Goal: Transaction & Acquisition: Purchase product/service

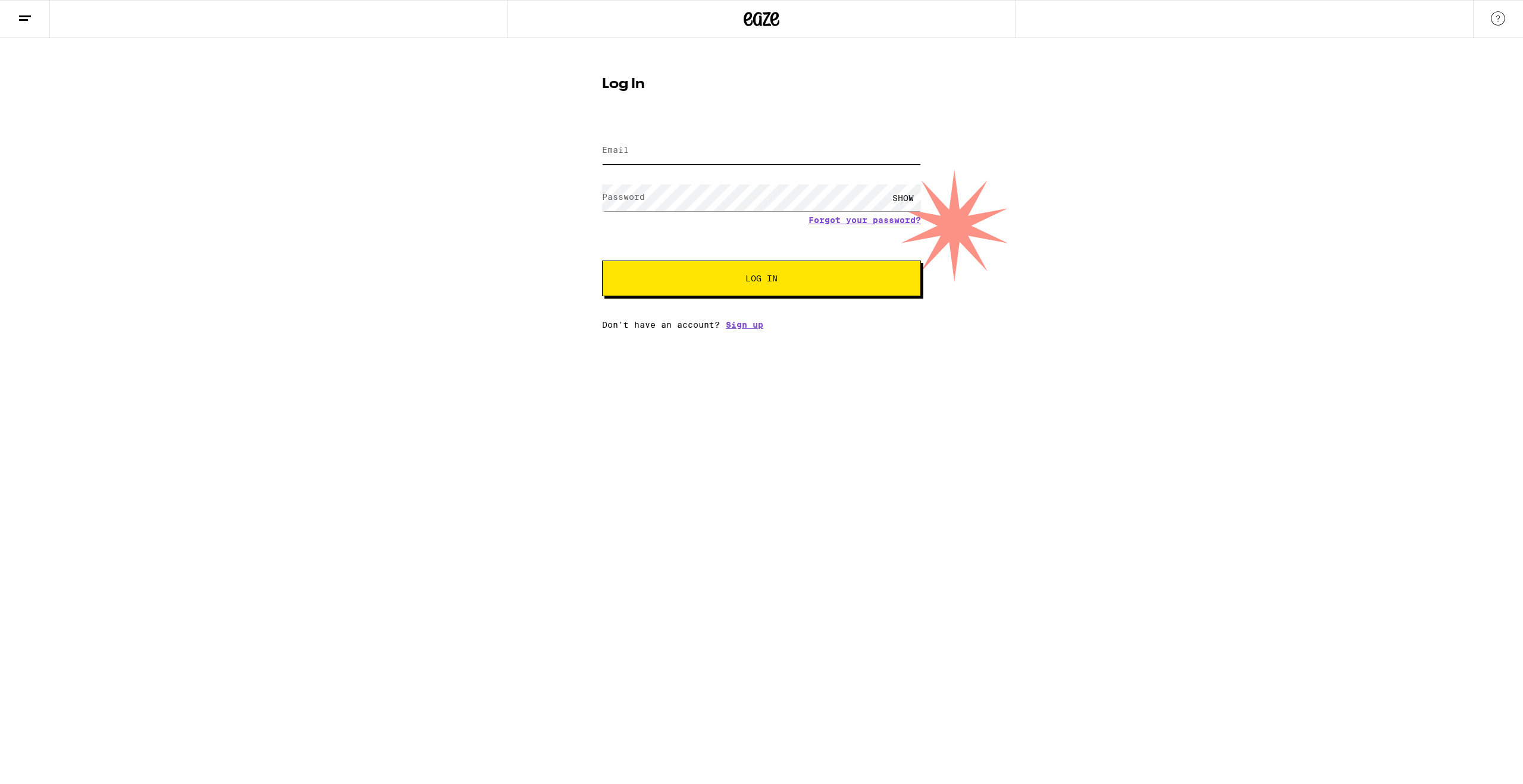
type input "shanetanaka@gmail.com"
click at [849, 290] on button "Log In" at bounding box center [761, 278] width 319 height 36
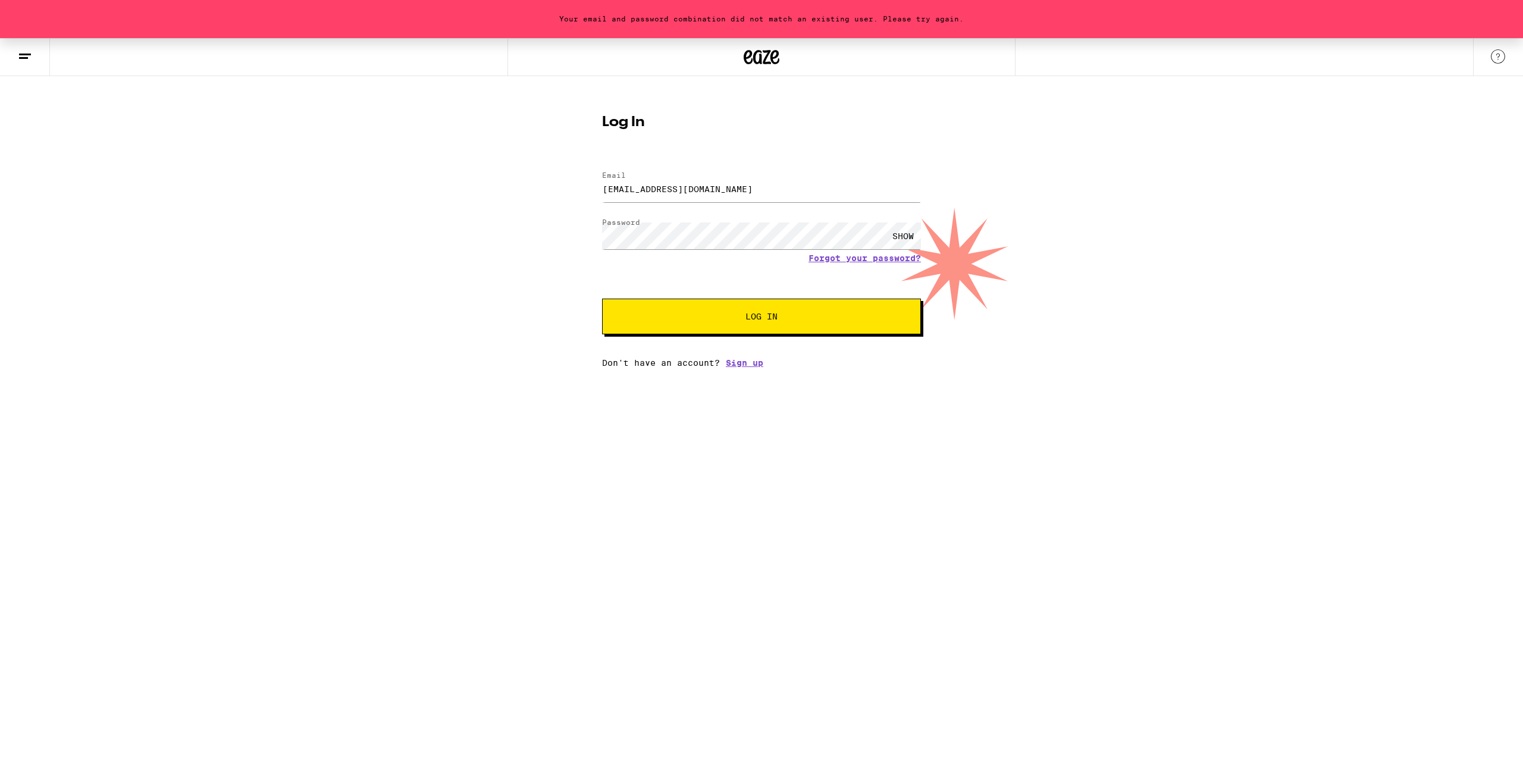
click at [1202, 285] on div "Your email and password combination did not match an existing user. Please try …" at bounding box center [761, 203] width 1523 height 329
click at [1170, 250] on div "Your email and password combination did not match an existing user. Please try …" at bounding box center [761, 203] width 1523 height 329
click at [896, 234] on div "SHOW" at bounding box center [903, 236] width 36 height 27
click at [517, 221] on div "Your email and password combination did not match an existing user. Please try …" at bounding box center [761, 203] width 1523 height 329
click at [602, 299] on button "Log In" at bounding box center [761, 316] width 319 height 36
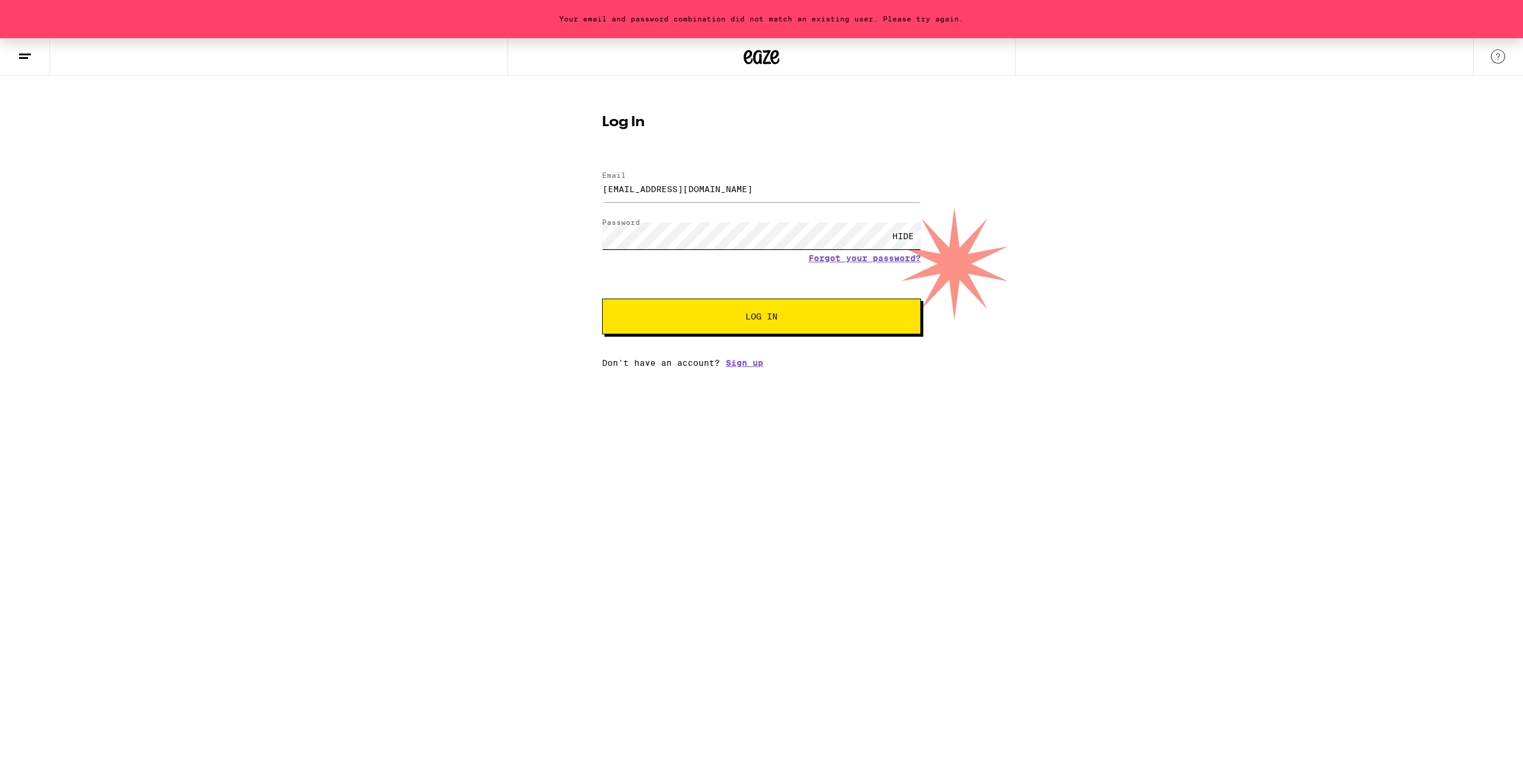
click at [602, 299] on button "Log In" at bounding box center [761, 316] width 319 height 36
click at [882, 314] on button "Log In" at bounding box center [761, 316] width 319 height 36
click at [907, 250] on div "HIDE" at bounding box center [761, 236] width 319 height 35
click at [907, 257] on link "Forgot your password?" at bounding box center [864, 258] width 112 height 9
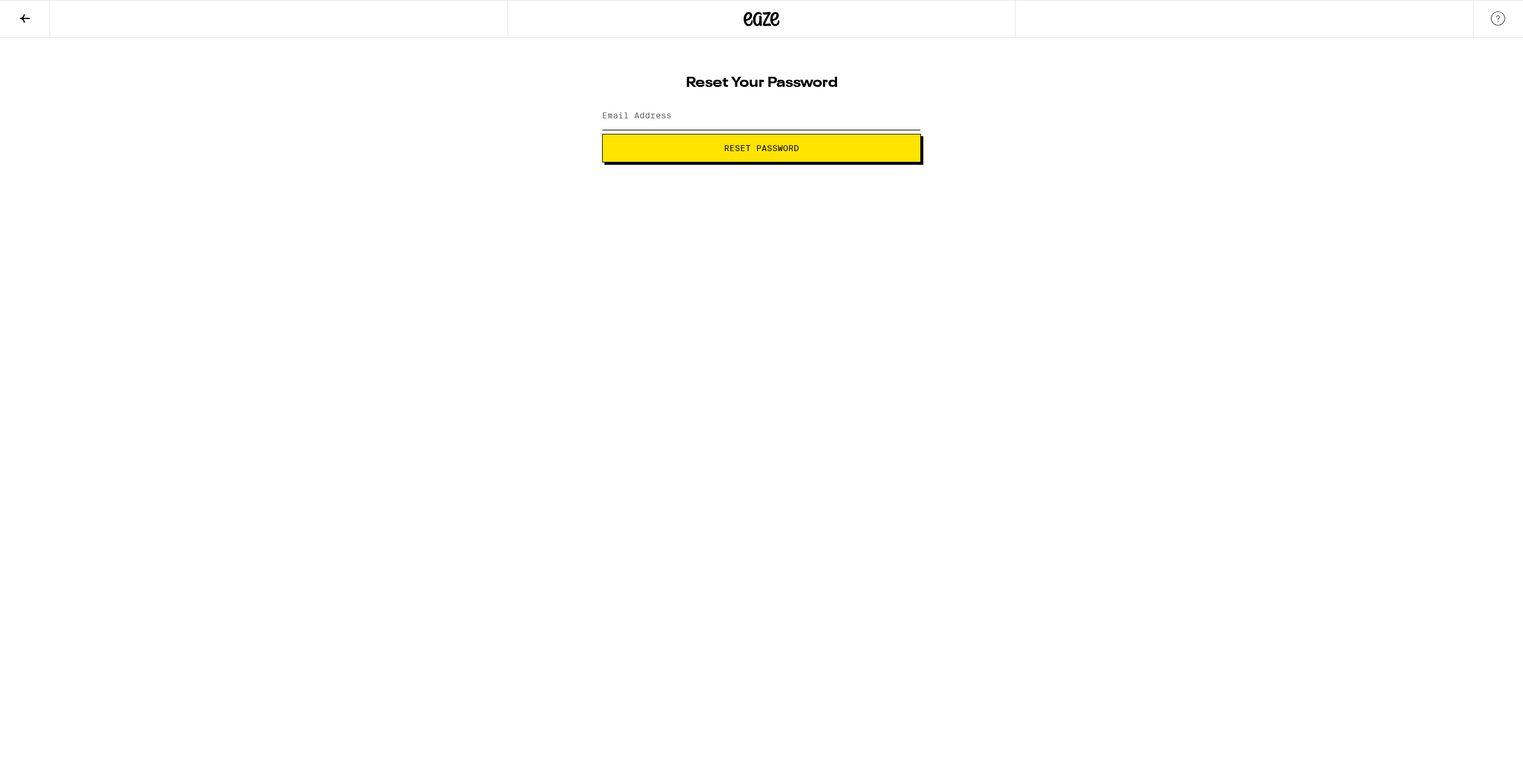
click at [833, 117] on input "Email Address" at bounding box center [761, 116] width 319 height 27
type input "shanetanaka@gmail.com"
click at [786, 146] on span "Reset Password" at bounding box center [761, 147] width 75 height 8
click at [906, 115] on div "SHOW" at bounding box center [903, 116] width 36 height 27
click at [895, 153] on button "Submit" at bounding box center [761, 148] width 319 height 29
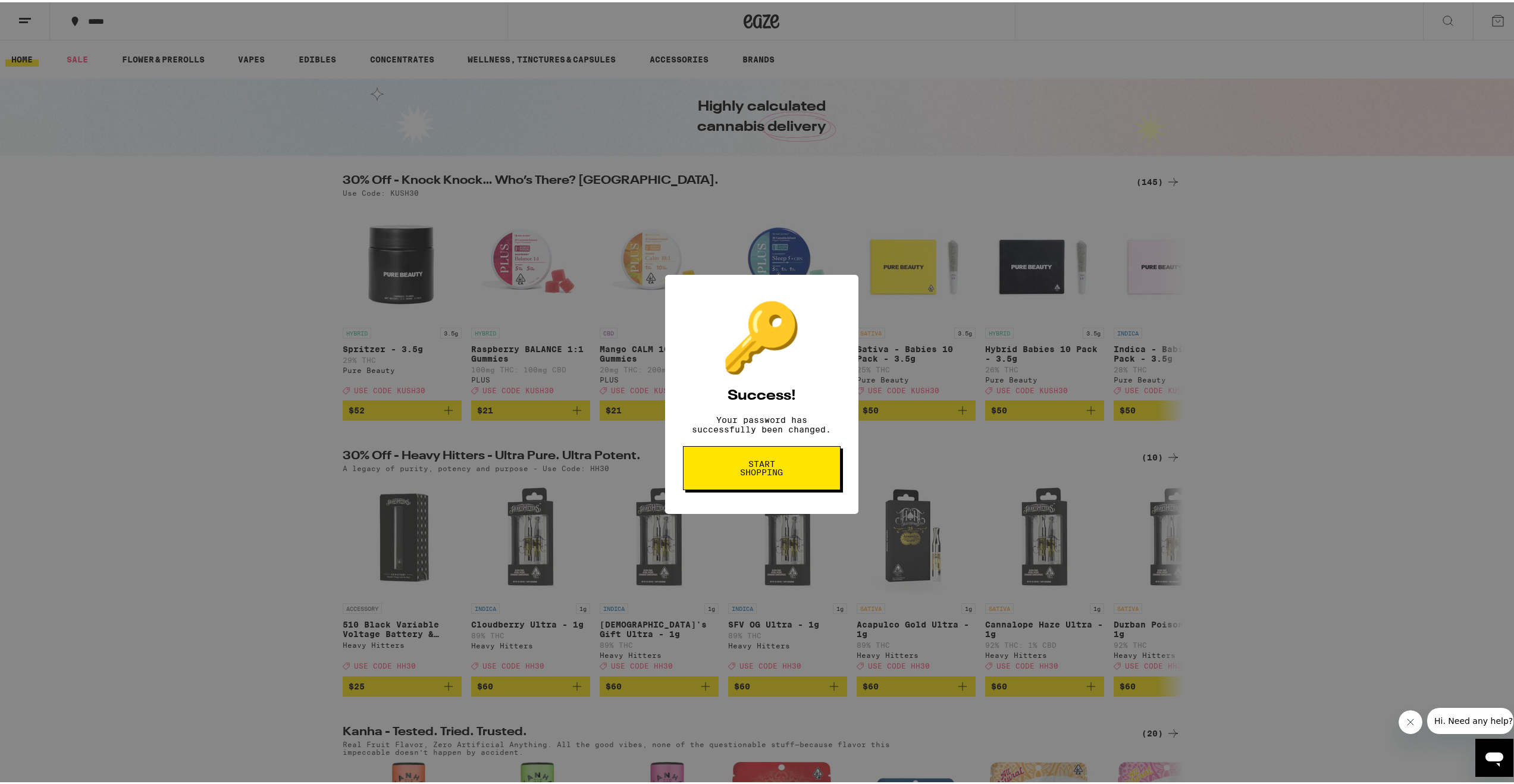
click at [1323, 414] on div "🔑 Success! Your password has successfully been changed. Start shopping" at bounding box center [761, 392] width 1523 height 784
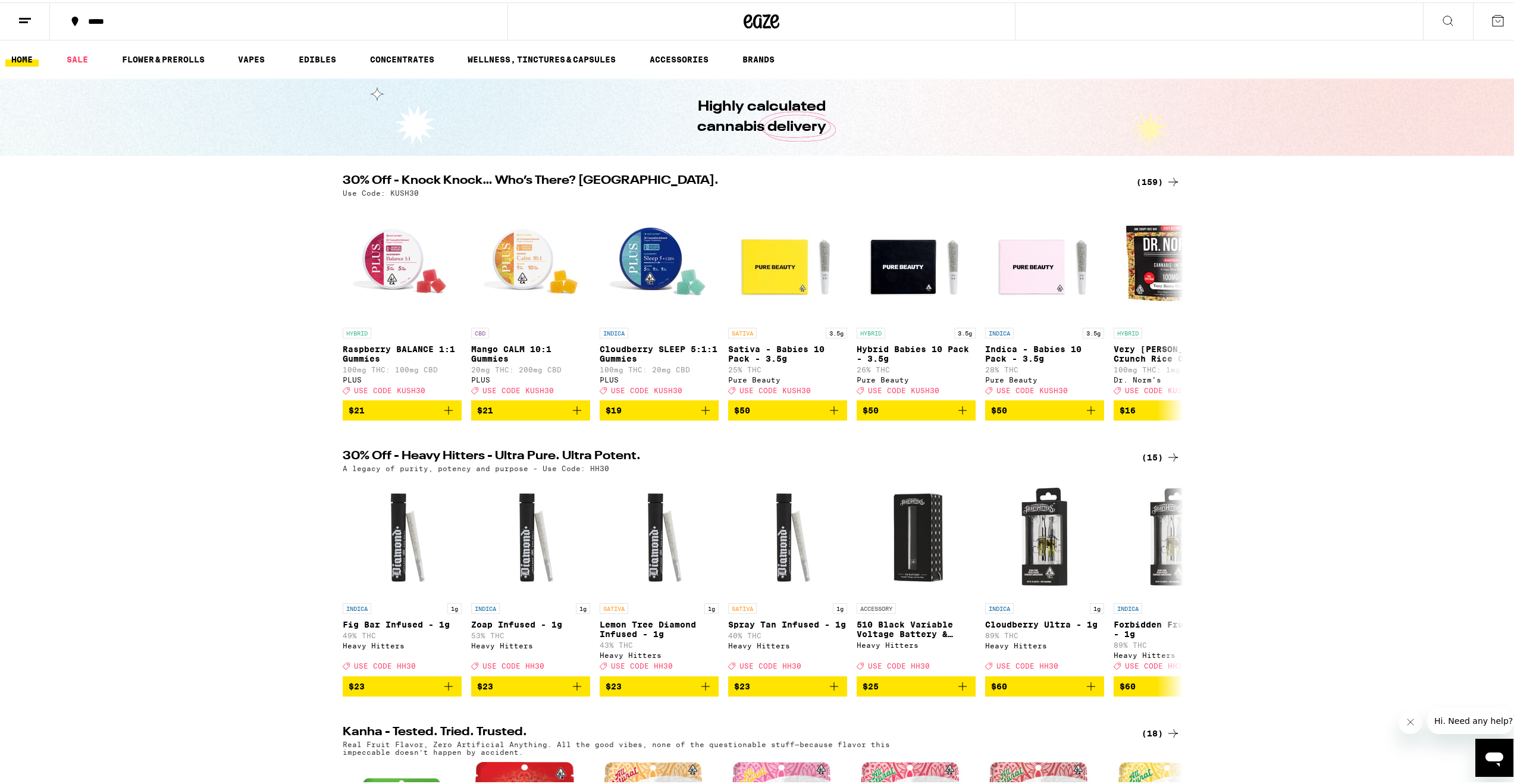
click at [1491, 24] on icon at bounding box center [1498, 18] width 14 height 14
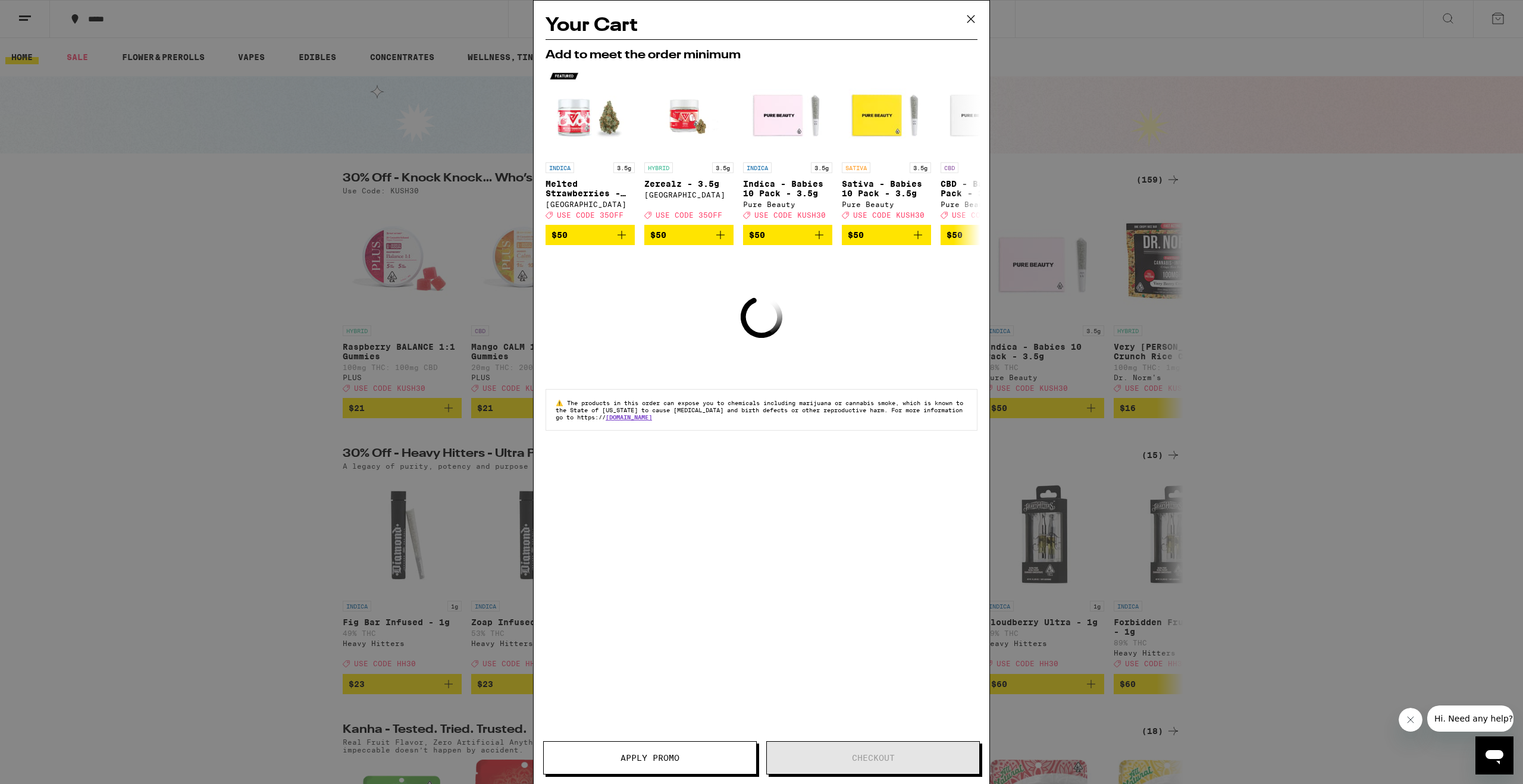
click at [964, 20] on icon at bounding box center [971, 19] width 18 height 18
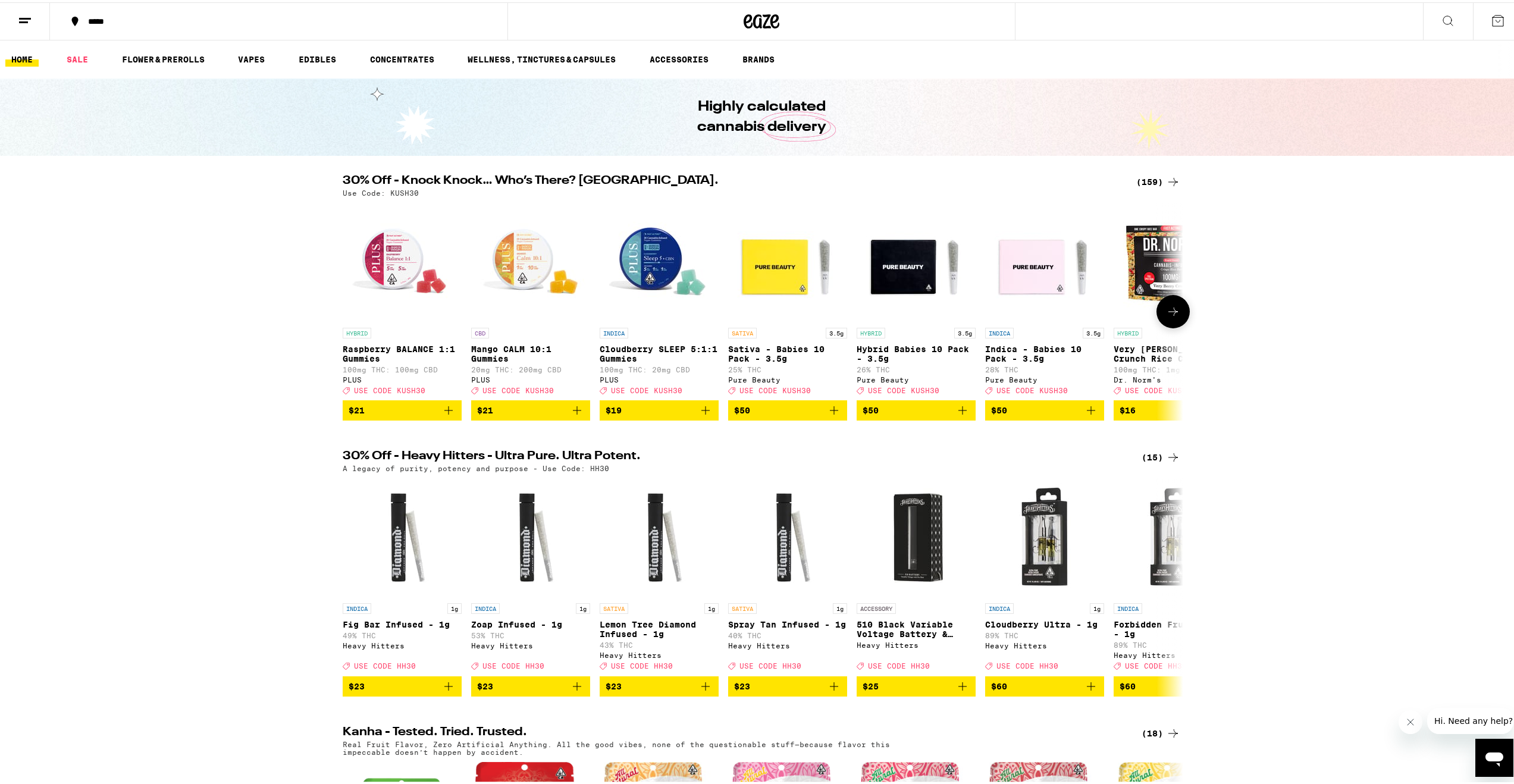
click at [1166, 316] on icon at bounding box center [1173, 309] width 14 height 14
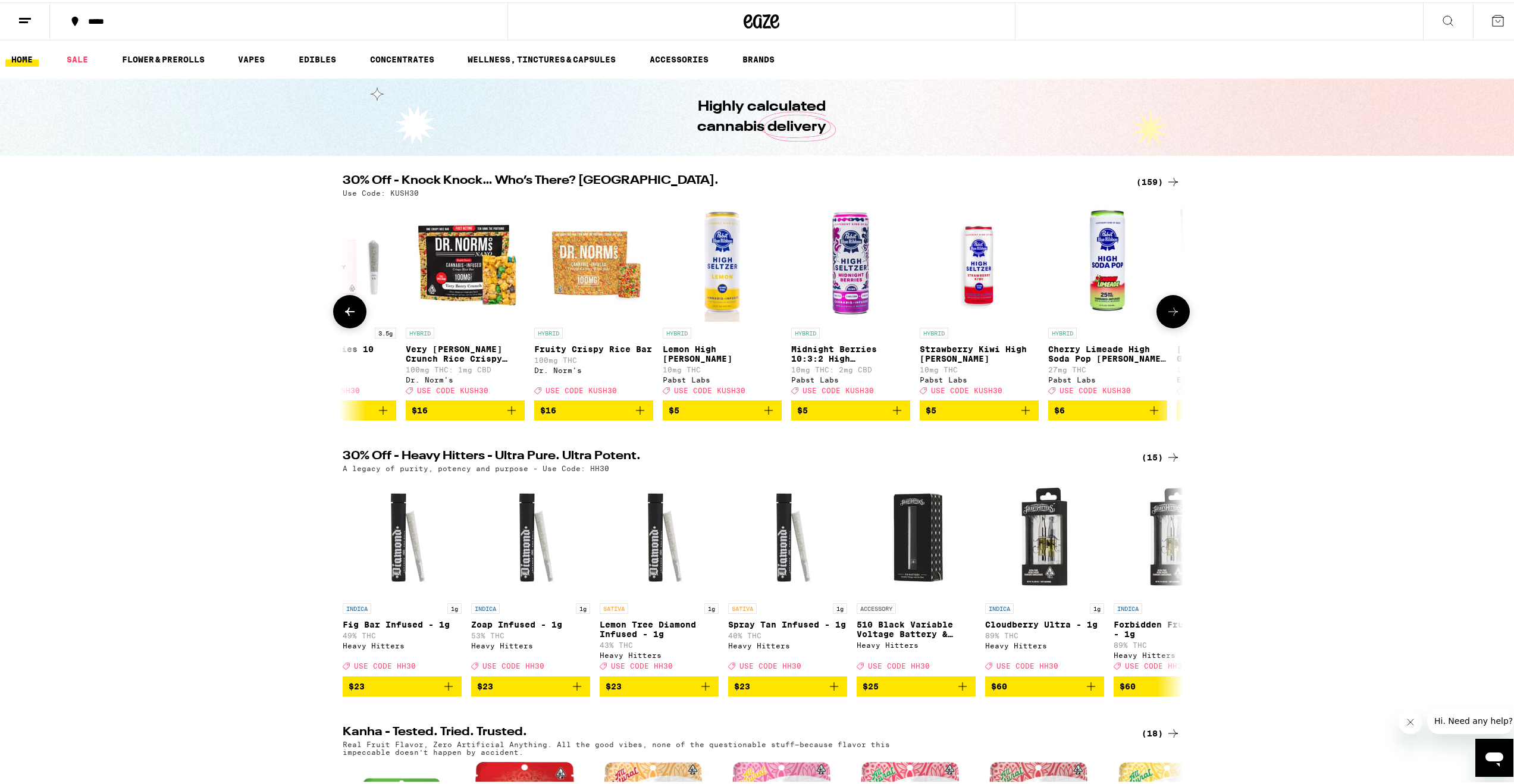
click at [1166, 316] on icon at bounding box center [1173, 309] width 14 height 14
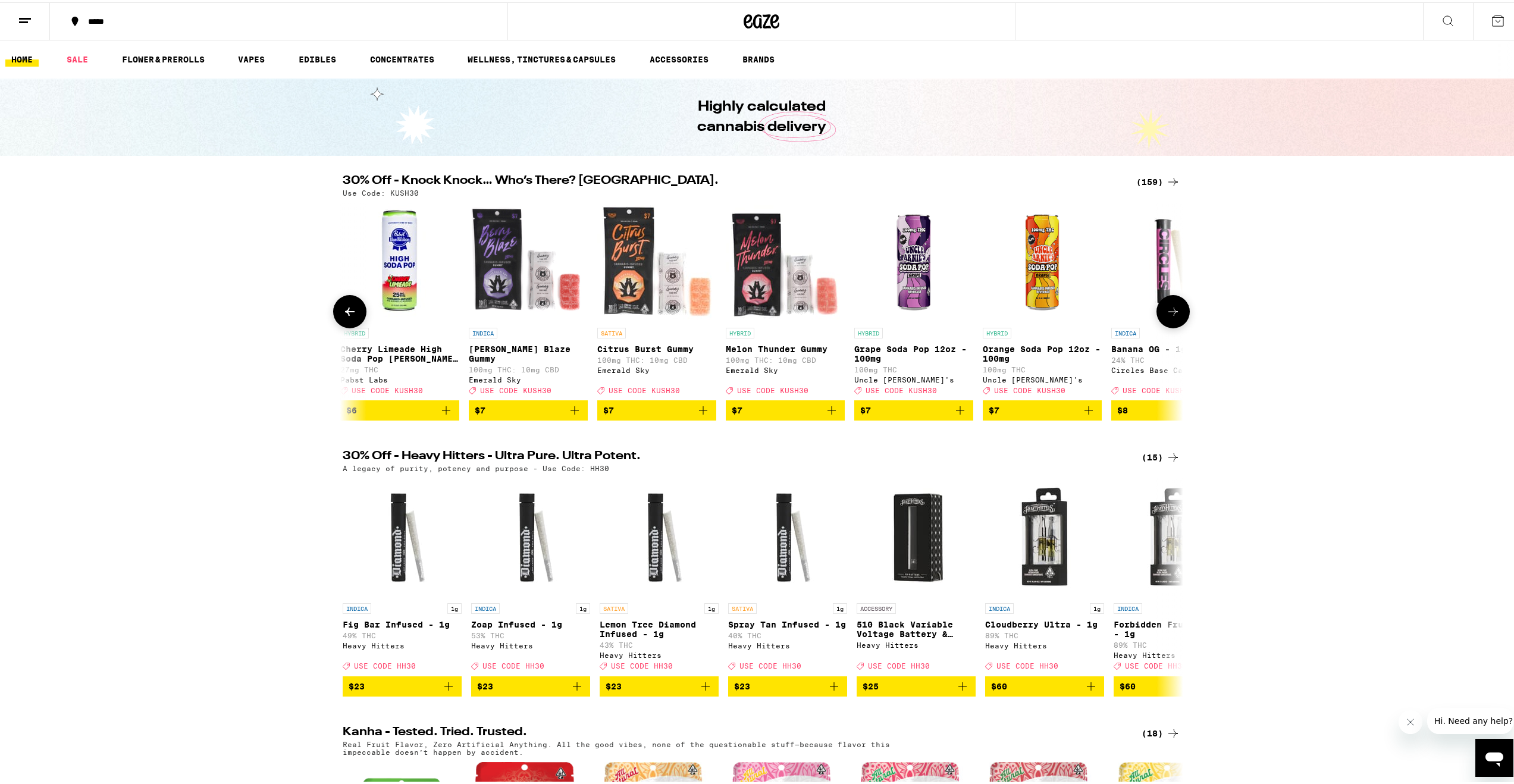
click at [1166, 316] on icon at bounding box center [1173, 309] width 14 height 14
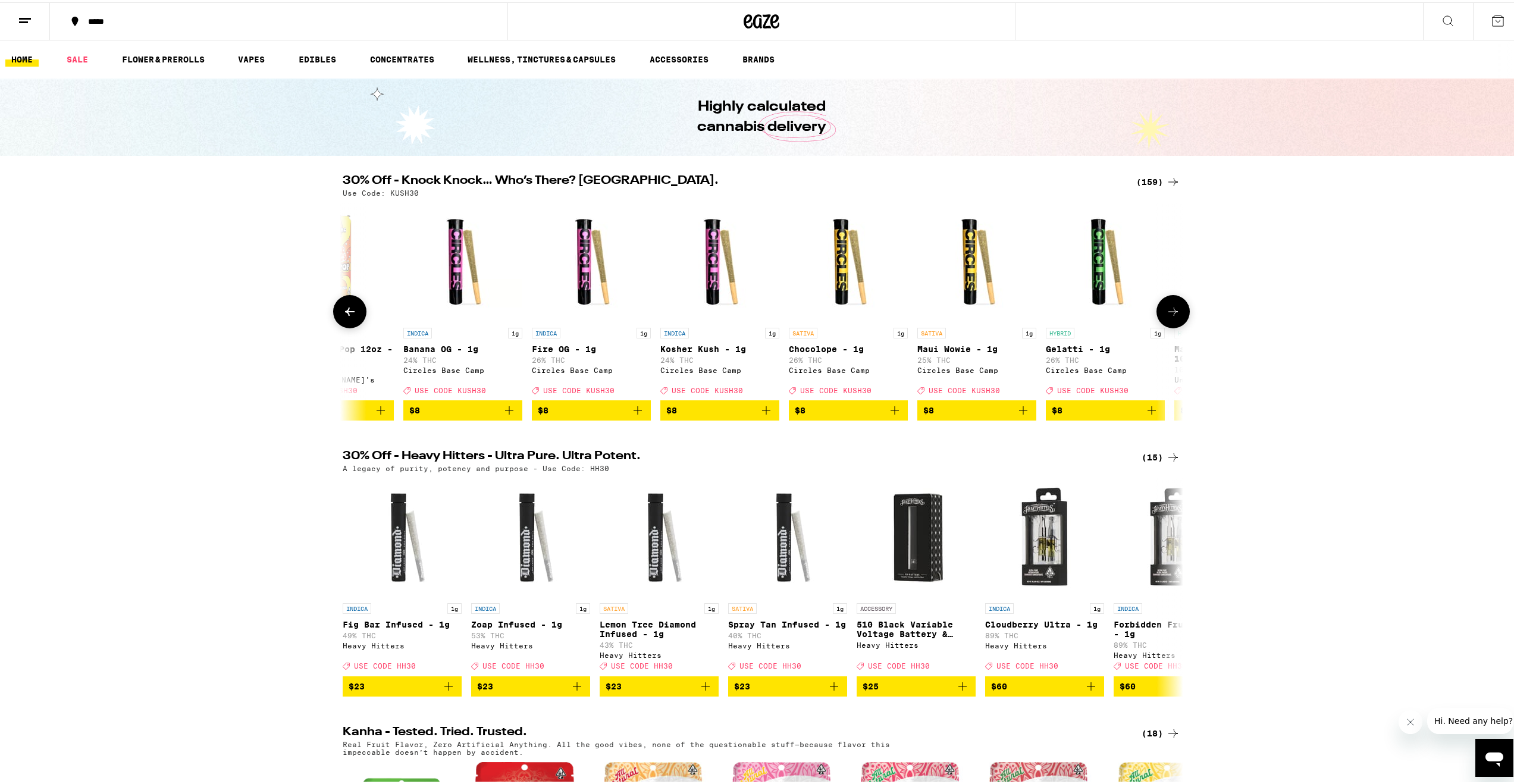
click at [1166, 316] on icon at bounding box center [1173, 309] width 14 height 14
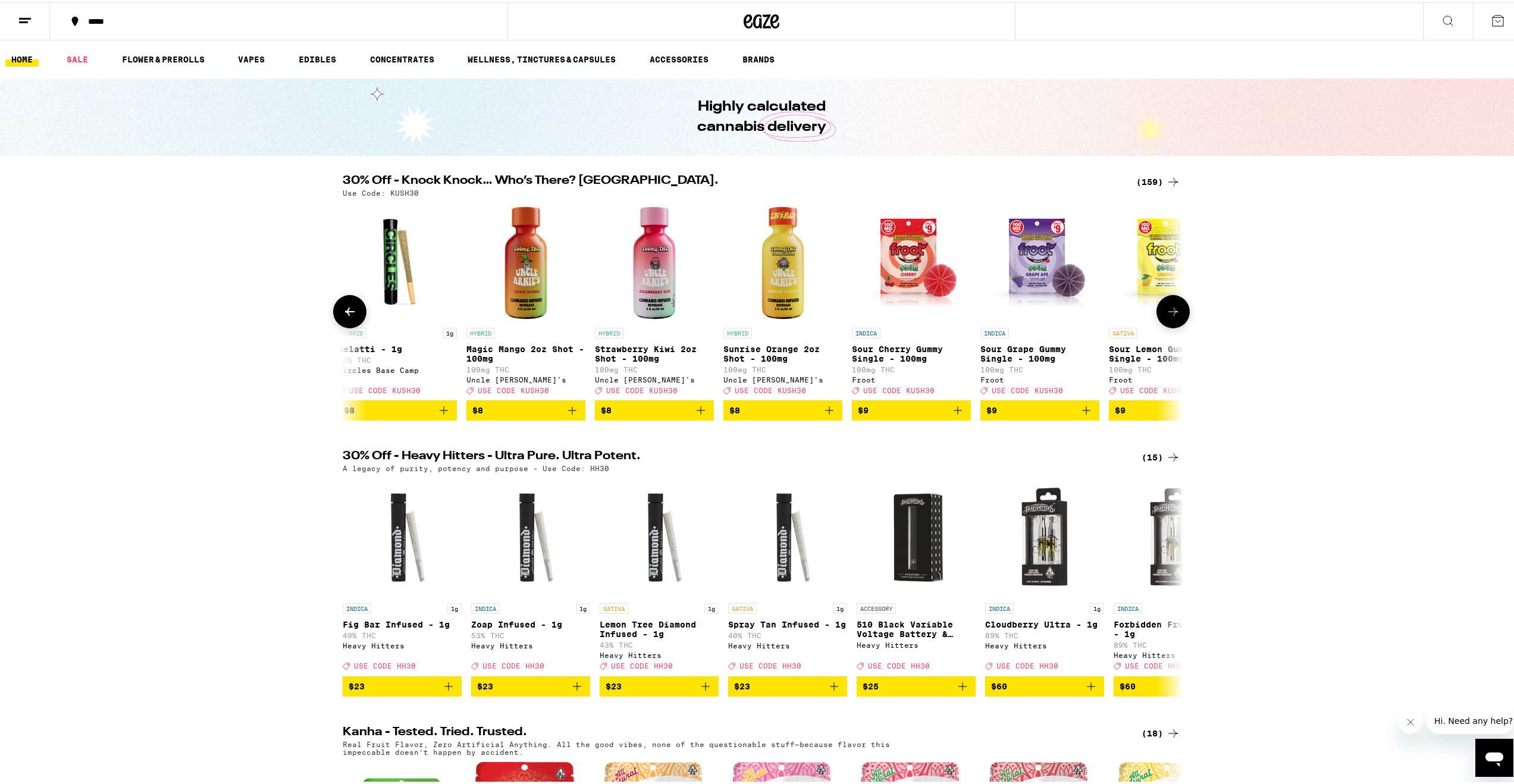
click at [1166, 316] on icon at bounding box center [1173, 309] width 14 height 14
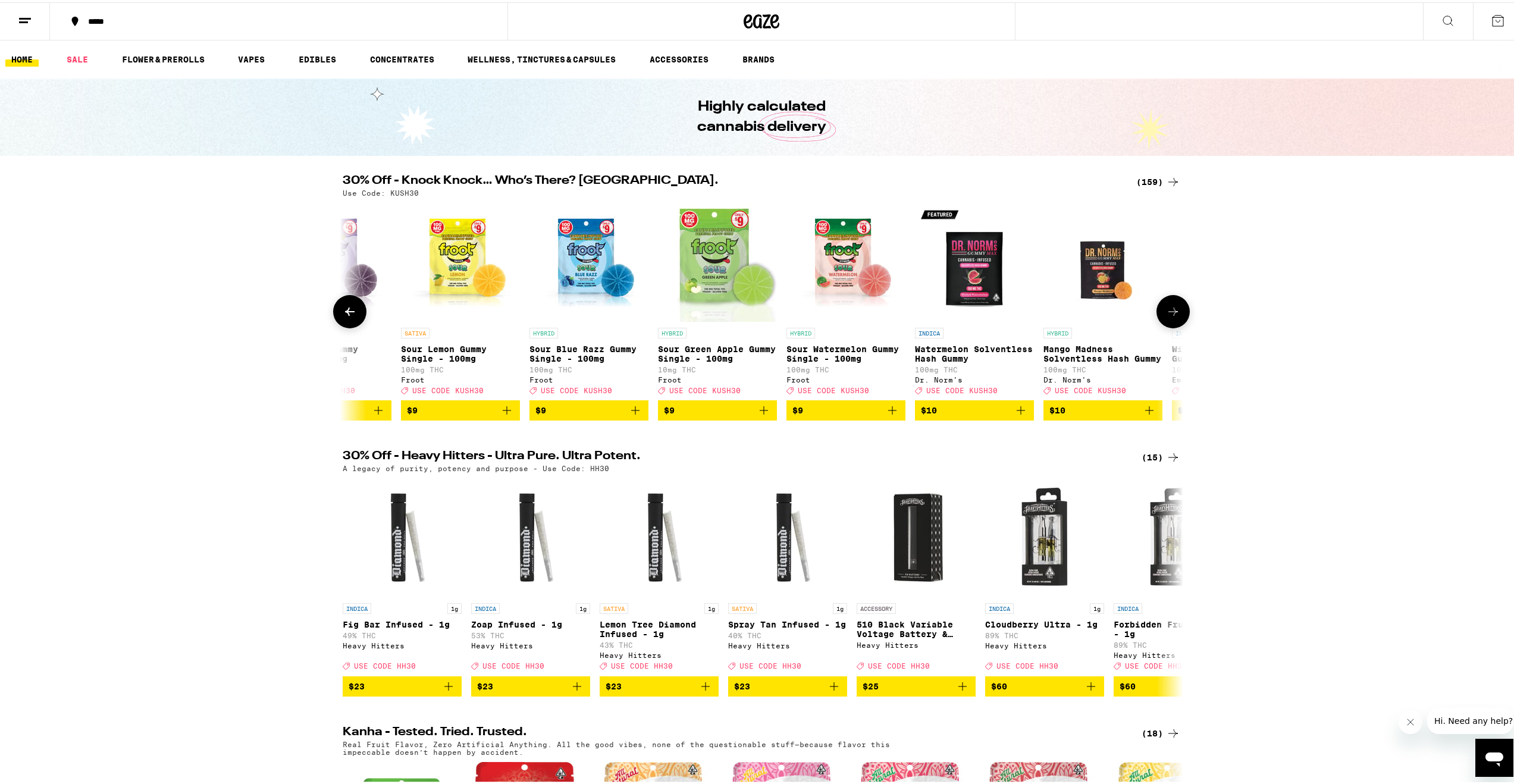
click at [1166, 316] on icon at bounding box center [1173, 309] width 14 height 14
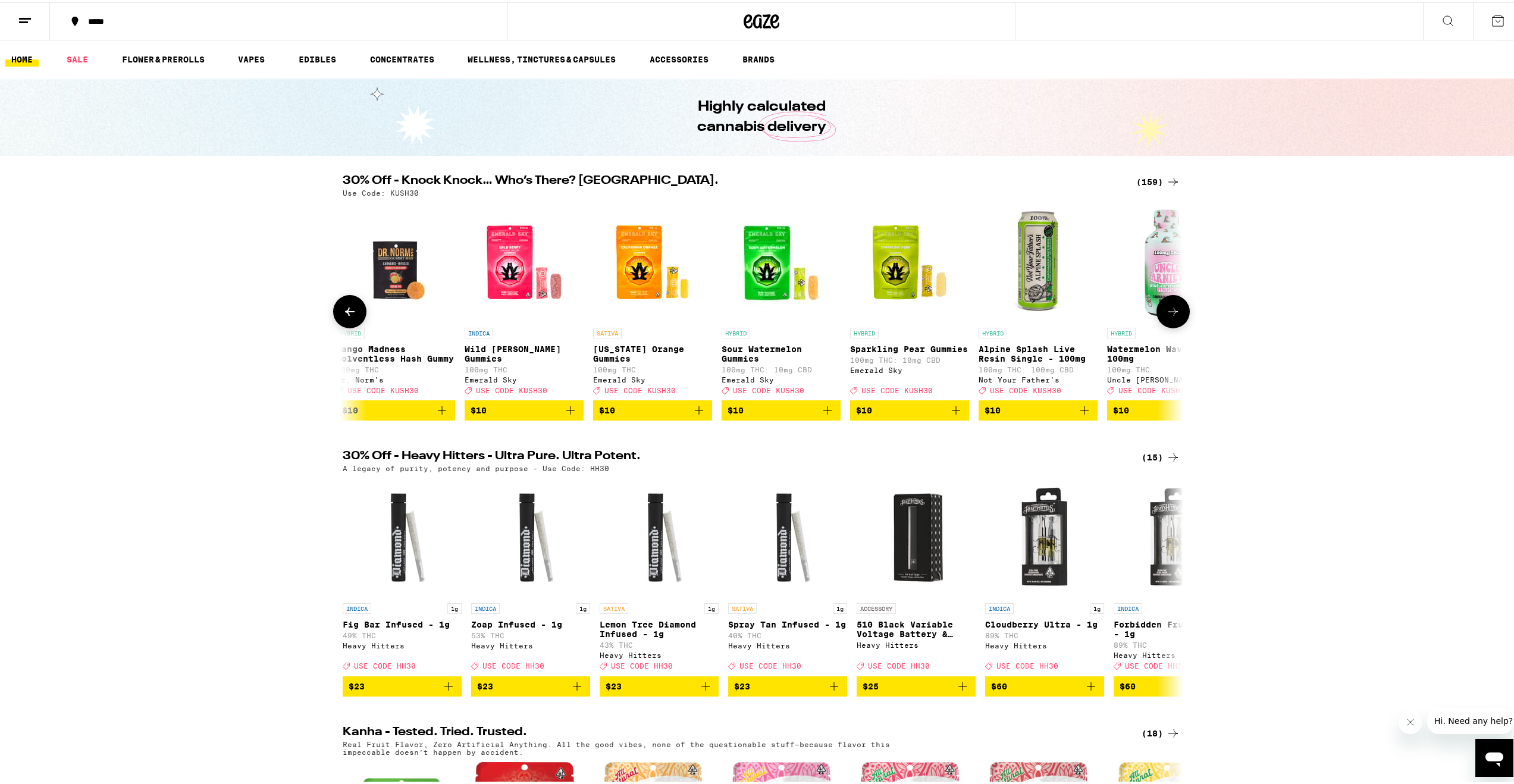
click at [1166, 316] on icon at bounding box center [1173, 309] width 14 height 14
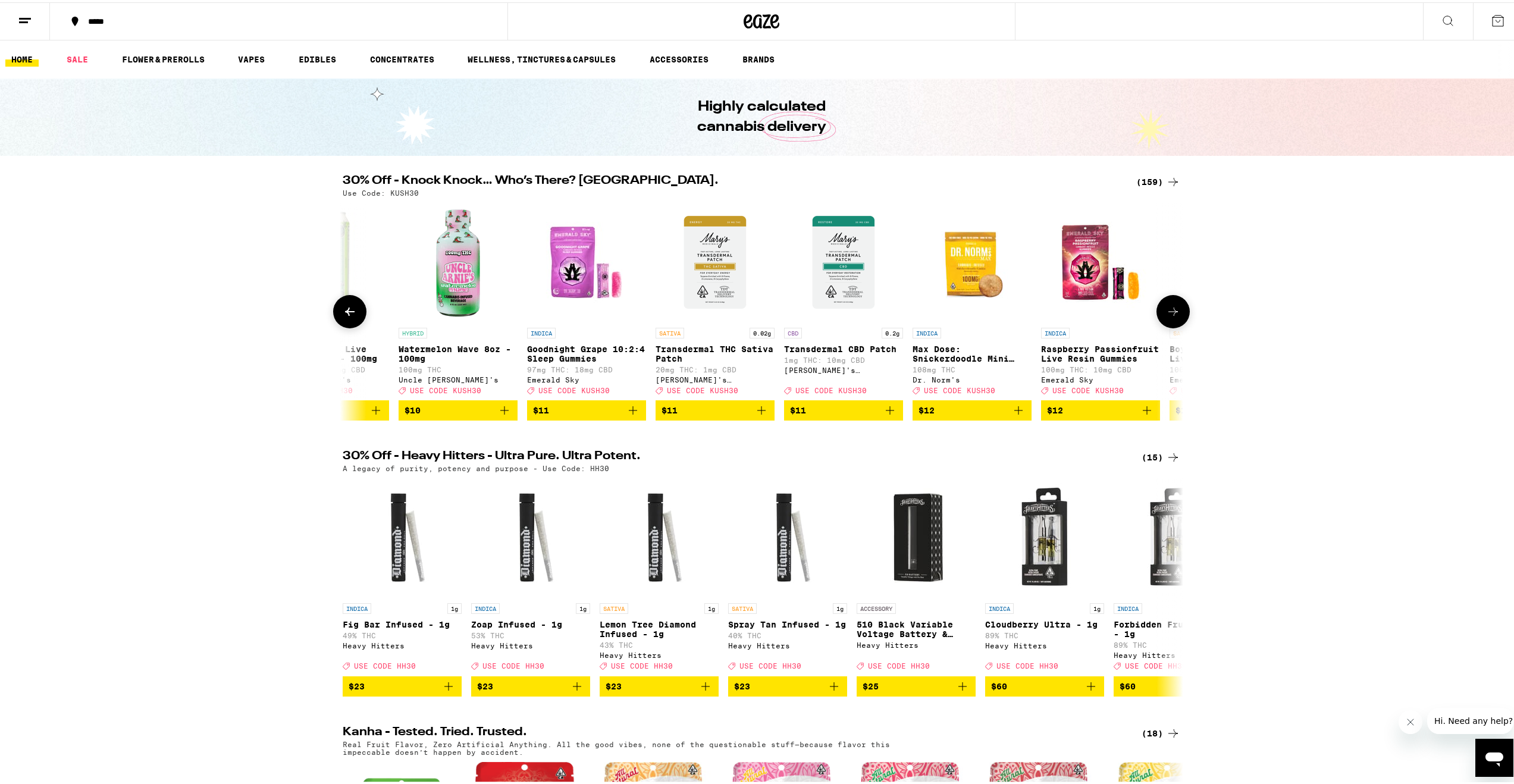
click at [1166, 316] on icon at bounding box center [1173, 309] width 14 height 14
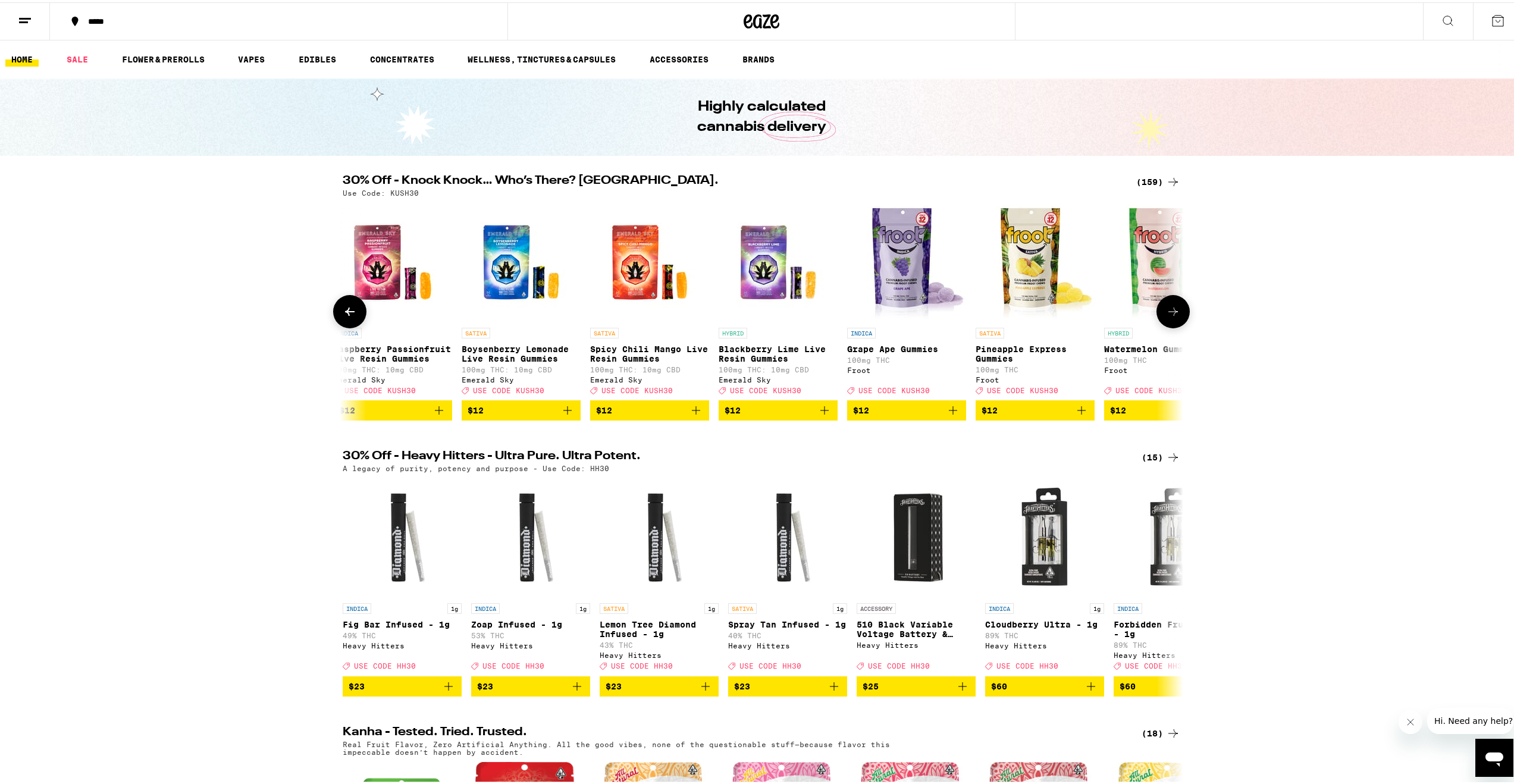
click at [1166, 316] on icon at bounding box center [1173, 309] width 14 height 14
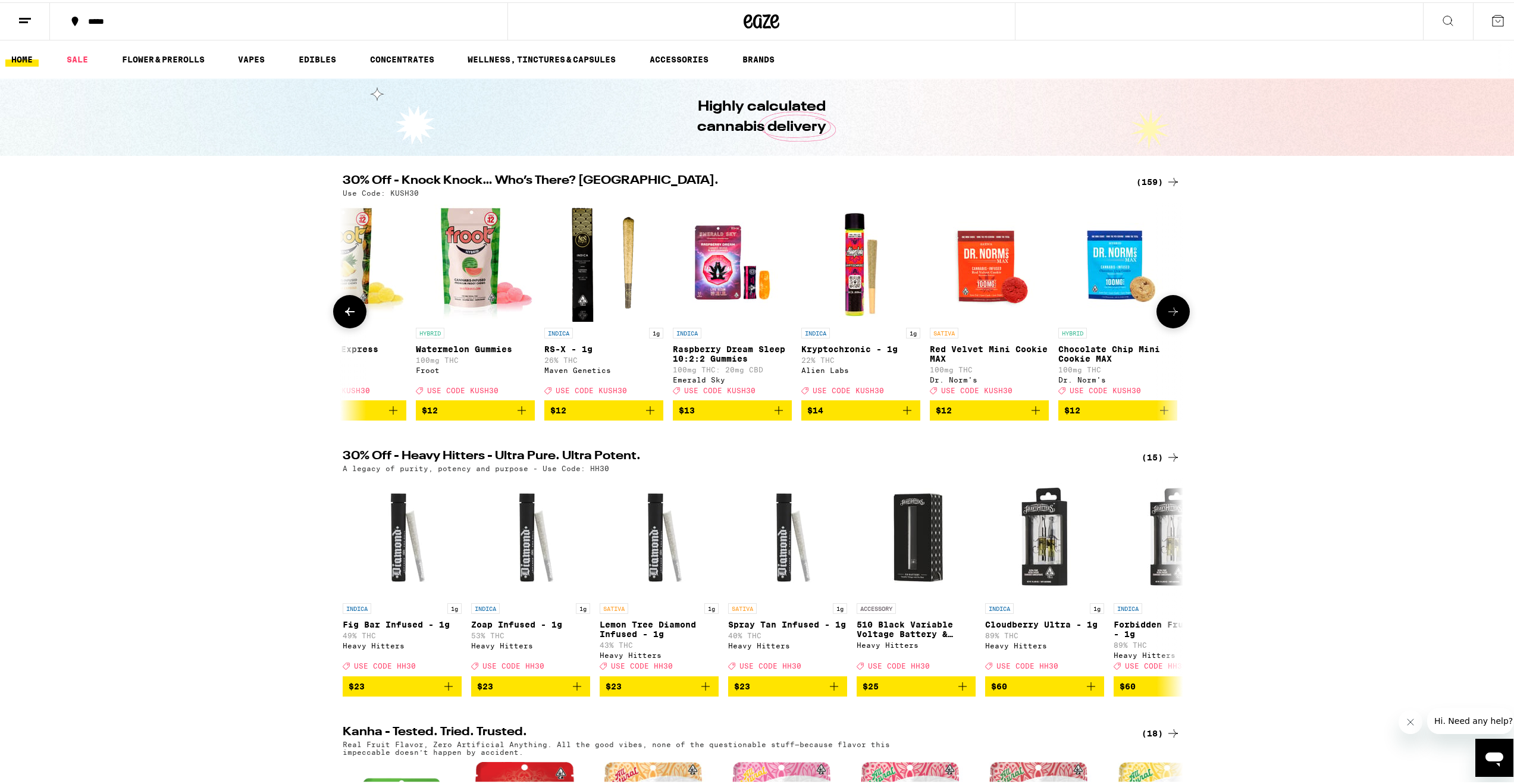
scroll to position [0, 6371]
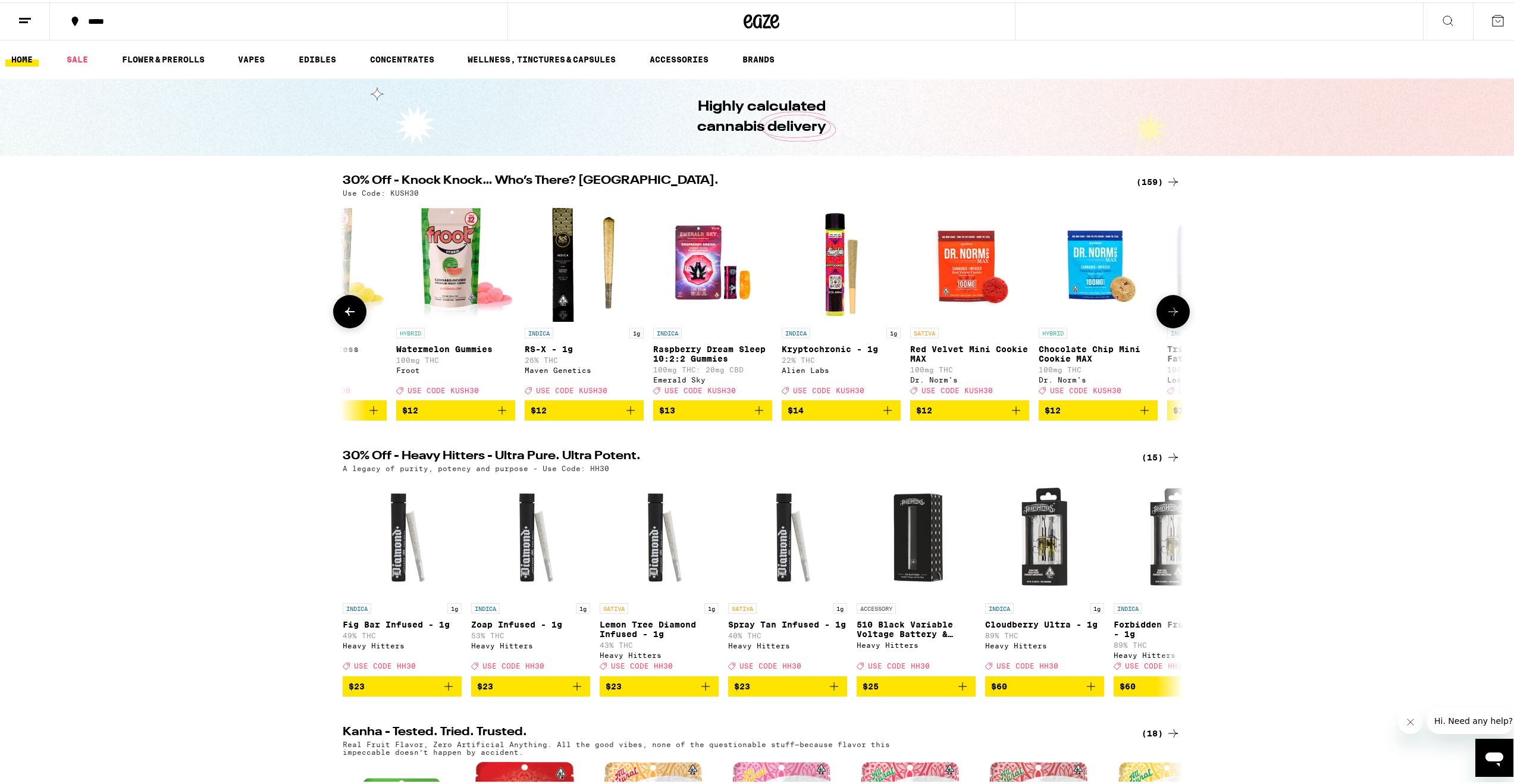
click at [352, 310] on button at bounding box center [349, 309] width 33 height 33
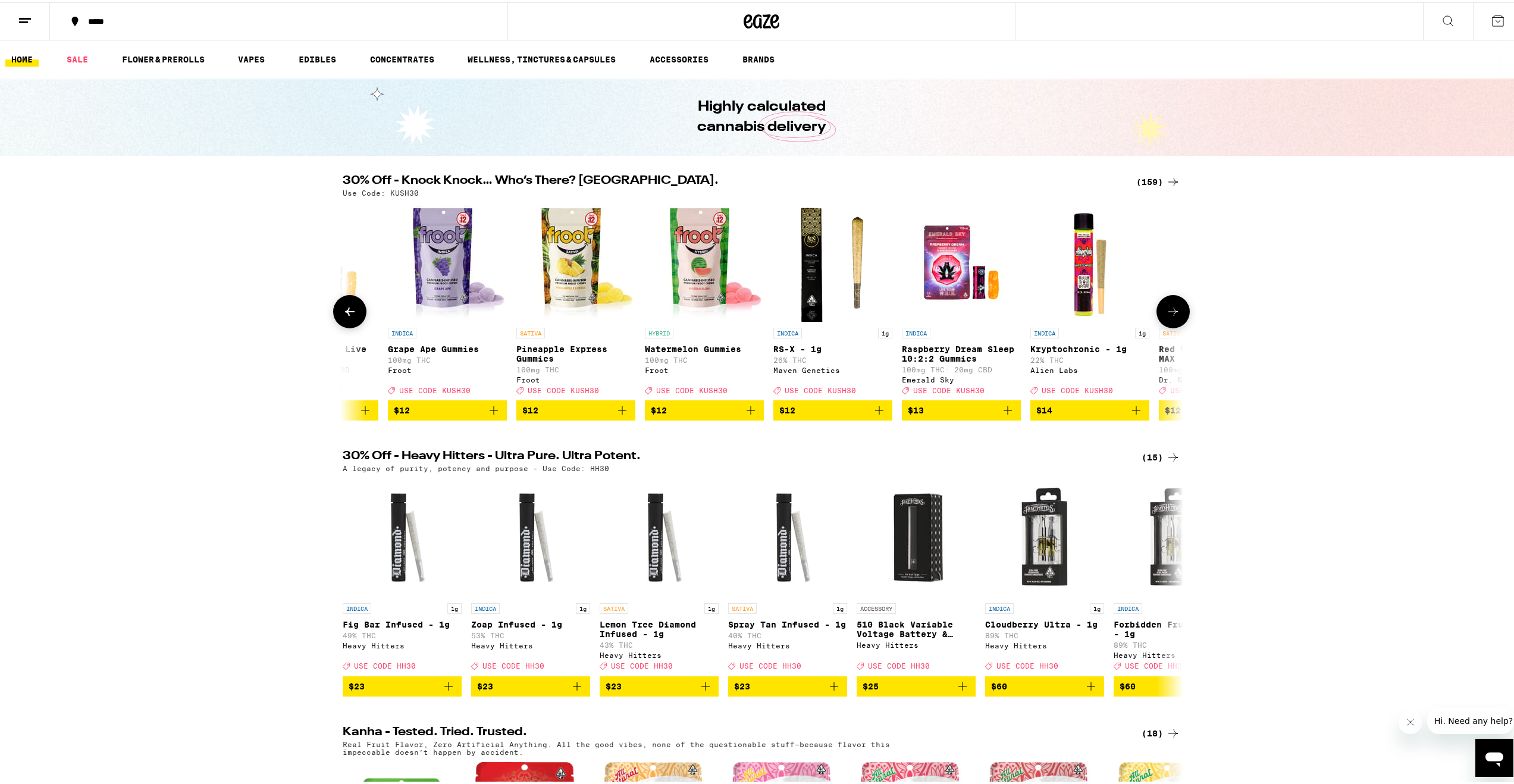
click at [352, 310] on button at bounding box center [349, 309] width 33 height 33
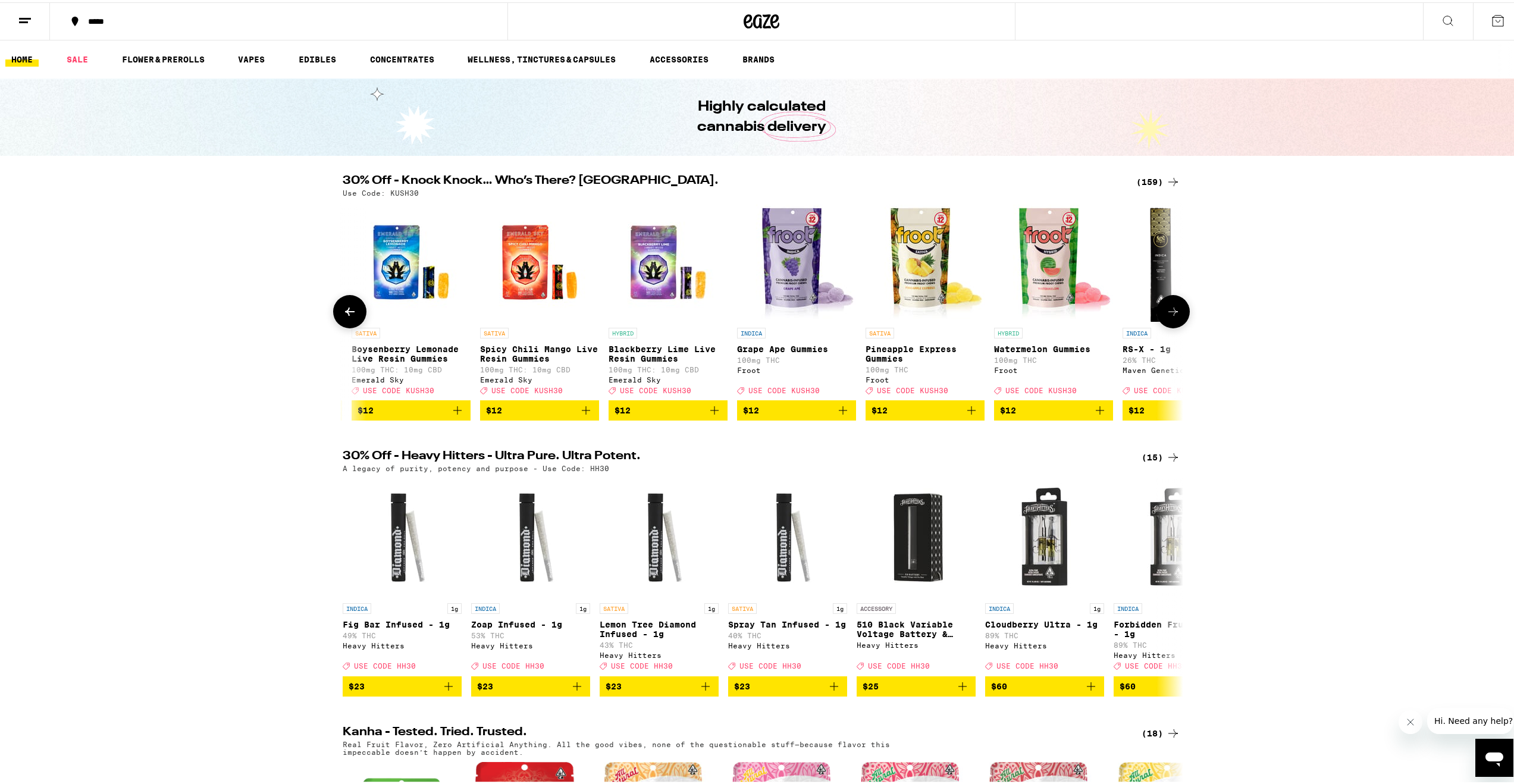
click at [352, 310] on button at bounding box center [349, 309] width 33 height 33
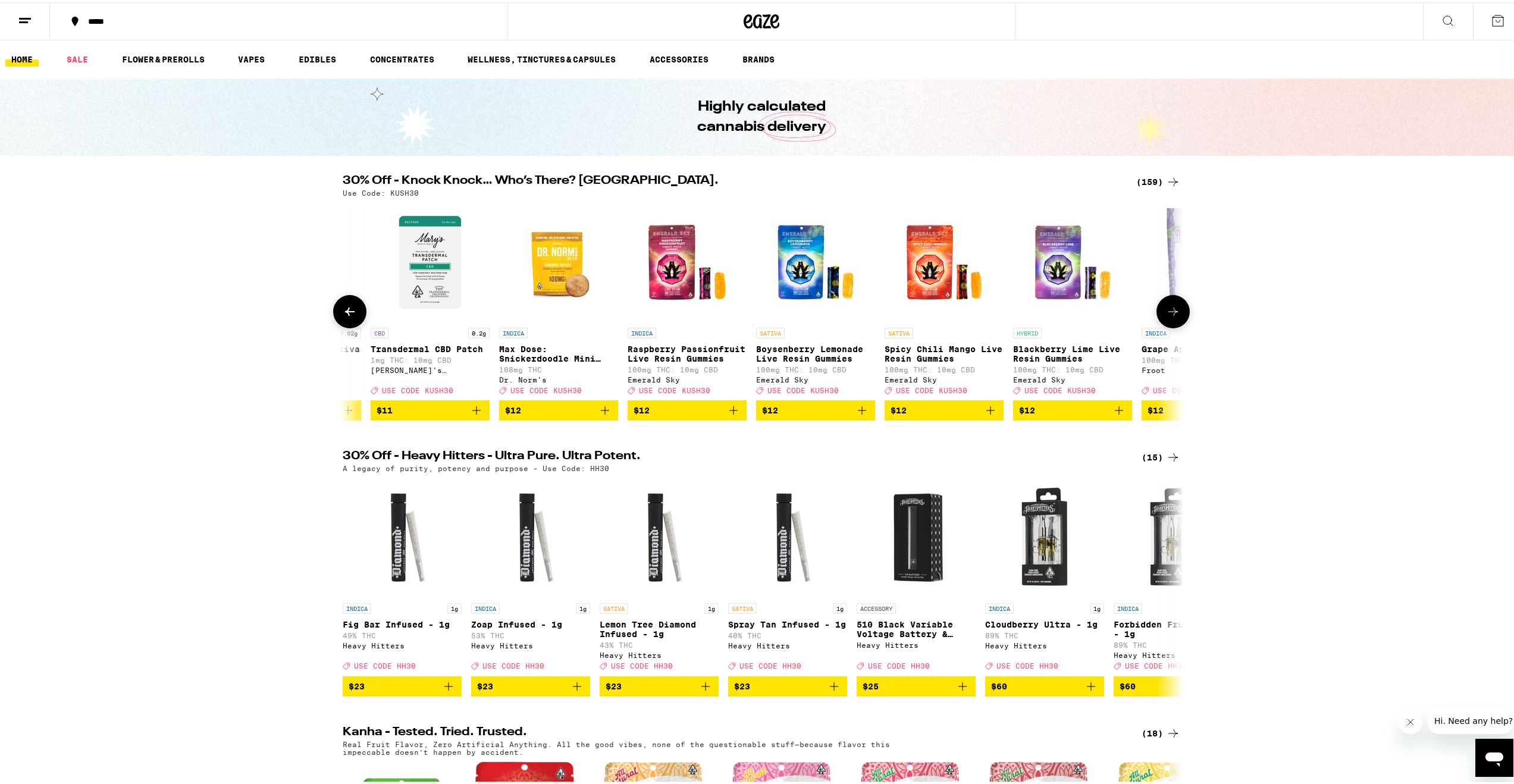
click at [352, 310] on button at bounding box center [349, 309] width 33 height 33
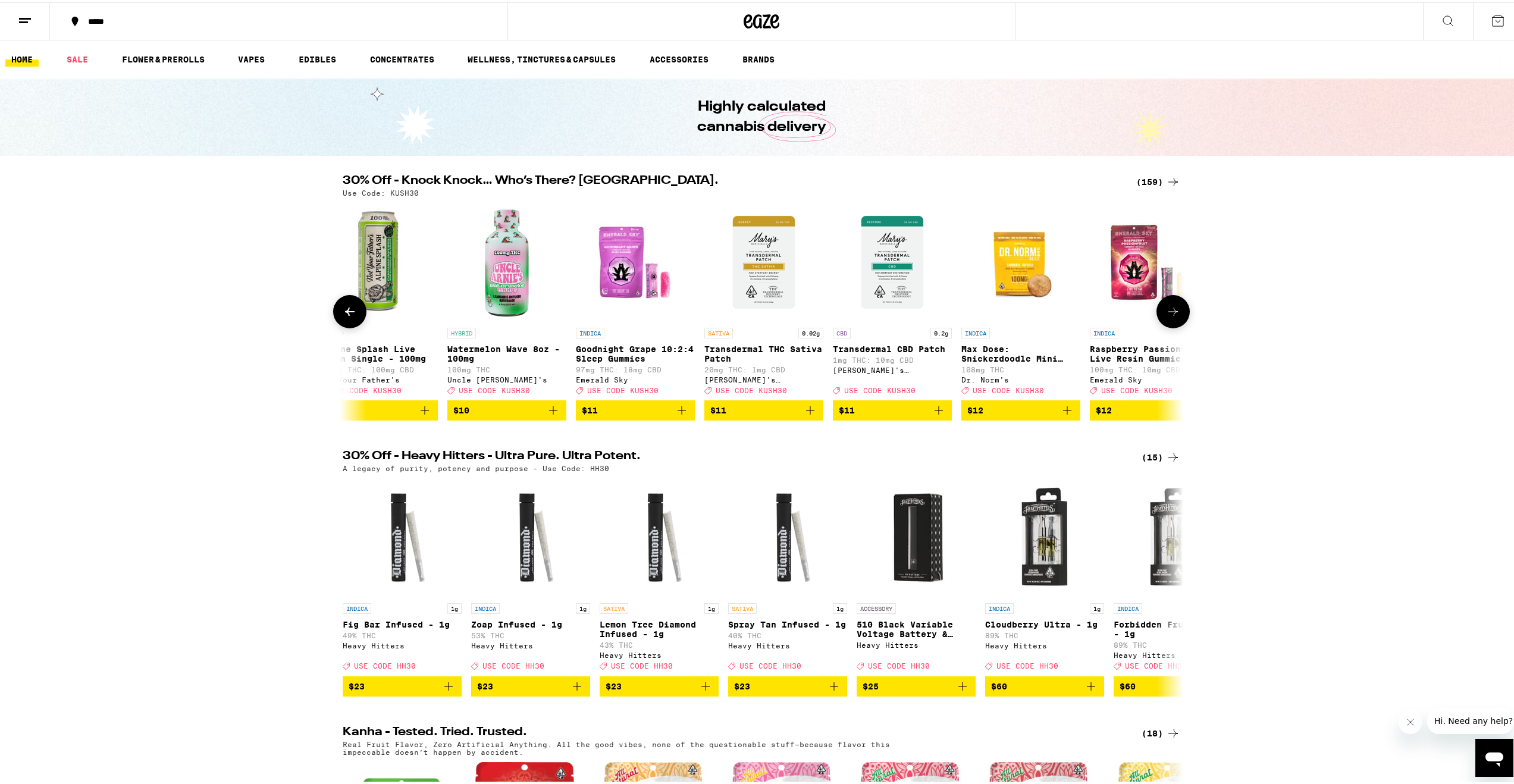
click at [352, 310] on button at bounding box center [349, 309] width 33 height 33
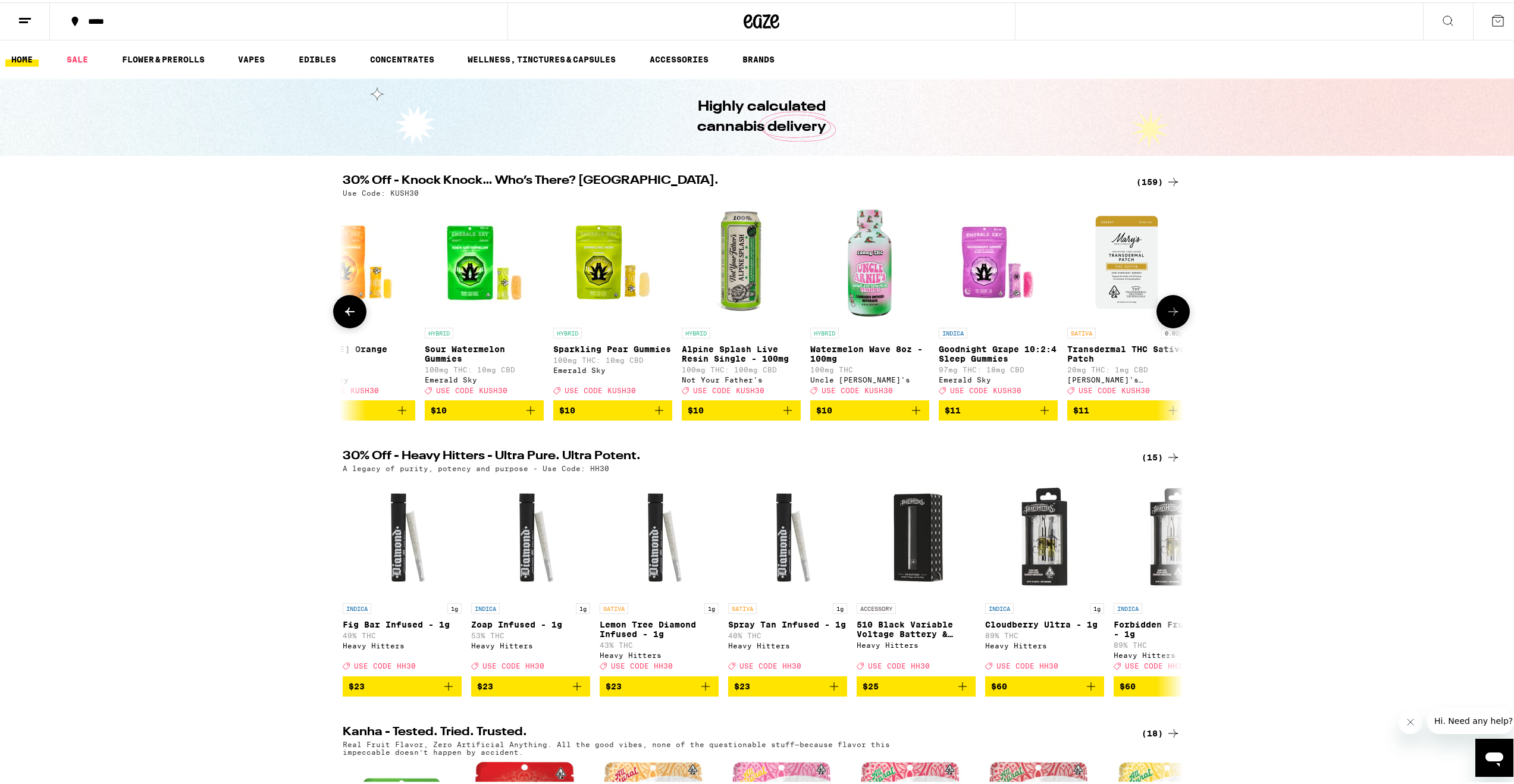
click at [352, 310] on button at bounding box center [349, 309] width 33 height 33
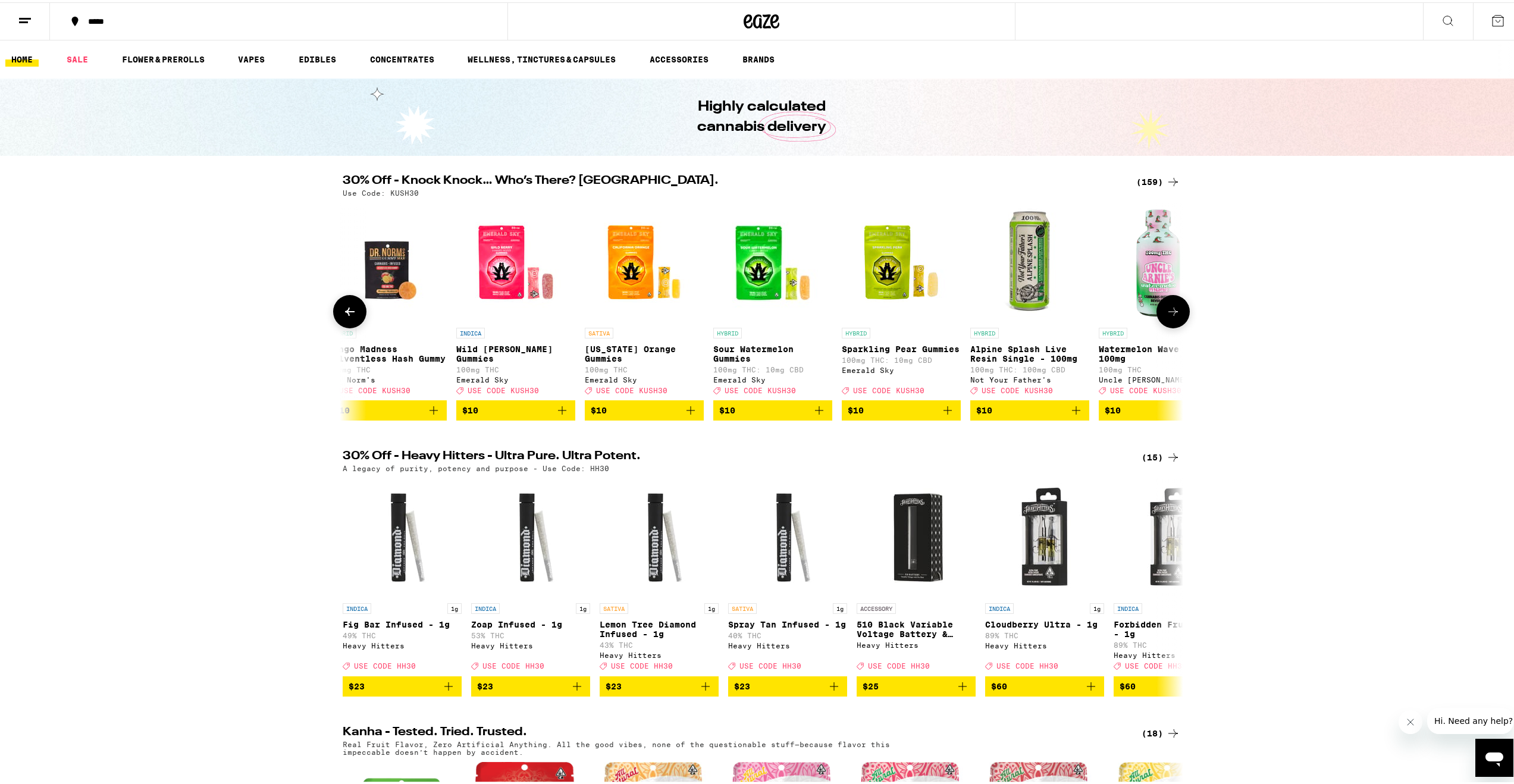
click at [352, 310] on button at bounding box center [349, 309] width 33 height 33
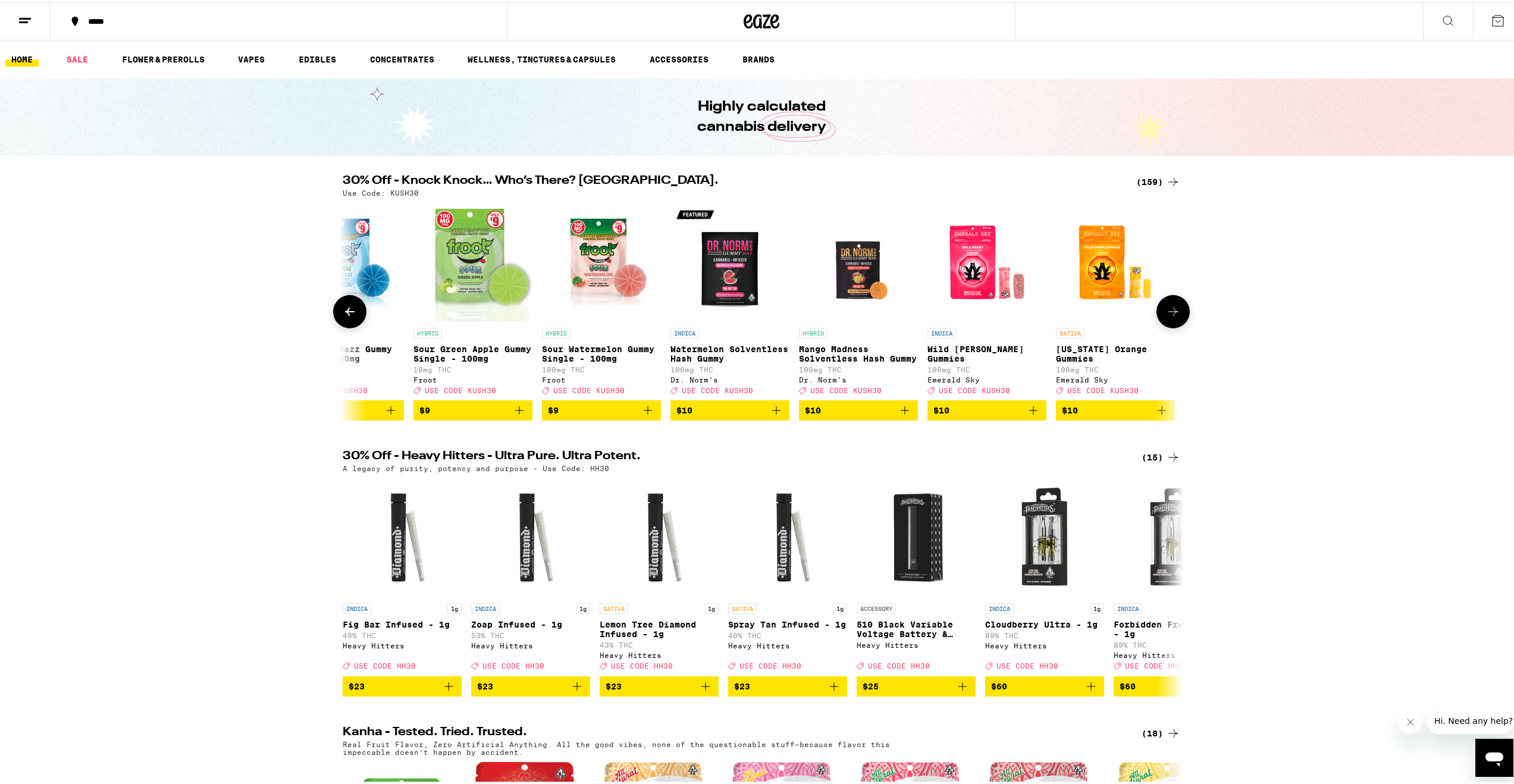
click at [352, 310] on button at bounding box center [349, 309] width 33 height 33
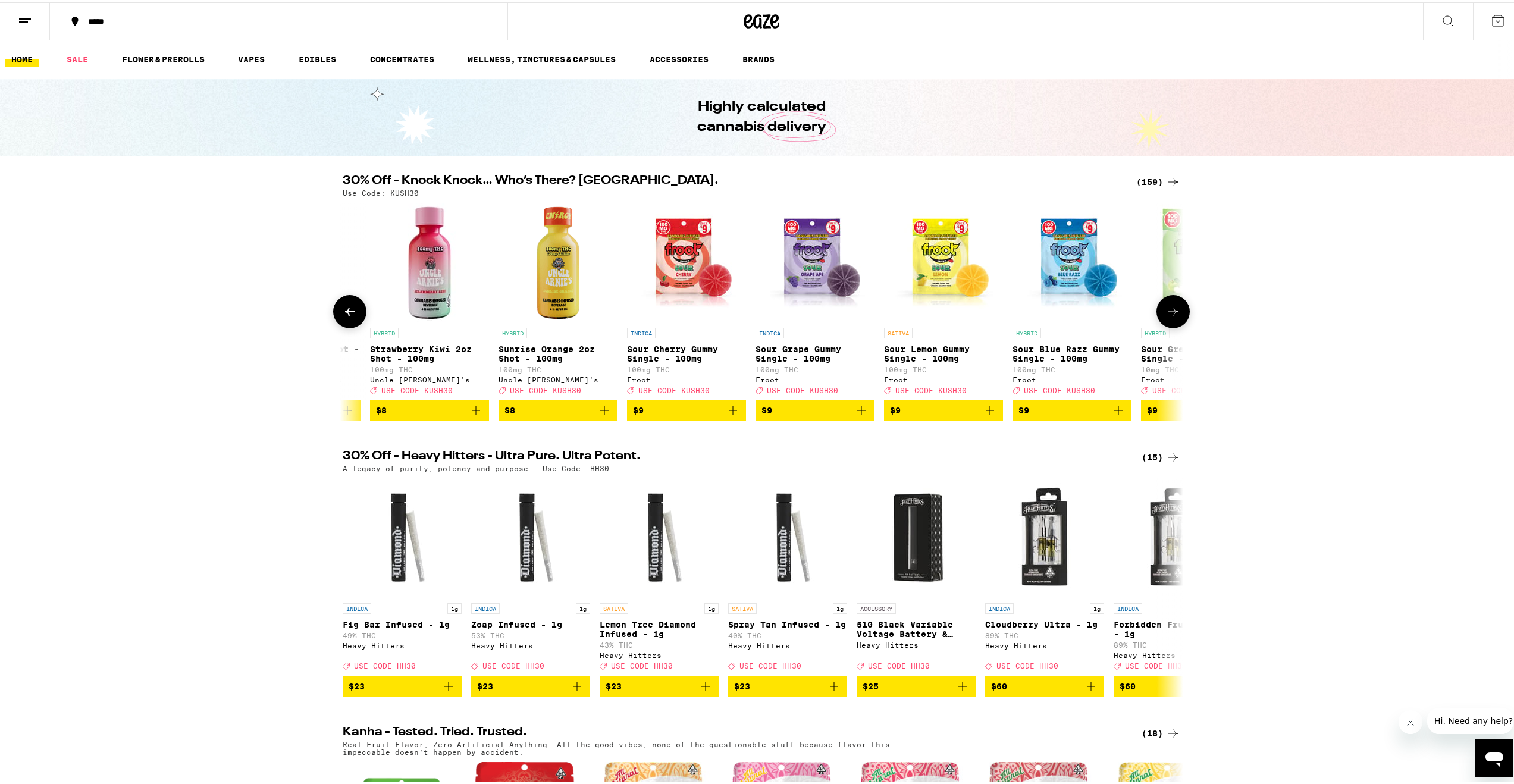
click at [352, 310] on button at bounding box center [349, 309] width 33 height 33
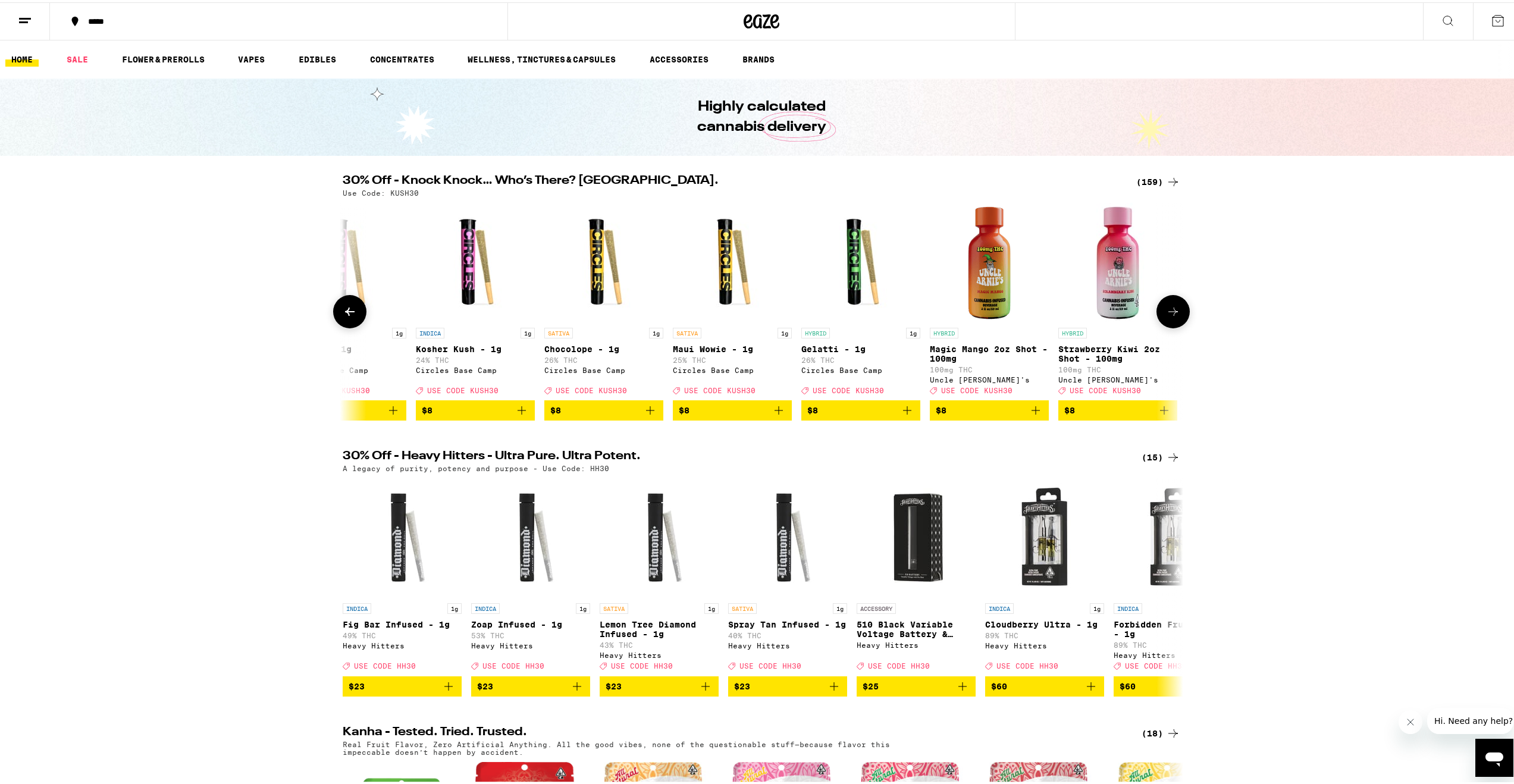
scroll to position [0, 2348]
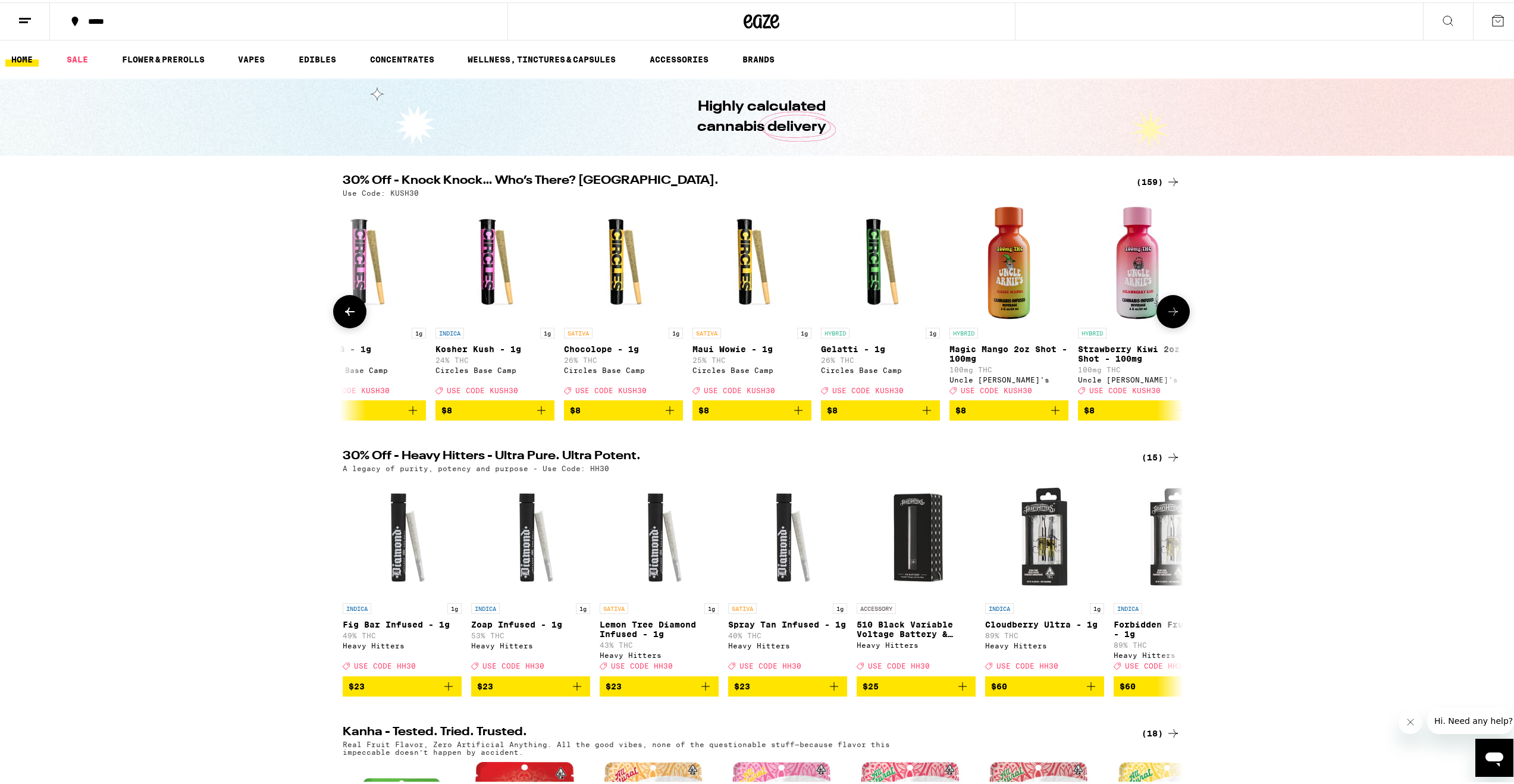
click at [352, 310] on button at bounding box center [349, 309] width 33 height 33
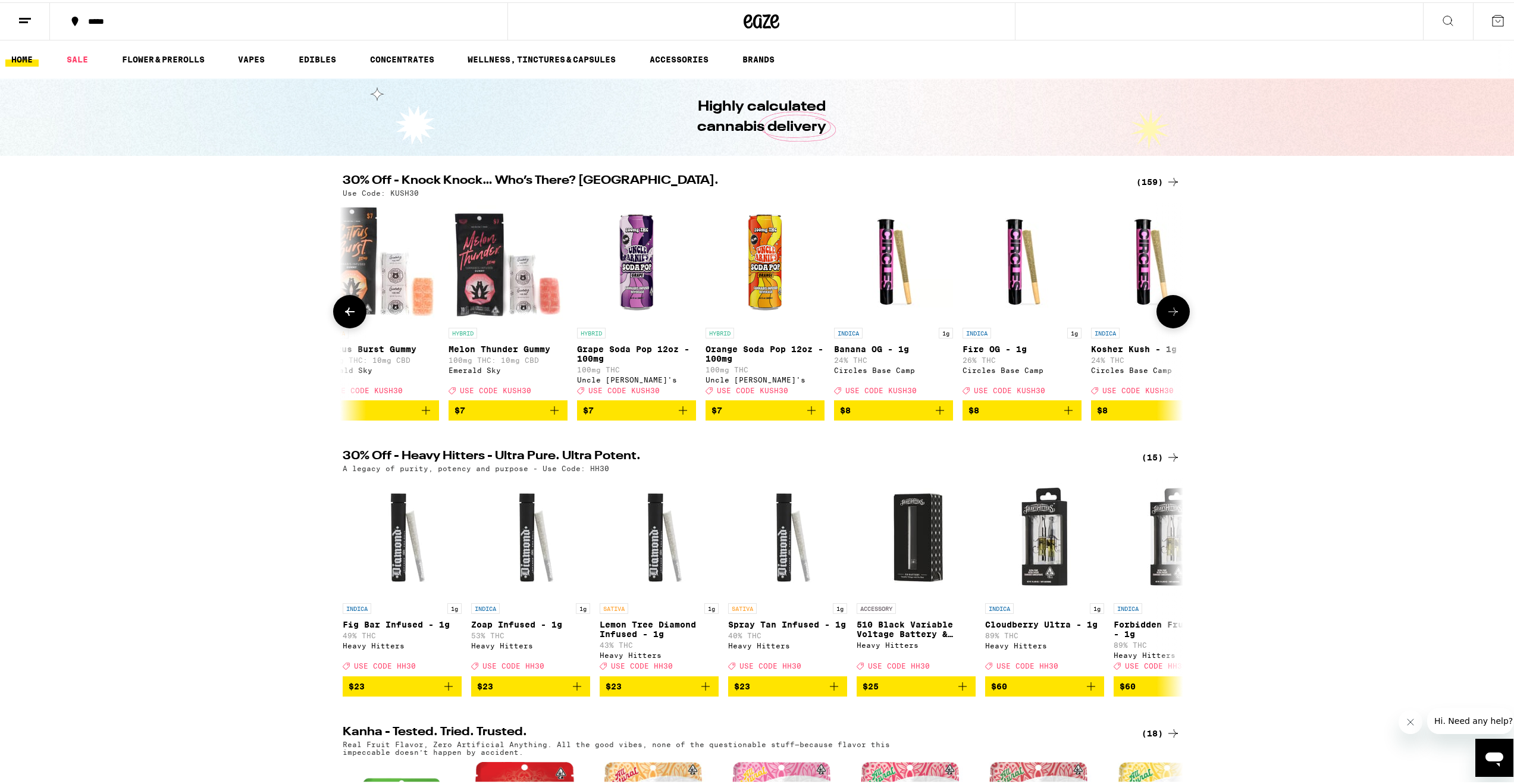
scroll to position [0, 1641]
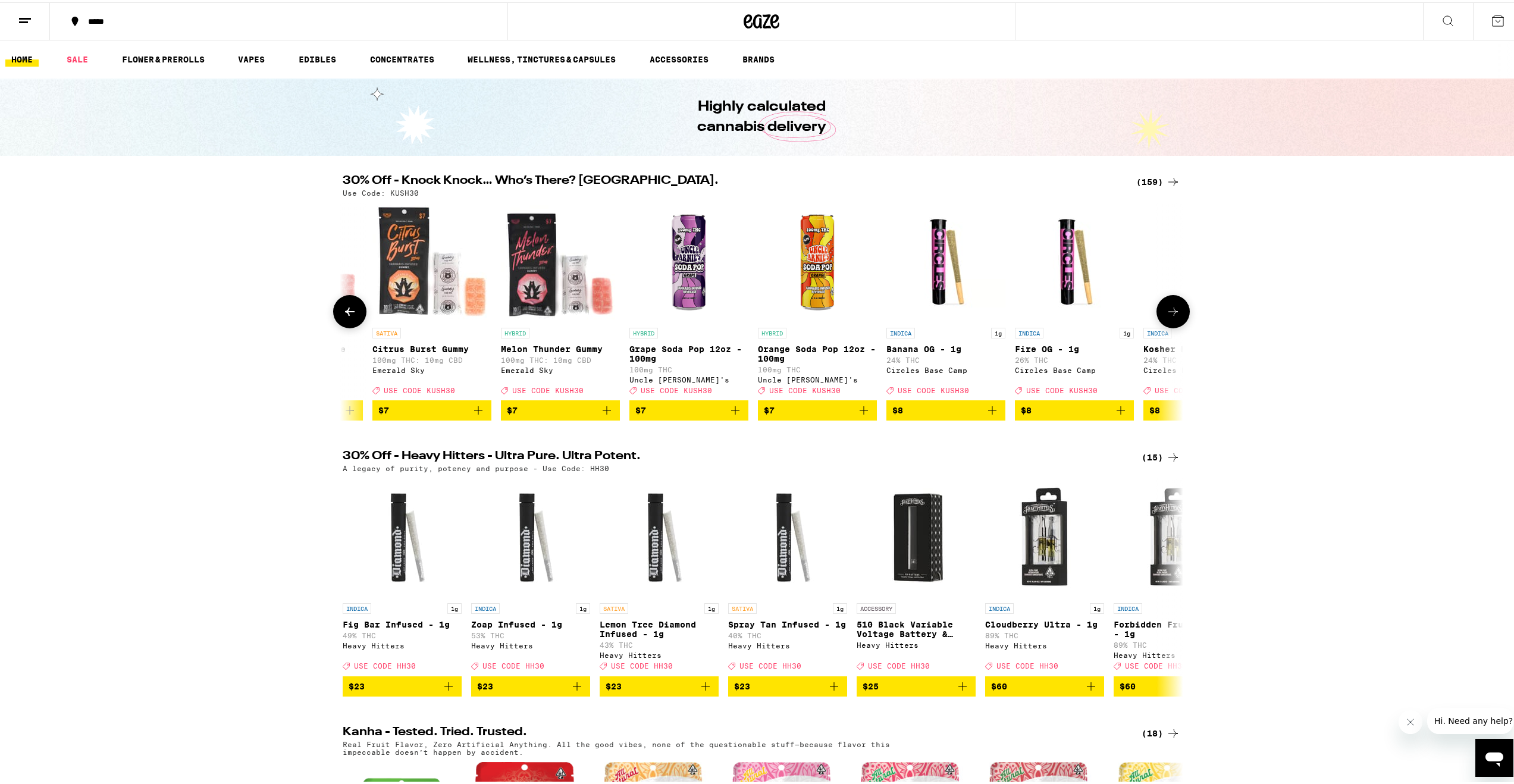
click at [352, 310] on button at bounding box center [349, 309] width 33 height 33
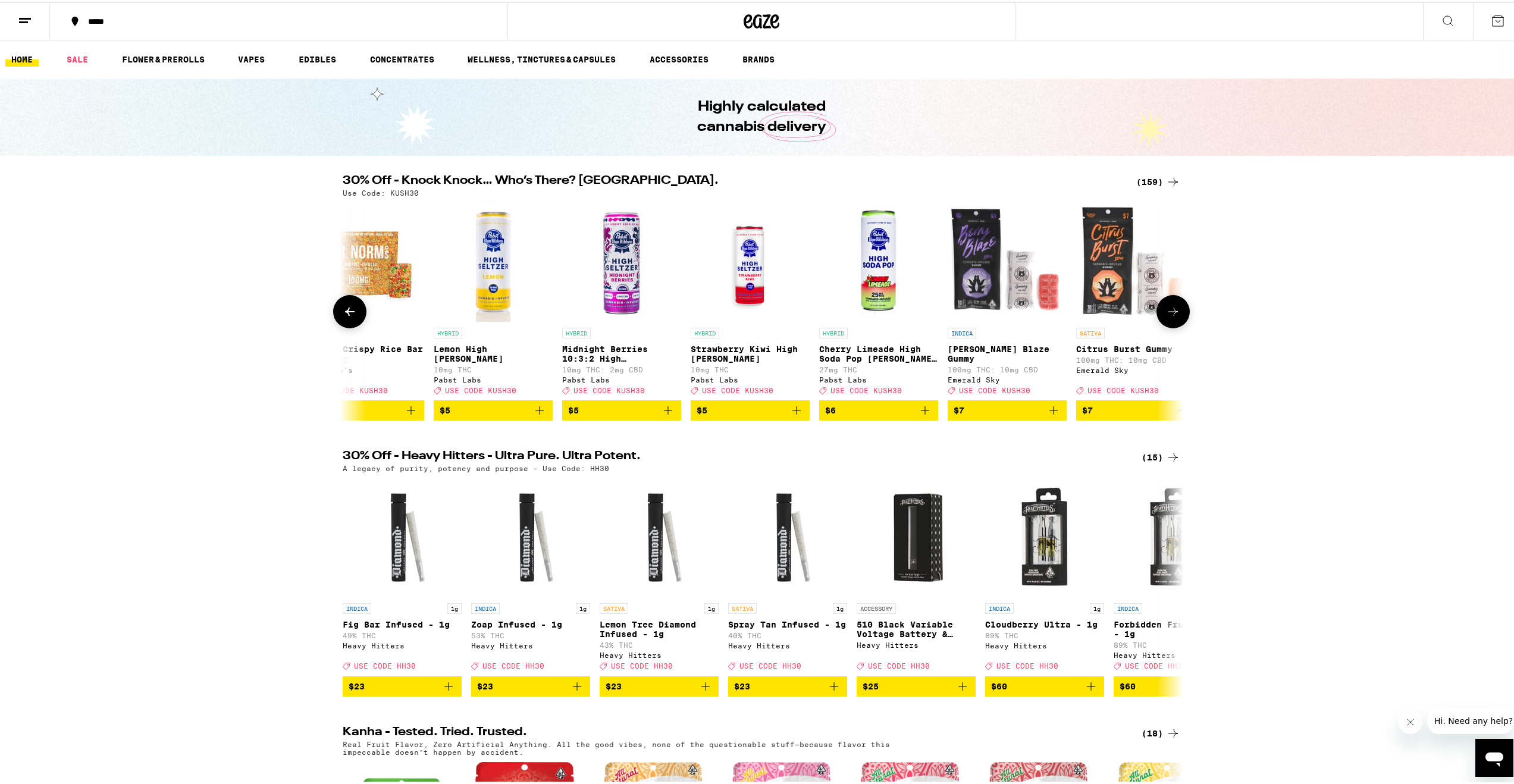
click at [352, 310] on button at bounding box center [349, 309] width 33 height 33
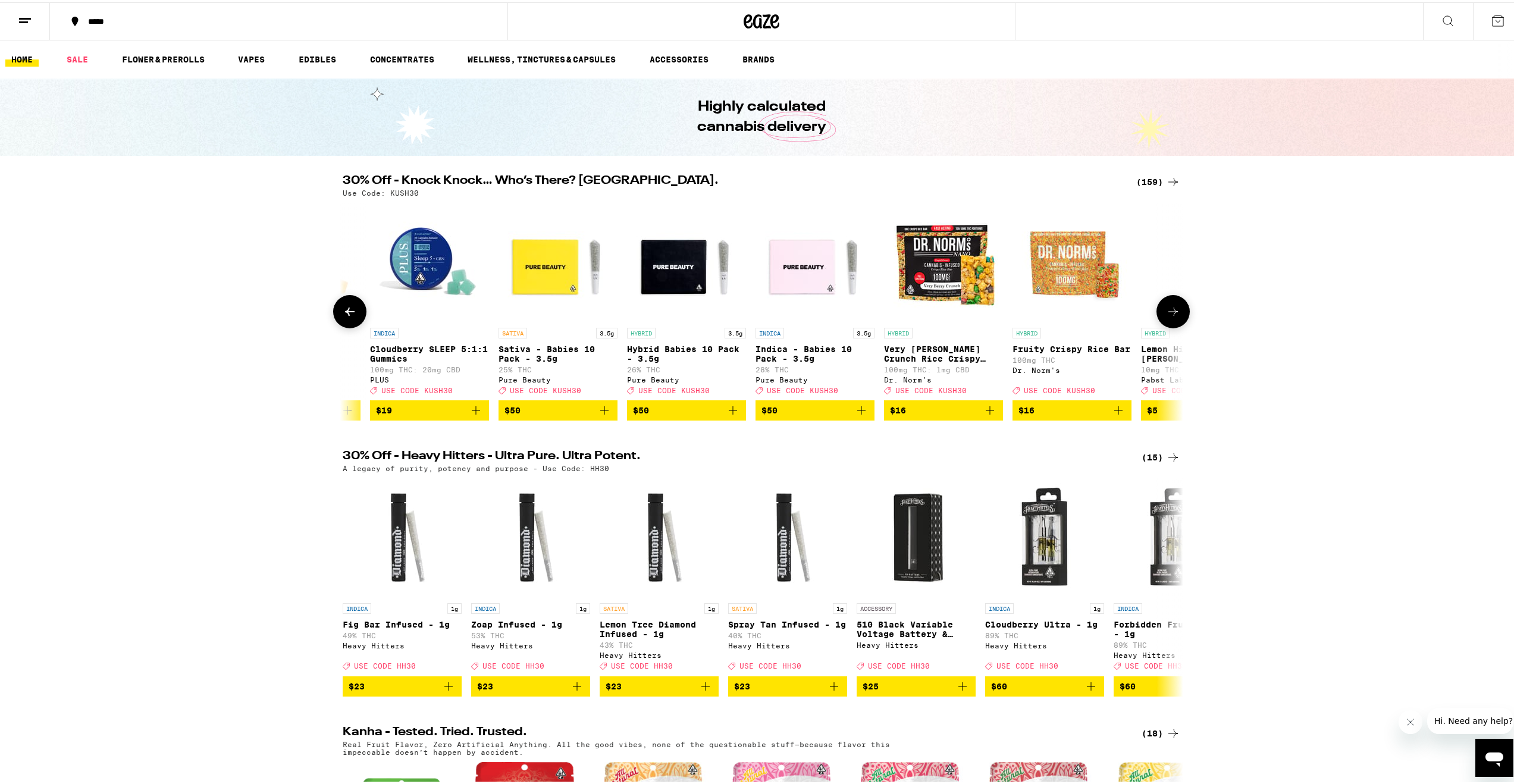
click at [352, 310] on button at bounding box center [349, 309] width 33 height 33
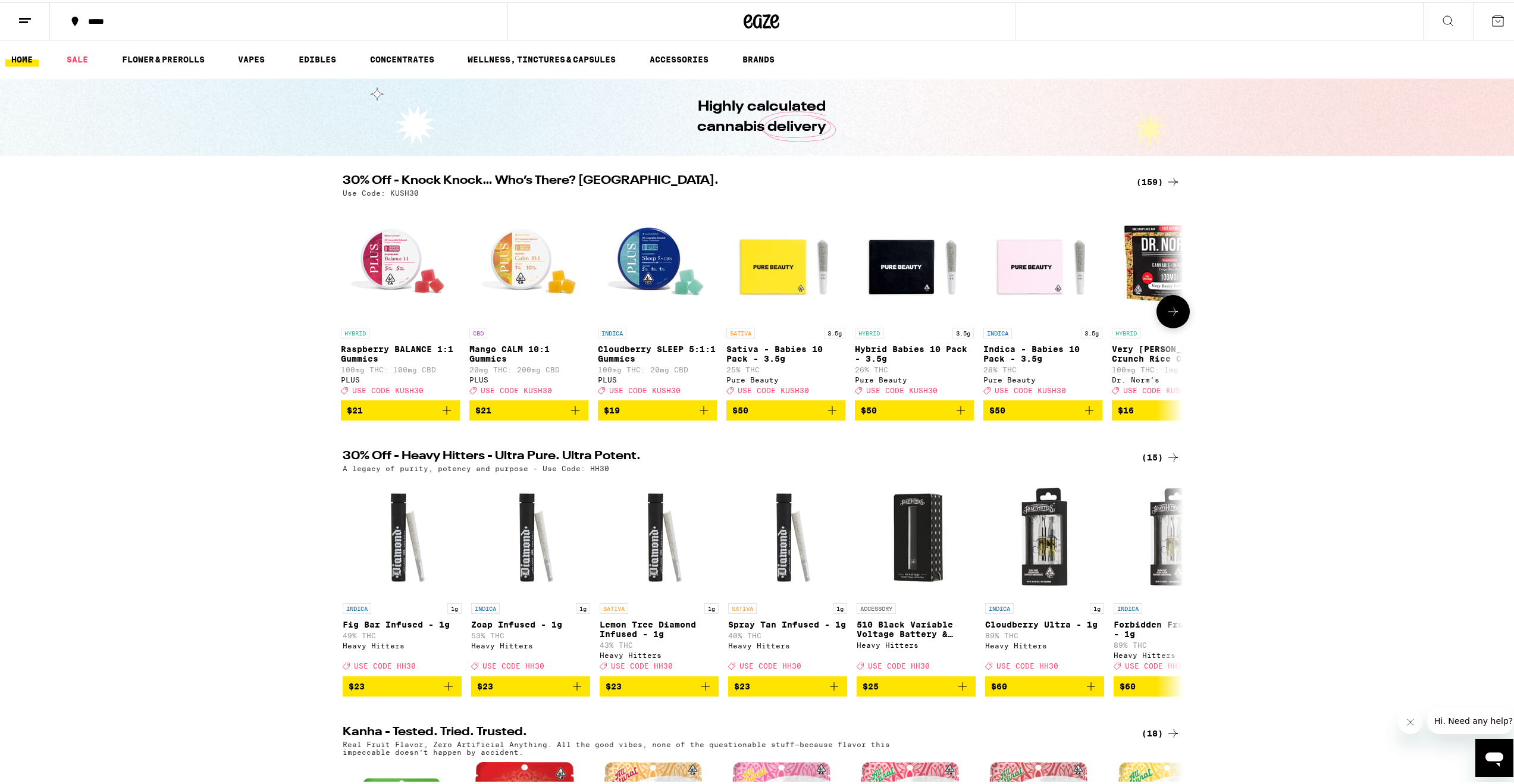
scroll to position [0, 0]
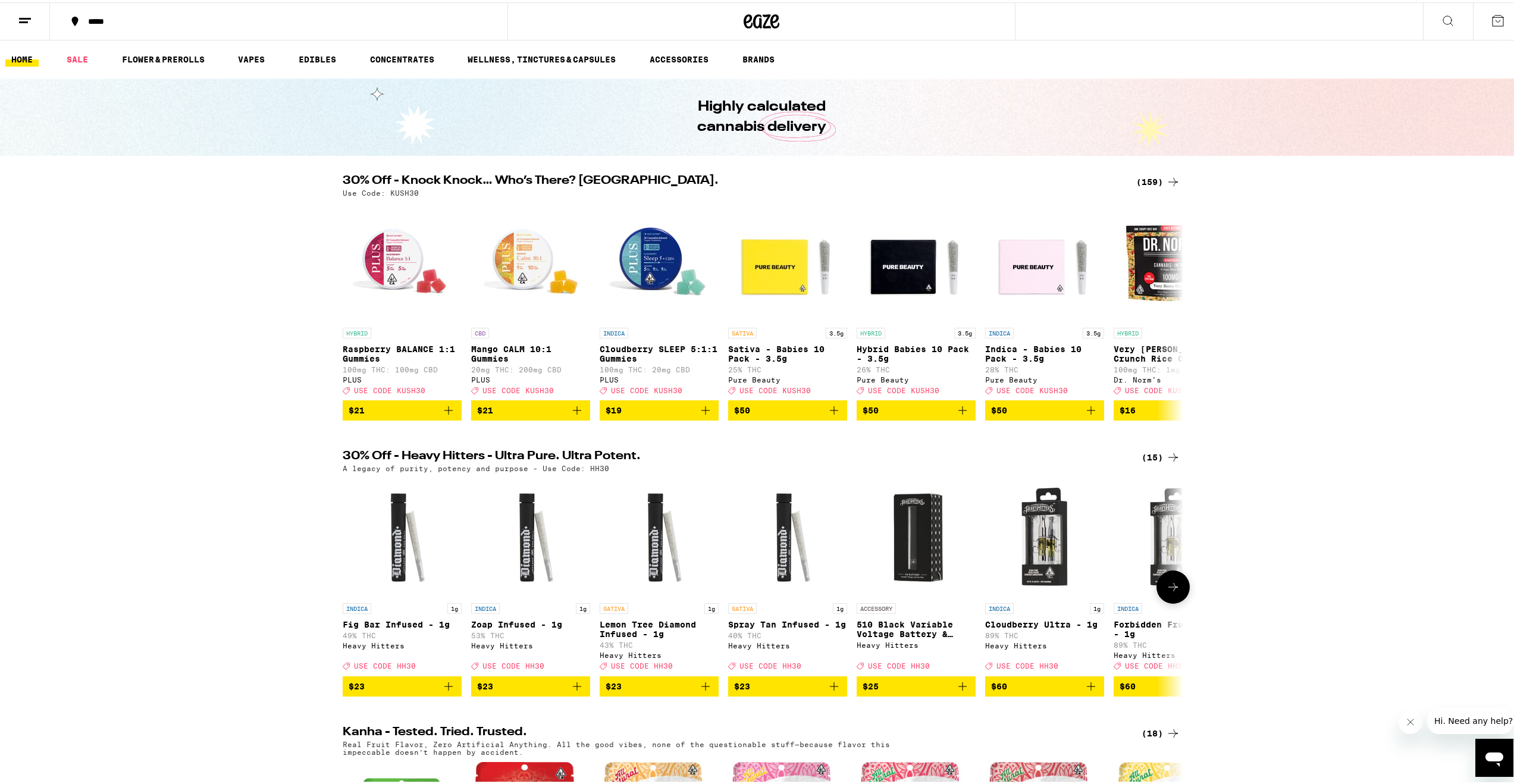
click at [1168, 591] on icon at bounding box center [1173, 585] width 14 height 14
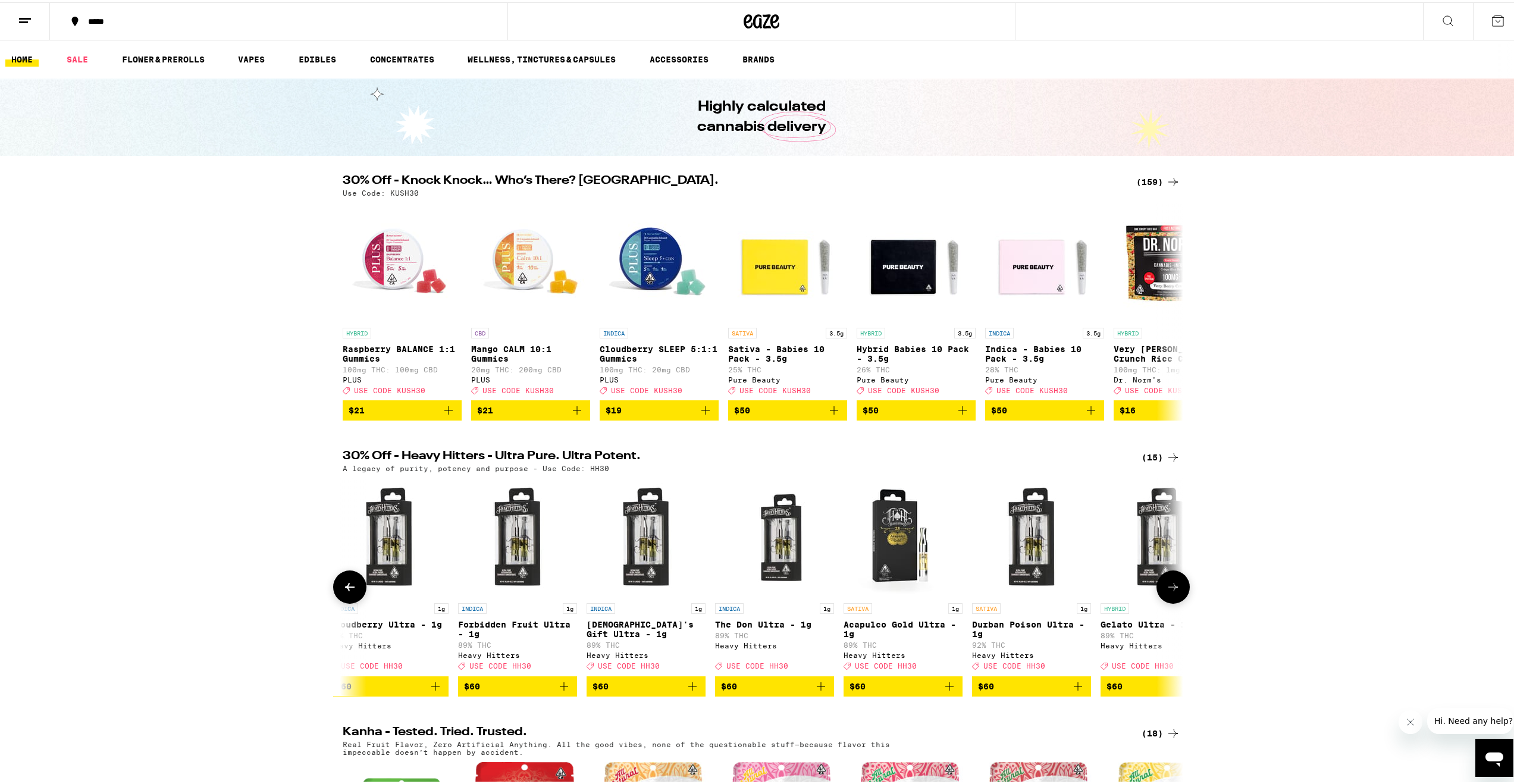
scroll to position [0, 708]
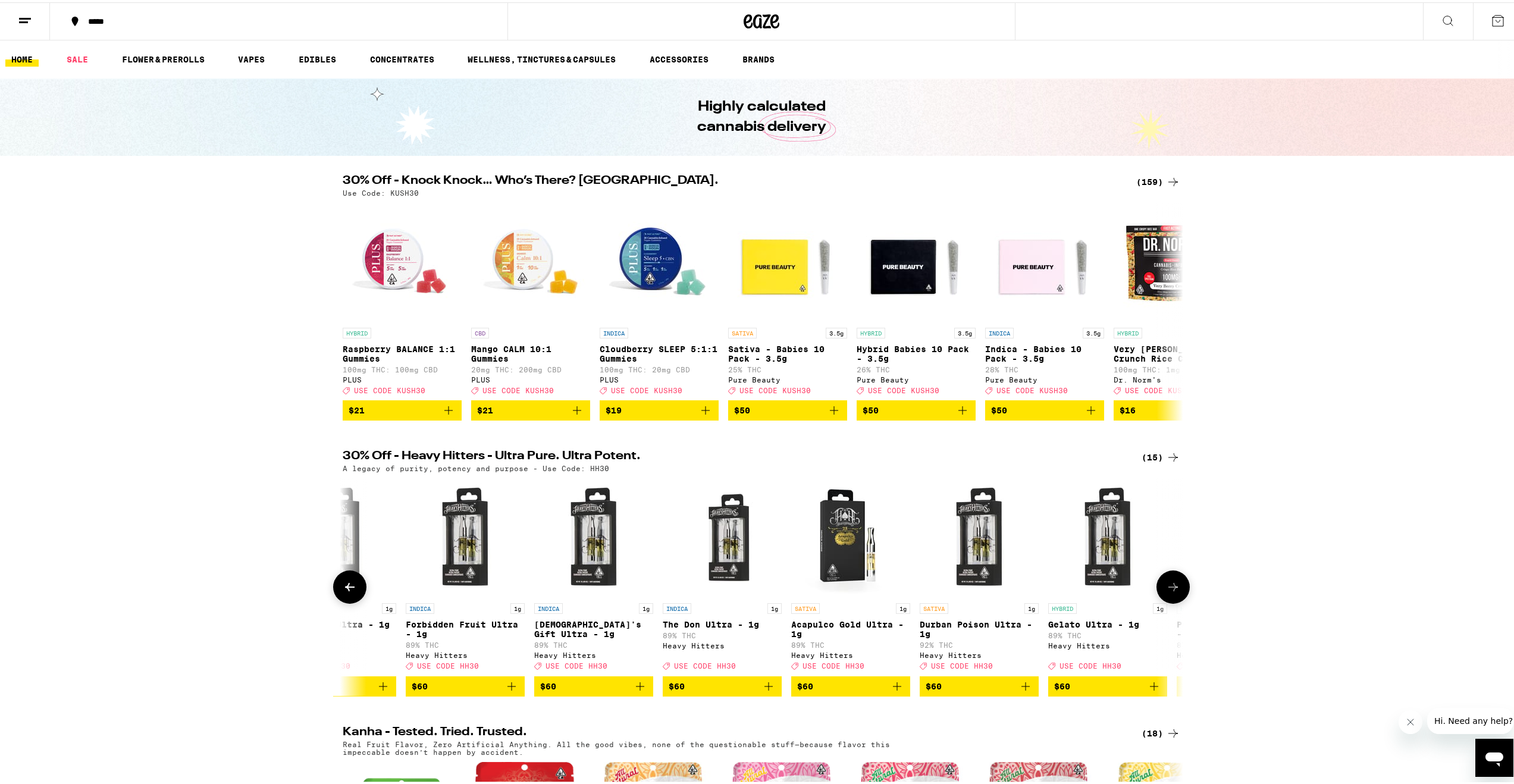
click at [1168, 591] on icon at bounding box center [1173, 585] width 14 height 14
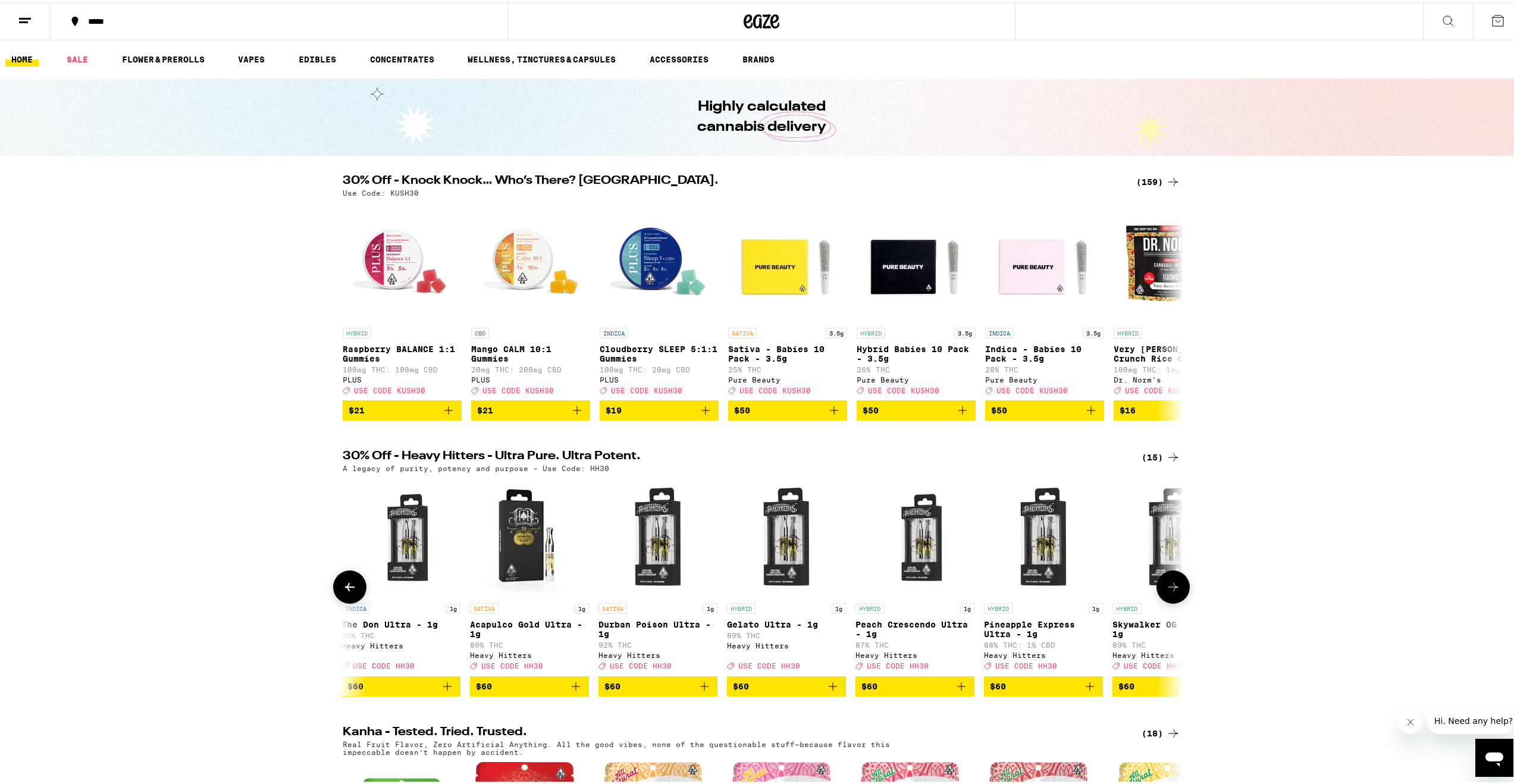
scroll to position [0, 1090]
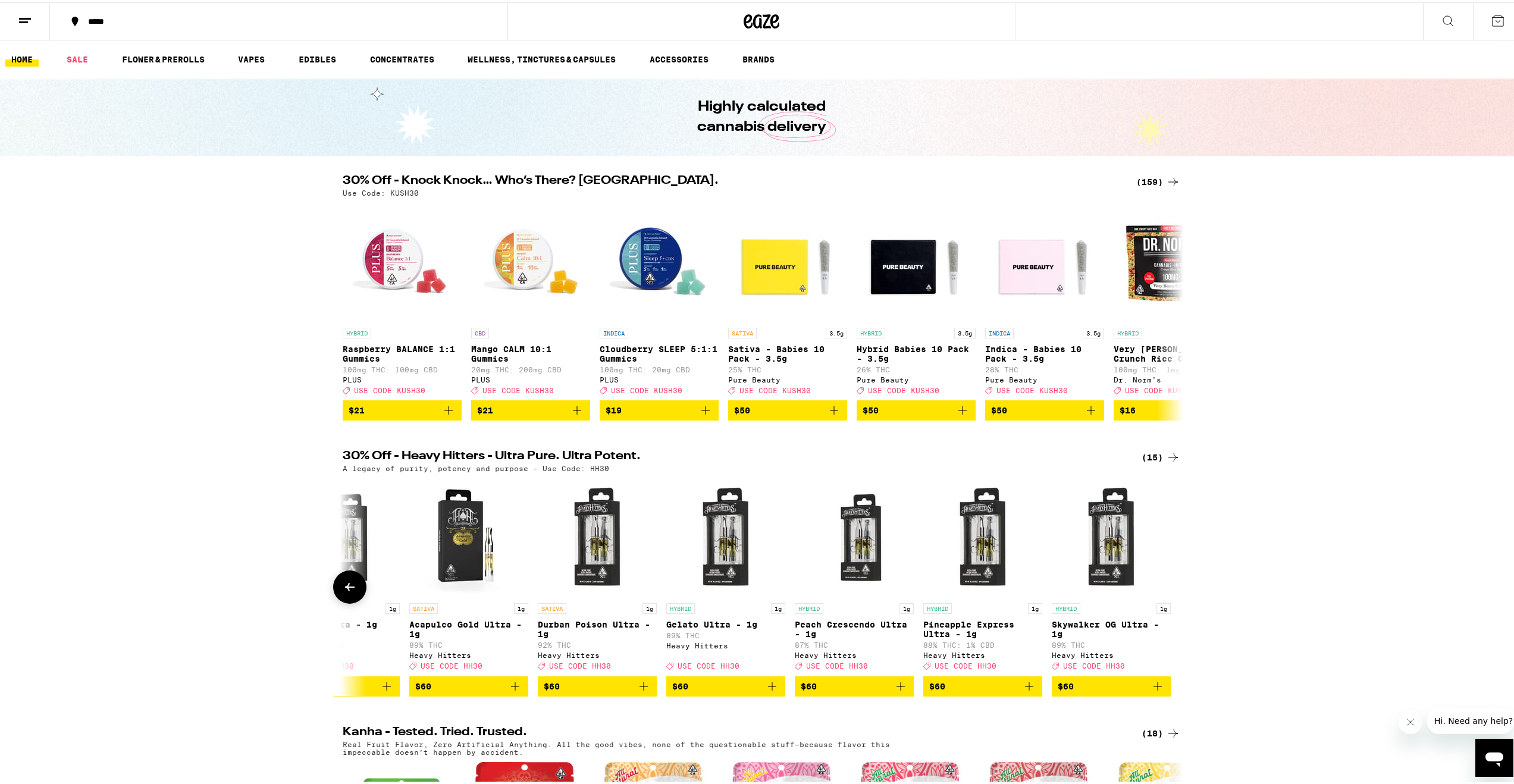
click at [1168, 601] on div at bounding box center [1173, 584] width 33 height 33
click at [1182, 321] on button at bounding box center [1173, 309] width 33 height 33
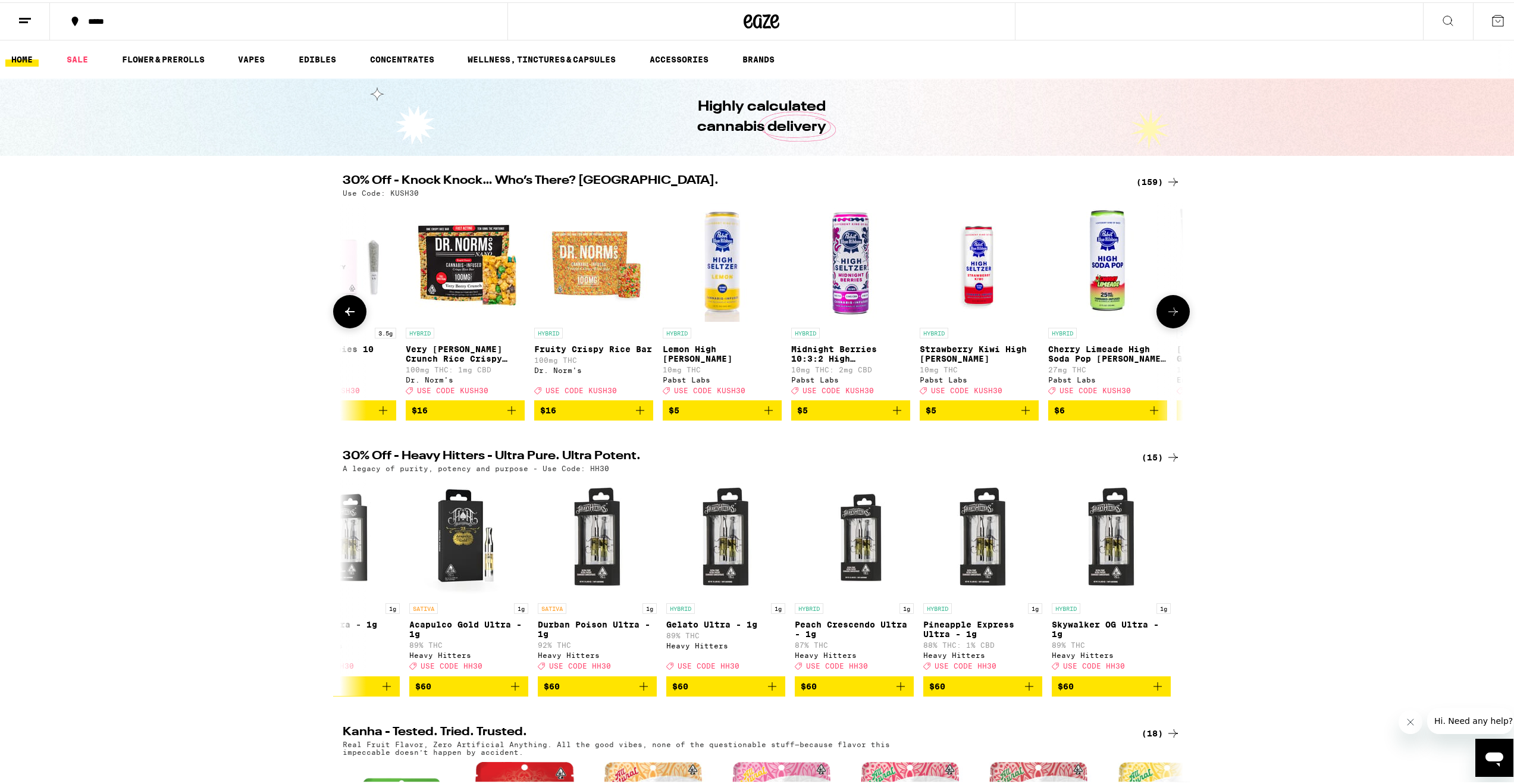
click at [1182, 321] on button at bounding box center [1173, 309] width 33 height 33
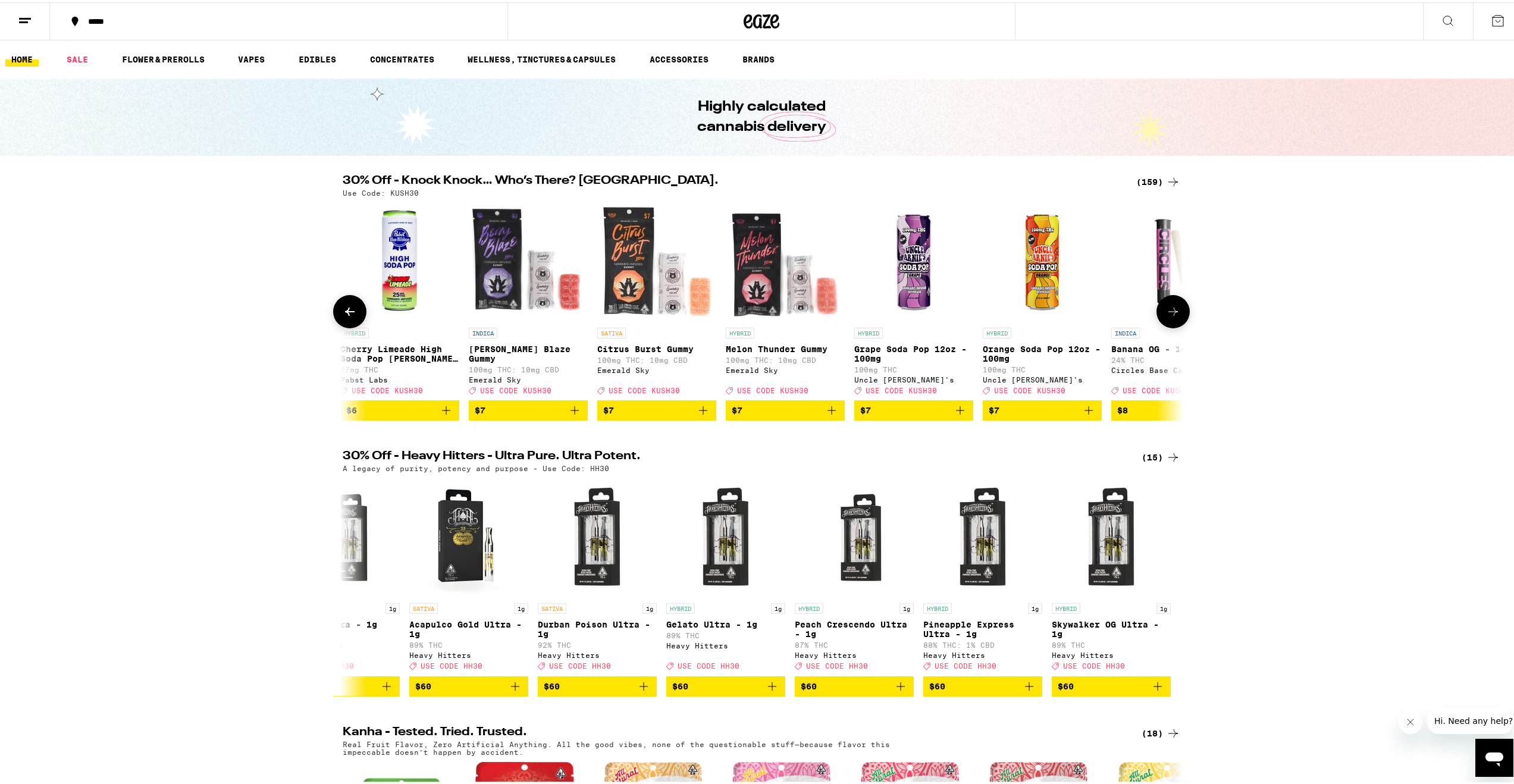
click at [1182, 321] on button at bounding box center [1173, 309] width 33 height 33
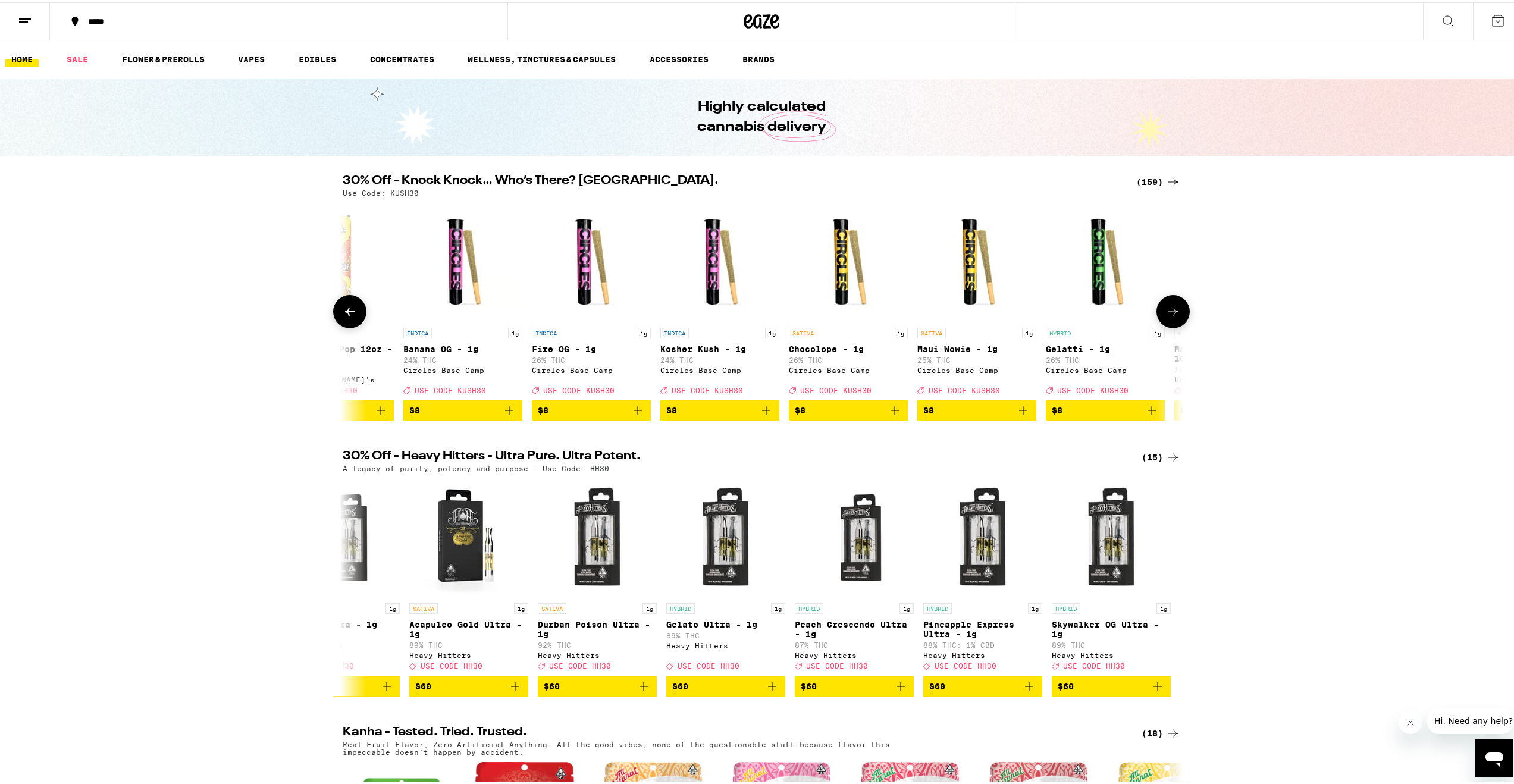
click at [1182, 321] on button at bounding box center [1173, 309] width 33 height 33
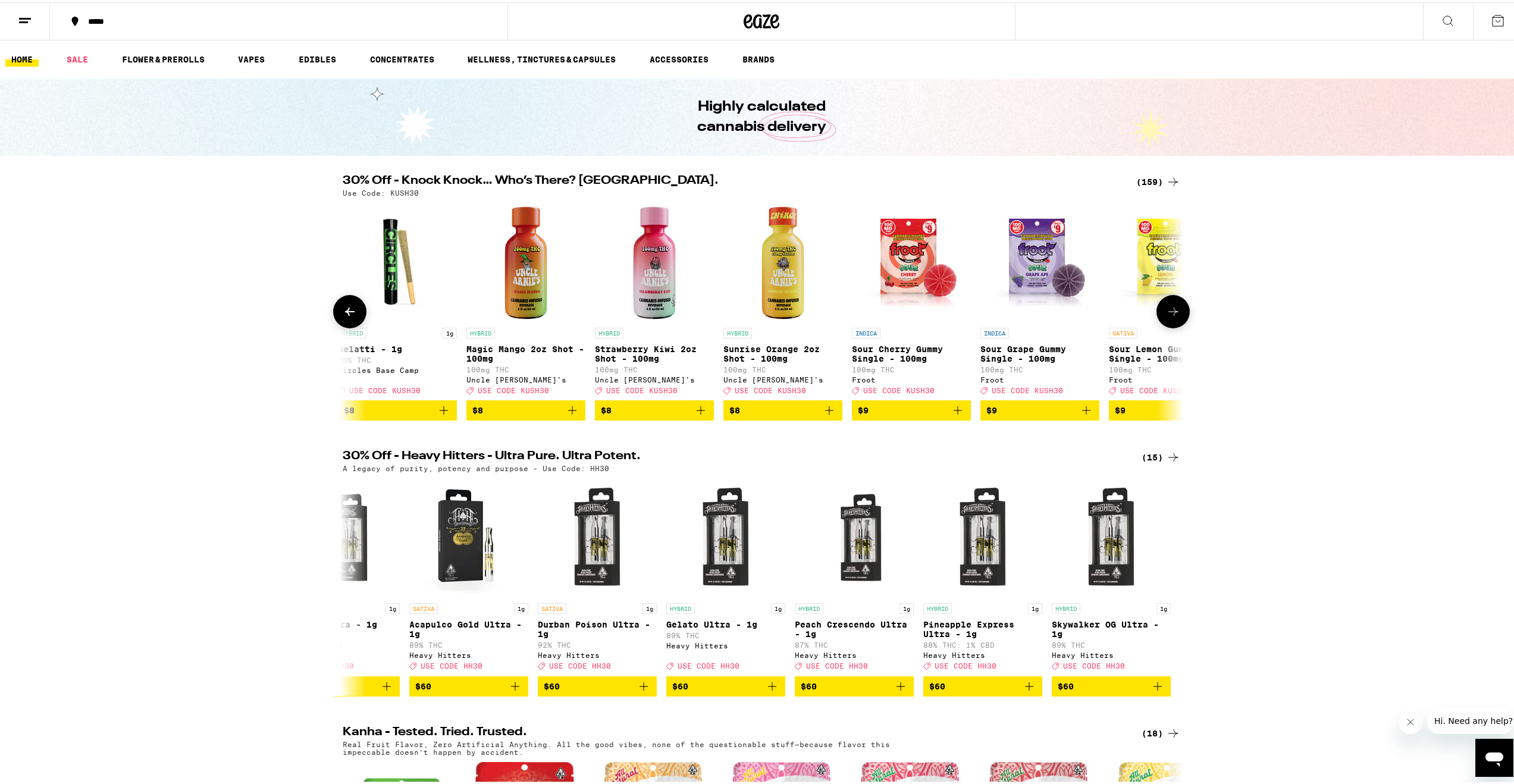
click at [1182, 321] on button at bounding box center [1173, 309] width 33 height 33
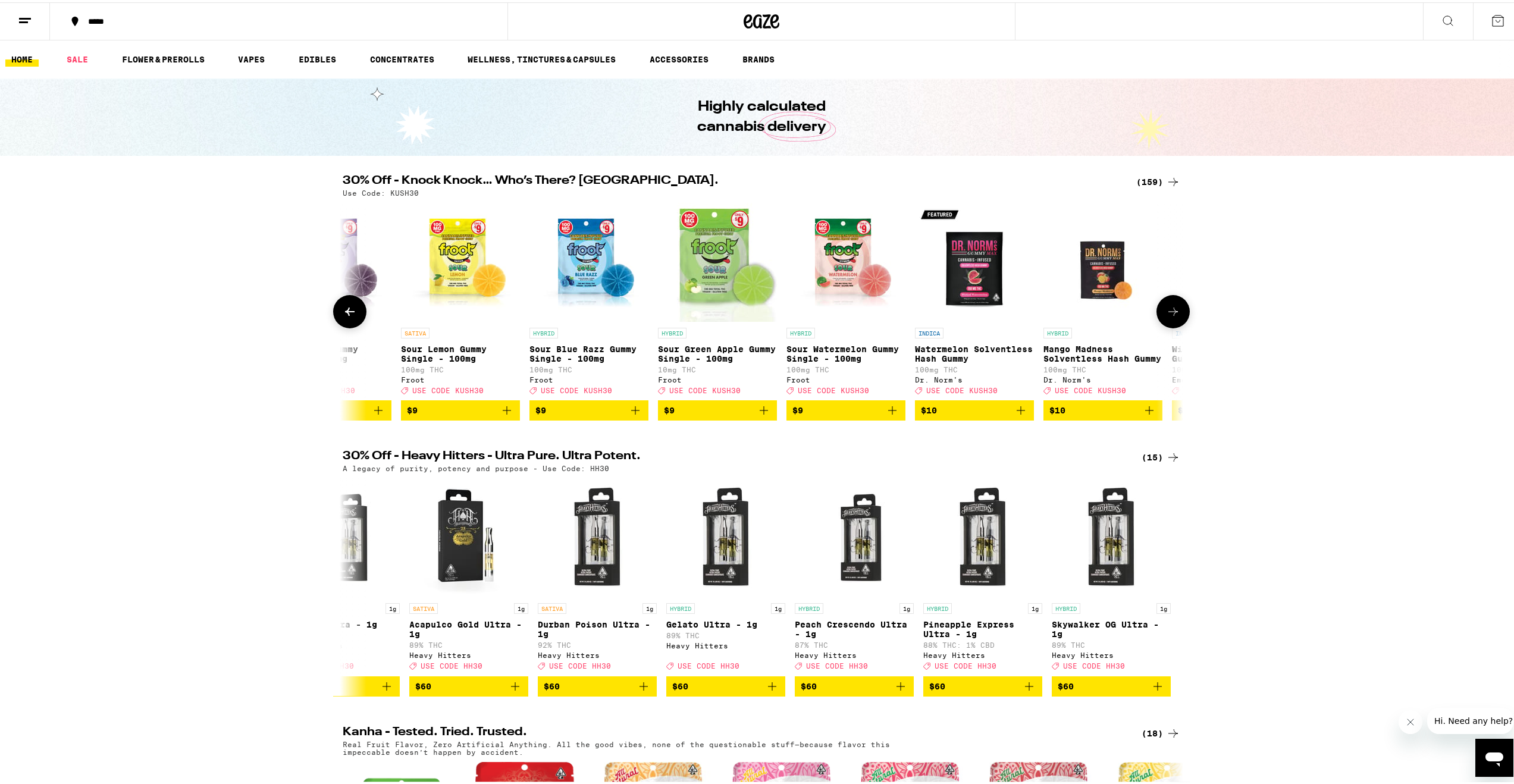
click at [1182, 321] on button at bounding box center [1173, 309] width 33 height 33
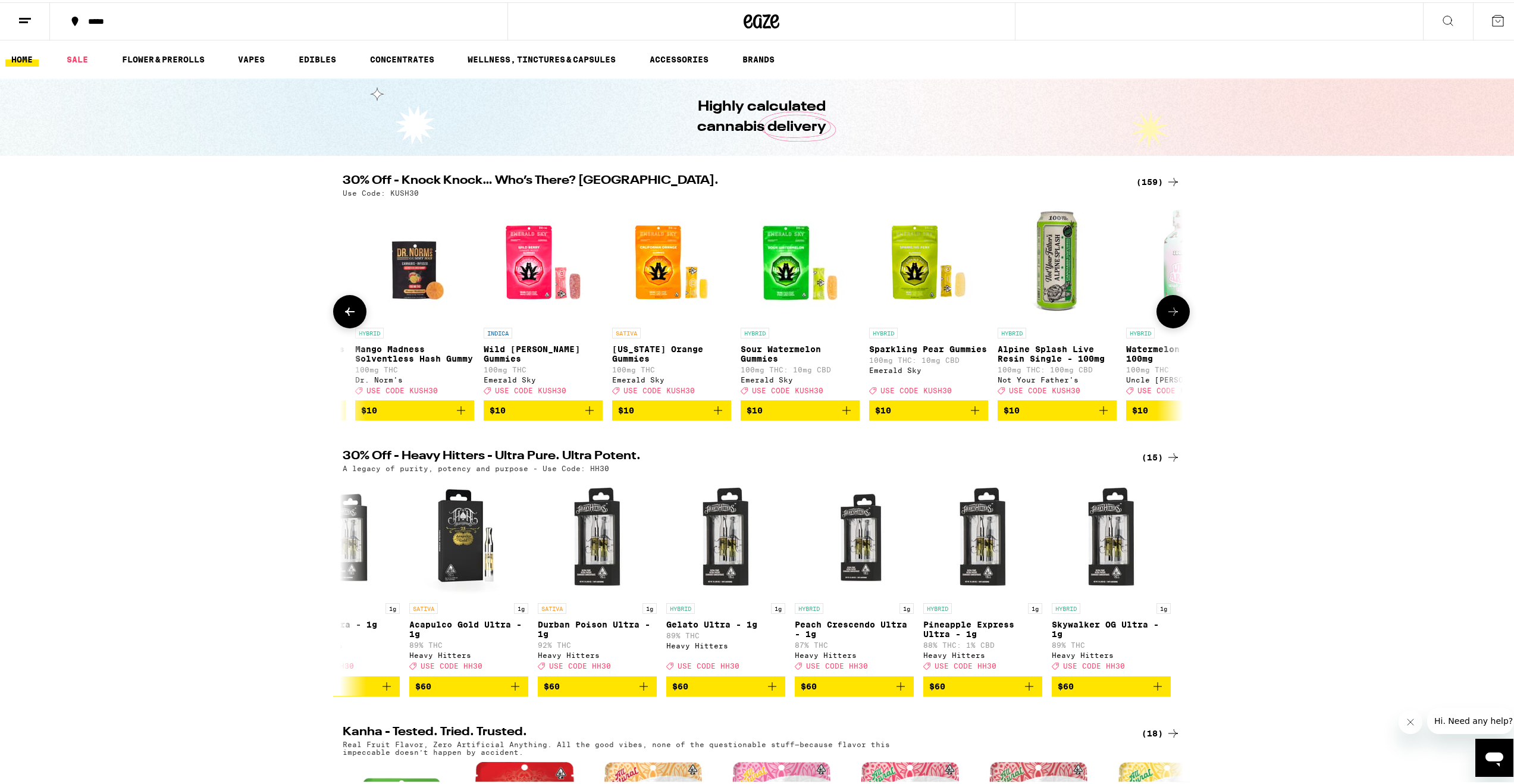
scroll to position [0, 4247]
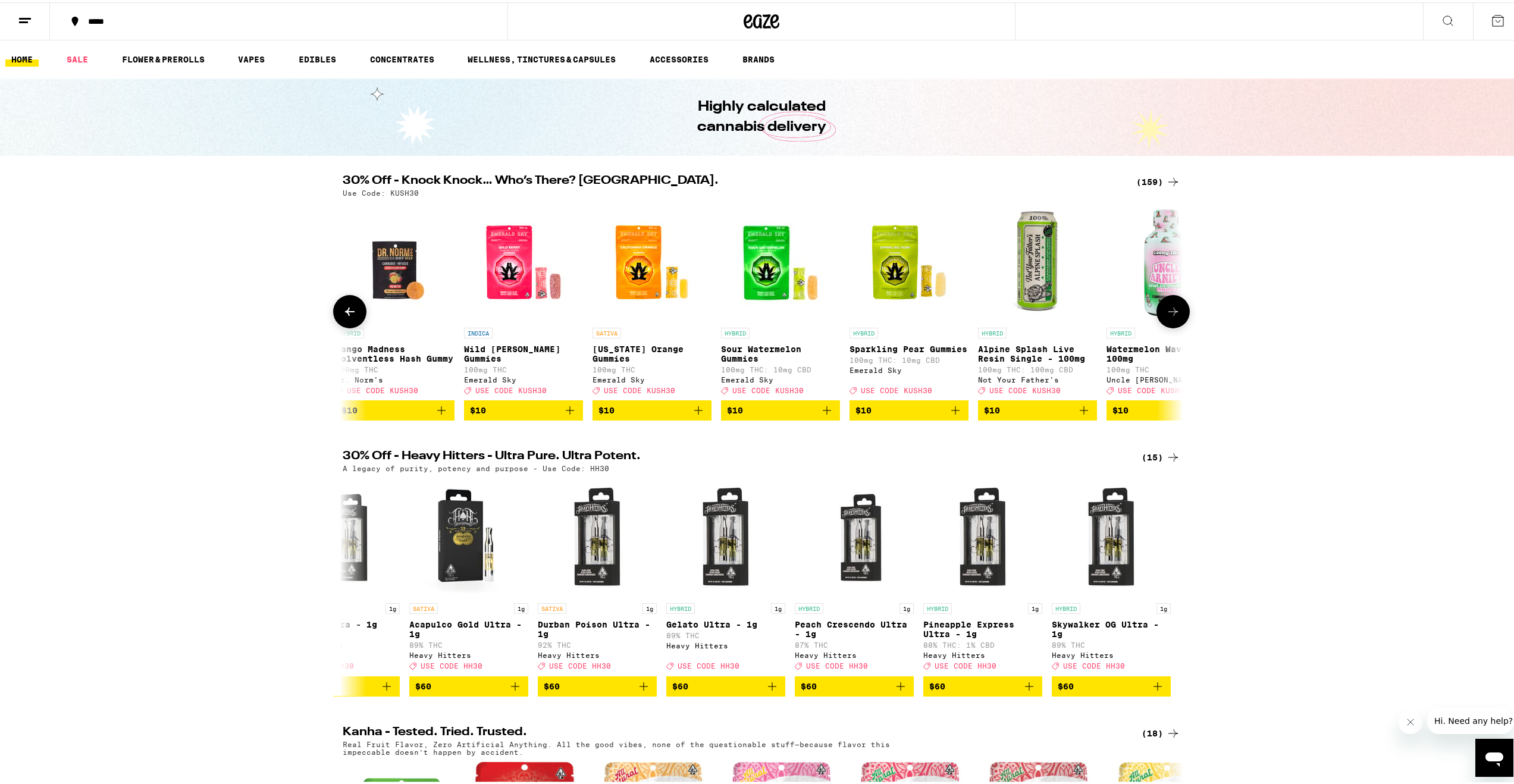
click at [1182, 321] on button at bounding box center [1173, 309] width 33 height 33
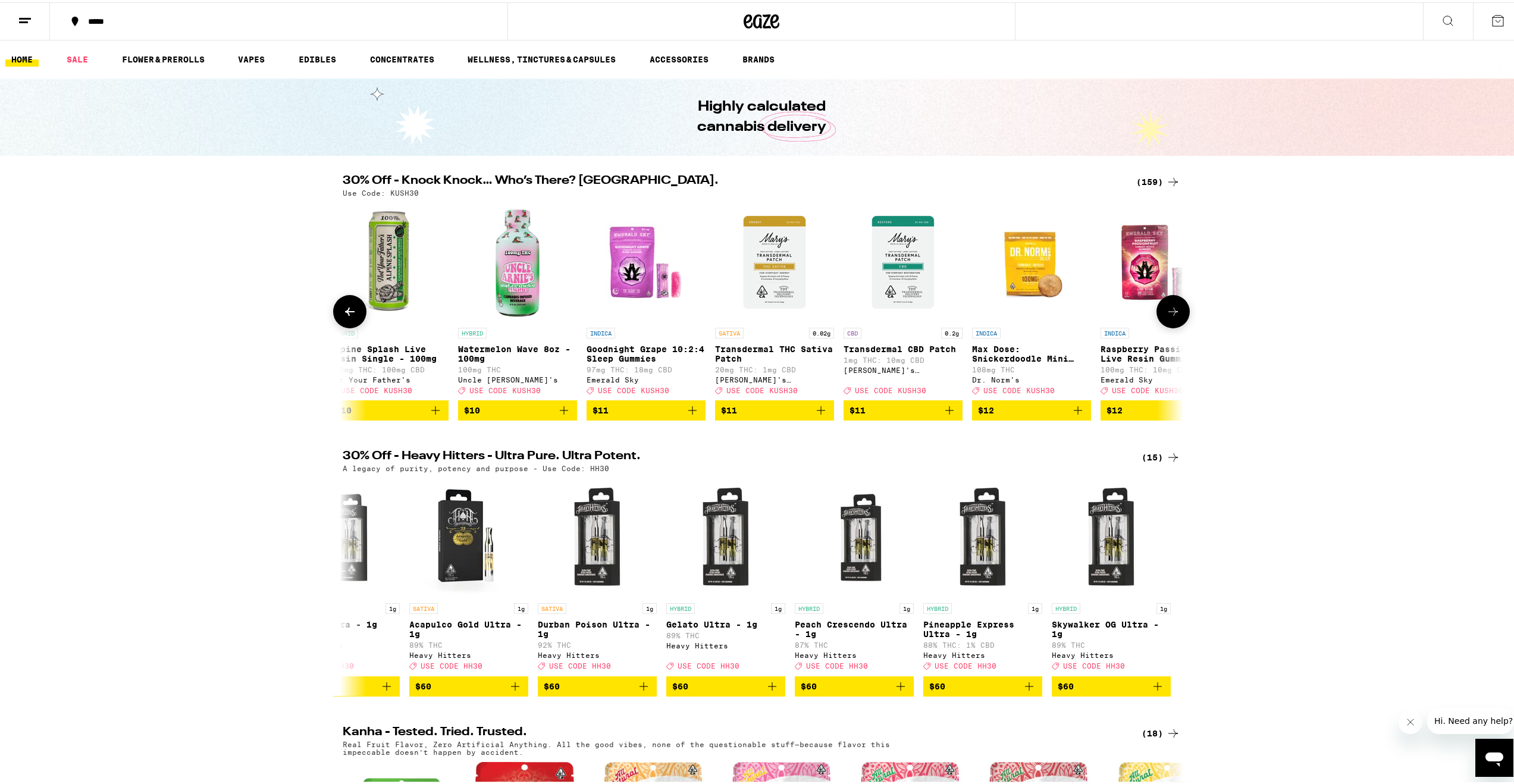
scroll to position [0, 4955]
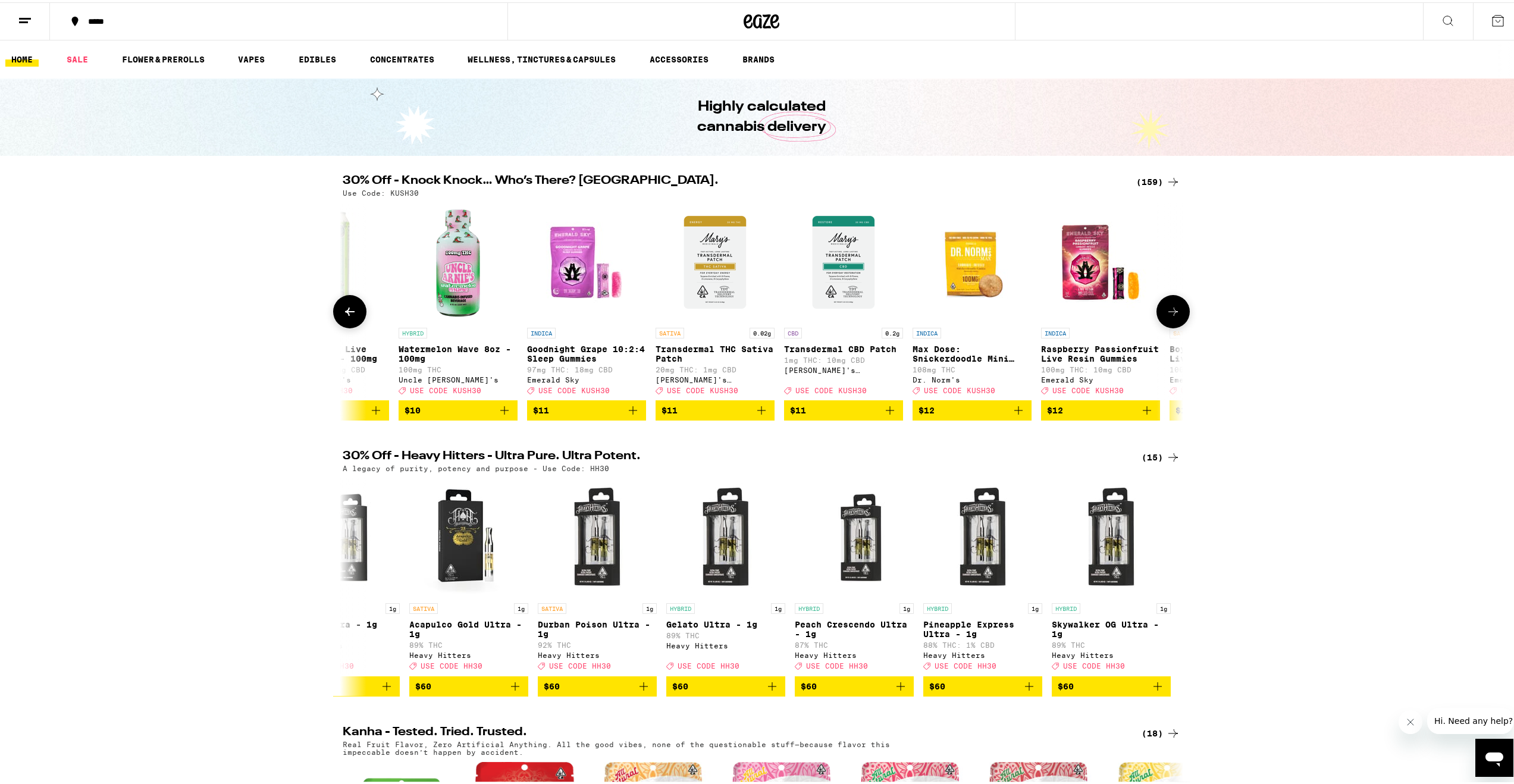
click at [1182, 321] on button at bounding box center [1173, 309] width 33 height 33
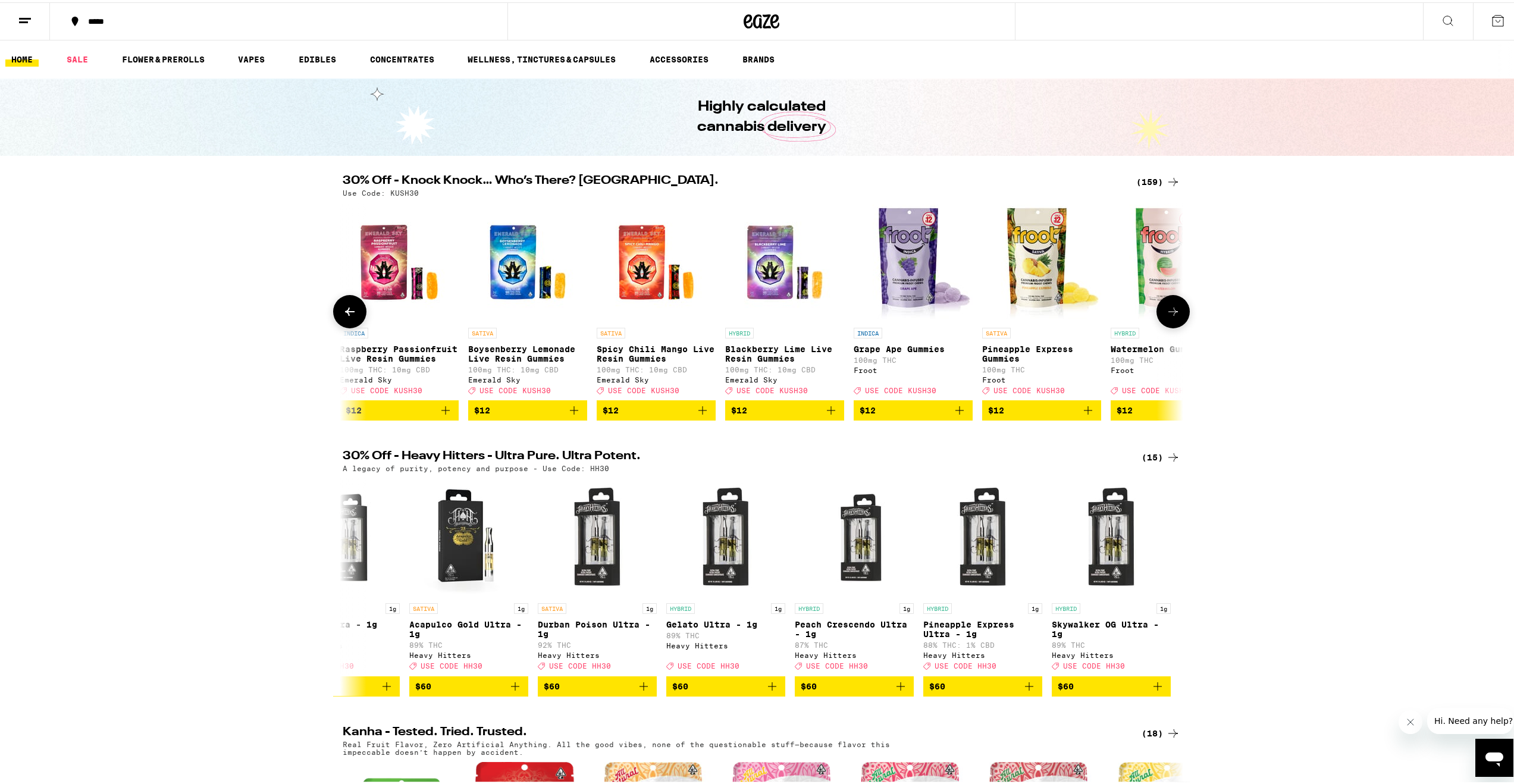
scroll to position [0, 5663]
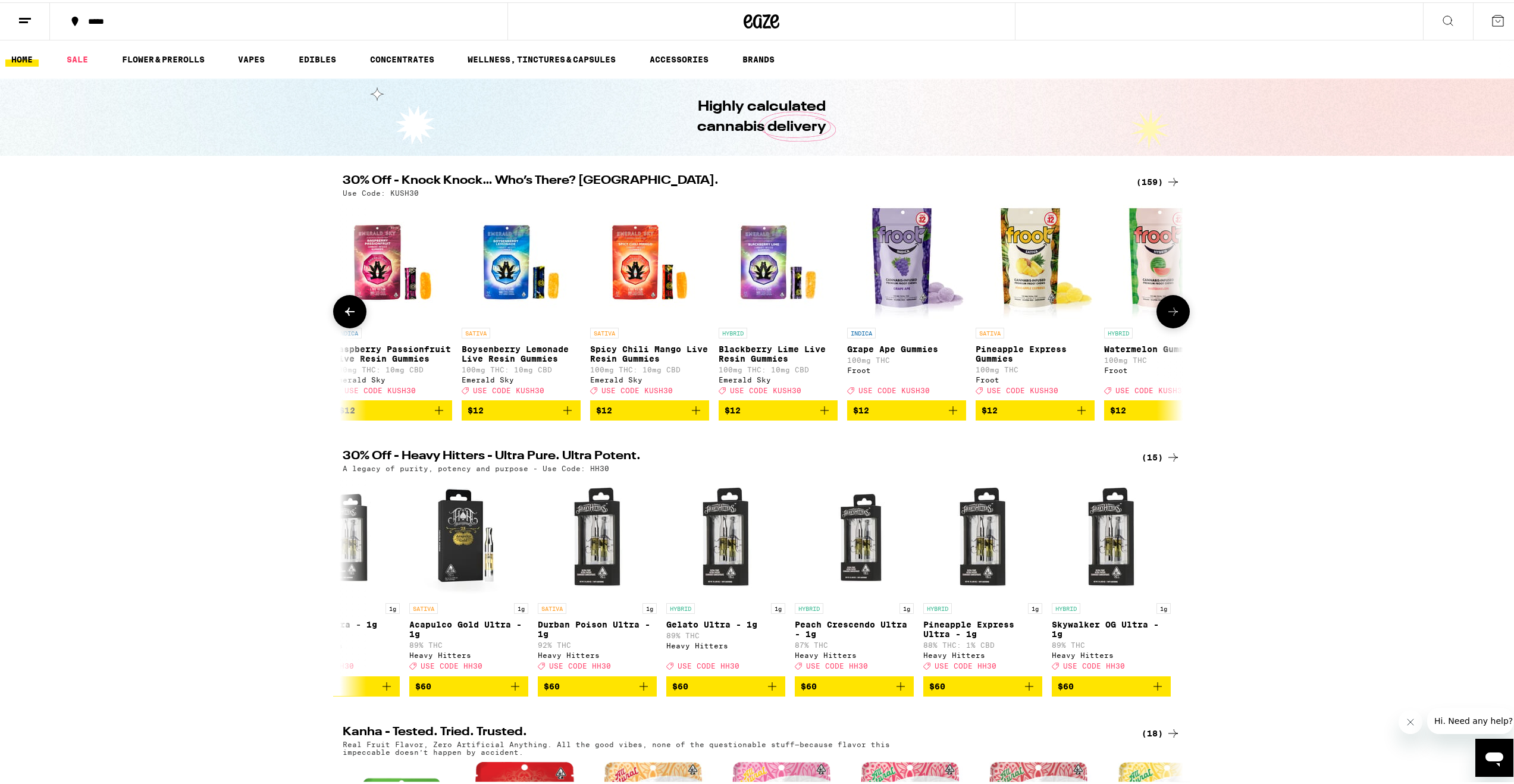
click at [1182, 321] on button at bounding box center [1173, 309] width 33 height 33
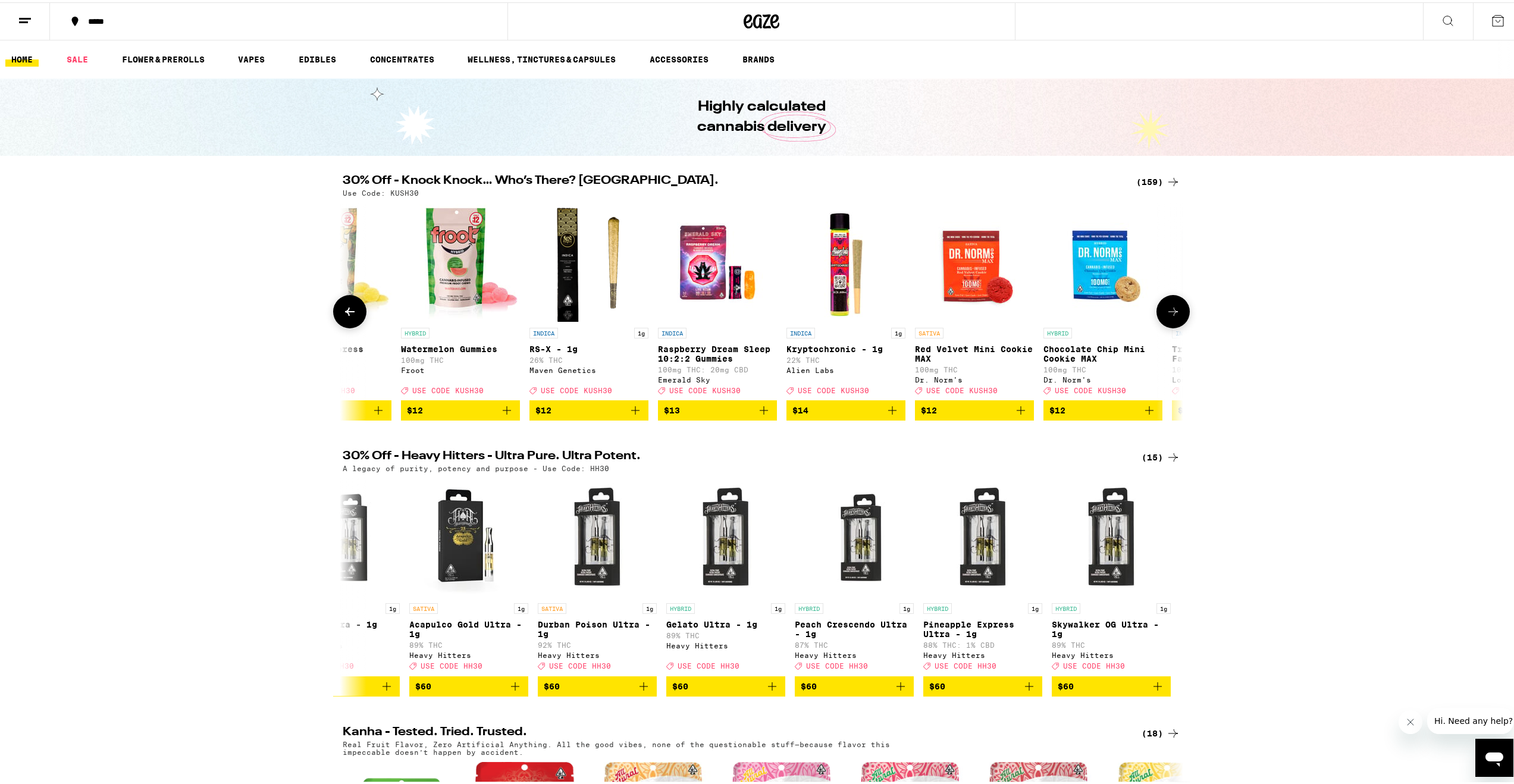
scroll to position [0, 6371]
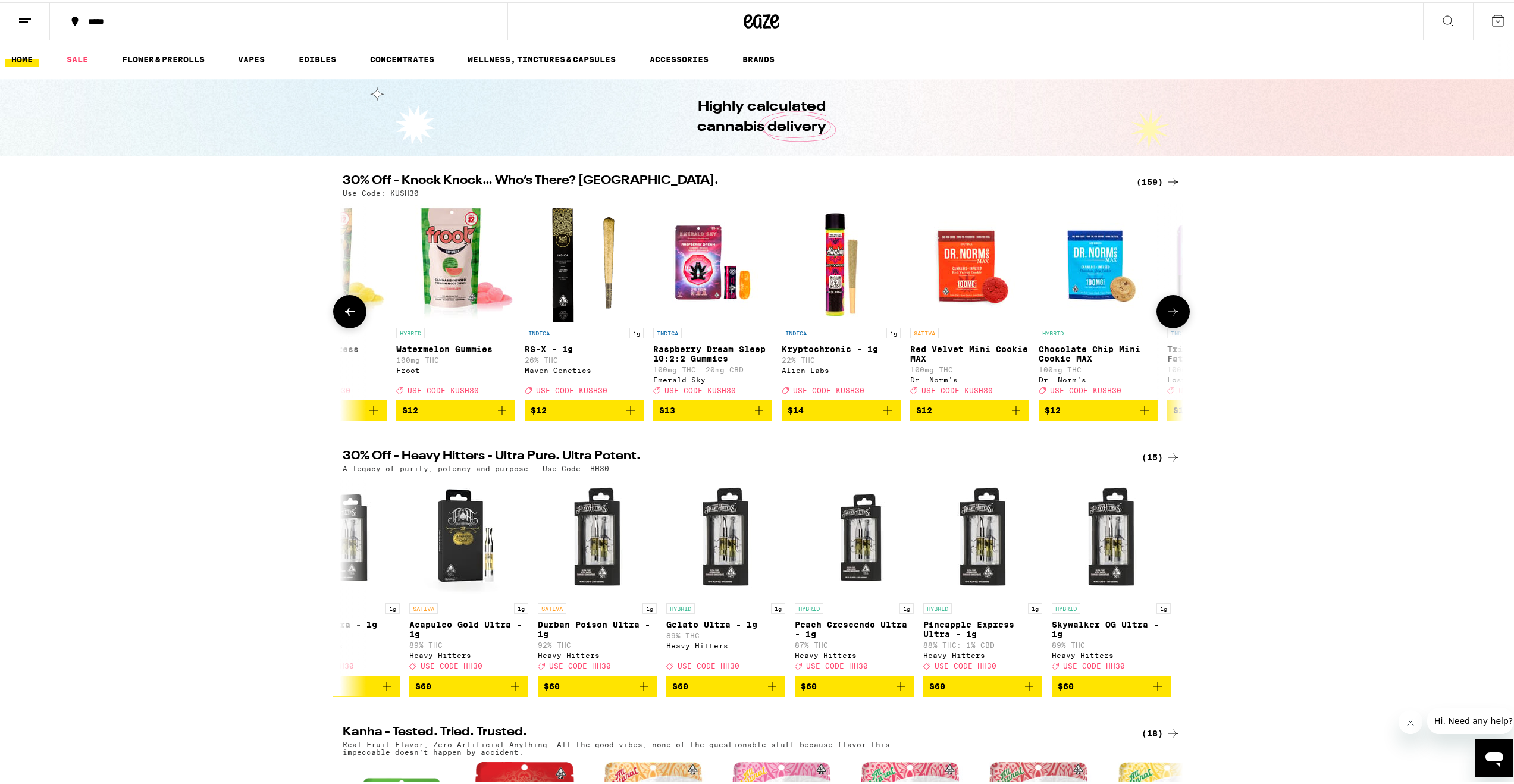
click at [352, 316] on icon at bounding box center [349, 309] width 14 height 14
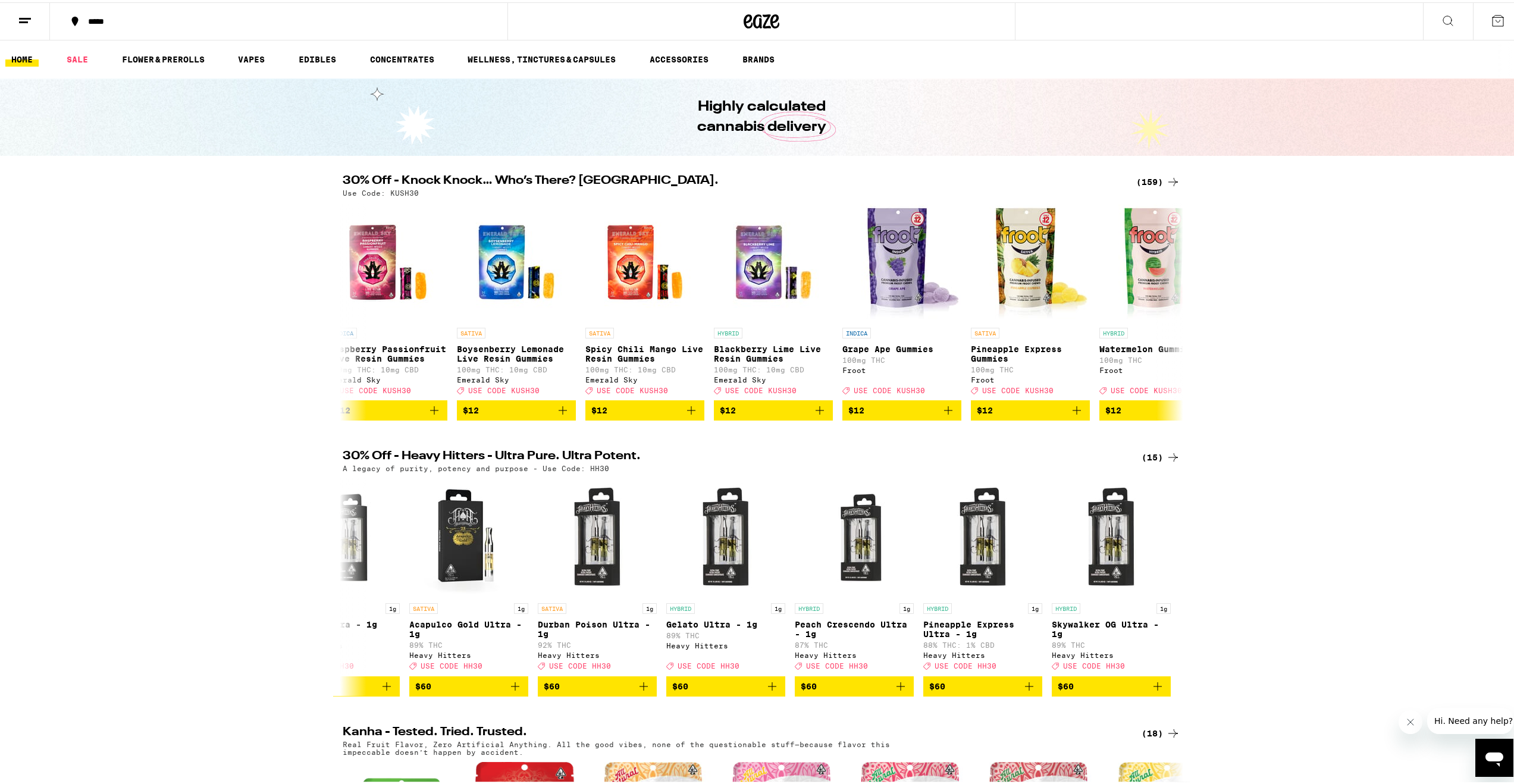
scroll to position [0, 5663]
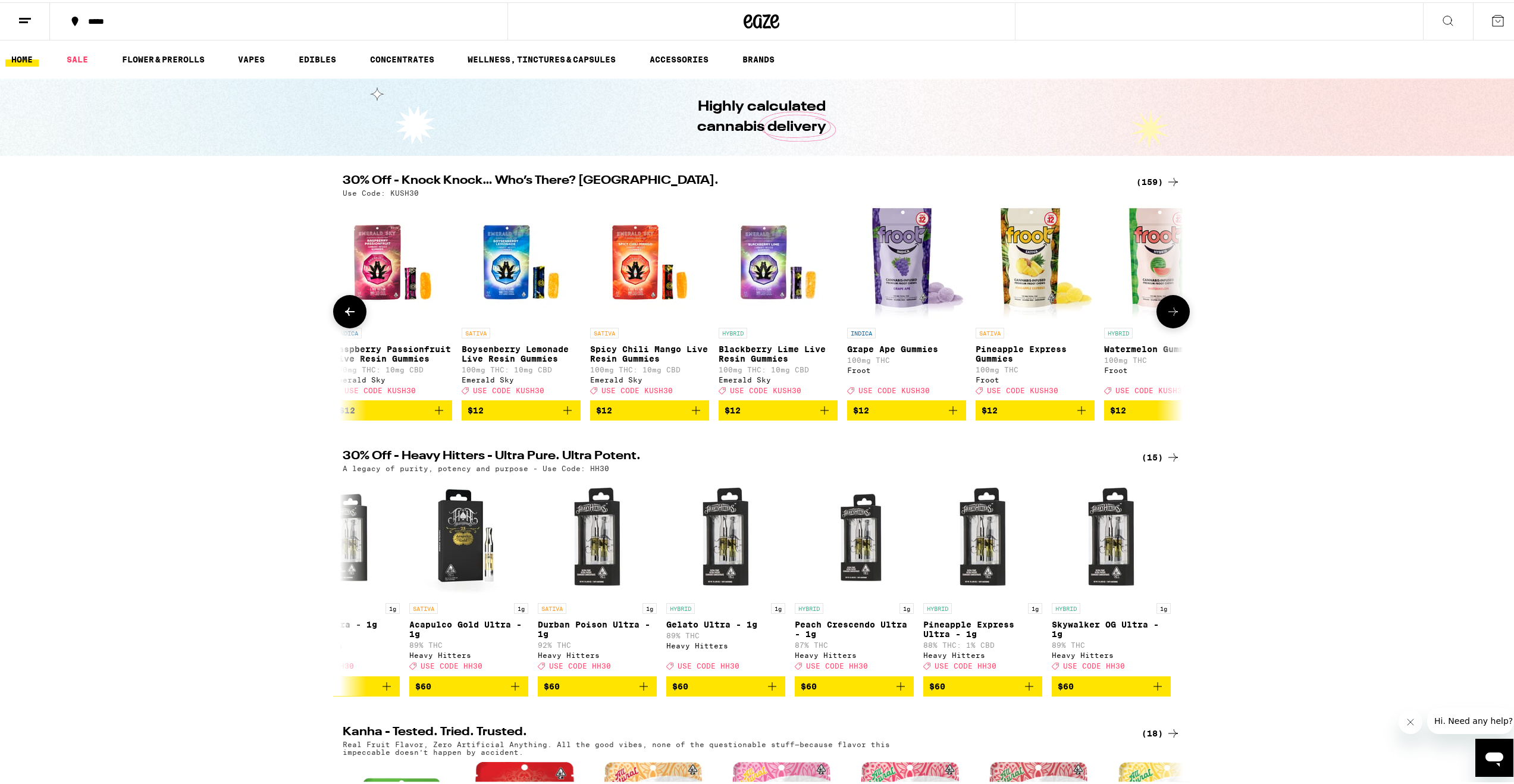
click at [1175, 316] on icon at bounding box center [1173, 309] width 14 height 14
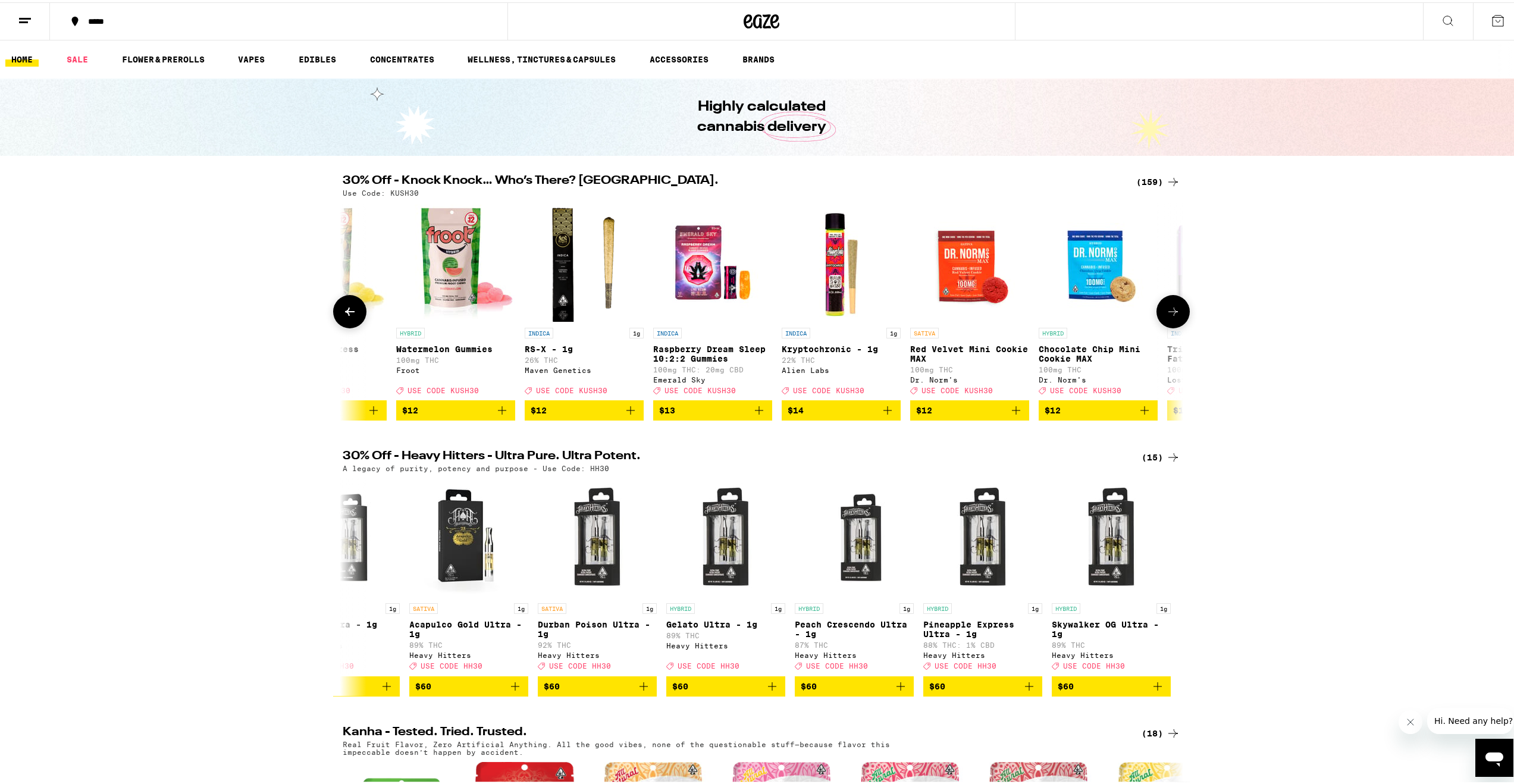
click at [1175, 316] on icon at bounding box center [1173, 309] width 14 height 14
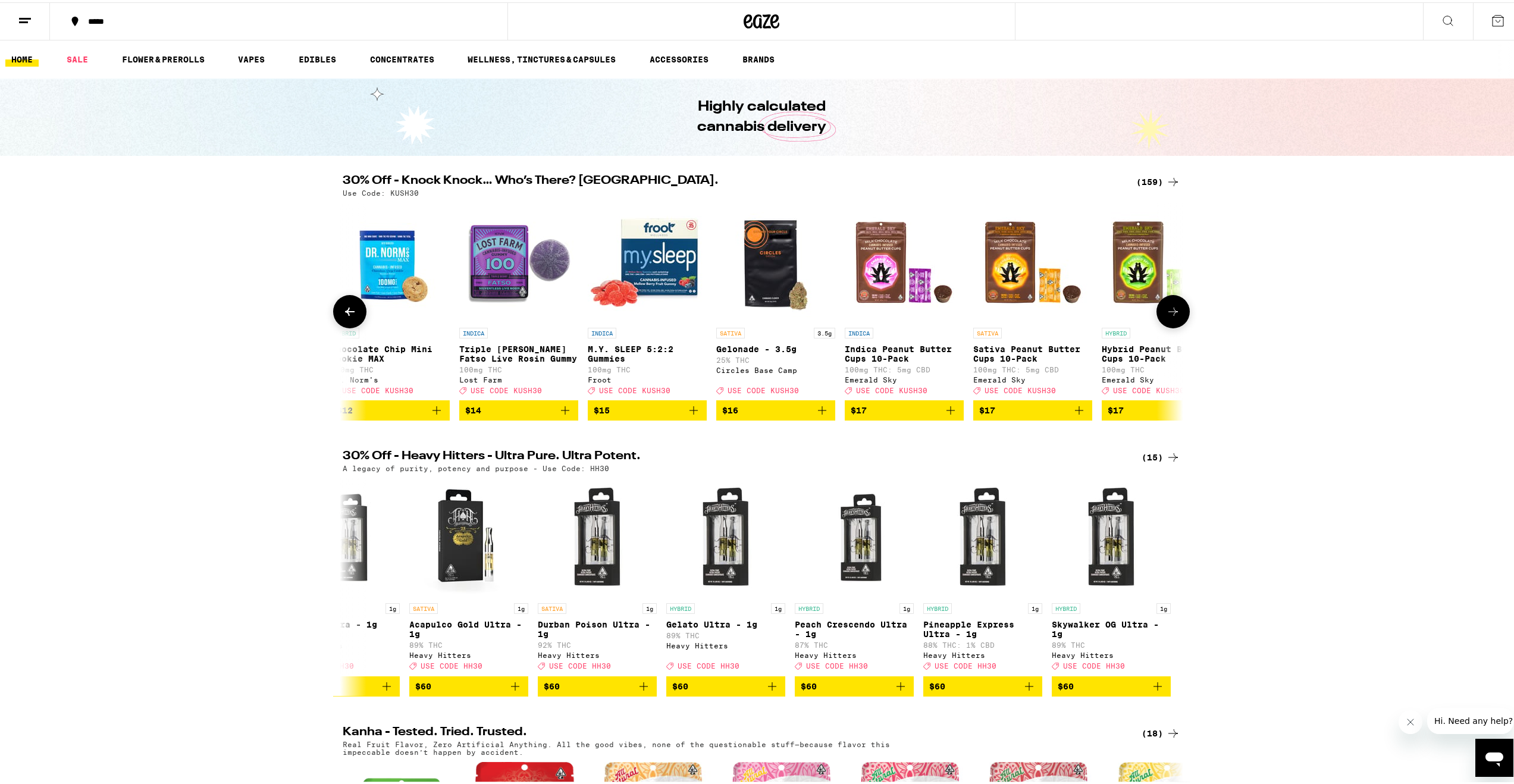
click at [1175, 316] on icon at bounding box center [1173, 309] width 14 height 14
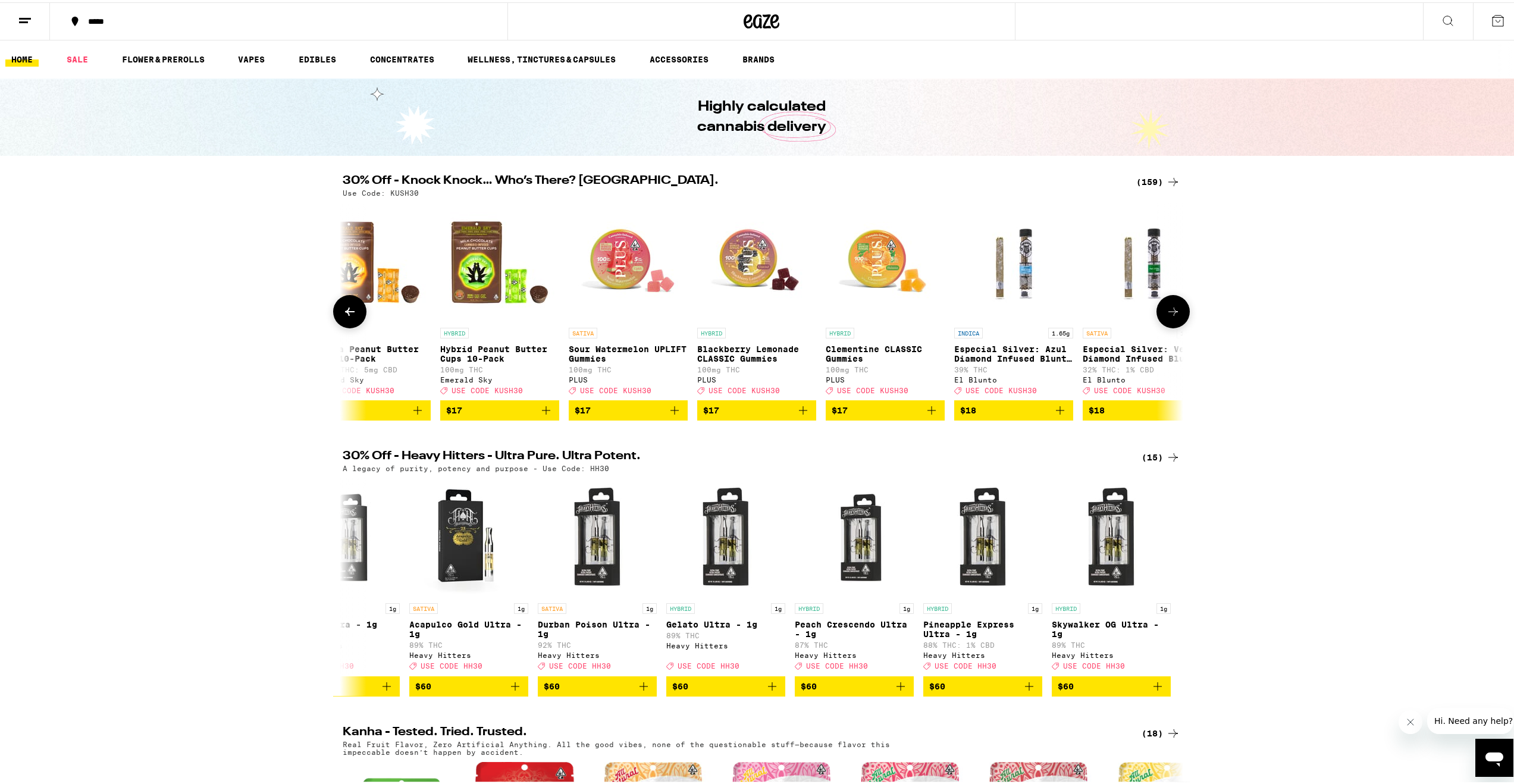
click at [1175, 316] on icon at bounding box center [1173, 309] width 14 height 14
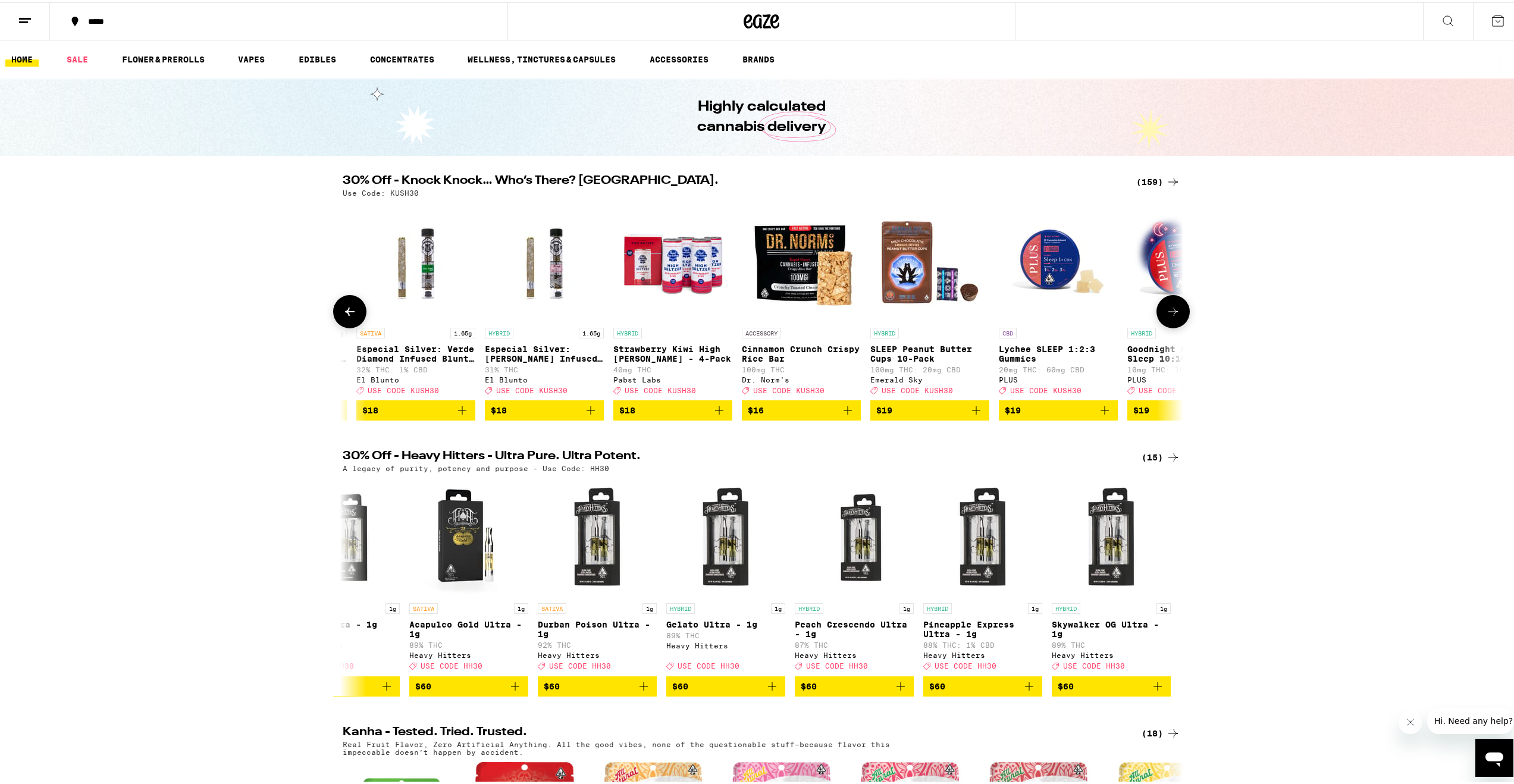
scroll to position [0, 8471]
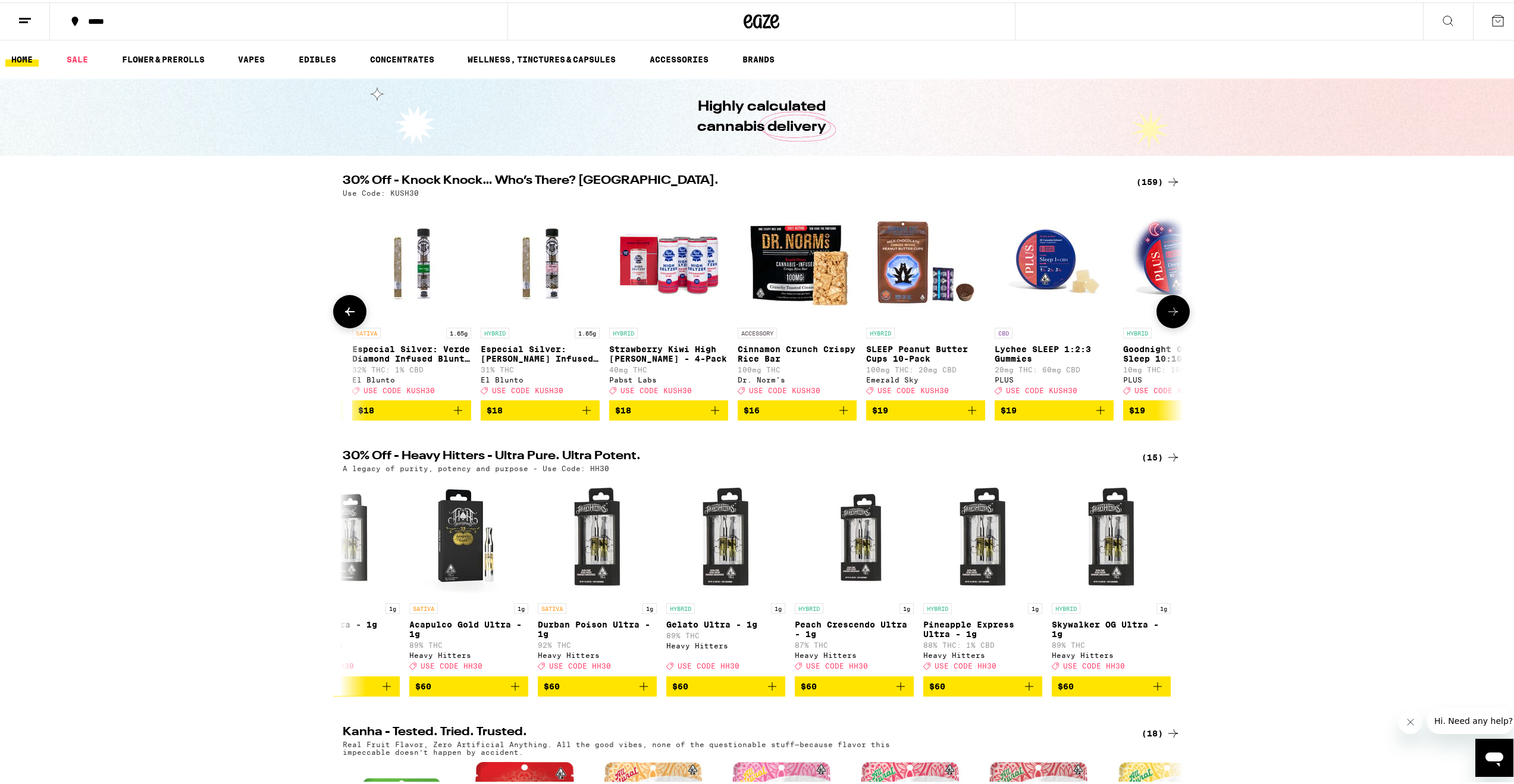
click at [1175, 316] on icon at bounding box center [1173, 309] width 14 height 14
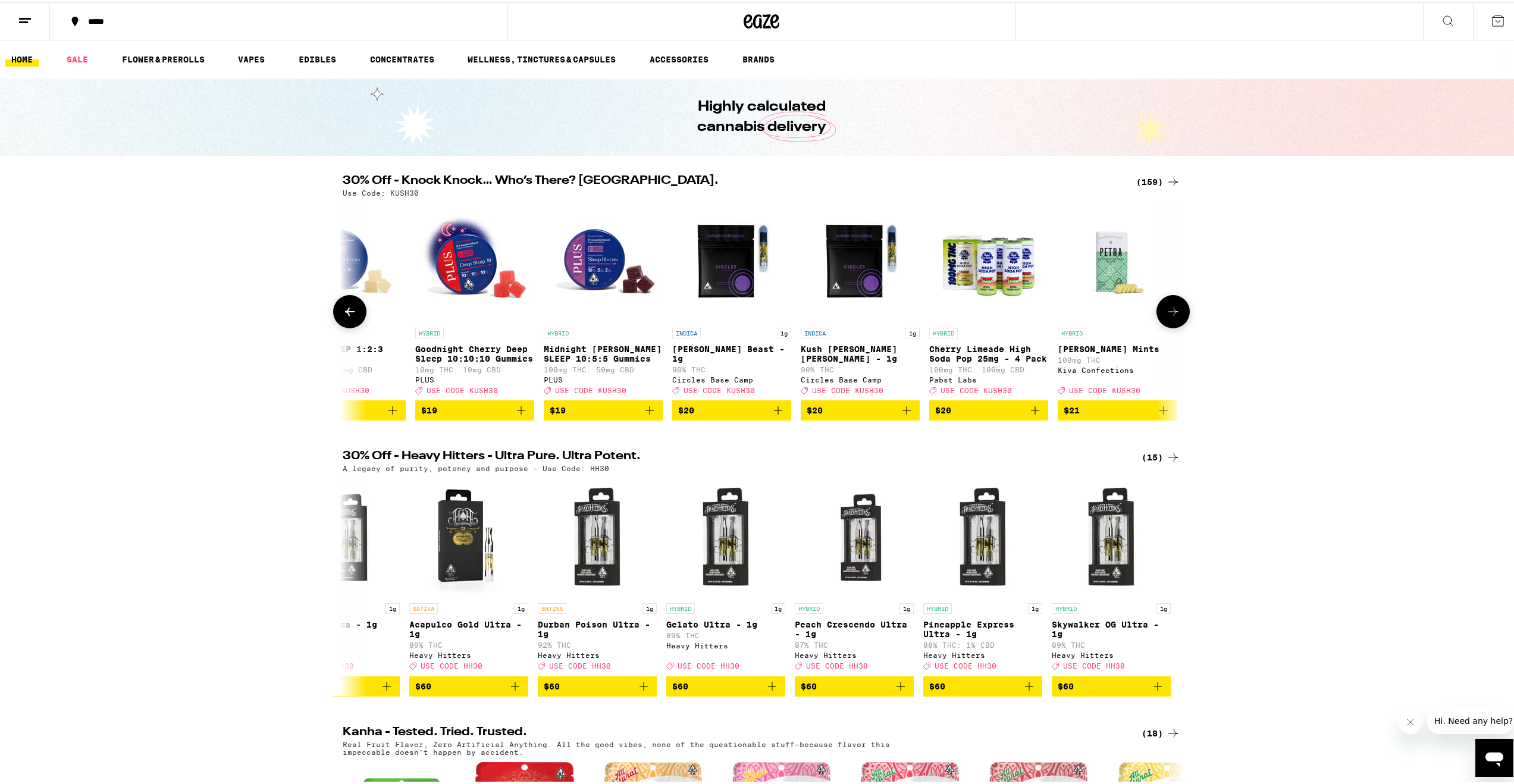
click at [1175, 316] on icon at bounding box center [1173, 309] width 14 height 14
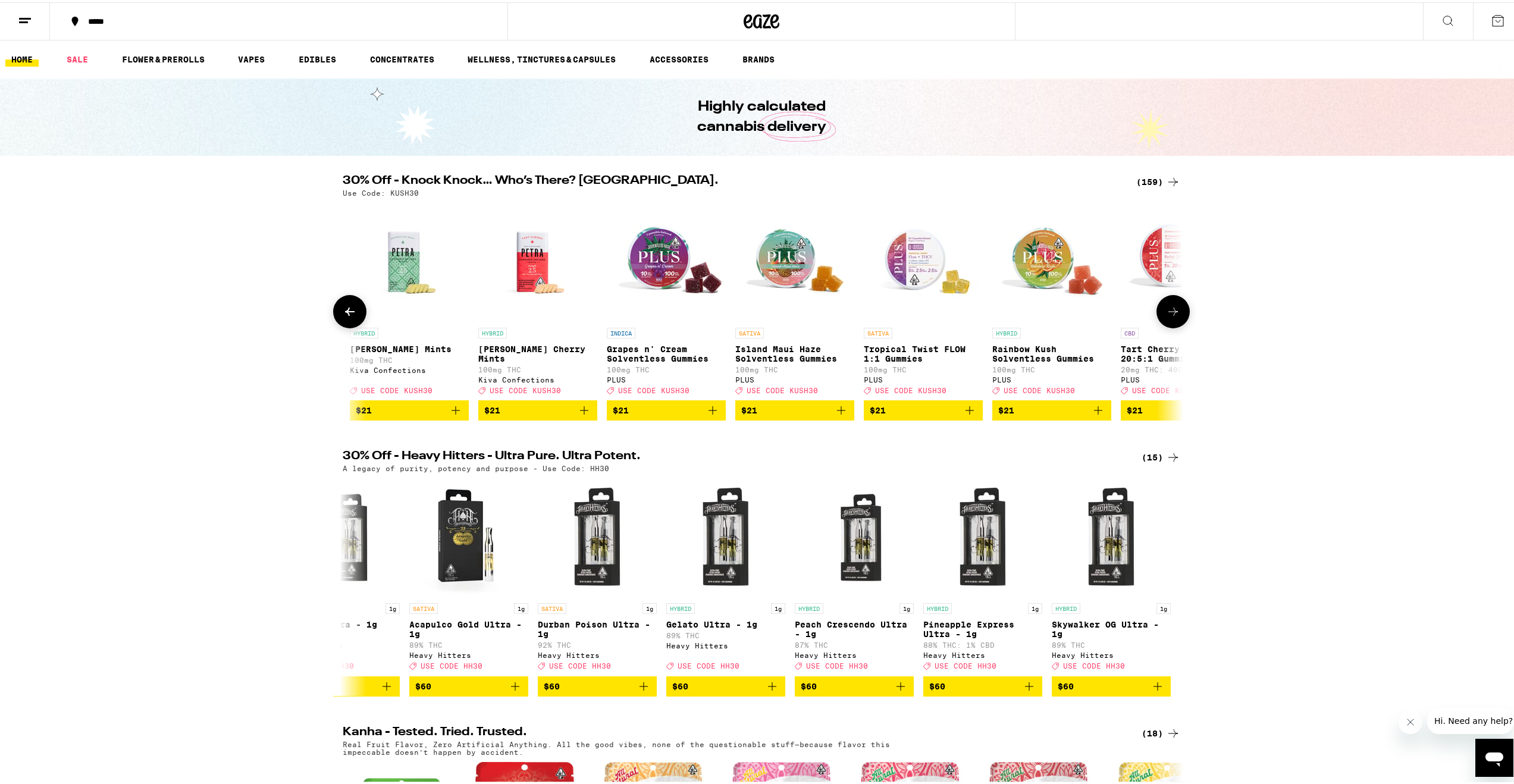
click at [1175, 316] on icon at bounding box center [1173, 309] width 14 height 14
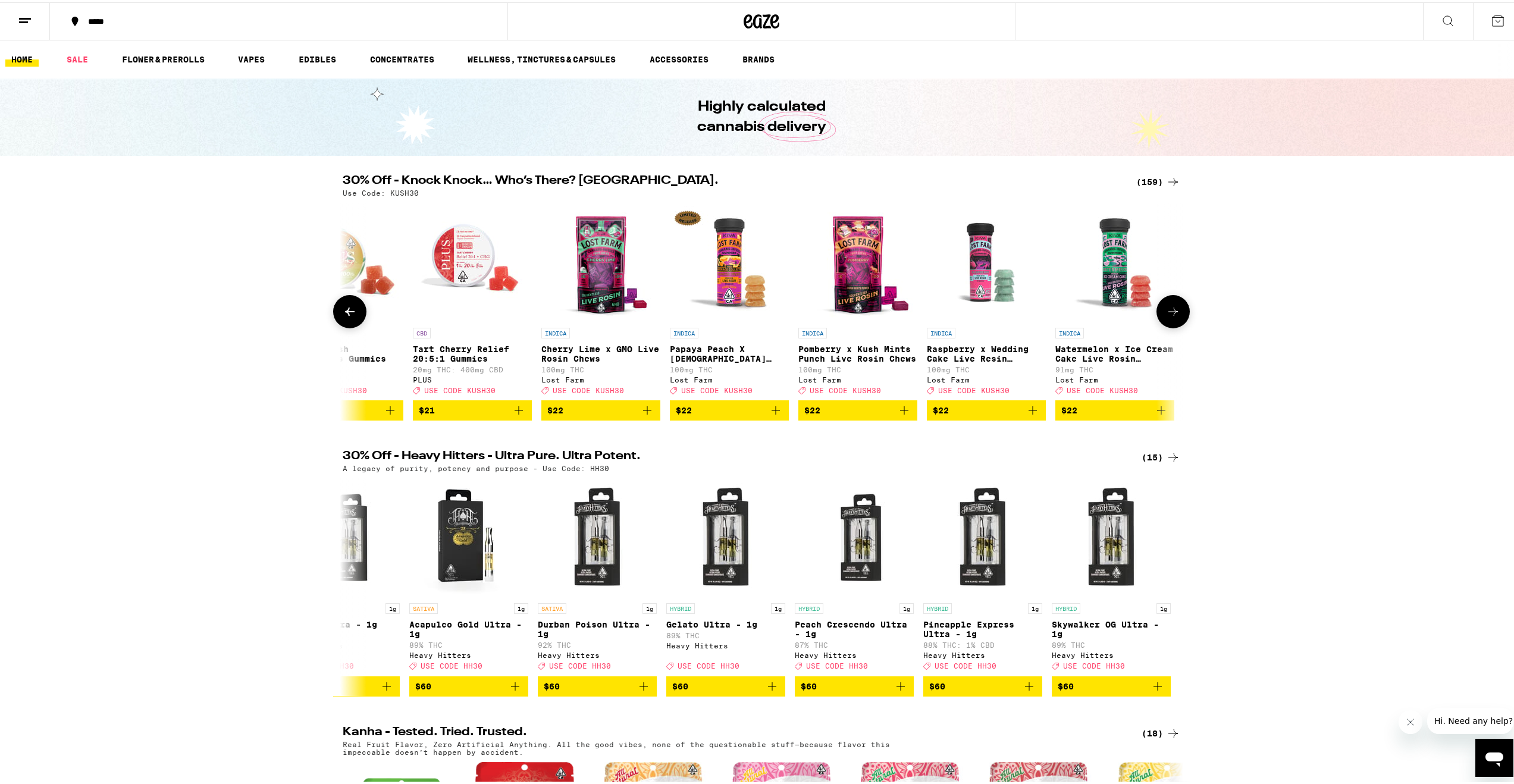
click at [1175, 316] on icon at bounding box center [1173, 309] width 14 height 14
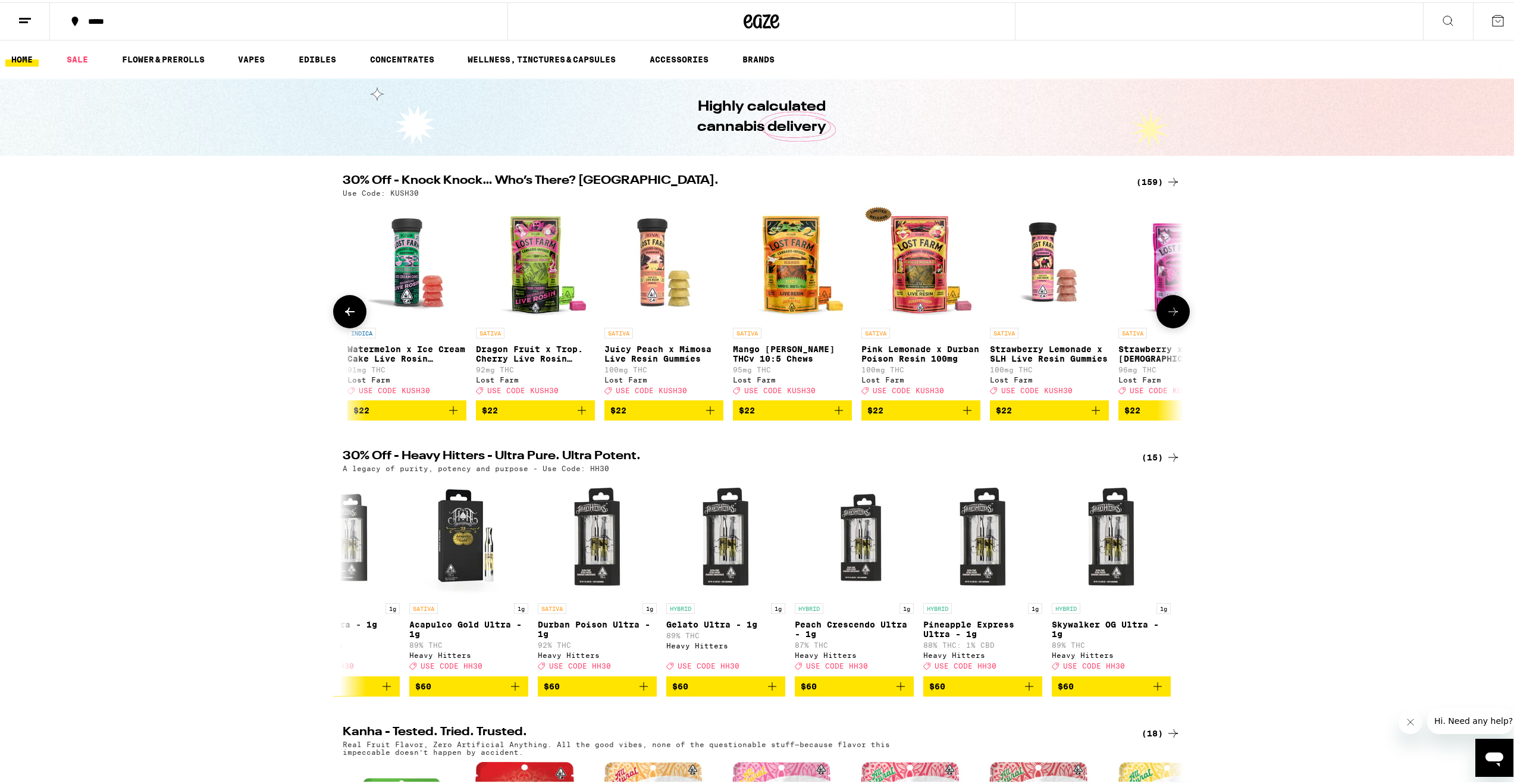
click at [1175, 316] on icon at bounding box center [1173, 309] width 14 height 14
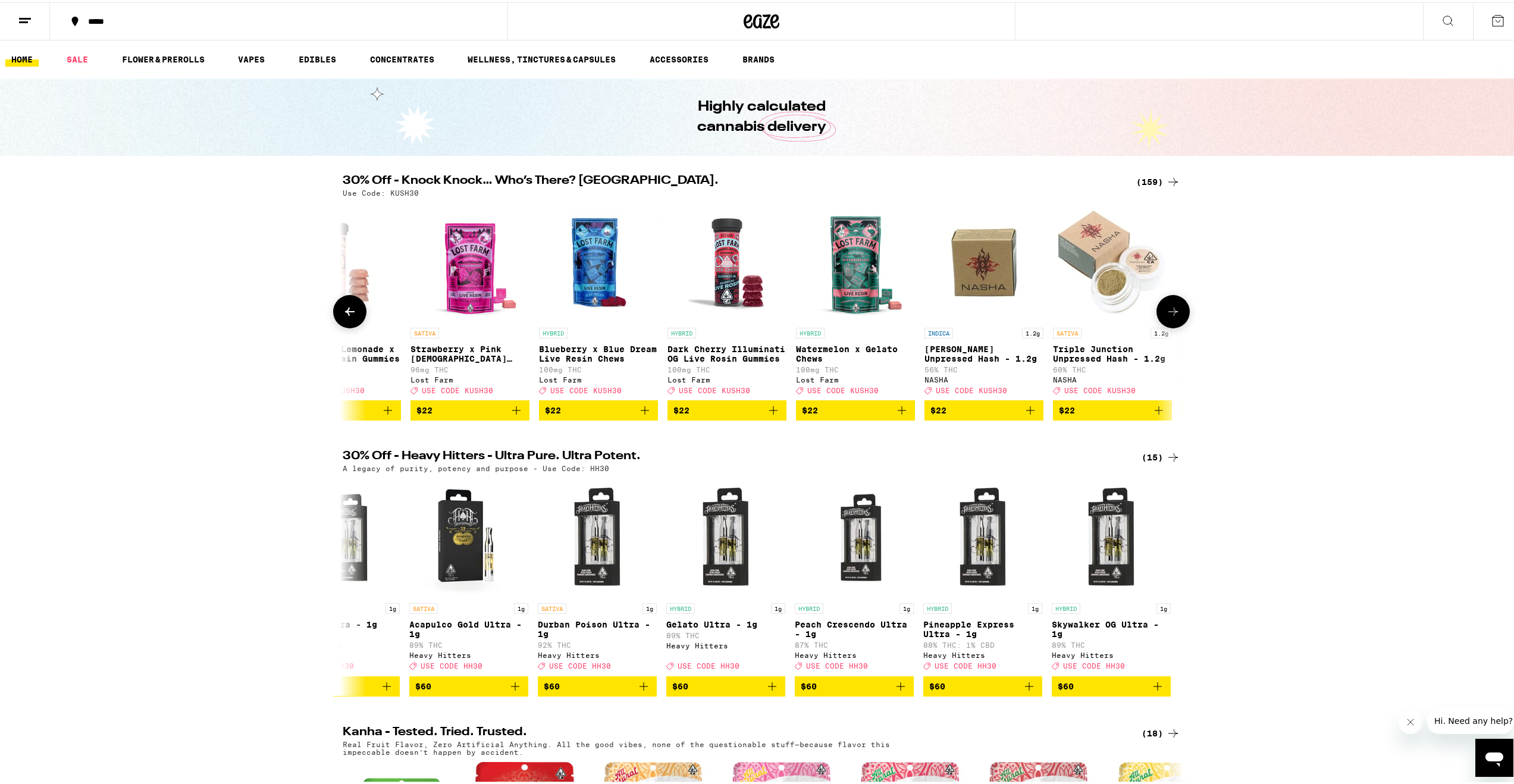
click at [1175, 316] on icon at bounding box center [1173, 309] width 14 height 14
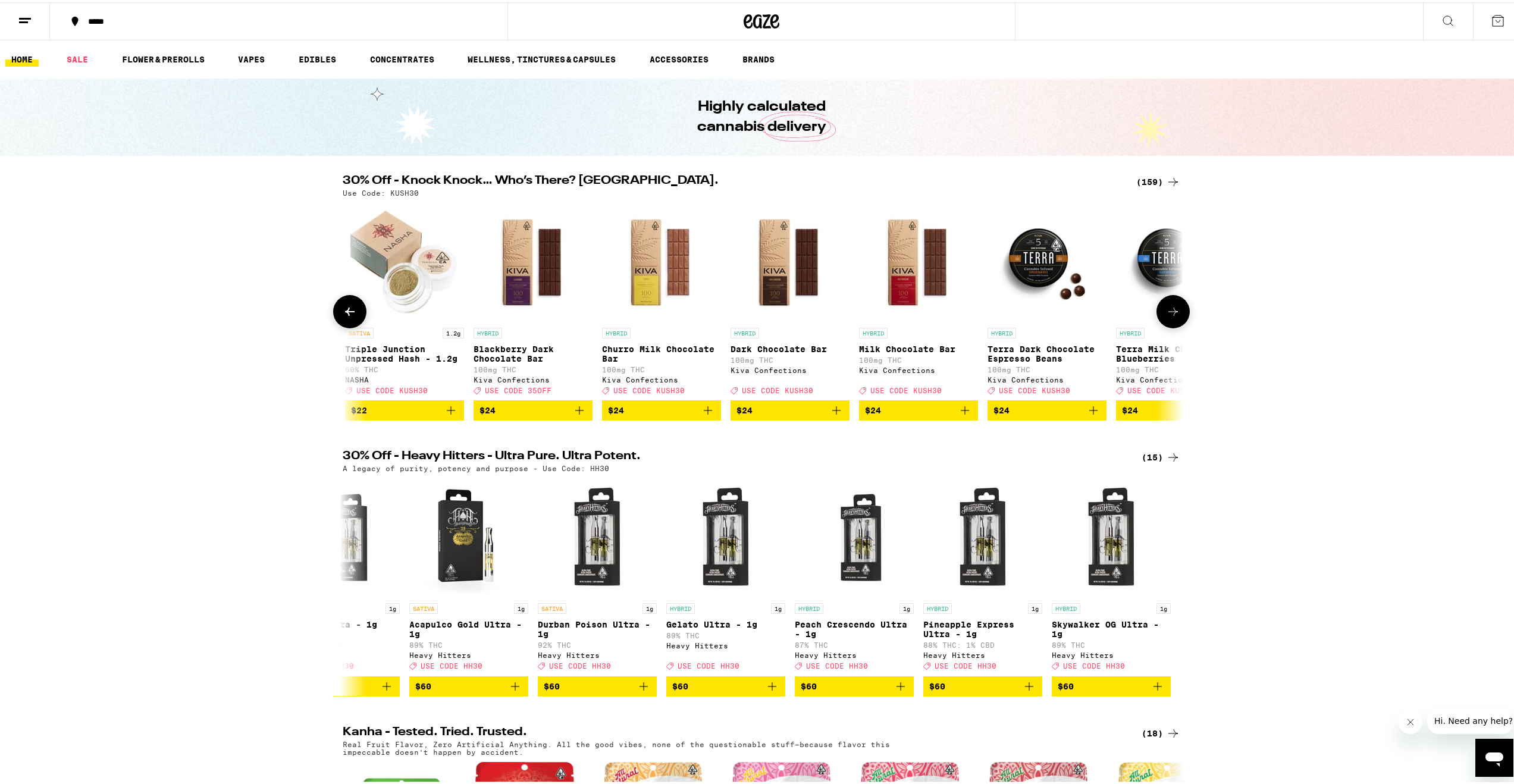
click at [1175, 316] on icon at bounding box center [1173, 309] width 14 height 14
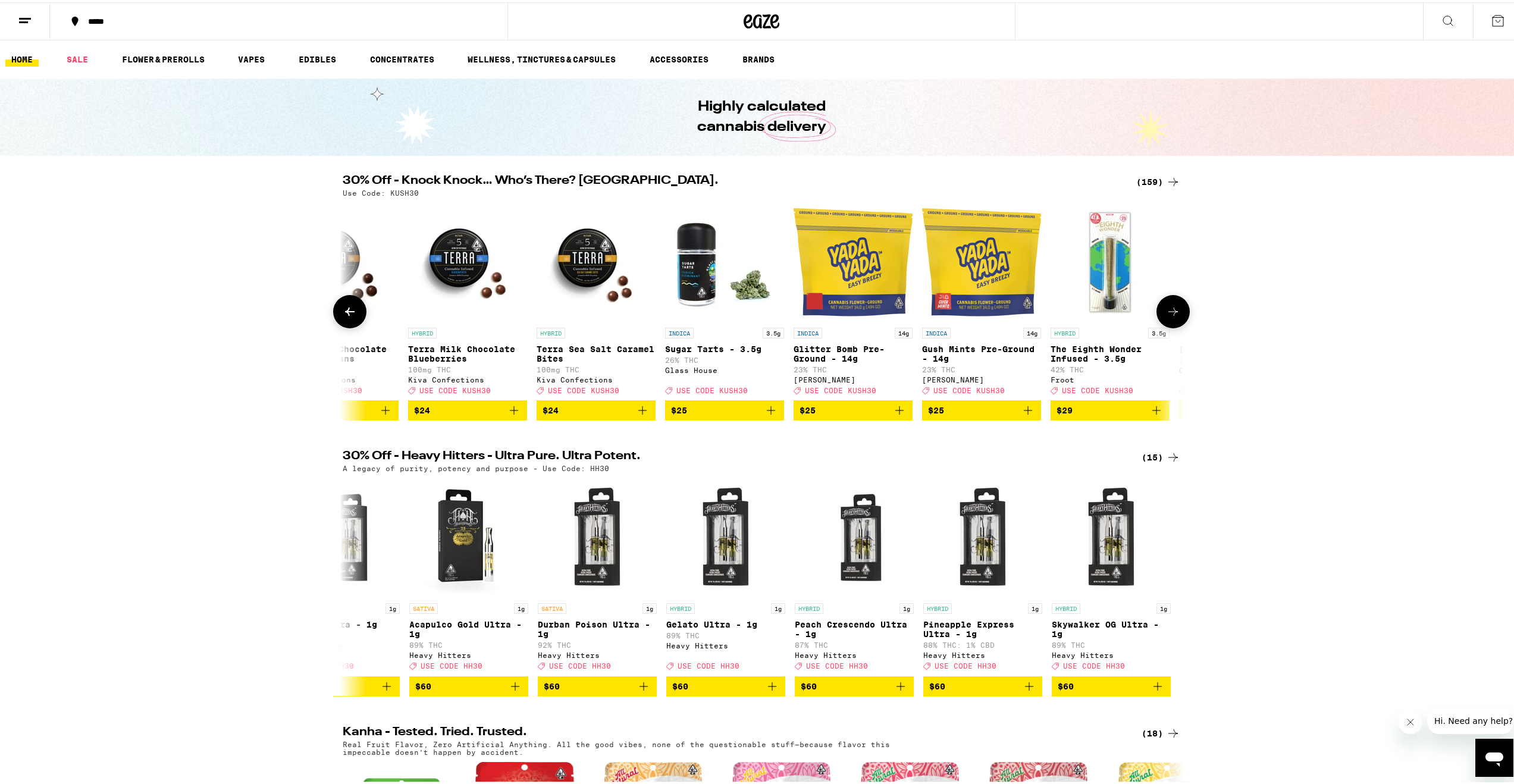
click at [1175, 316] on icon at bounding box center [1173, 309] width 14 height 14
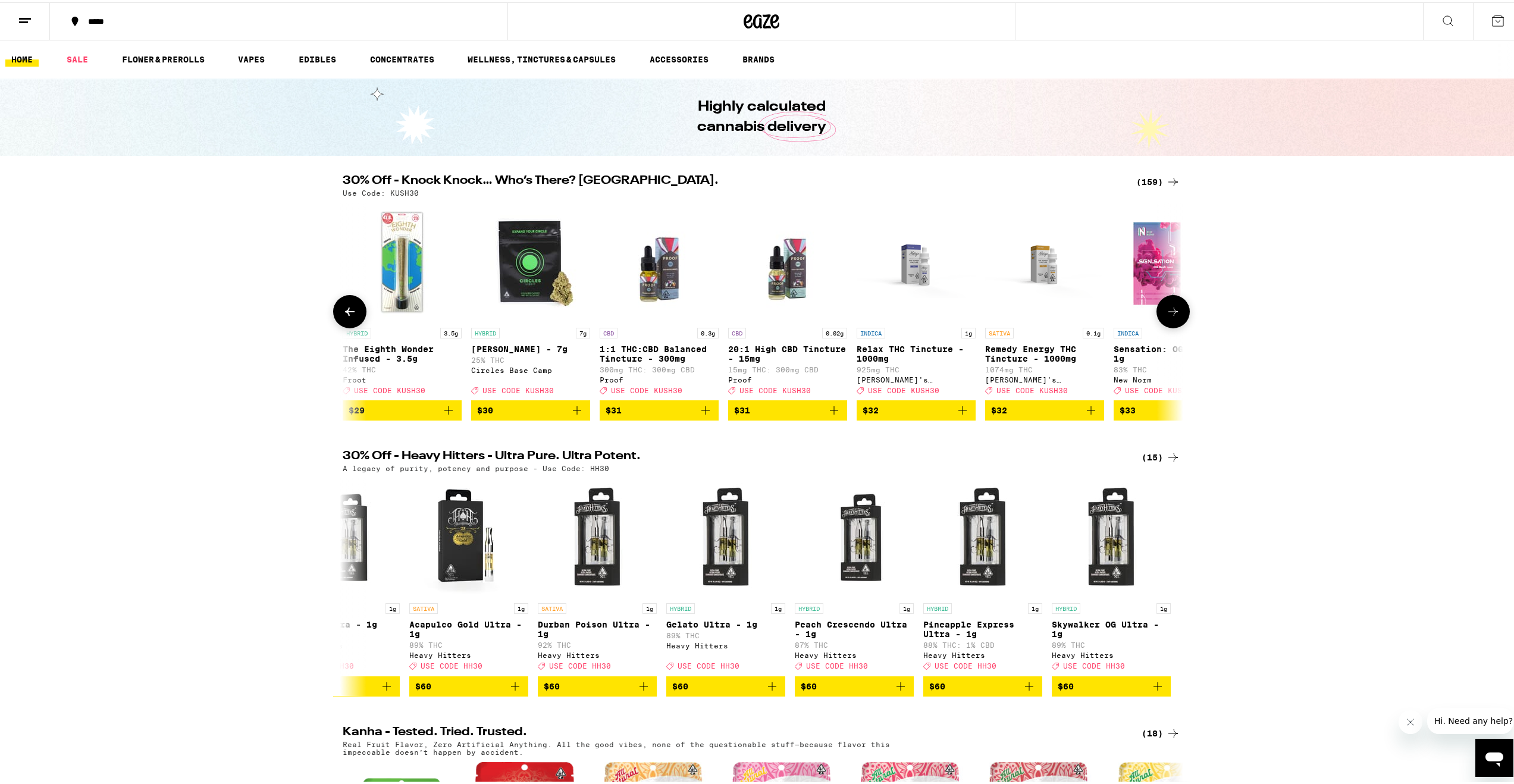
click at [1175, 316] on icon at bounding box center [1173, 309] width 14 height 14
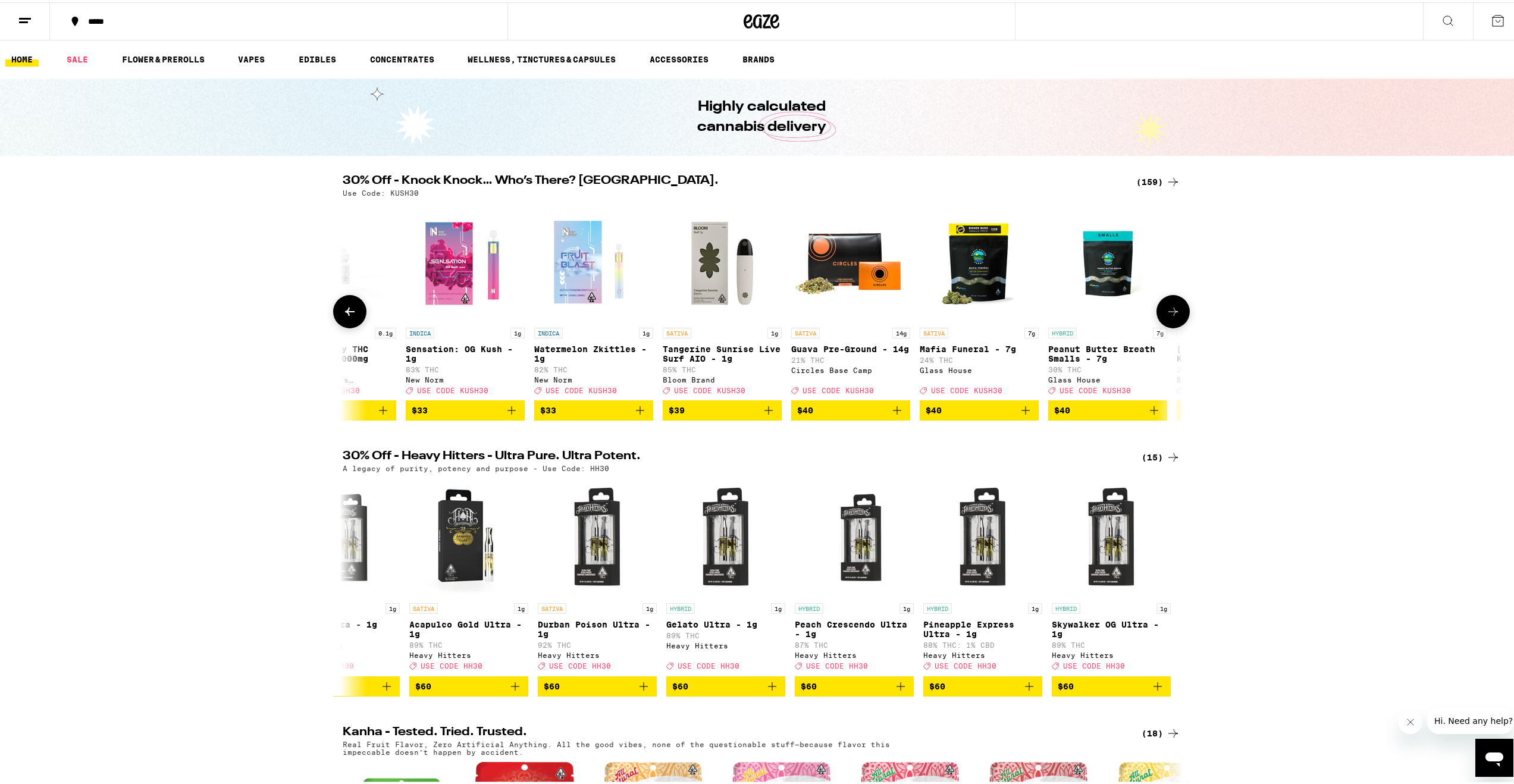
click at [1175, 316] on icon at bounding box center [1173, 309] width 14 height 14
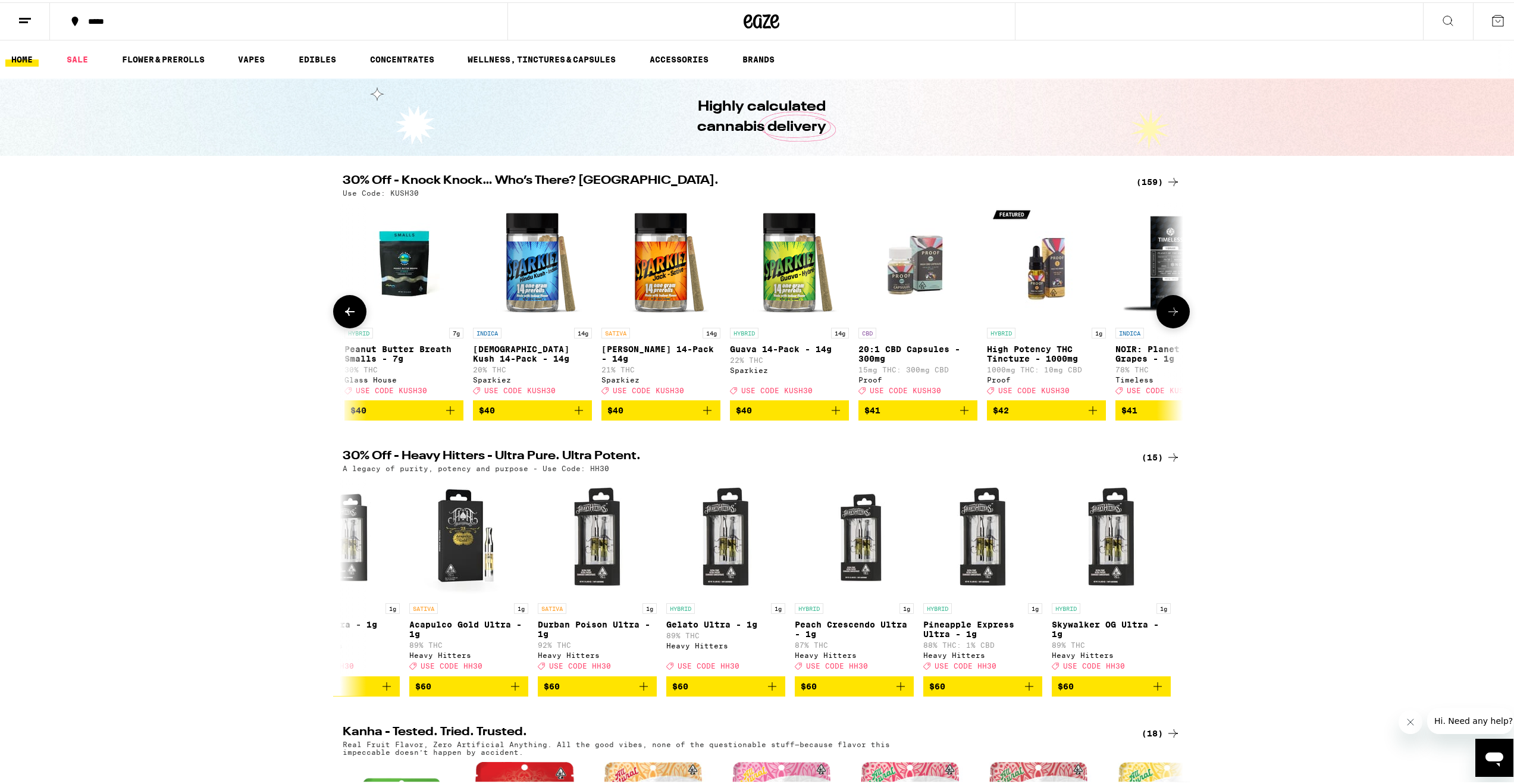
click at [1175, 316] on icon at bounding box center [1173, 309] width 14 height 14
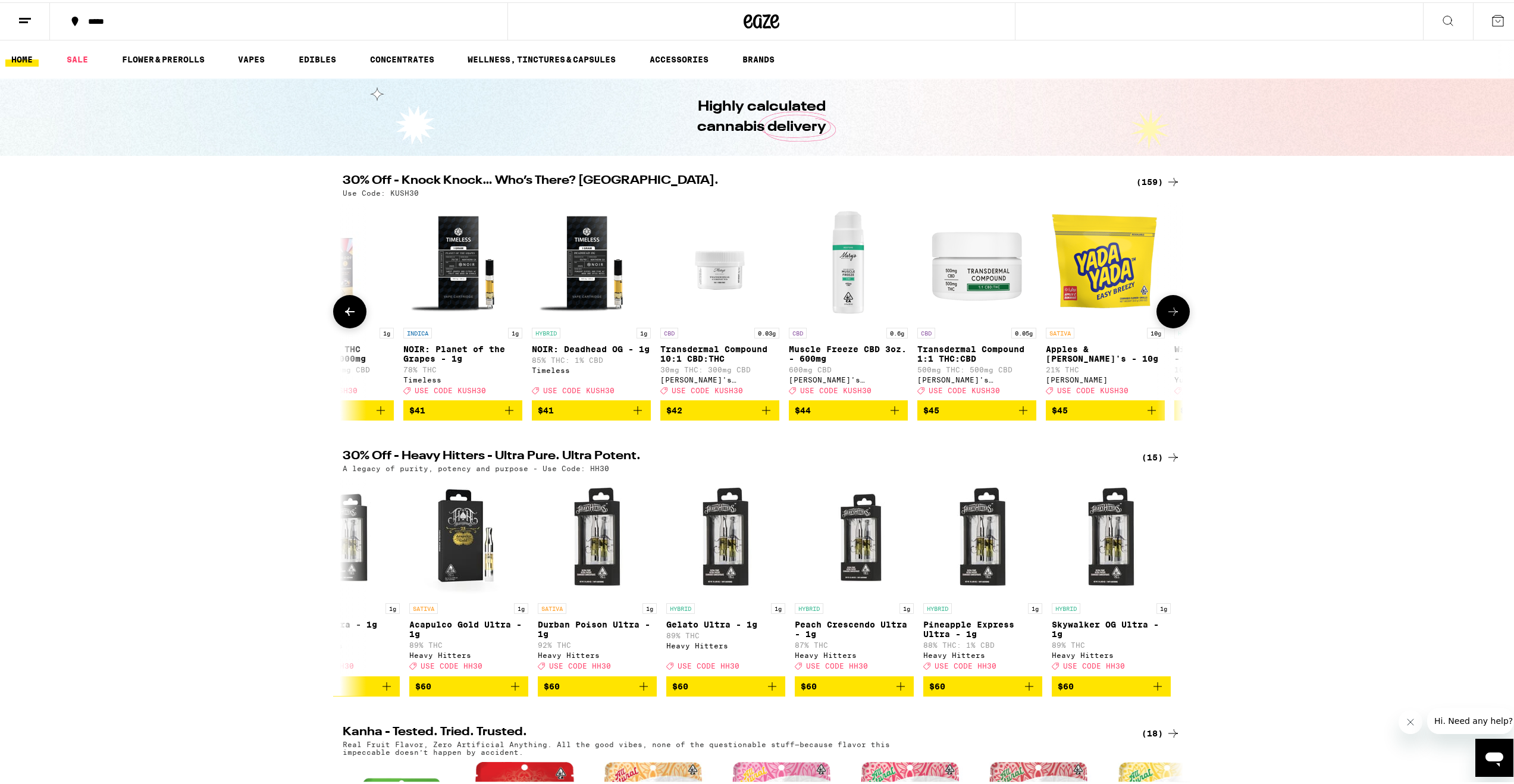
click at [1175, 316] on icon at bounding box center [1173, 309] width 14 height 14
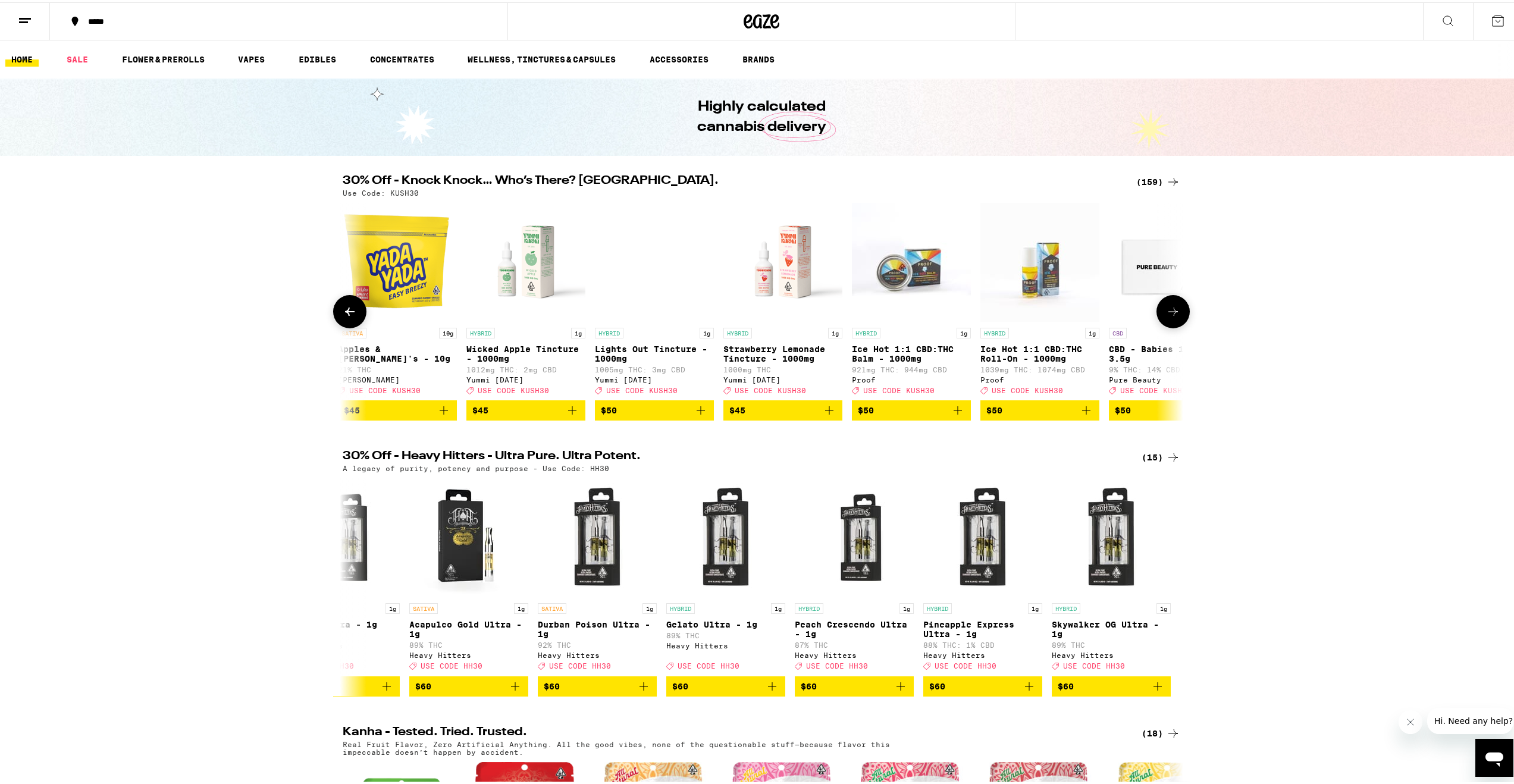
click at [1175, 316] on icon at bounding box center [1173, 309] width 14 height 14
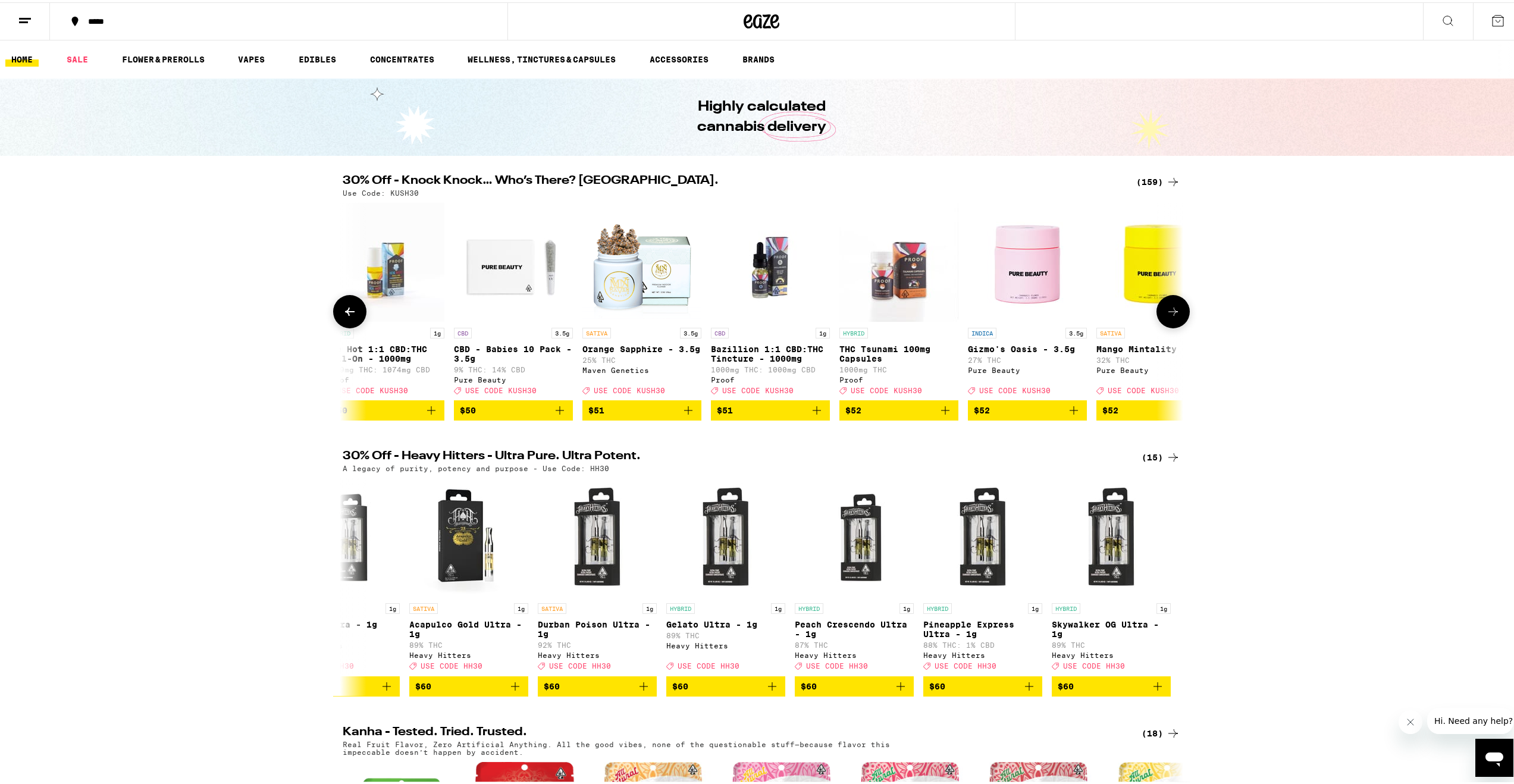
scroll to position [0, 17674]
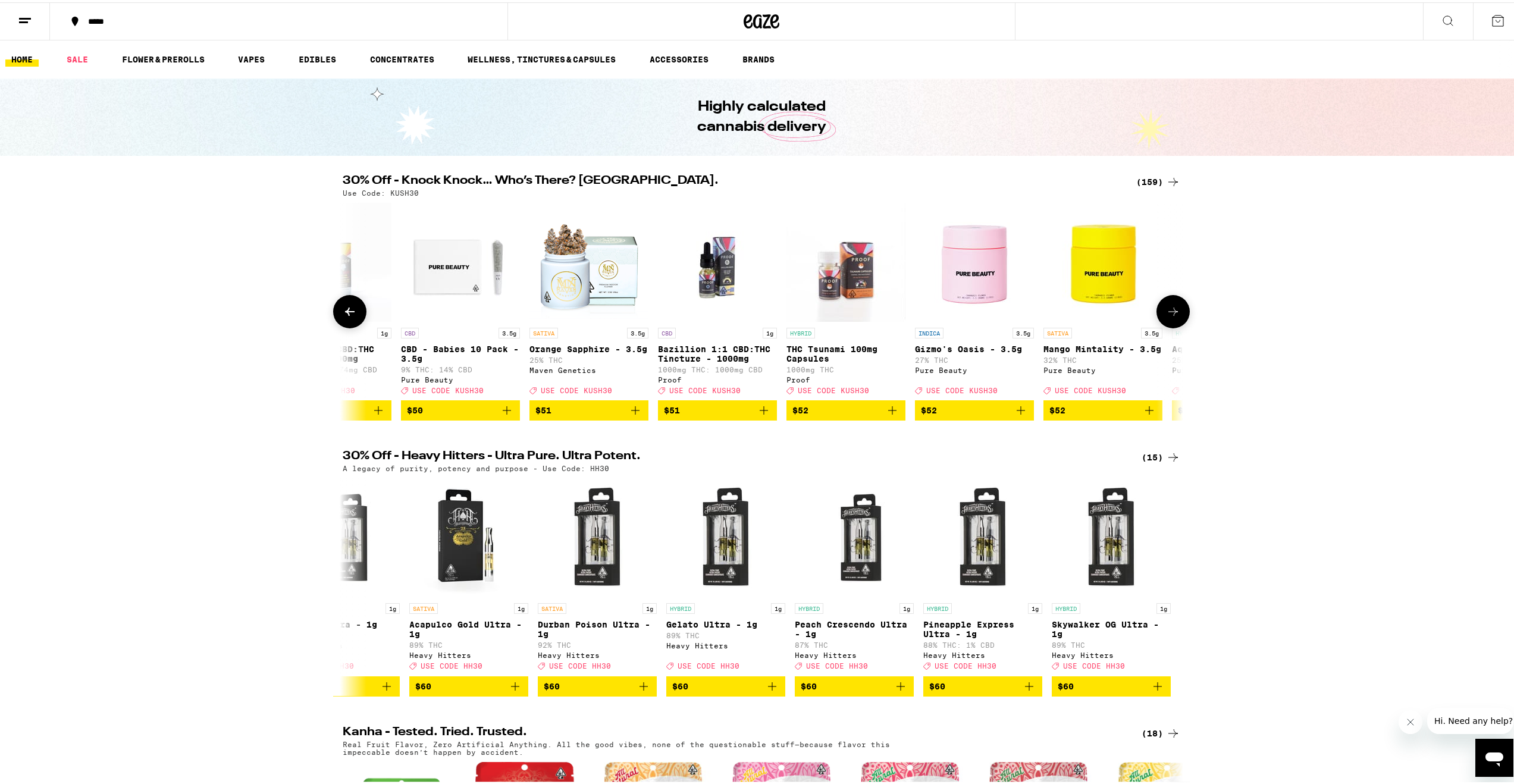
click at [1175, 316] on icon at bounding box center [1173, 309] width 14 height 14
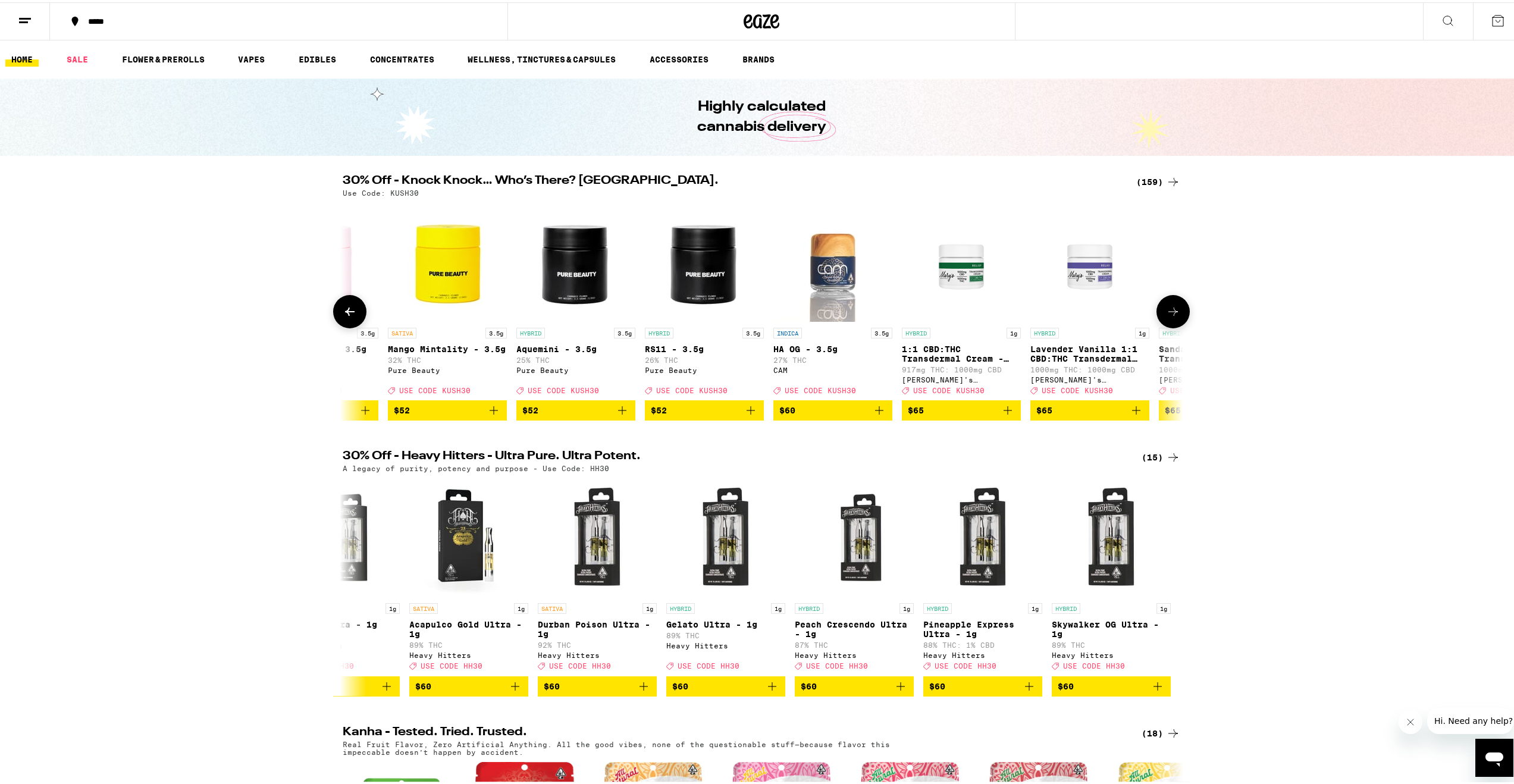
scroll to position [0, 18381]
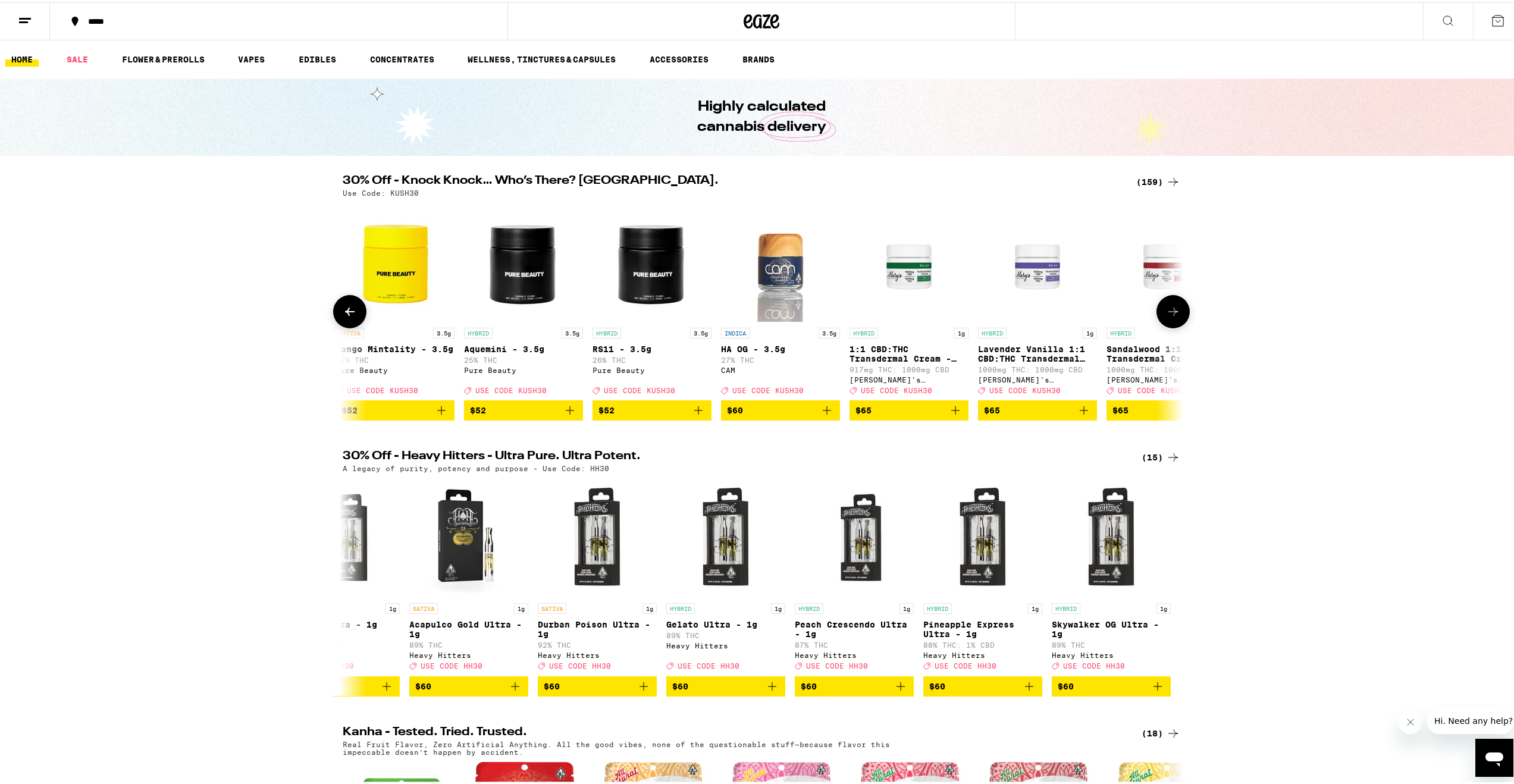
click at [1175, 316] on icon at bounding box center [1173, 309] width 14 height 14
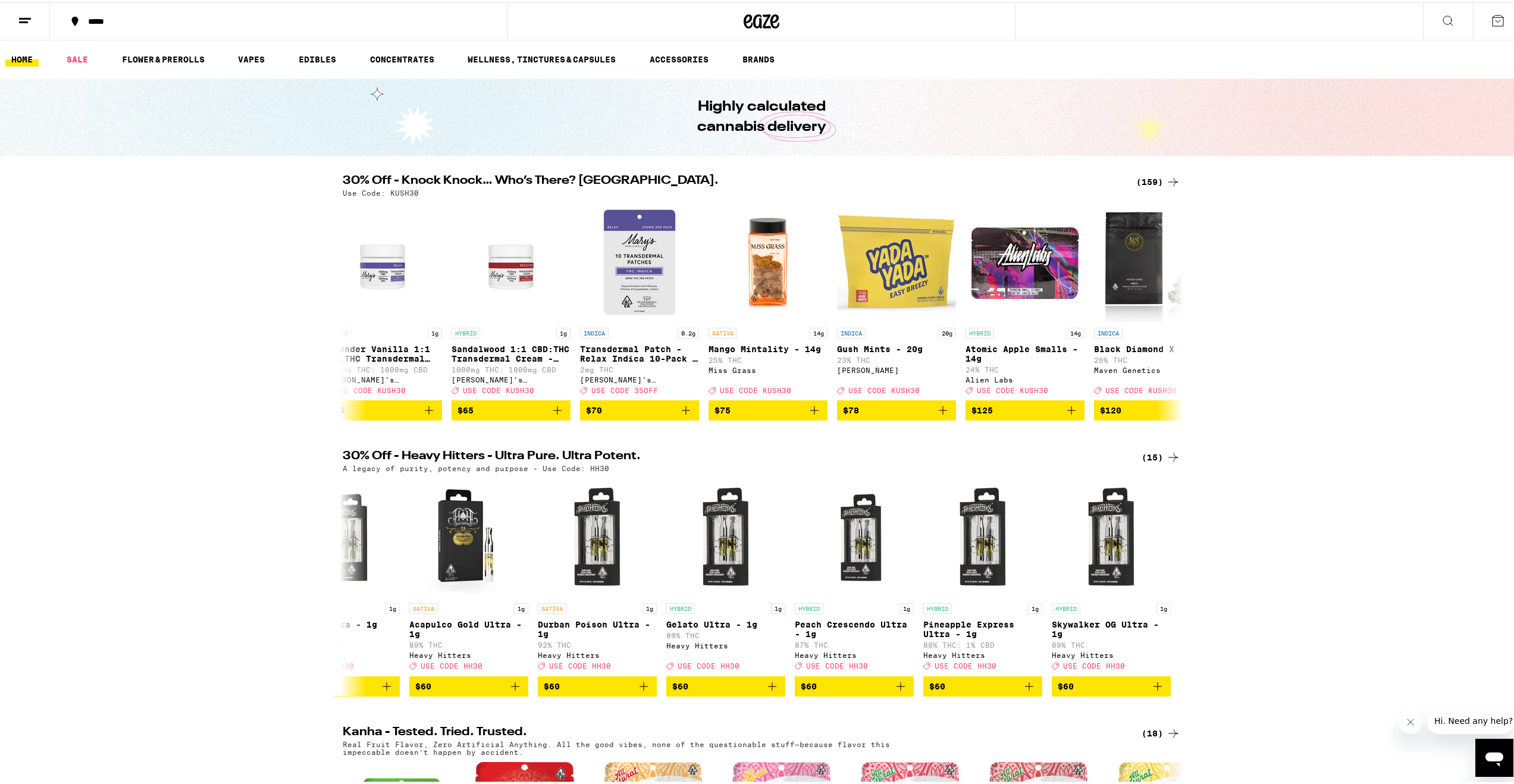
scroll to position [0, 19089]
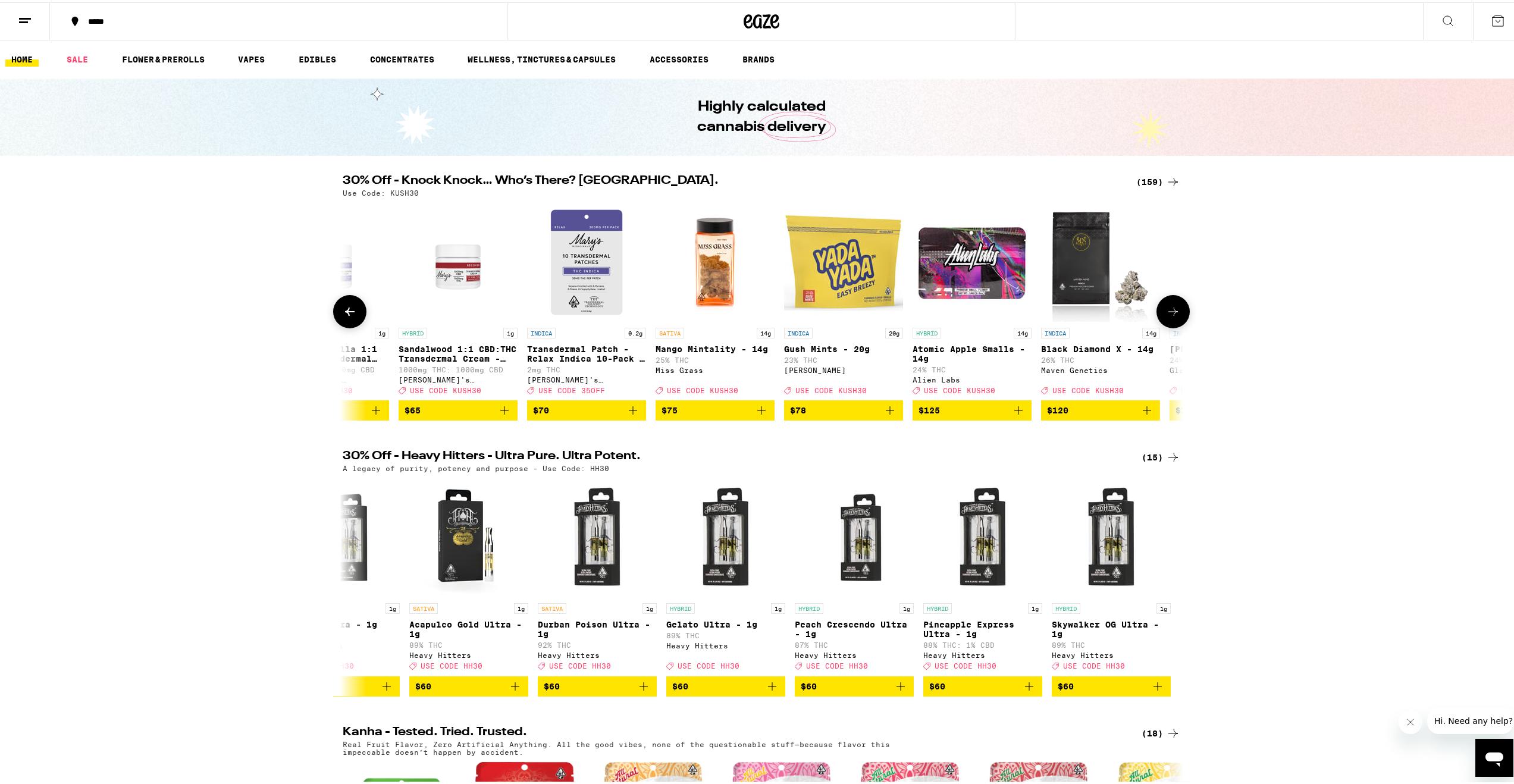
click at [1168, 316] on icon at bounding box center [1173, 309] width 14 height 14
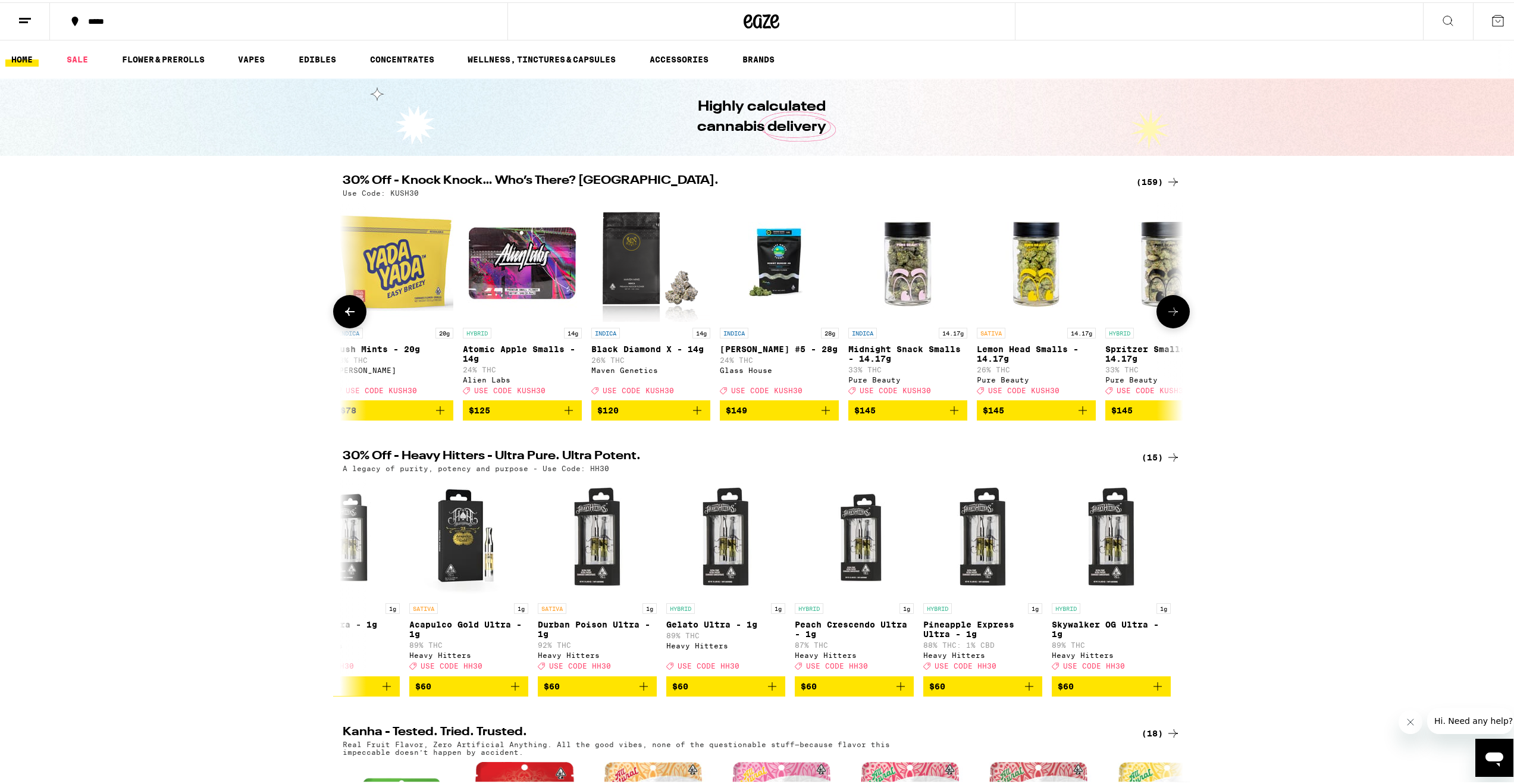
scroll to position [0, 19592]
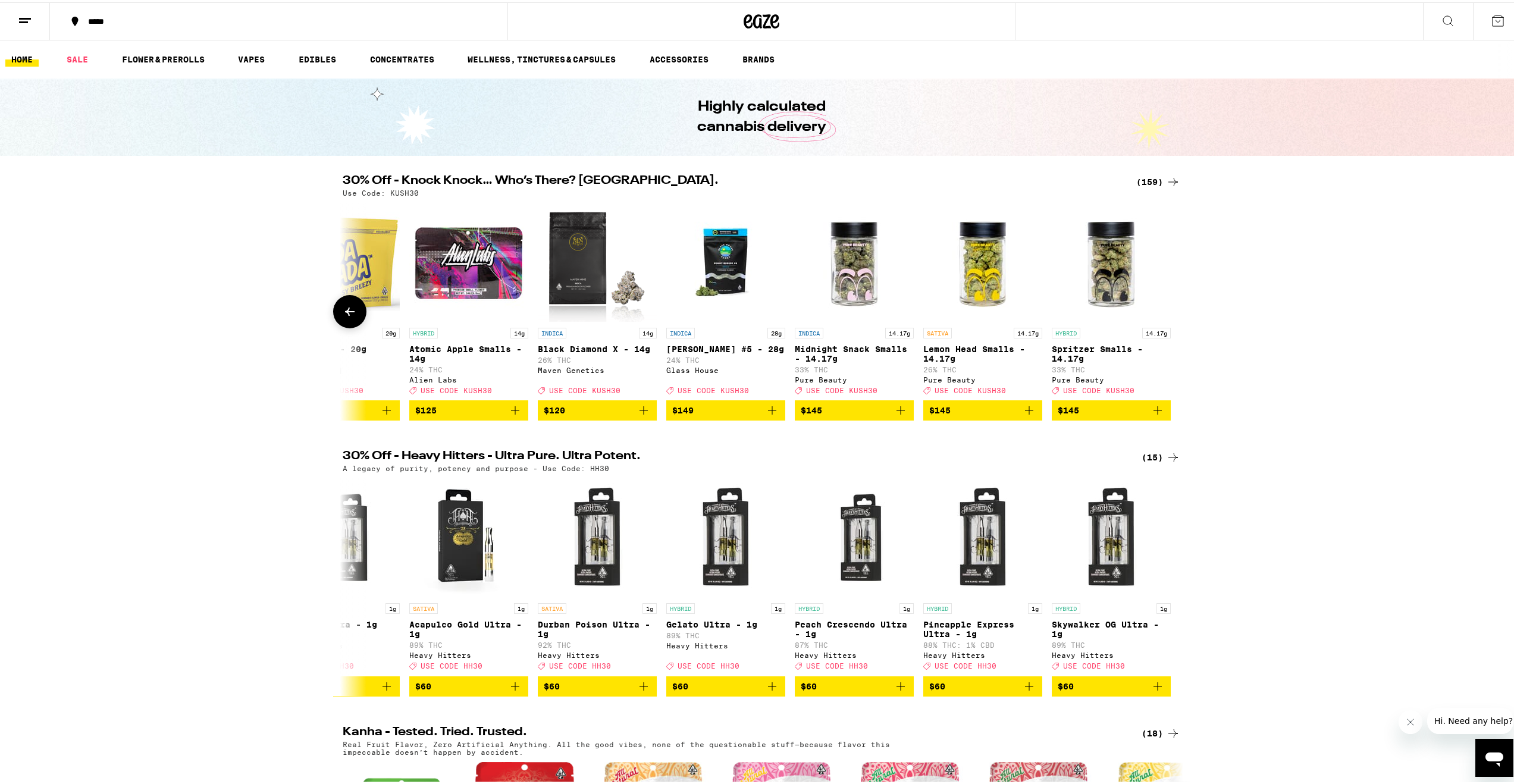
click at [348, 316] on icon at bounding box center [349, 309] width 14 height 14
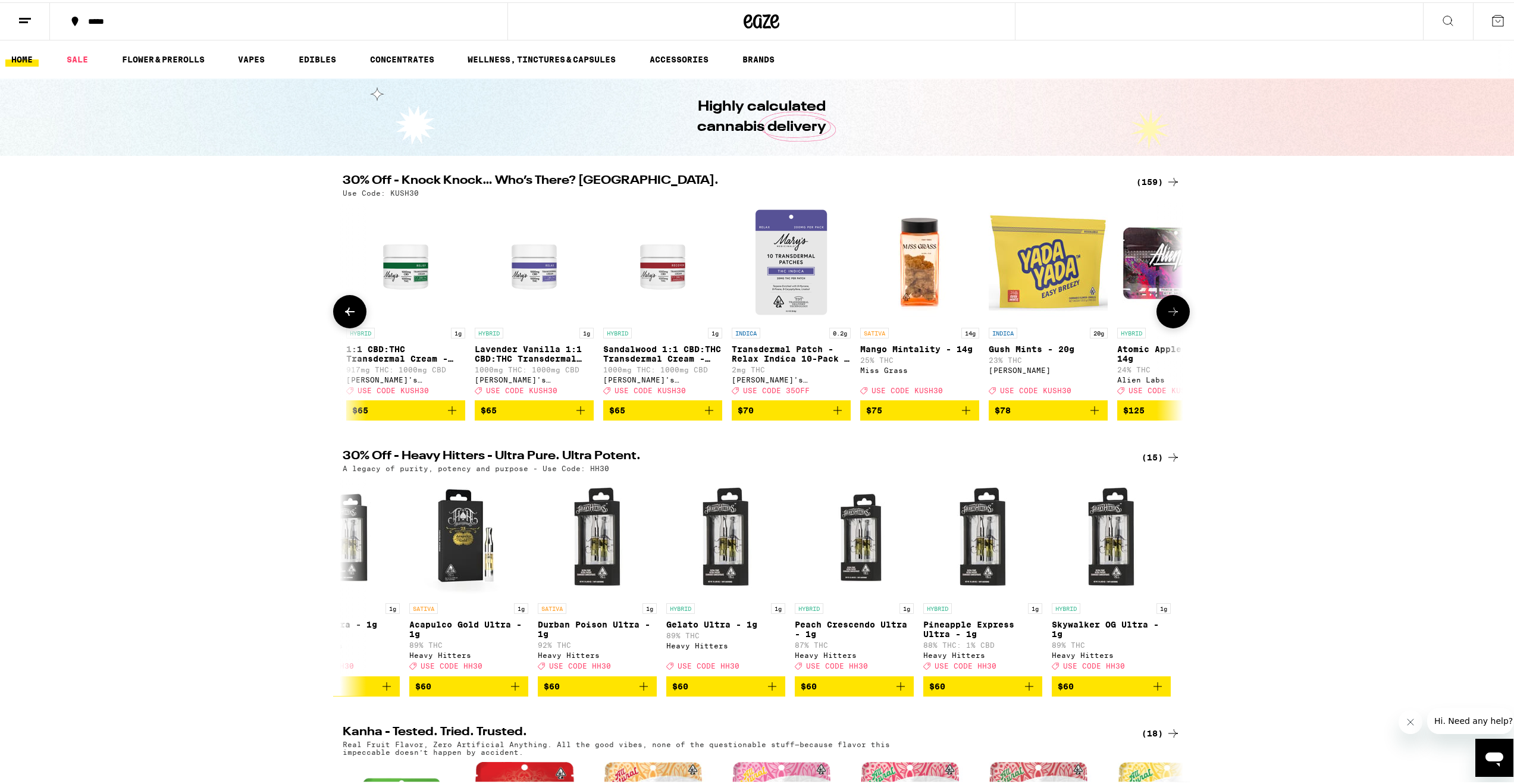
click at [348, 316] on icon at bounding box center [349, 309] width 14 height 14
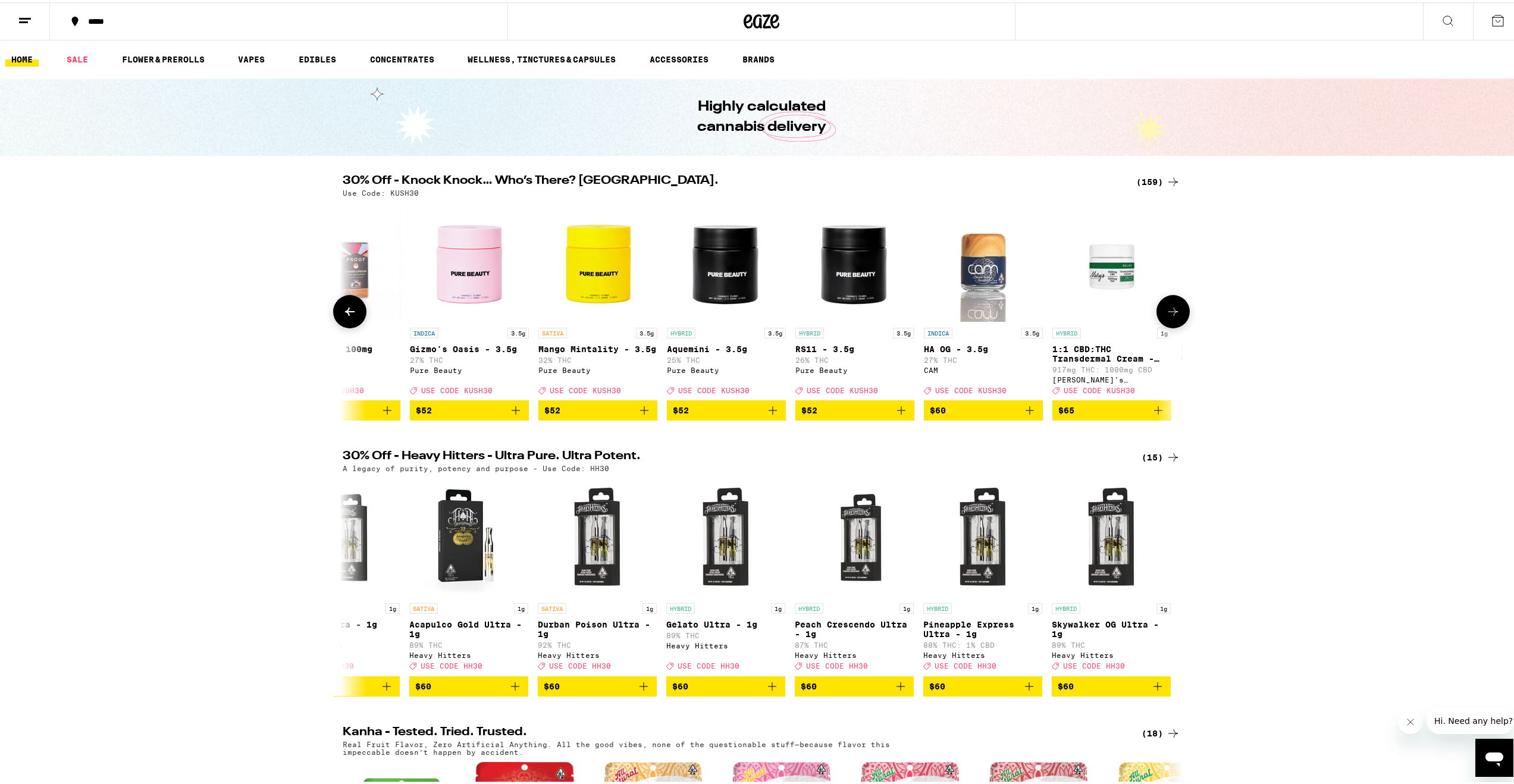
click at [348, 316] on icon at bounding box center [349, 309] width 14 height 14
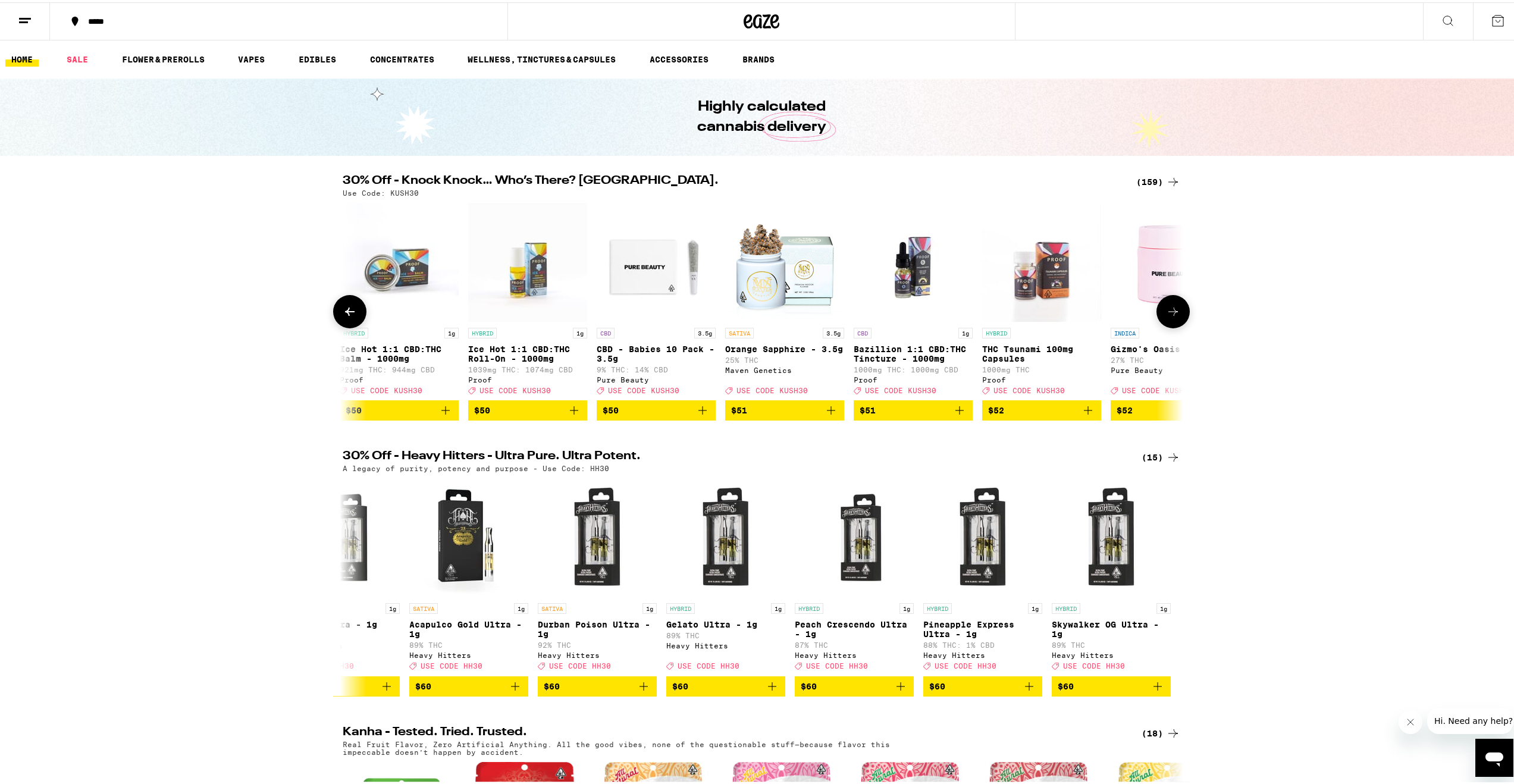
click at [348, 316] on icon at bounding box center [349, 309] width 14 height 14
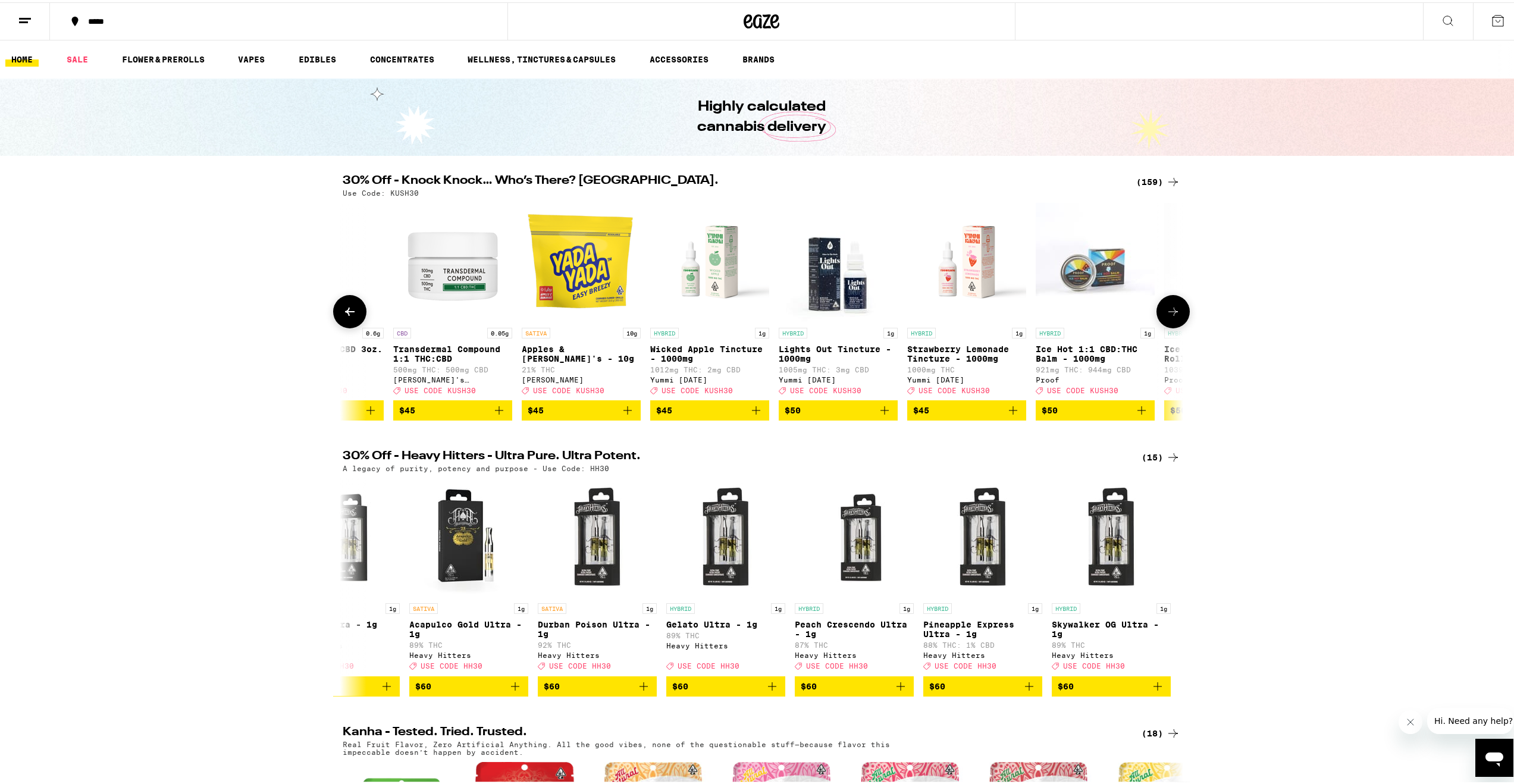
click at [348, 316] on icon at bounding box center [349, 309] width 14 height 14
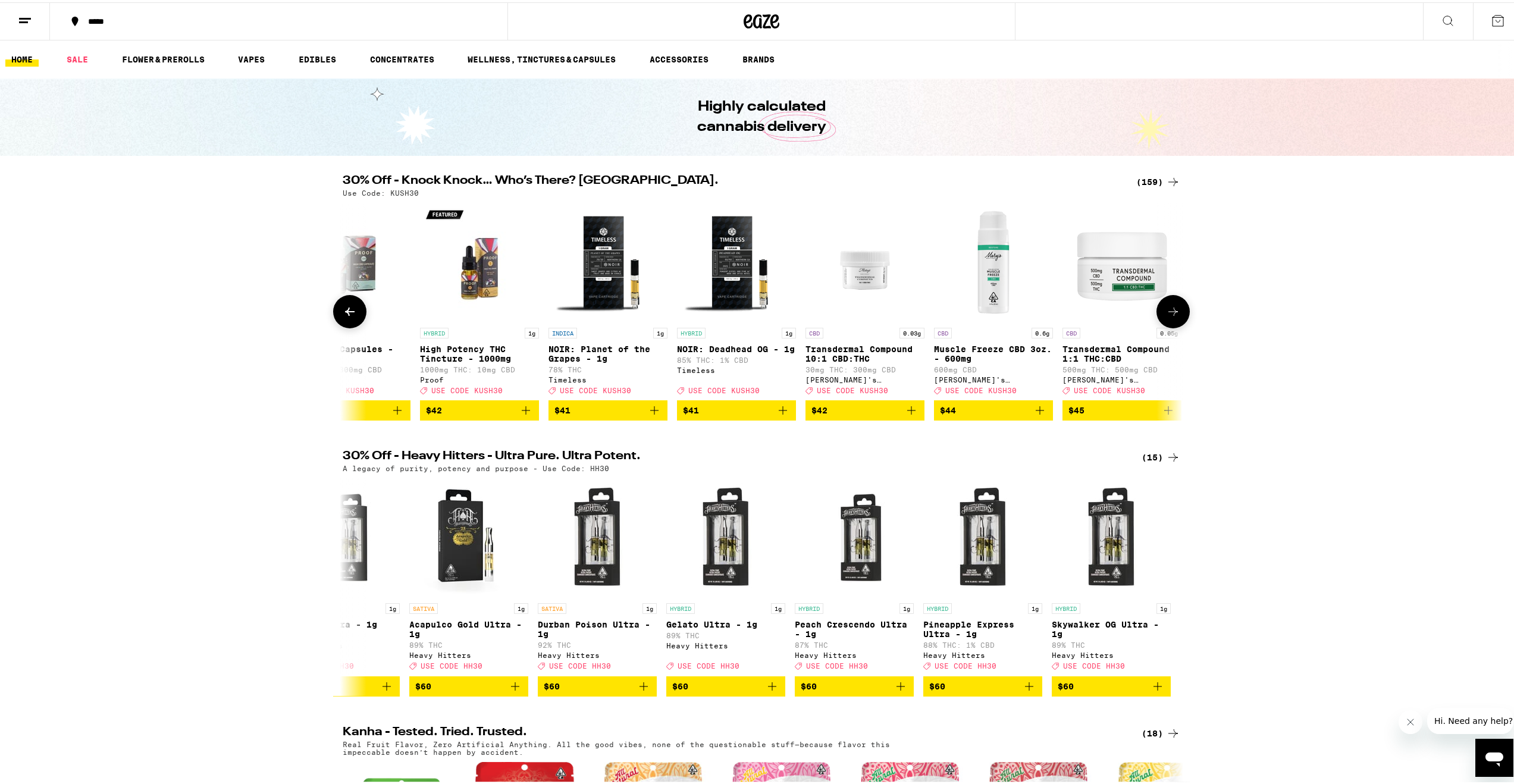
click at [348, 316] on icon at bounding box center [349, 309] width 14 height 14
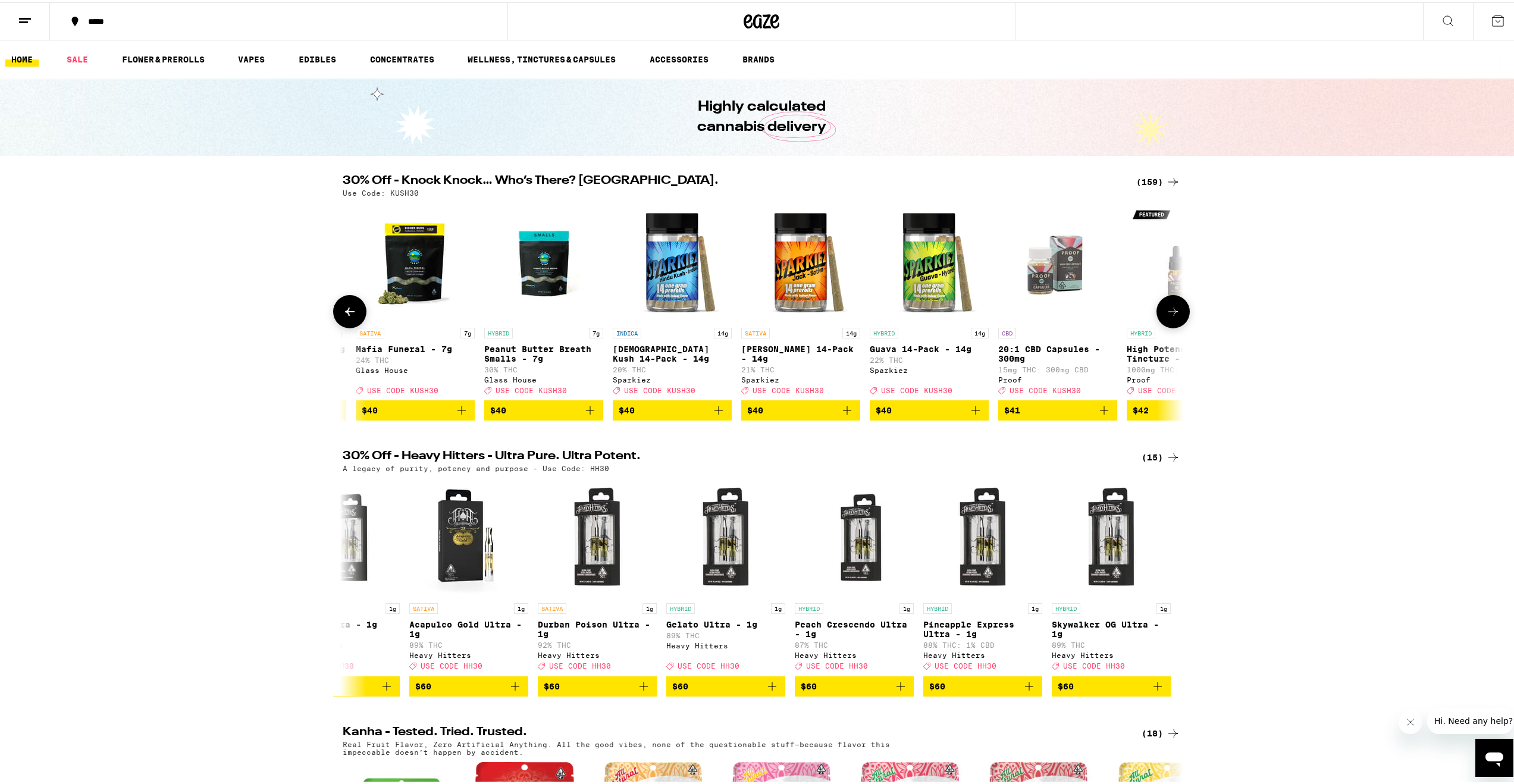
scroll to position [0, 15382]
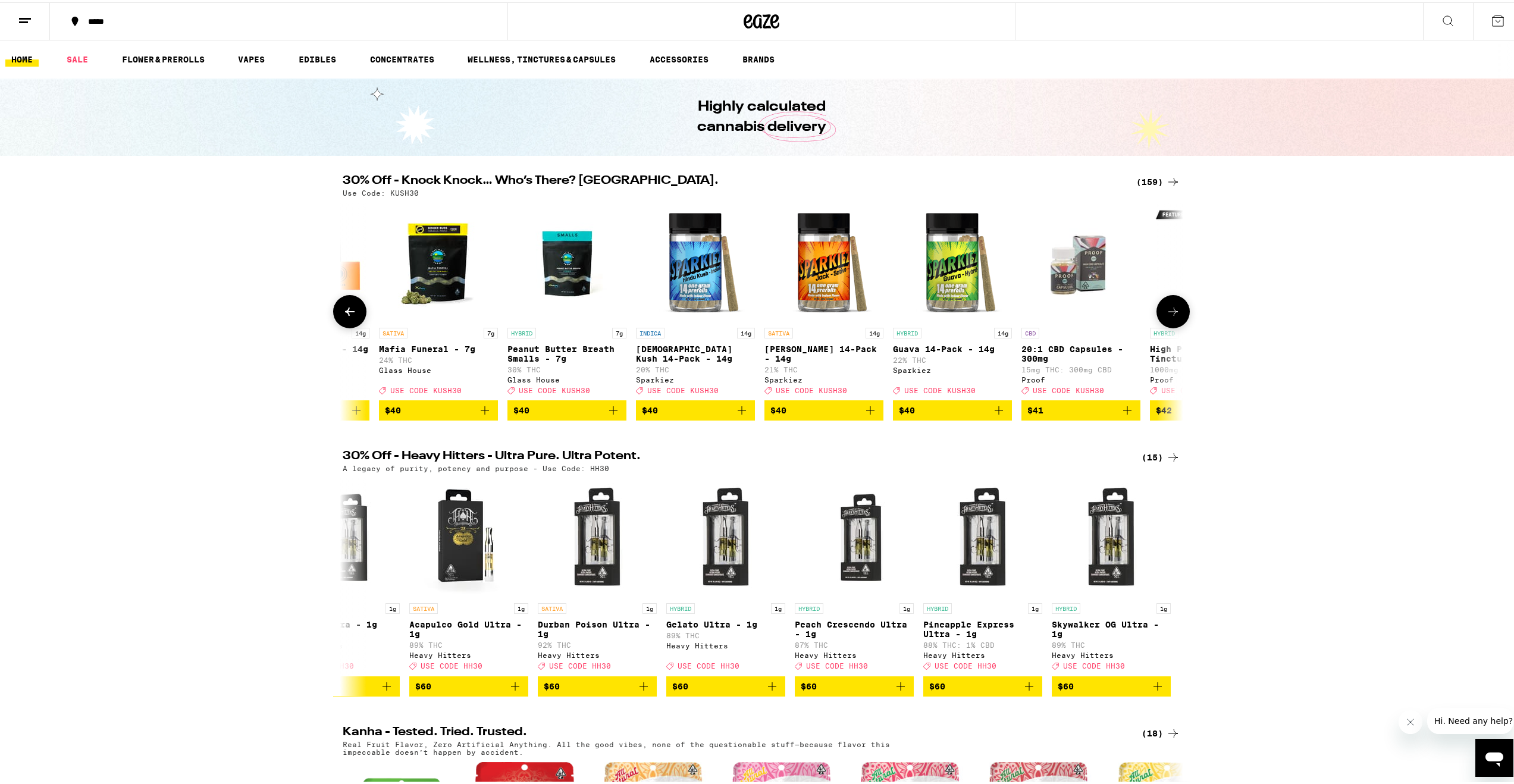
click at [348, 316] on icon at bounding box center [349, 309] width 14 height 14
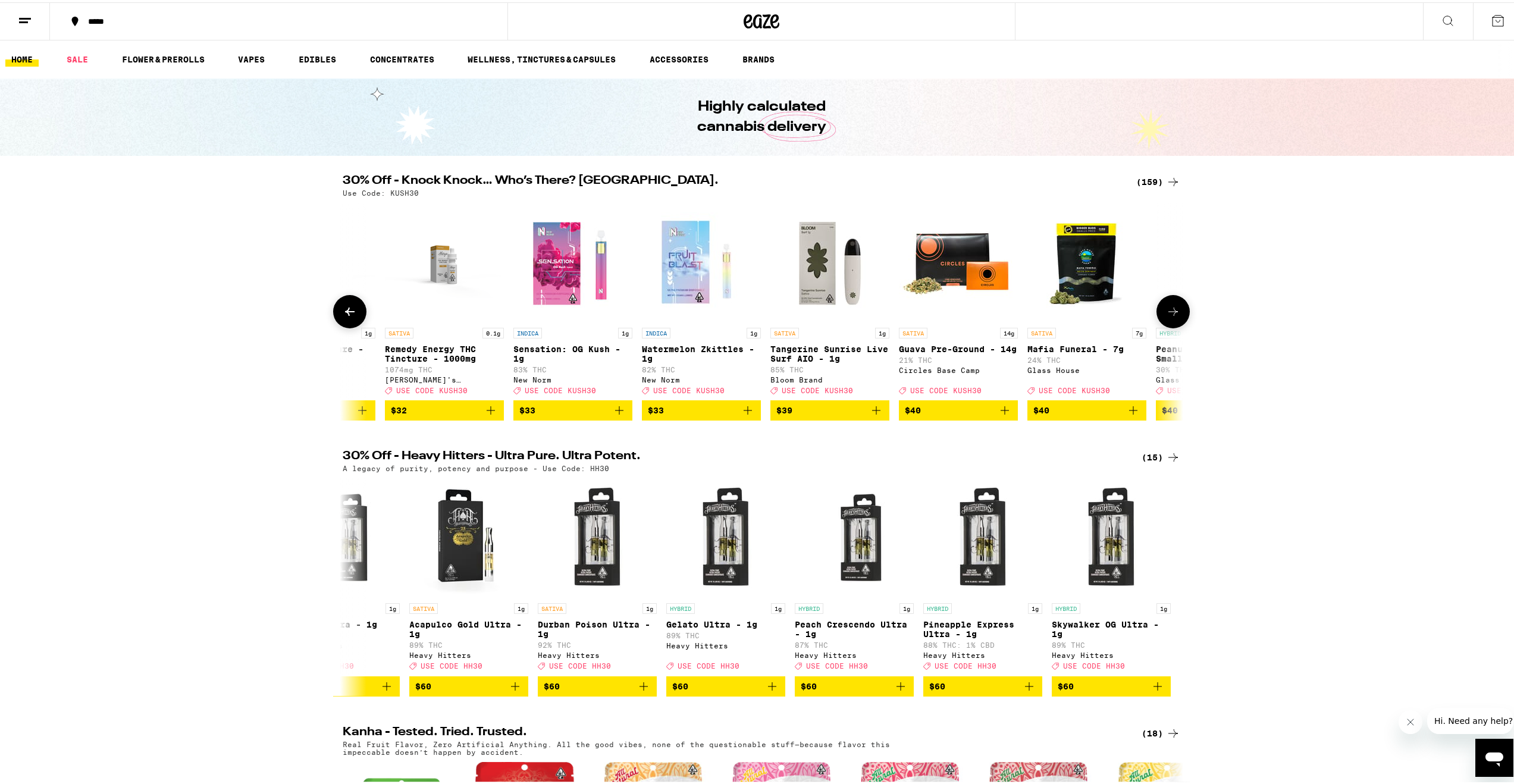
scroll to position [0, 14674]
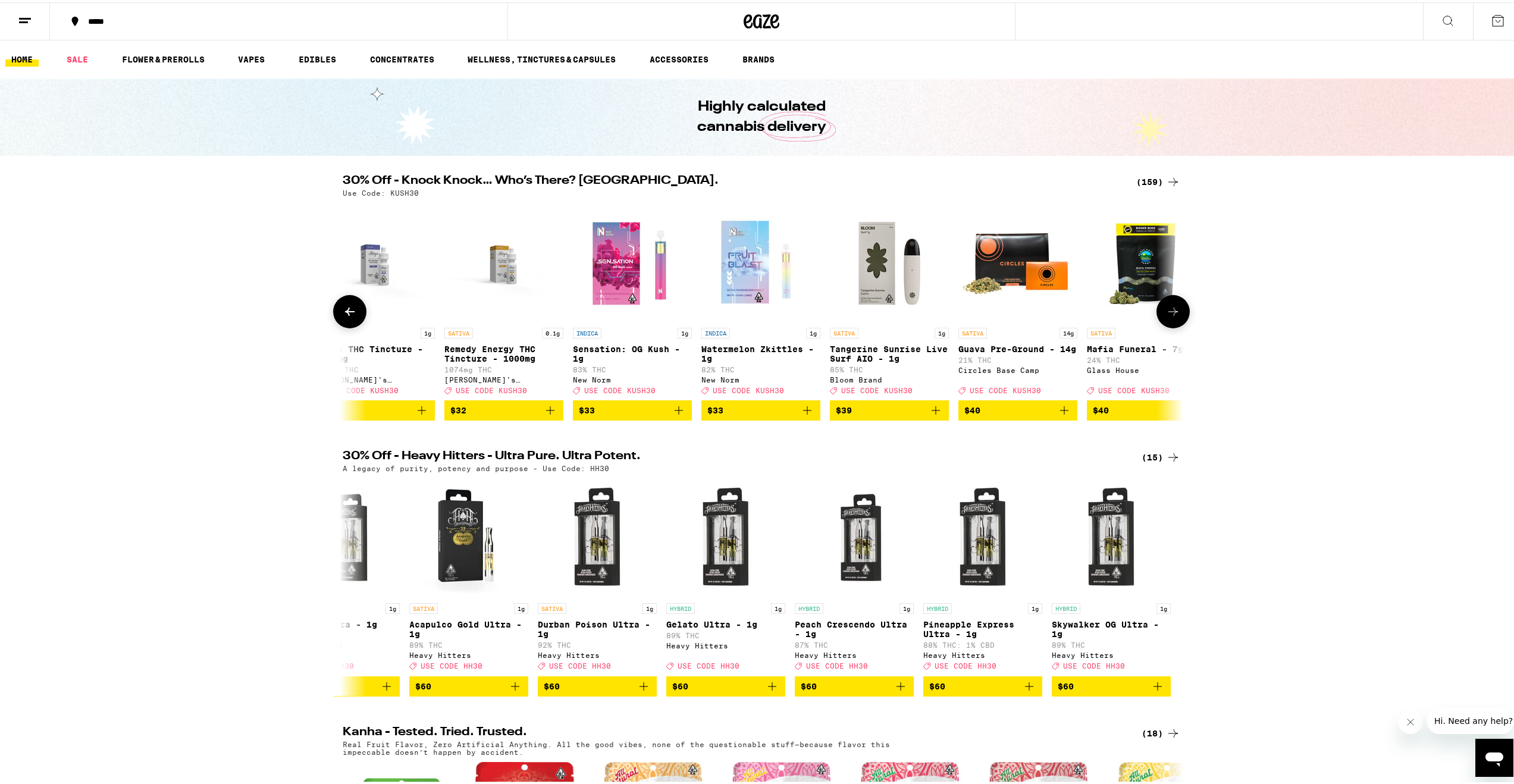
click at [1175, 323] on button at bounding box center [1173, 309] width 33 height 33
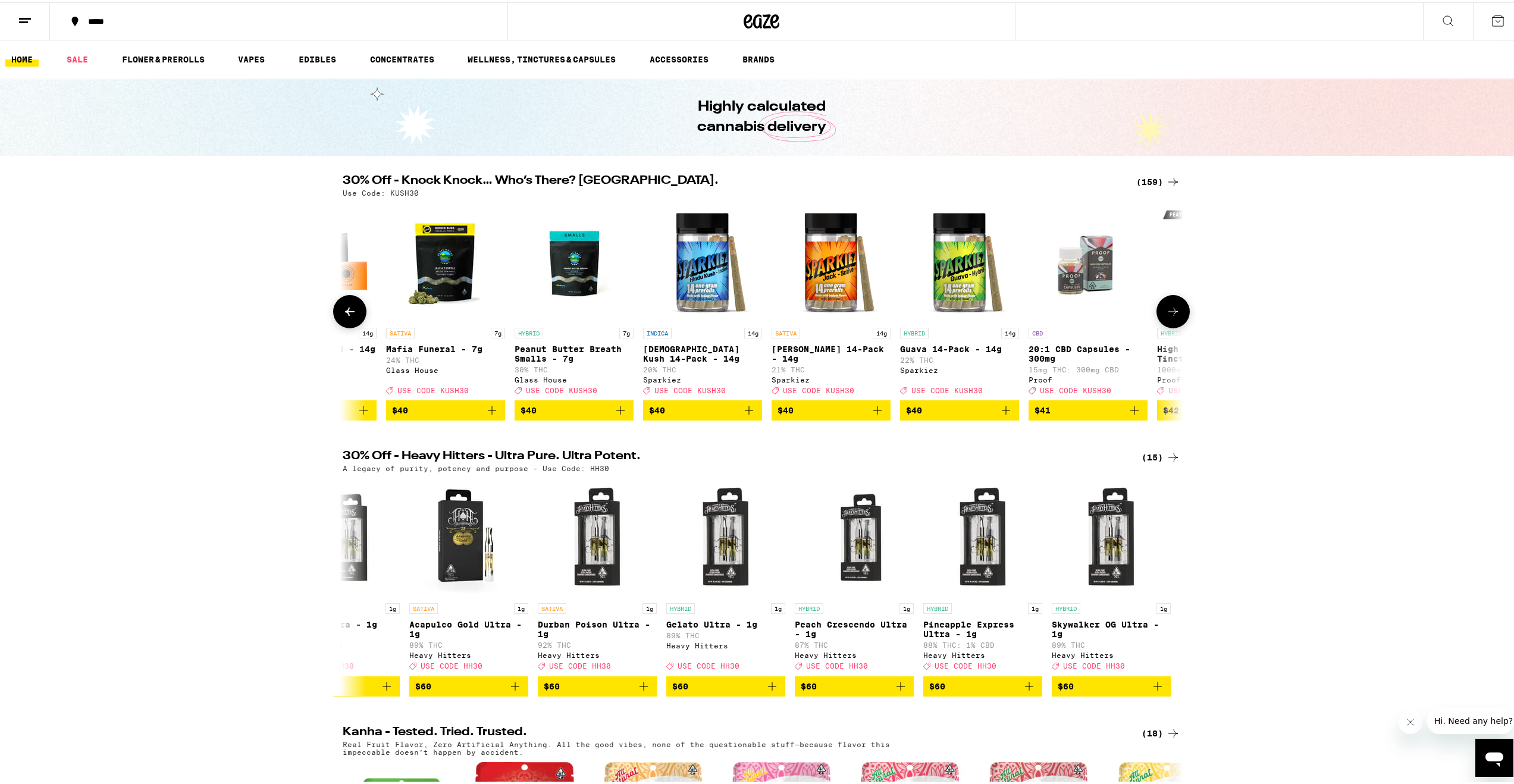
scroll to position [0, 15382]
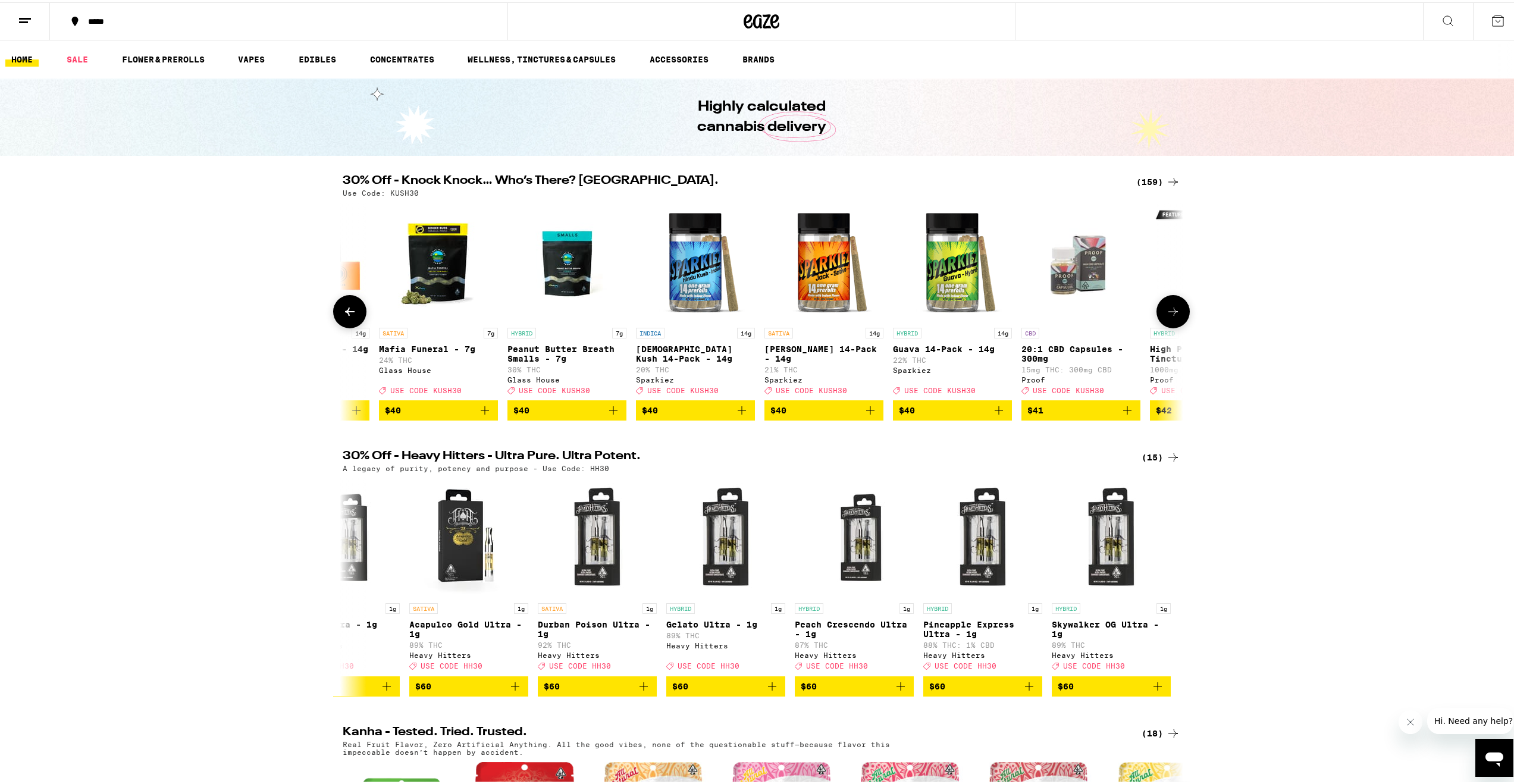
click at [343, 315] on icon at bounding box center [349, 309] width 14 height 14
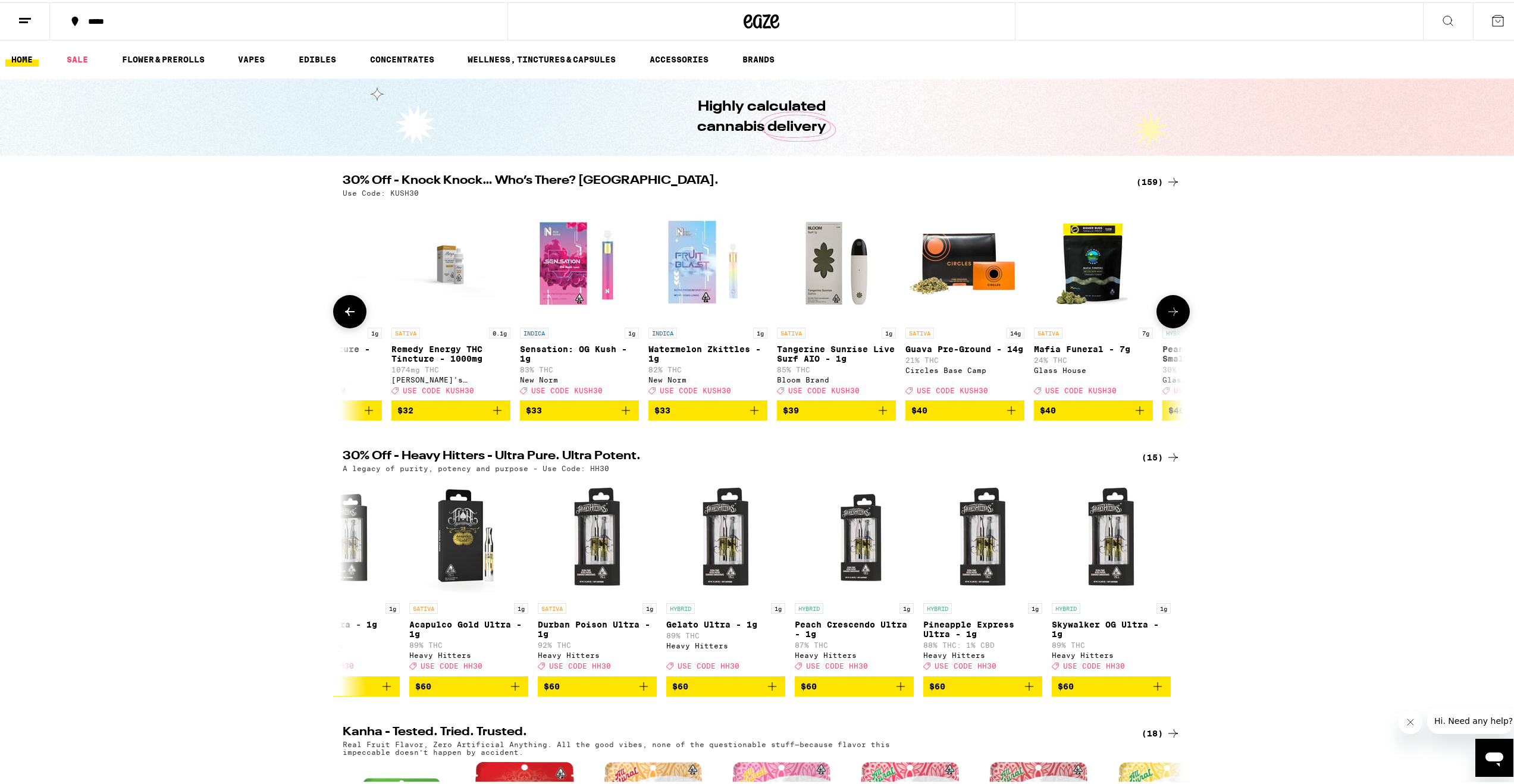
scroll to position [0, 14674]
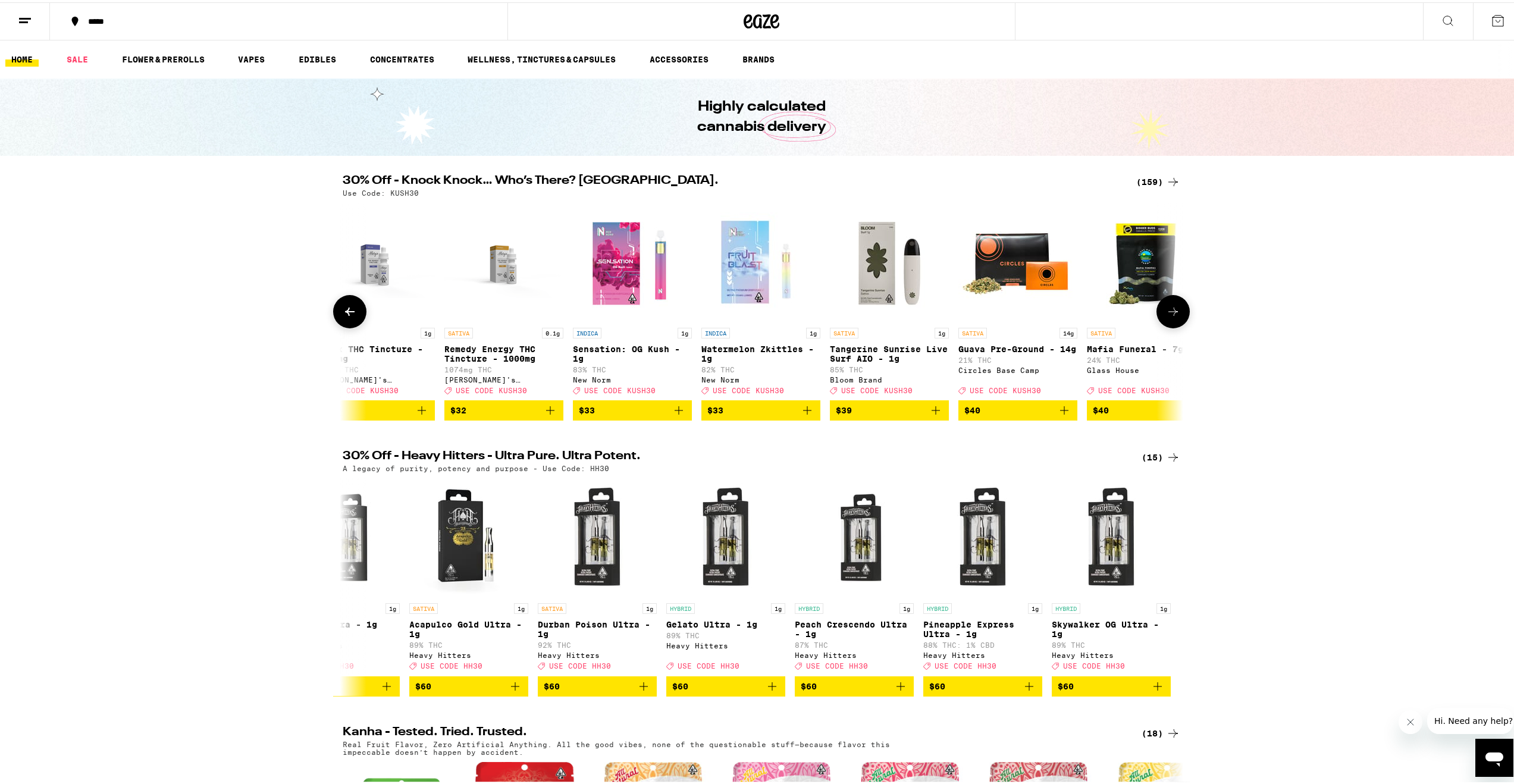
click at [343, 315] on icon at bounding box center [349, 309] width 14 height 14
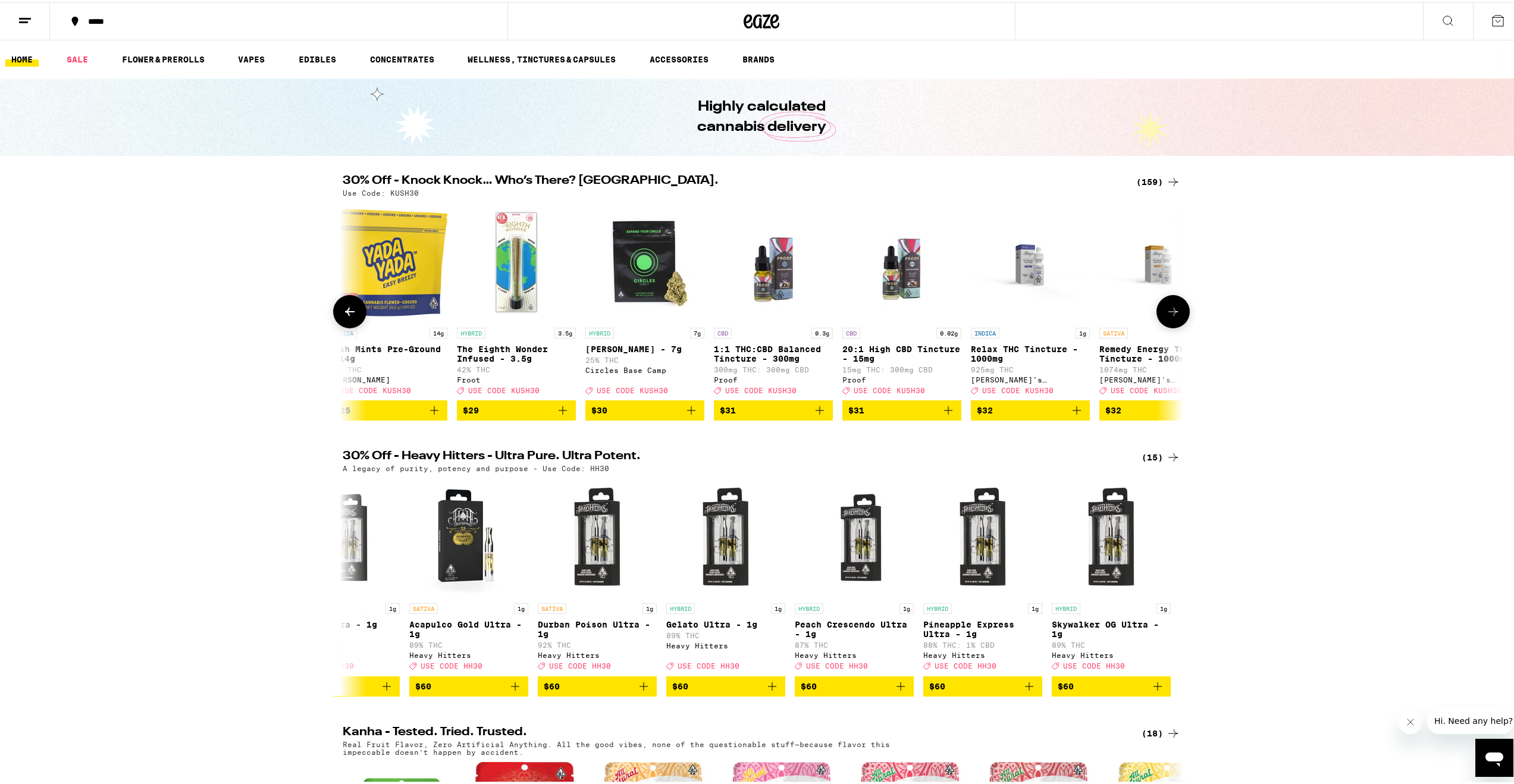
scroll to position [0, 13967]
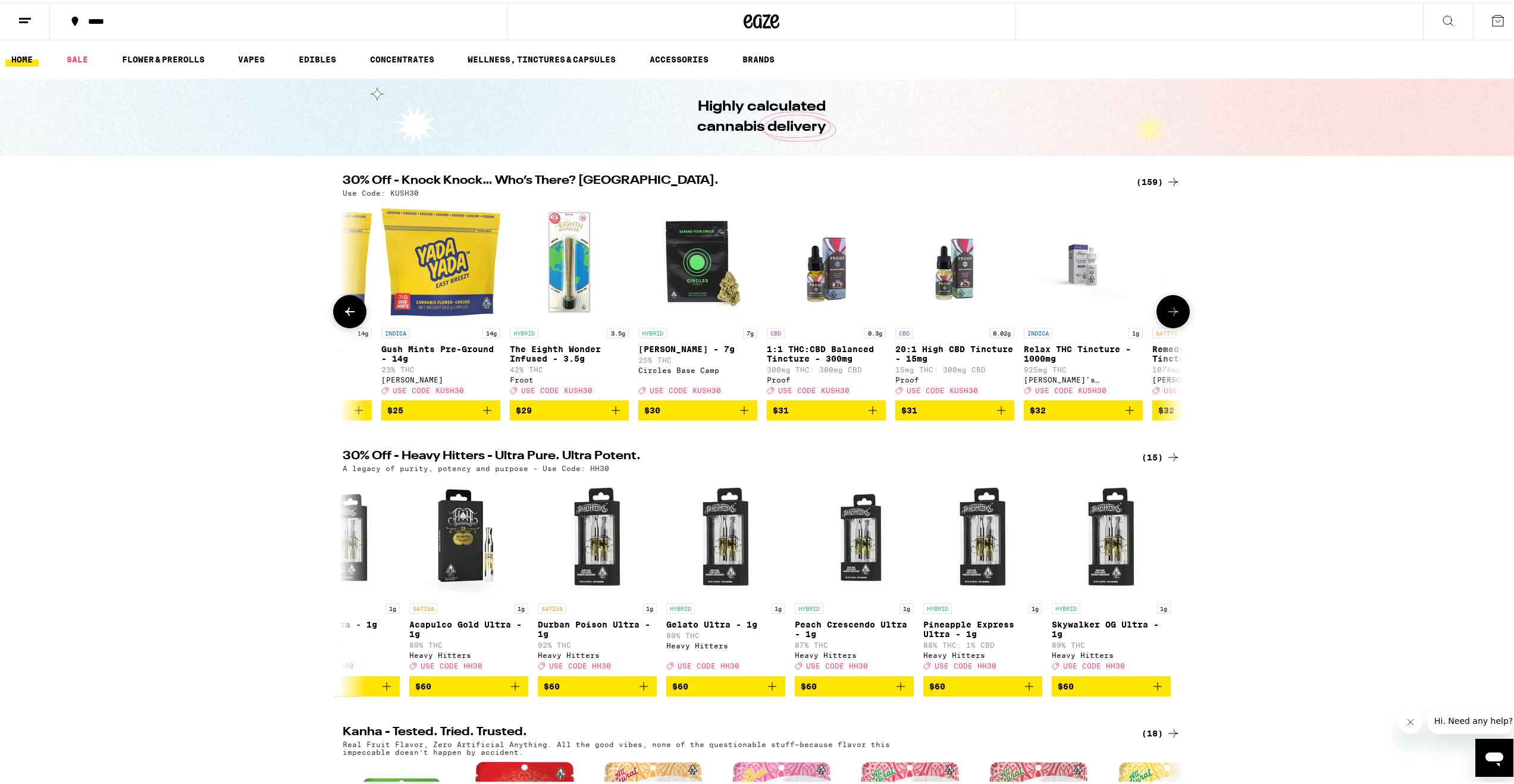
click at [343, 315] on icon at bounding box center [349, 309] width 14 height 14
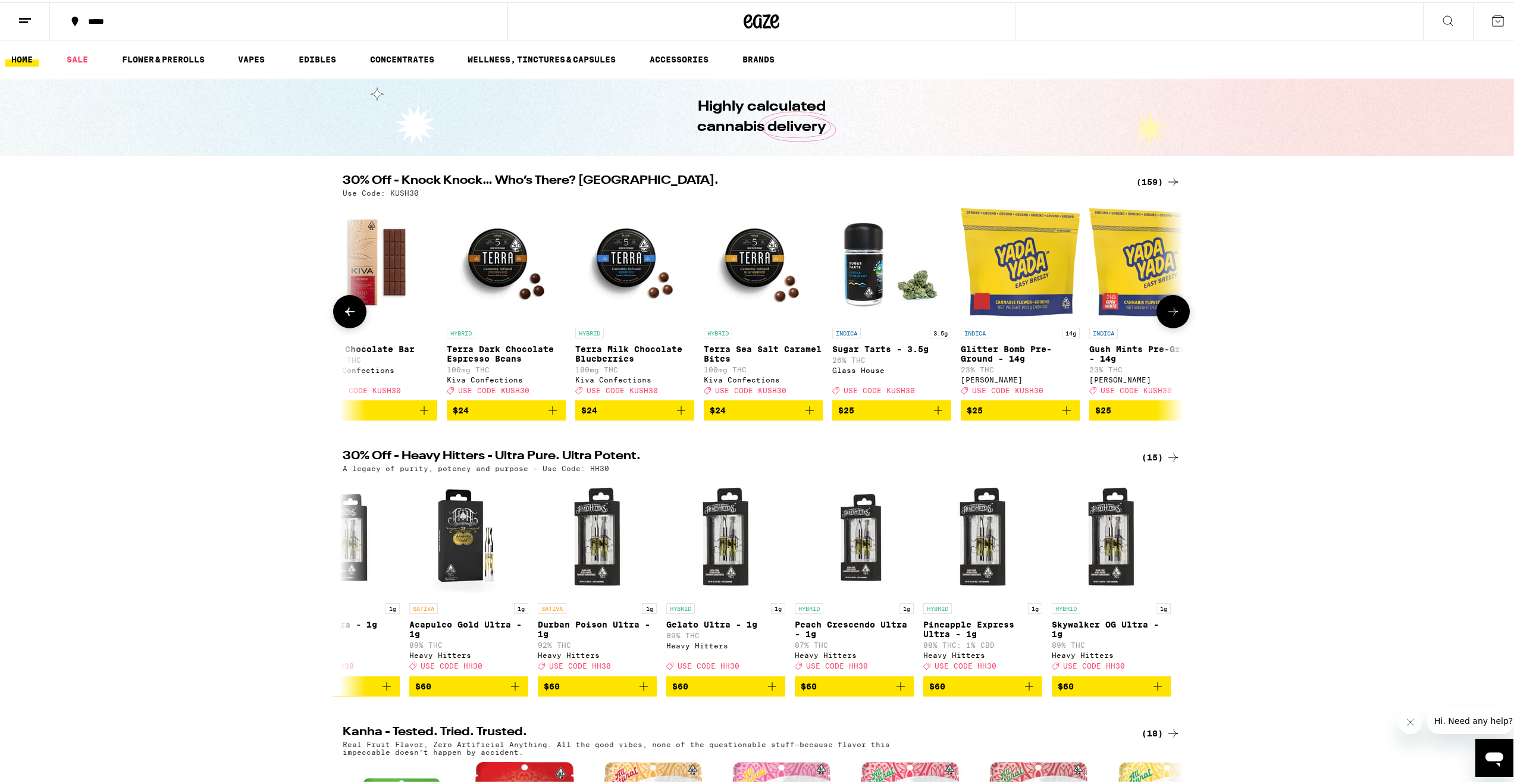
click at [343, 315] on icon at bounding box center [349, 309] width 14 height 14
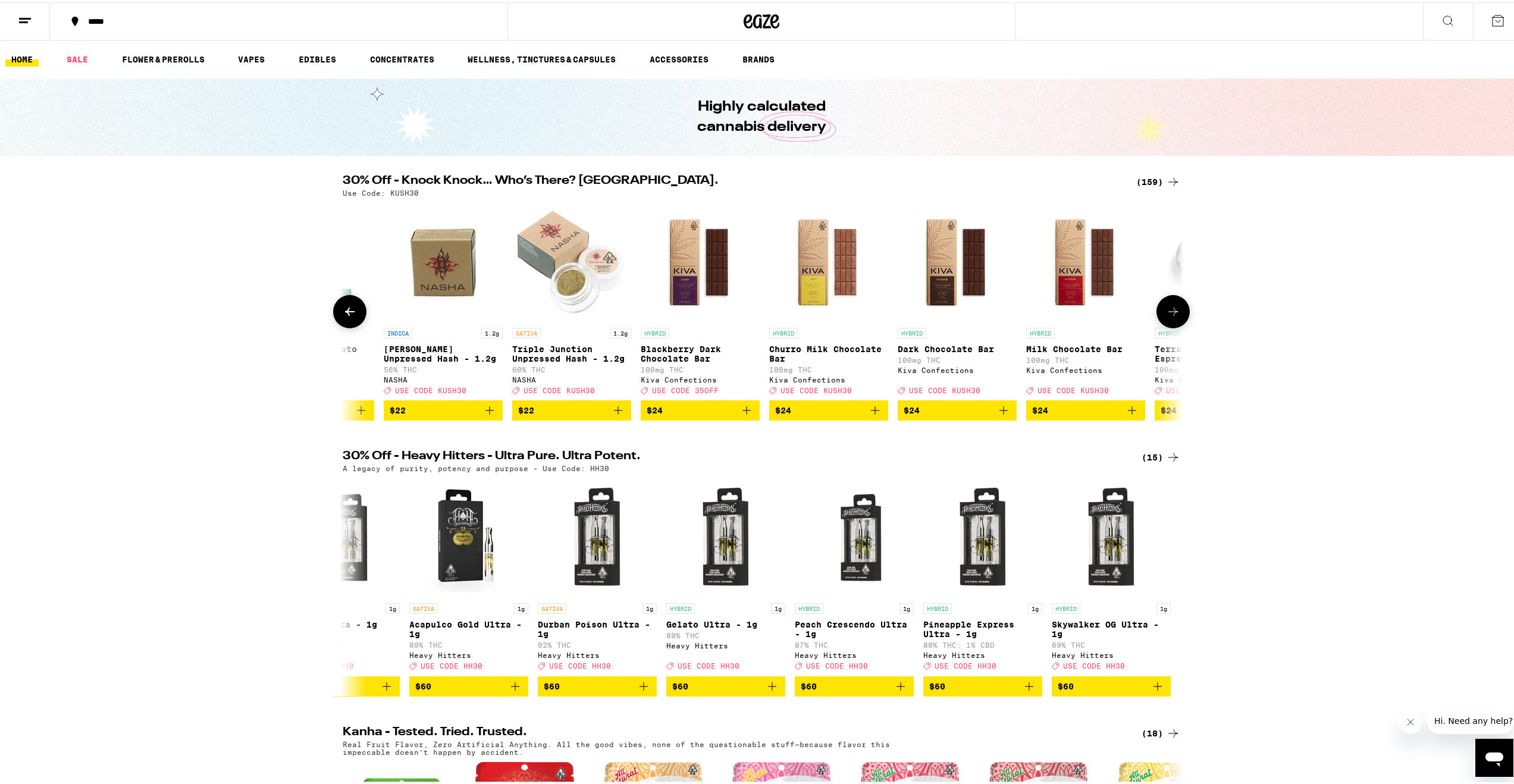
click at [343, 315] on icon at bounding box center [349, 309] width 14 height 14
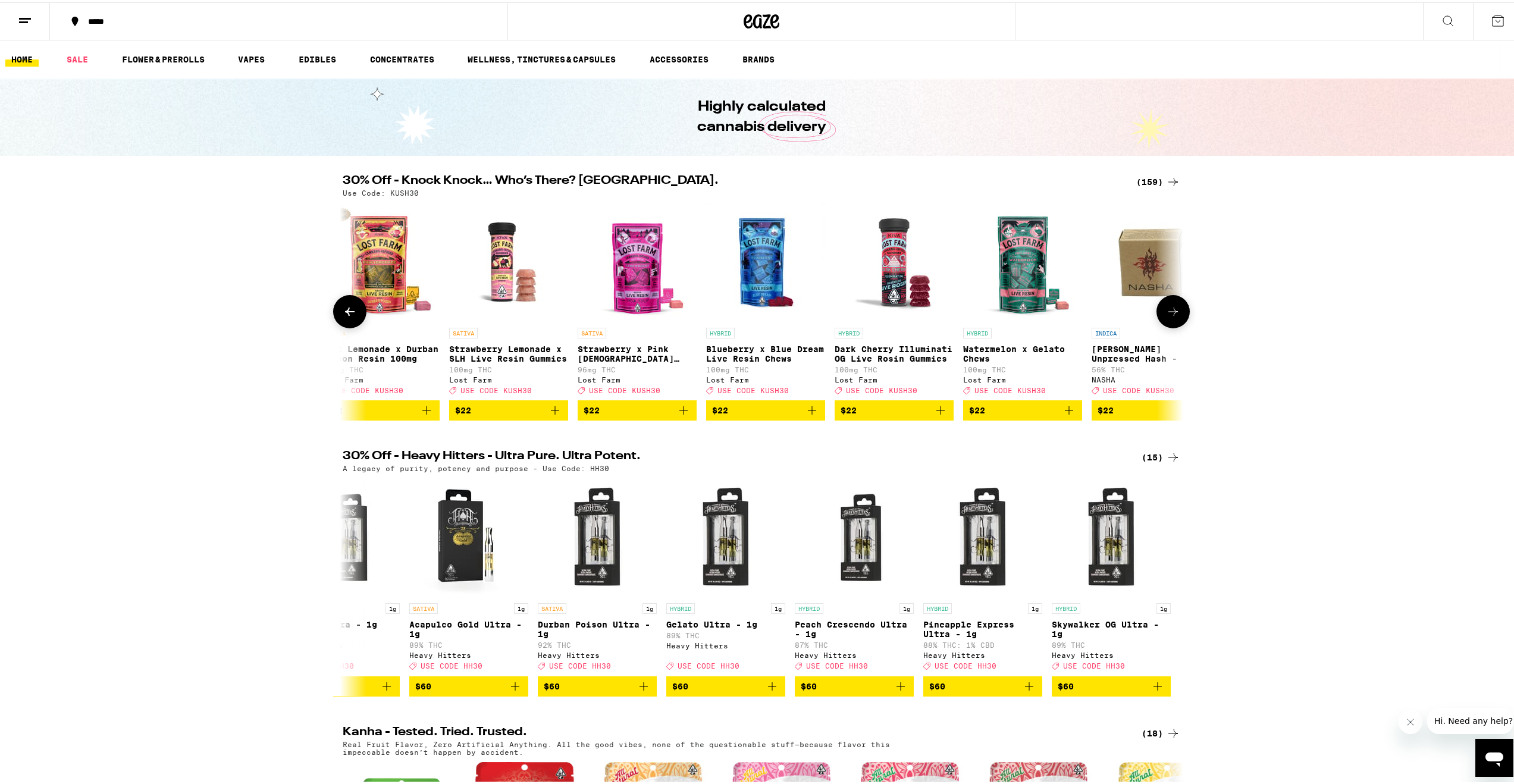
click at [343, 315] on icon at bounding box center [349, 309] width 14 height 14
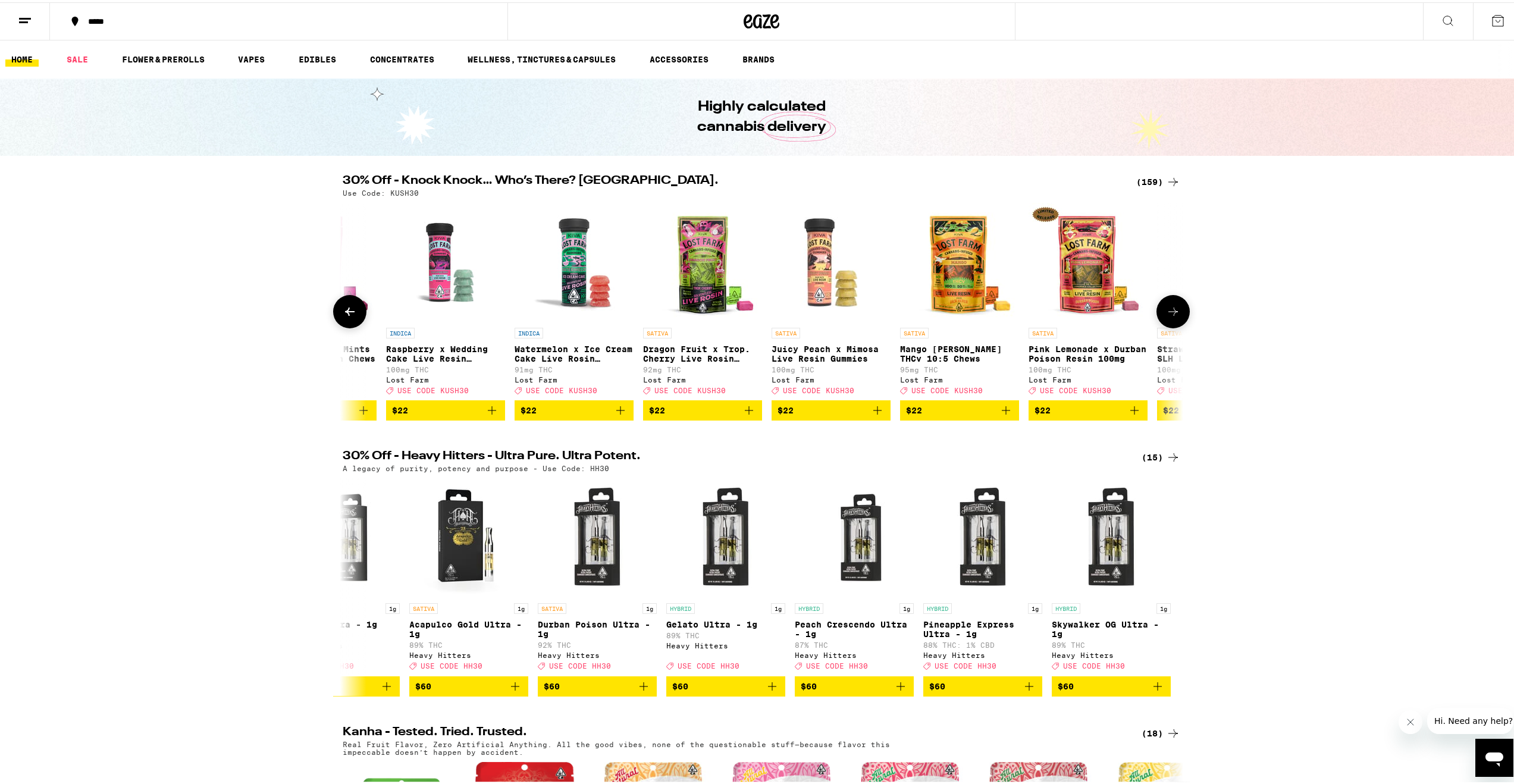
click at [343, 315] on icon at bounding box center [349, 309] width 14 height 14
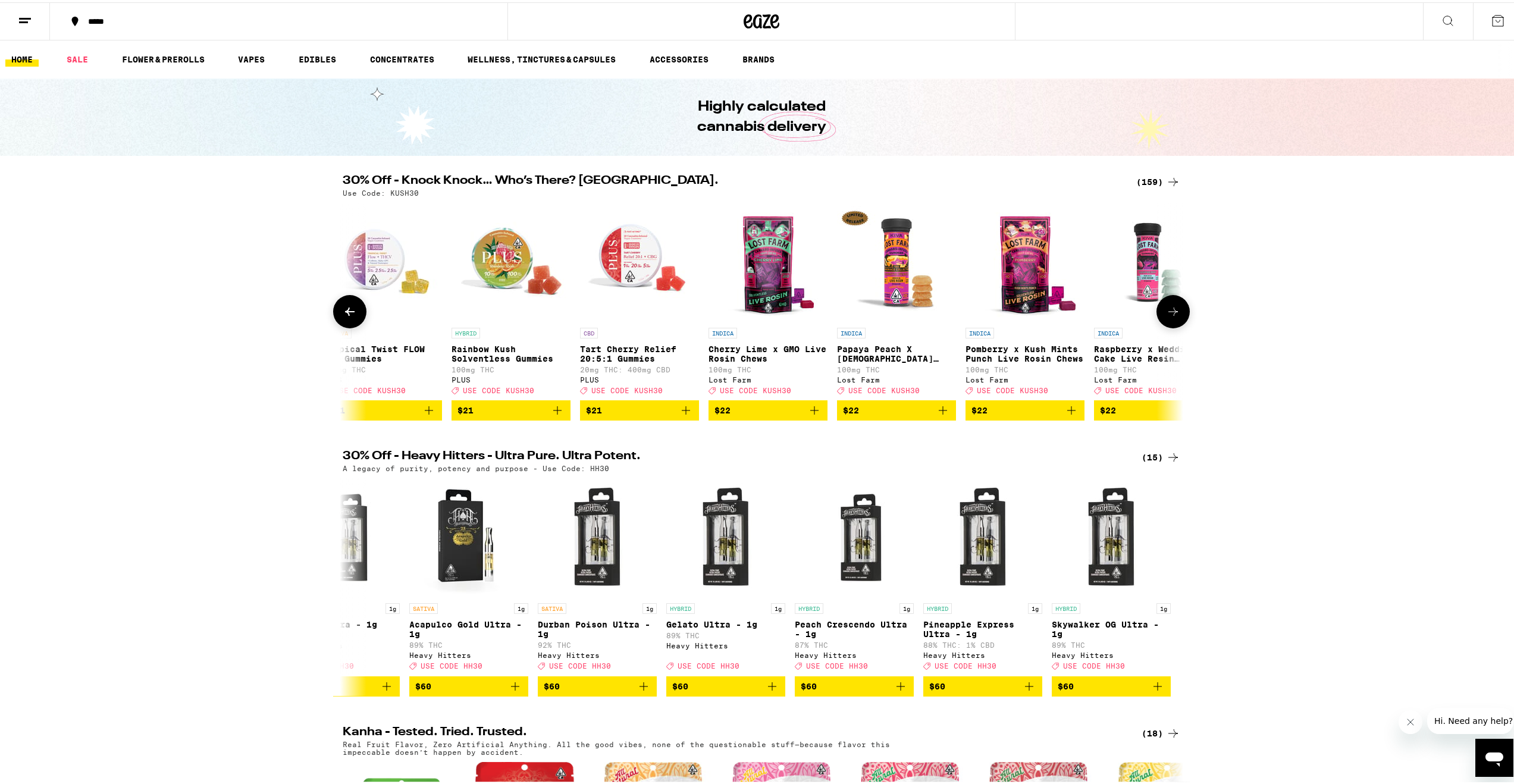
click at [343, 315] on icon at bounding box center [349, 309] width 14 height 14
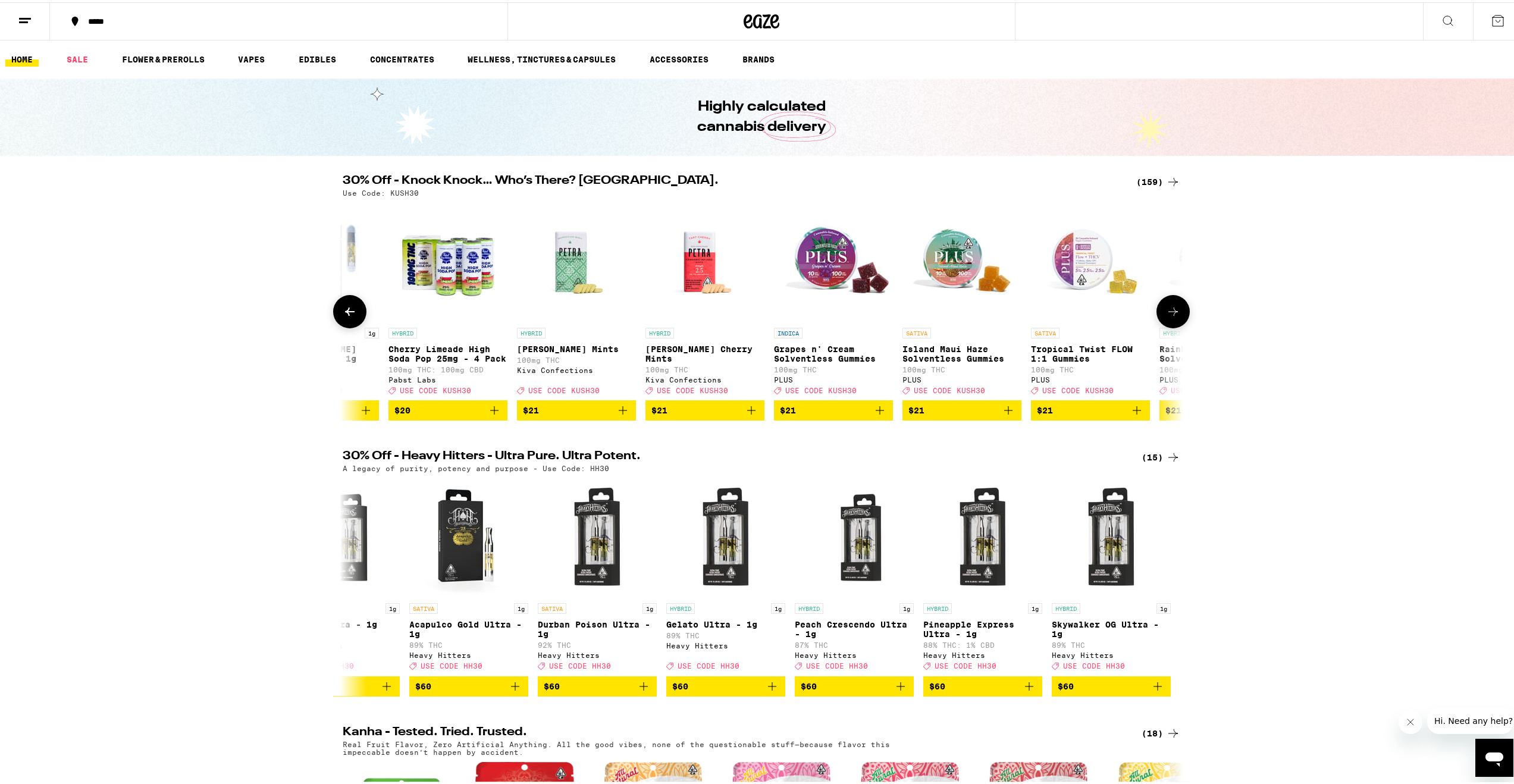
click at [343, 315] on icon at bounding box center [349, 309] width 14 height 14
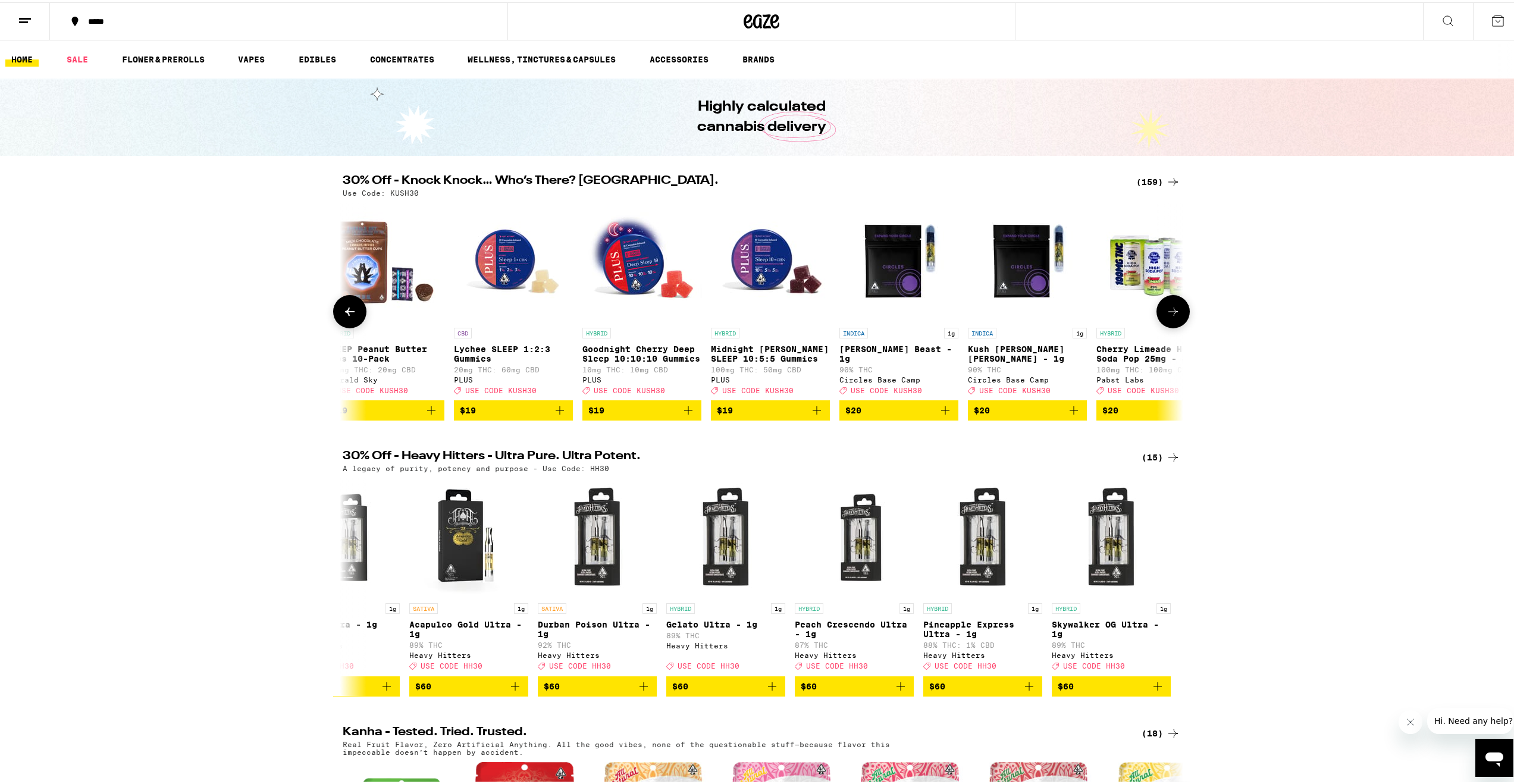
click at [343, 315] on icon at bounding box center [349, 309] width 14 height 14
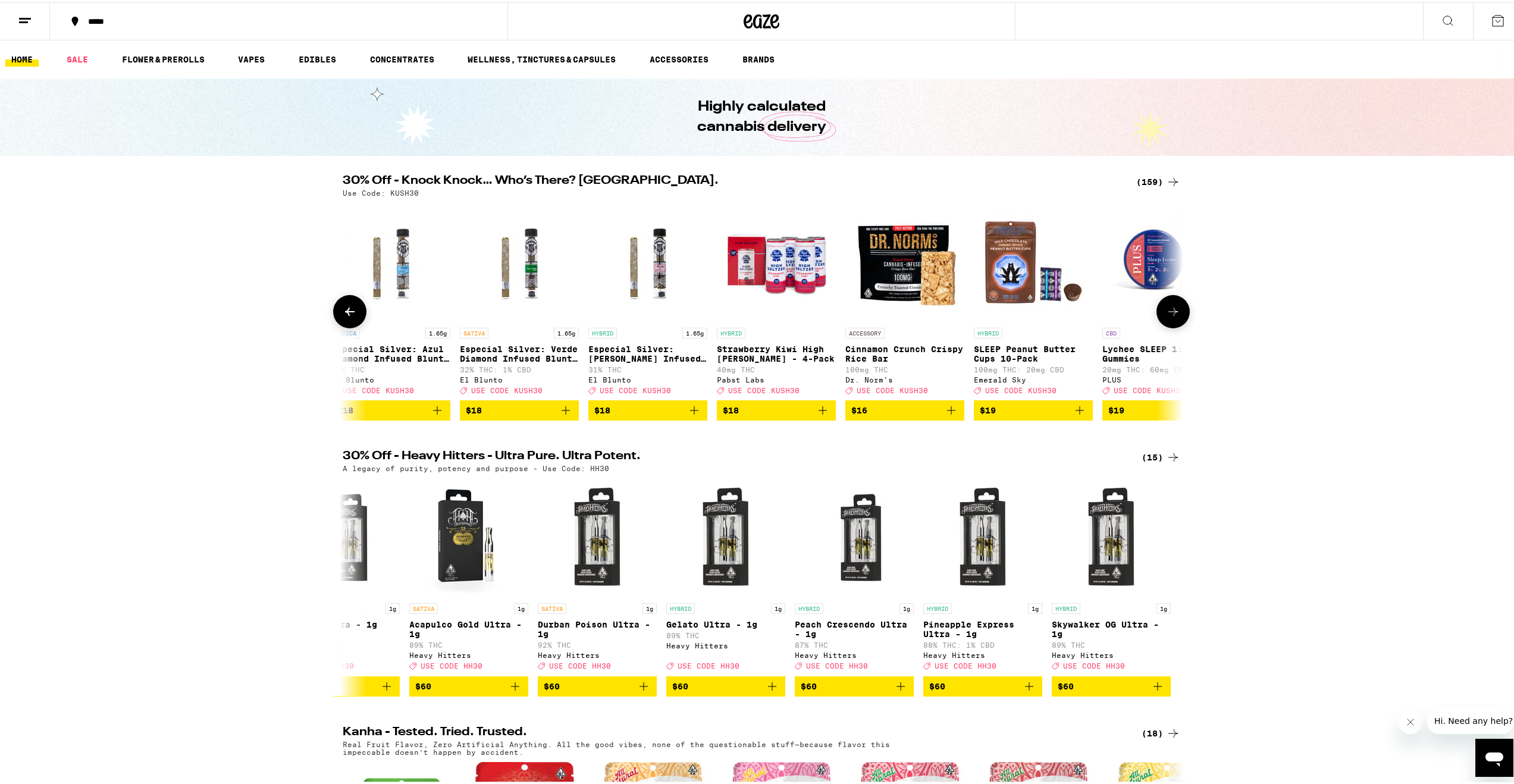
scroll to position [0, 8303]
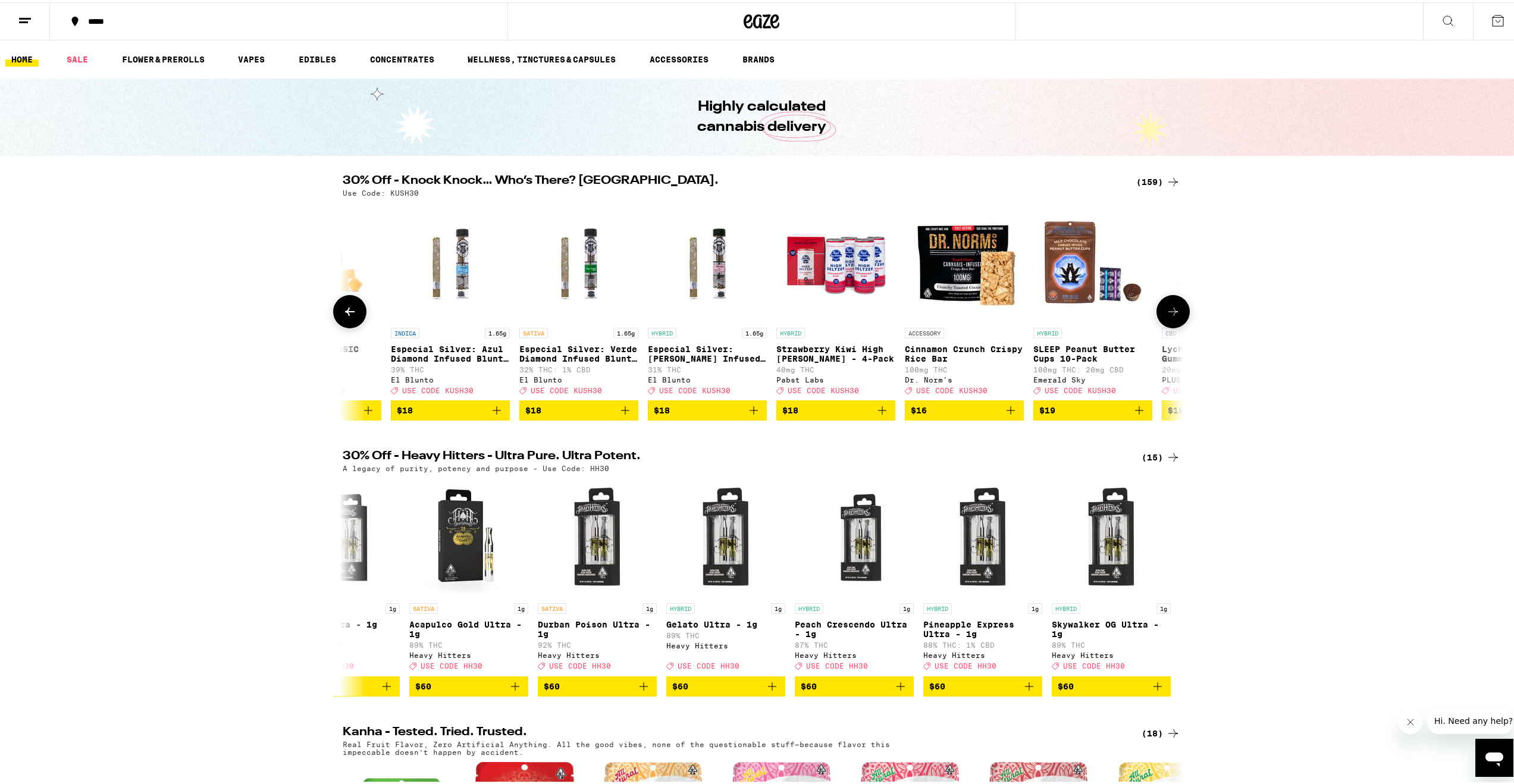
click at [457, 277] on img "Open page for Especial Silver: Azul Diamond Infused Blunt - 1.65g from El Blunto" at bounding box center [450, 260] width 119 height 119
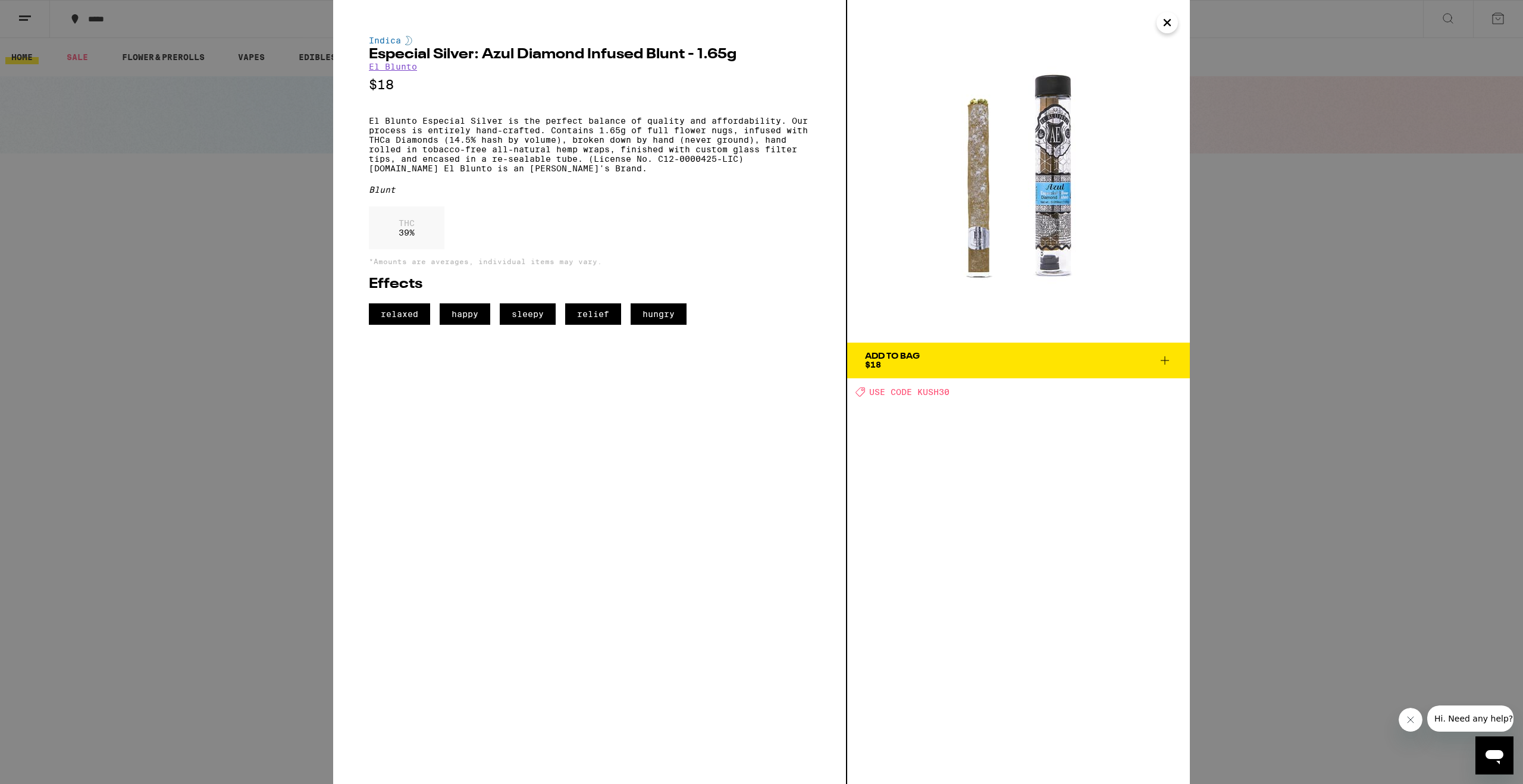
click at [1176, 23] on button "Close" at bounding box center [1167, 23] width 21 height 21
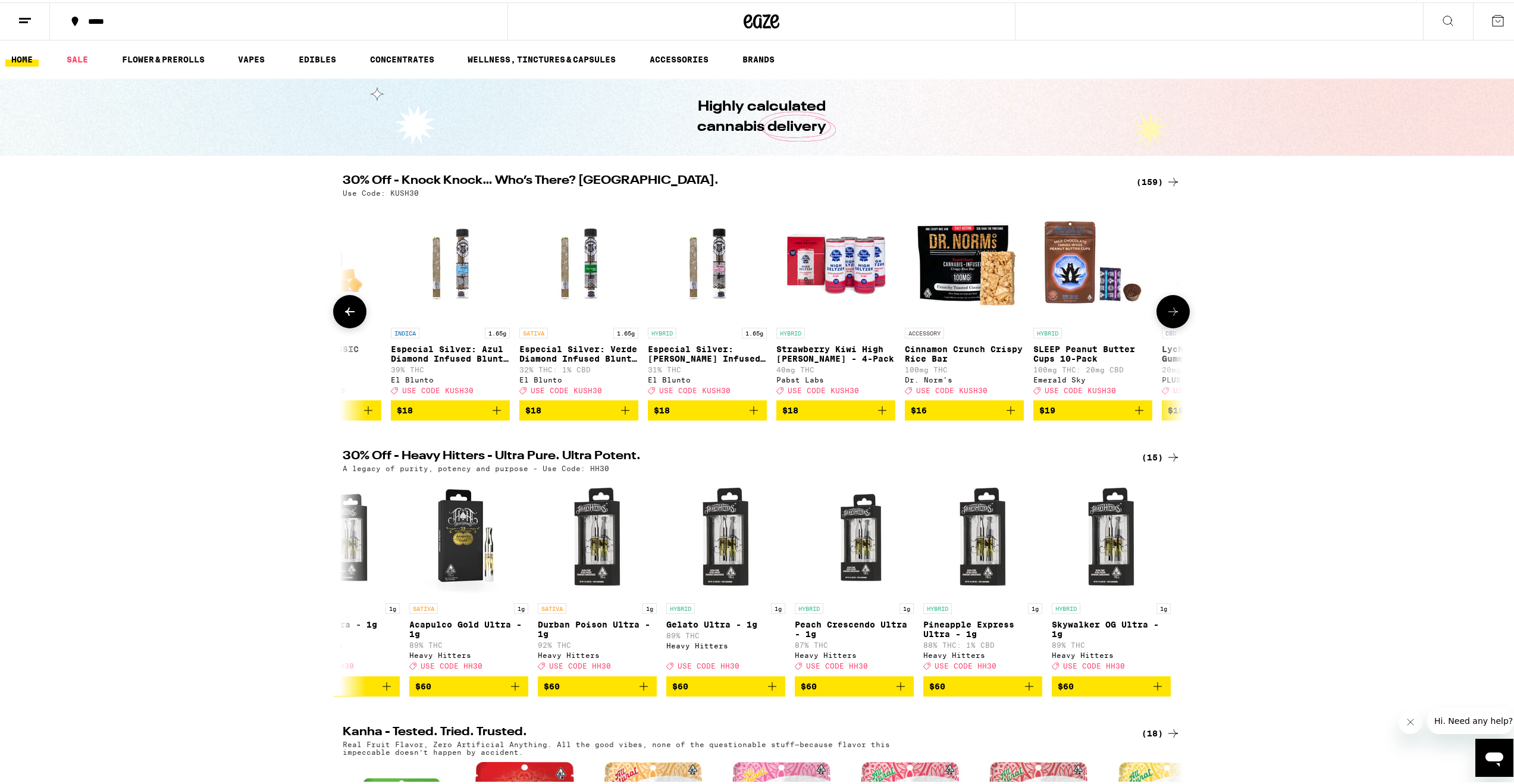
click at [447, 280] on img "Open page for Especial Silver: Azul Diamond Infused Blunt - 1.65g from El Blunto" at bounding box center [450, 260] width 119 height 119
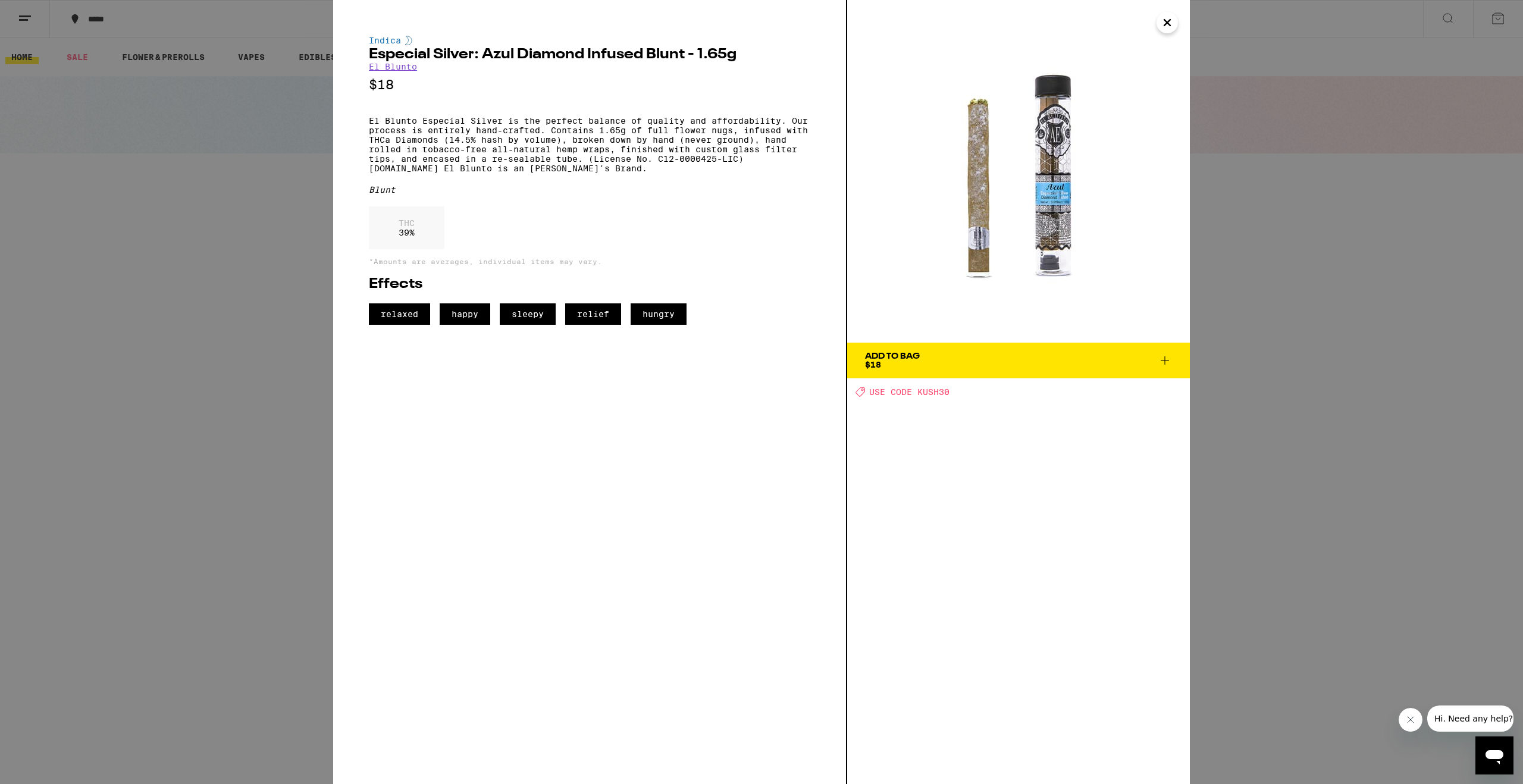
click at [1165, 361] on icon at bounding box center [1165, 360] width 14 height 14
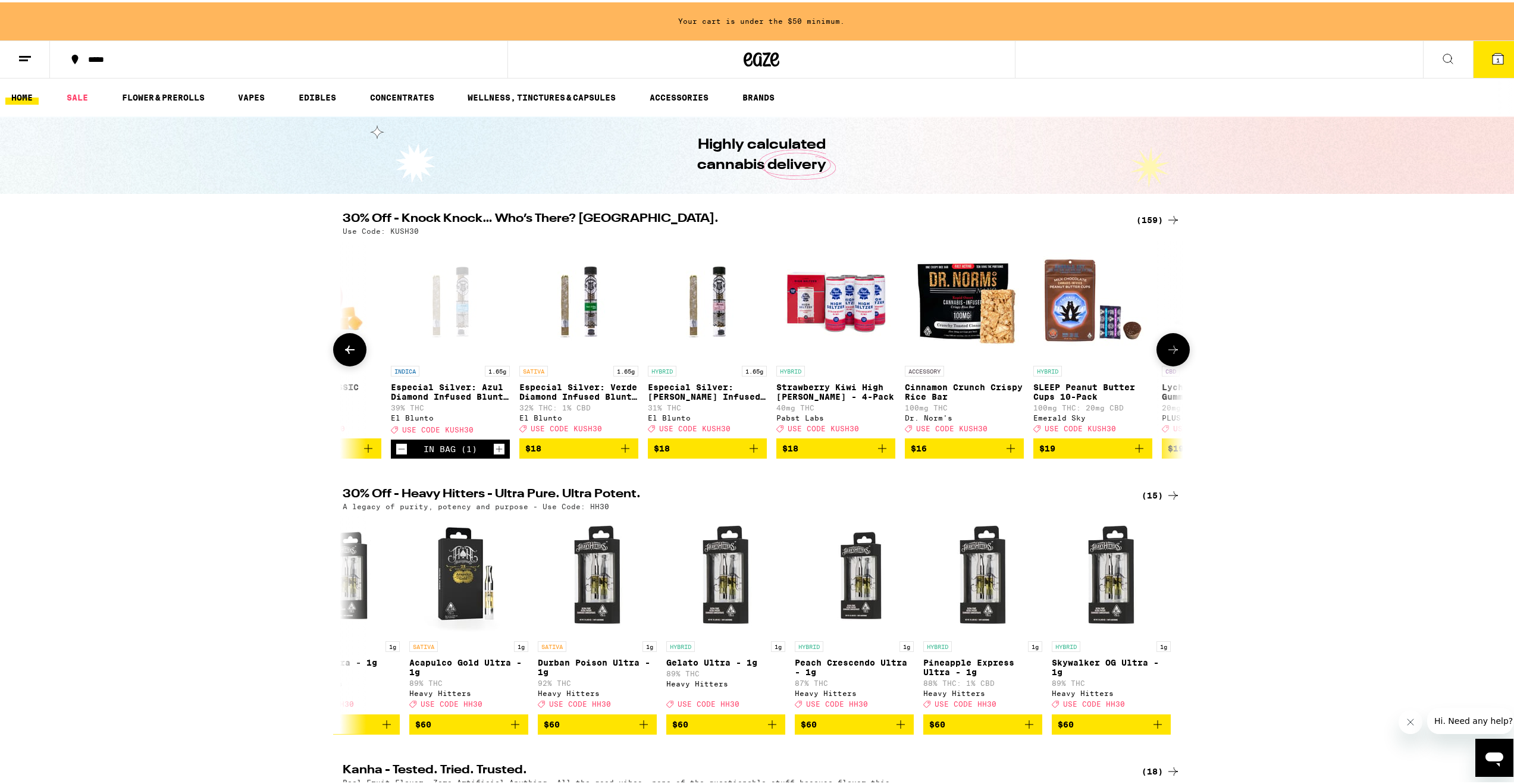
click at [494, 453] on icon "Increment" at bounding box center [499, 447] width 11 height 14
click at [351, 354] on icon at bounding box center [349, 347] width 14 height 14
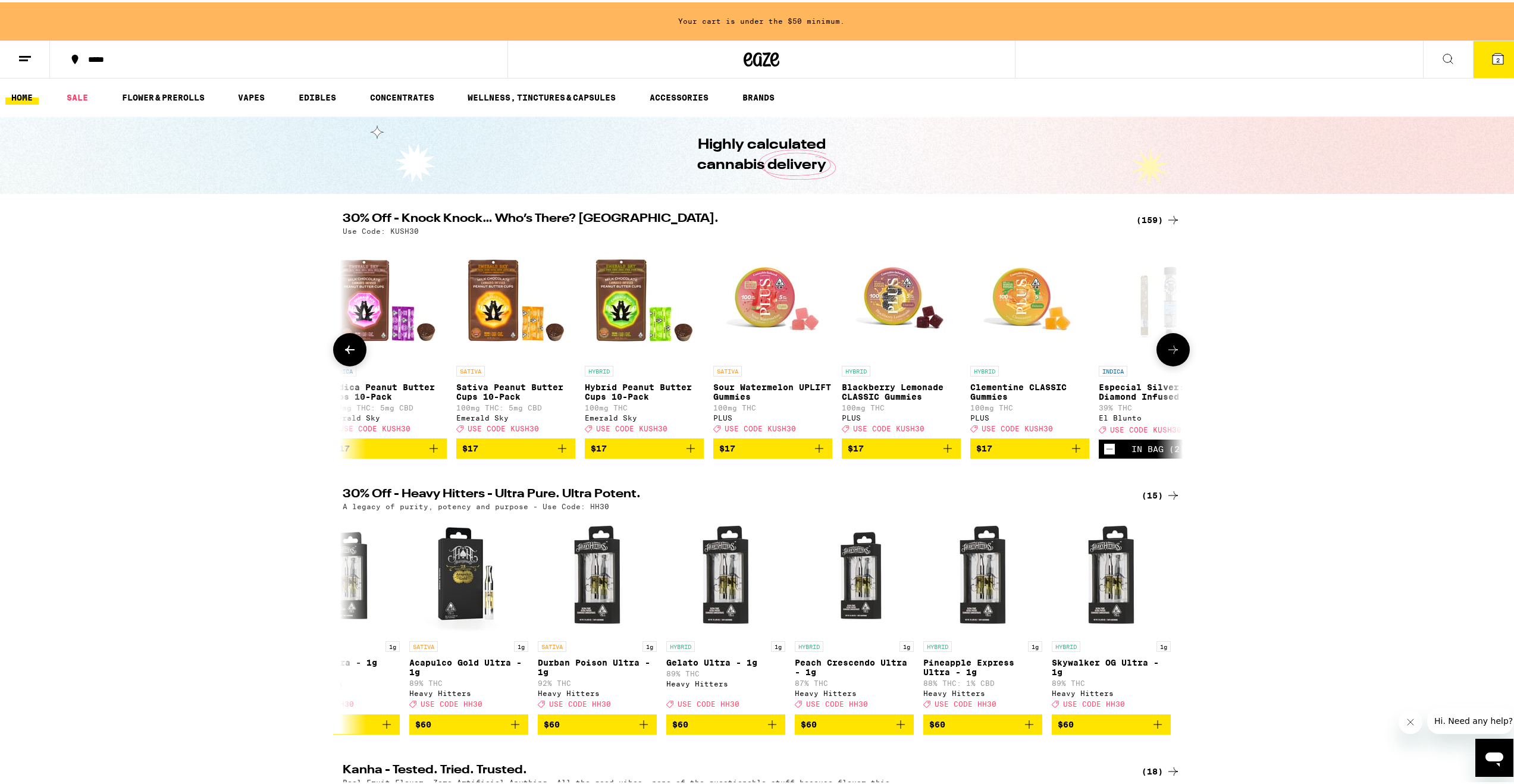
click at [351, 354] on icon at bounding box center [349, 347] width 14 height 14
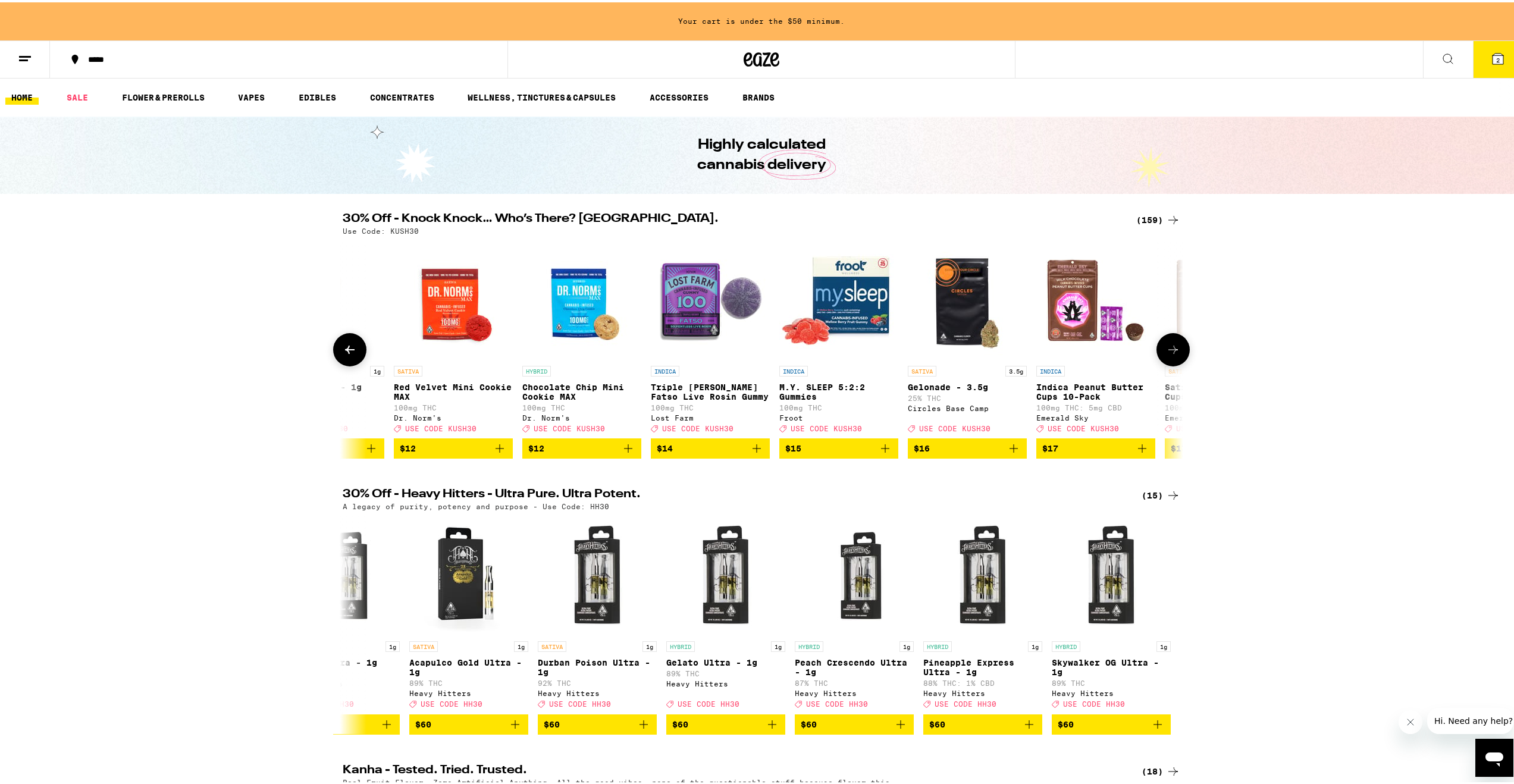
click at [351, 354] on icon at bounding box center [349, 347] width 14 height 14
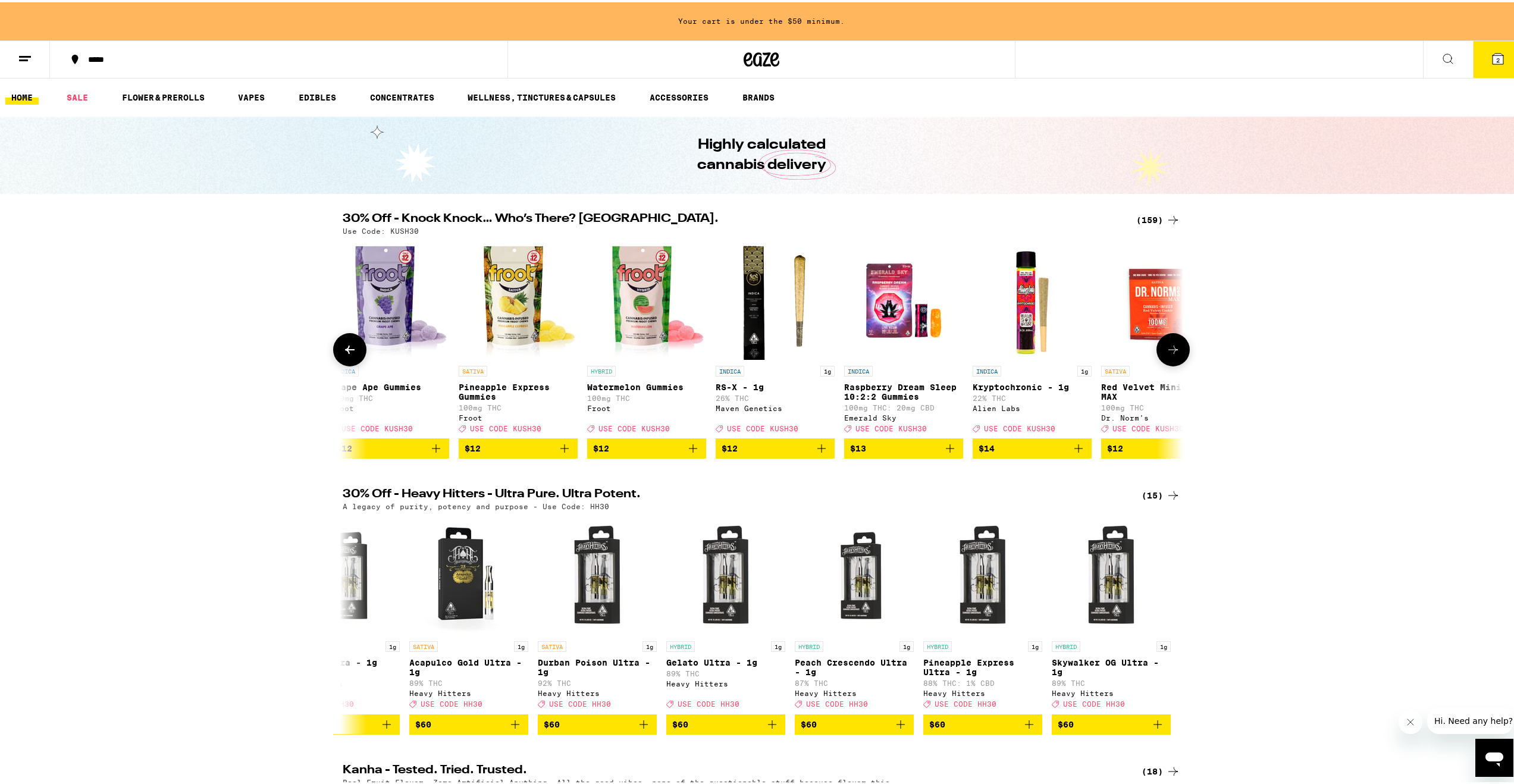
click at [351, 354] on icon at bounding box center [349, 347] width 14 height 14
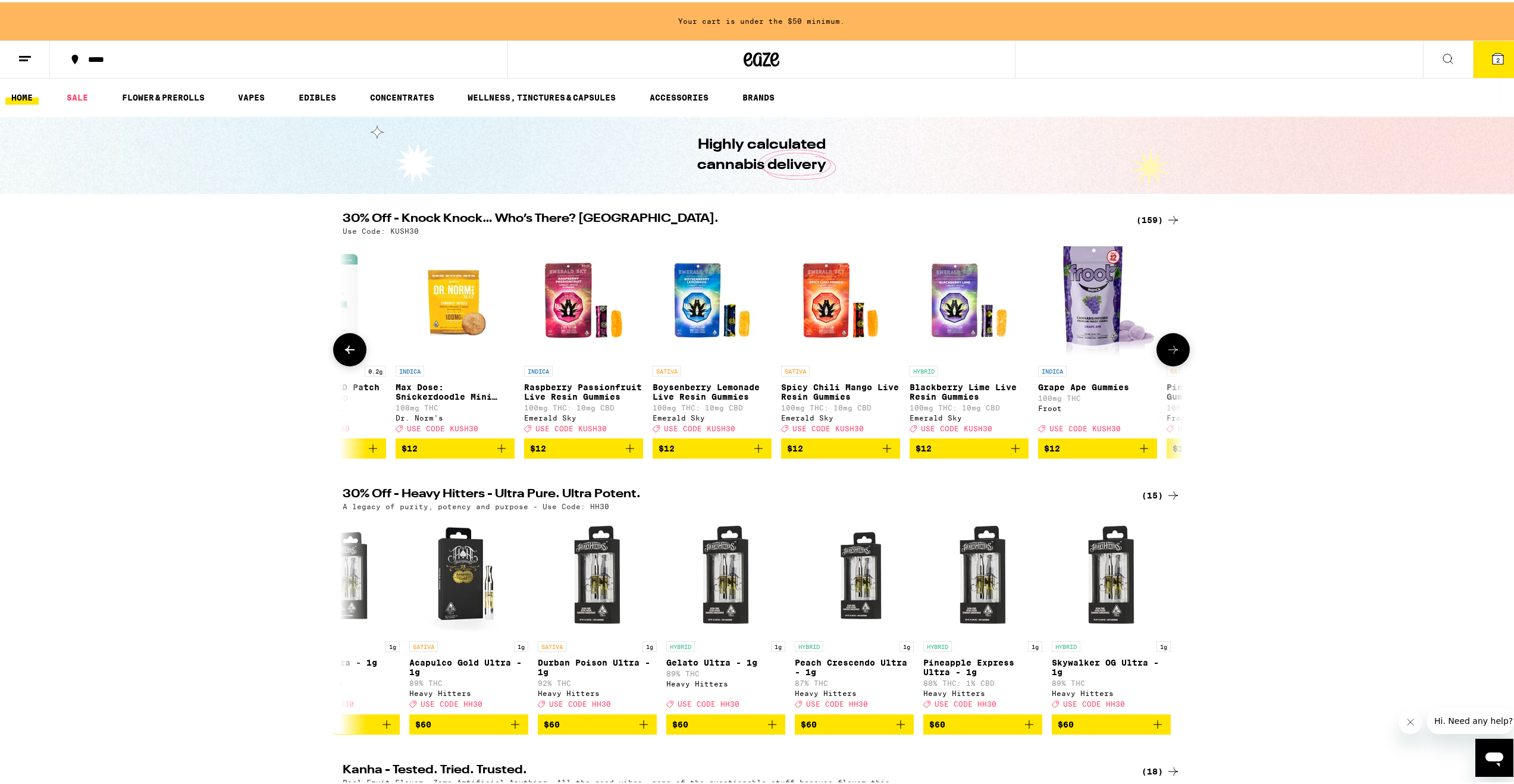
click at [351, 354] on icon at bounding box center [349, 347] width 14 height 14
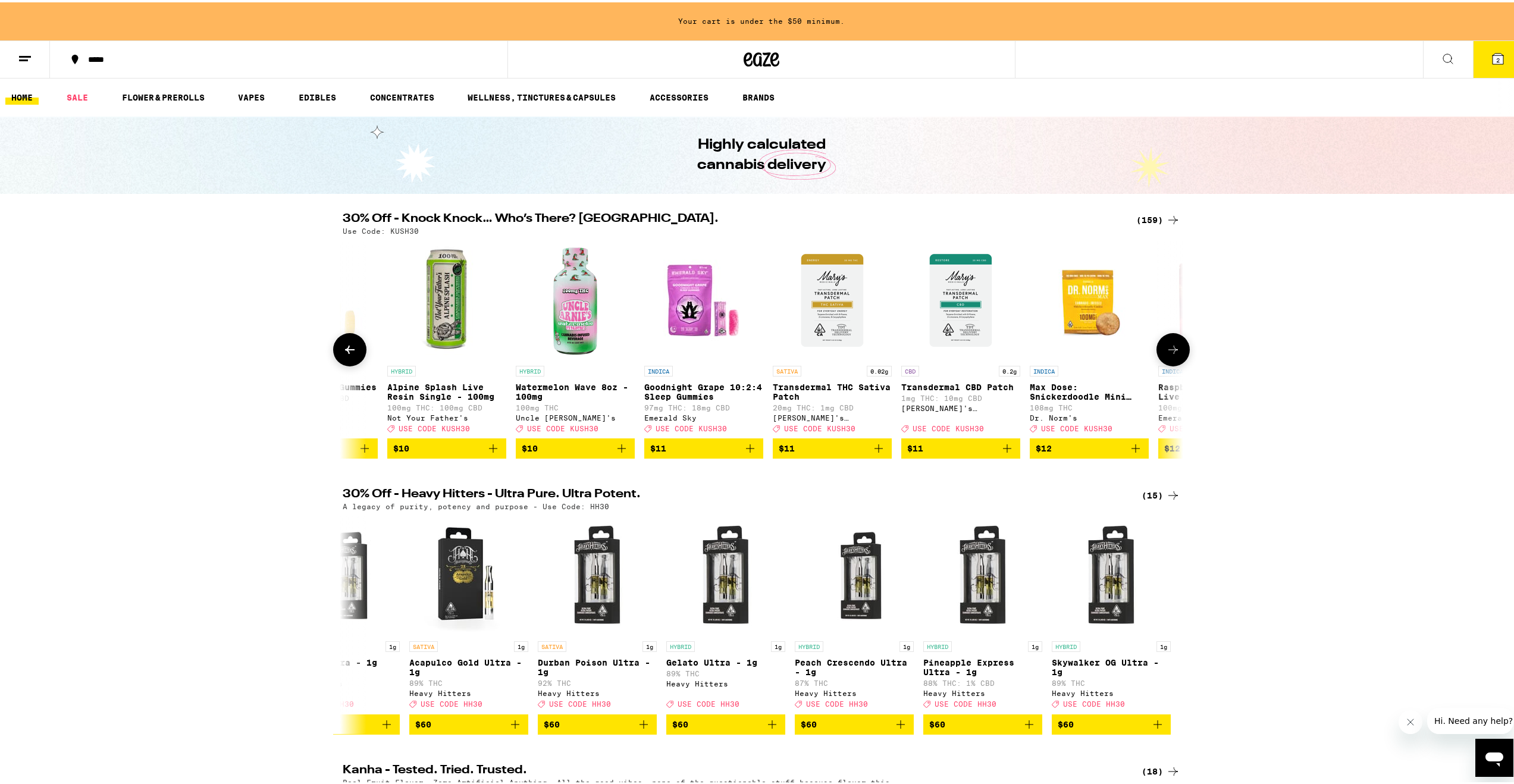
click at [351, 354] on icon at bounding box center [349, 347] width 14 height 14
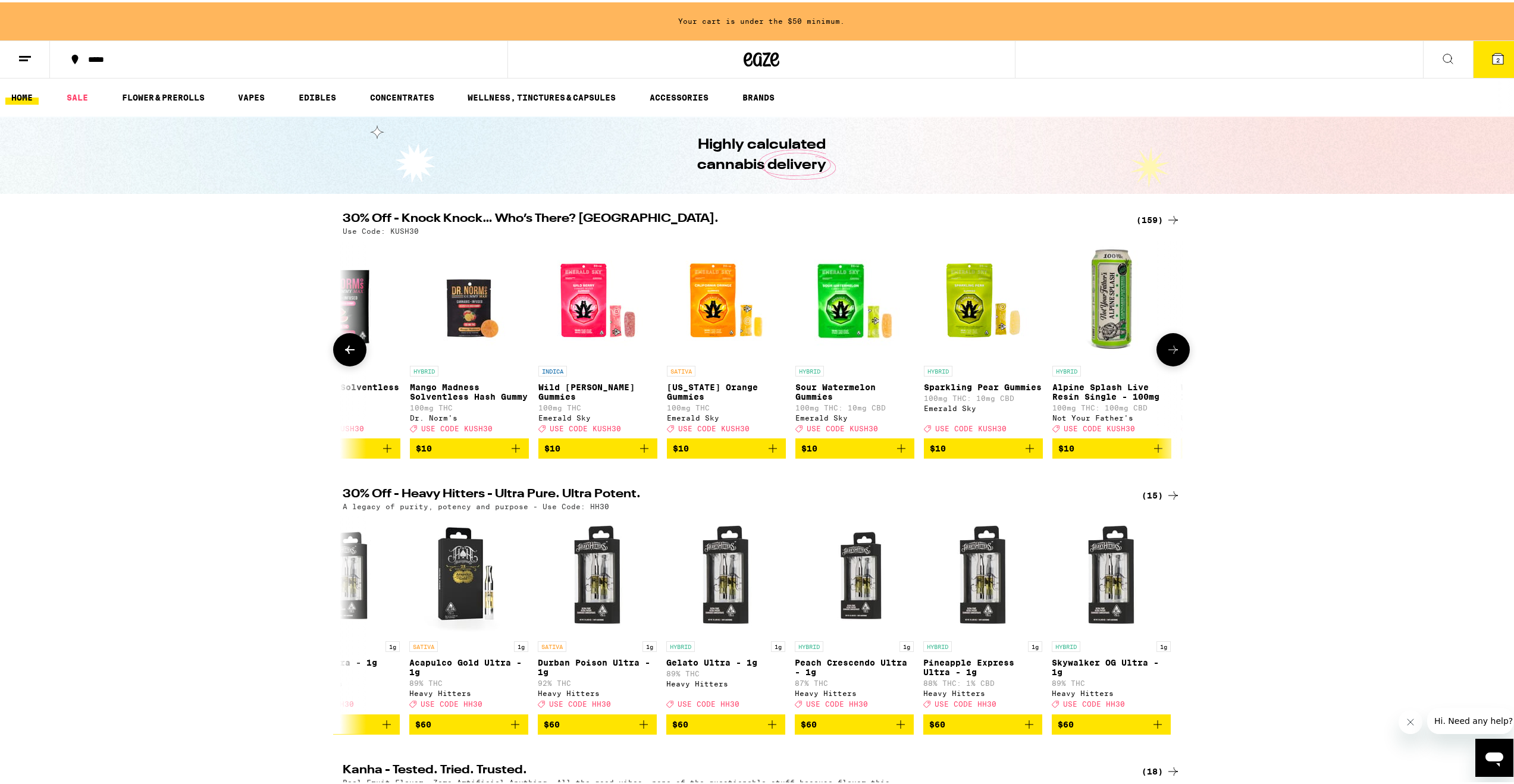
scroll to position [0, 4124]
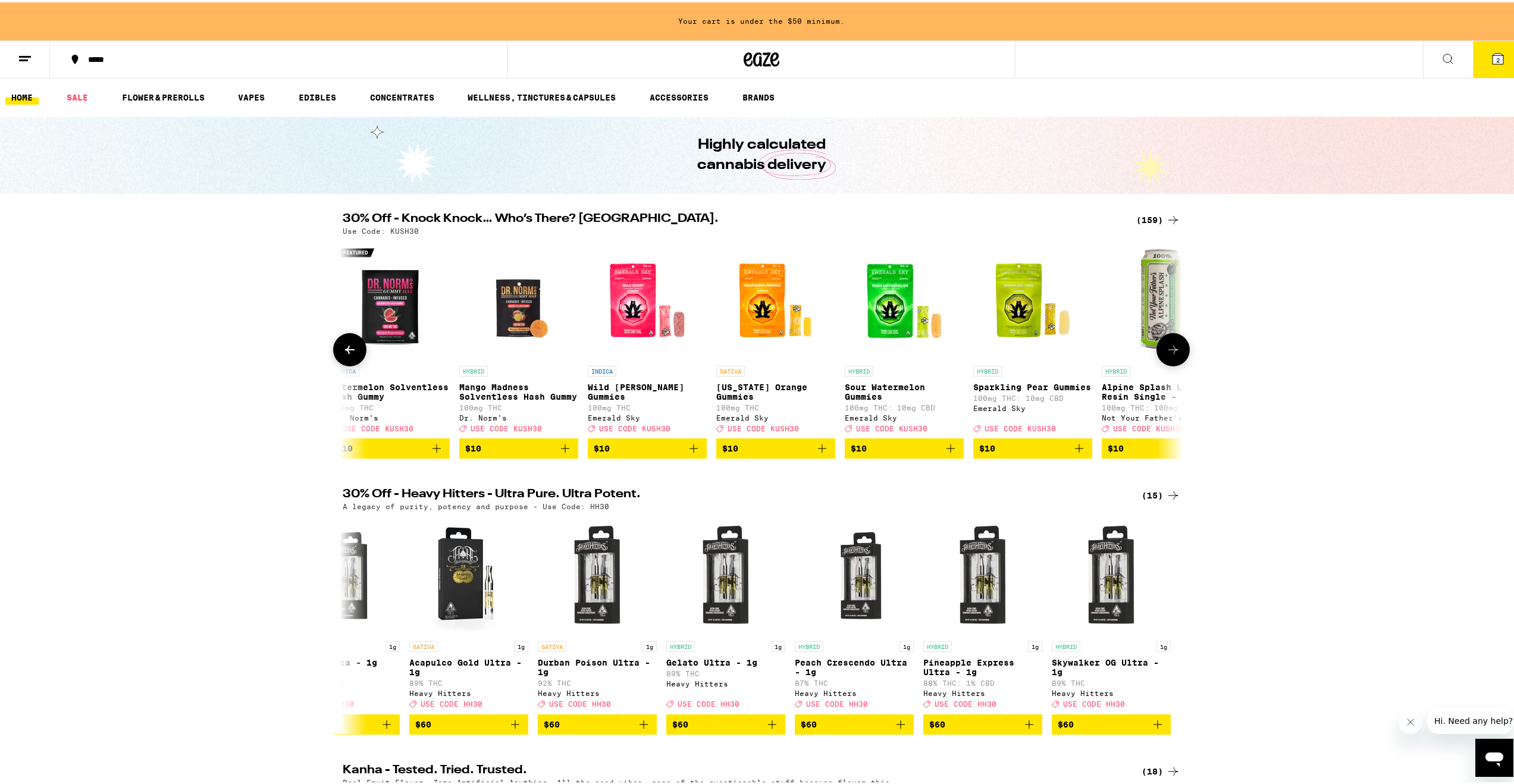
click at [946, 453] on icon "Add to bag" at bounding box center [951, 446] width 14 height 14
click at [947, 453] on icon "Increment" at bounding box center [952, 447] width 11 height 14
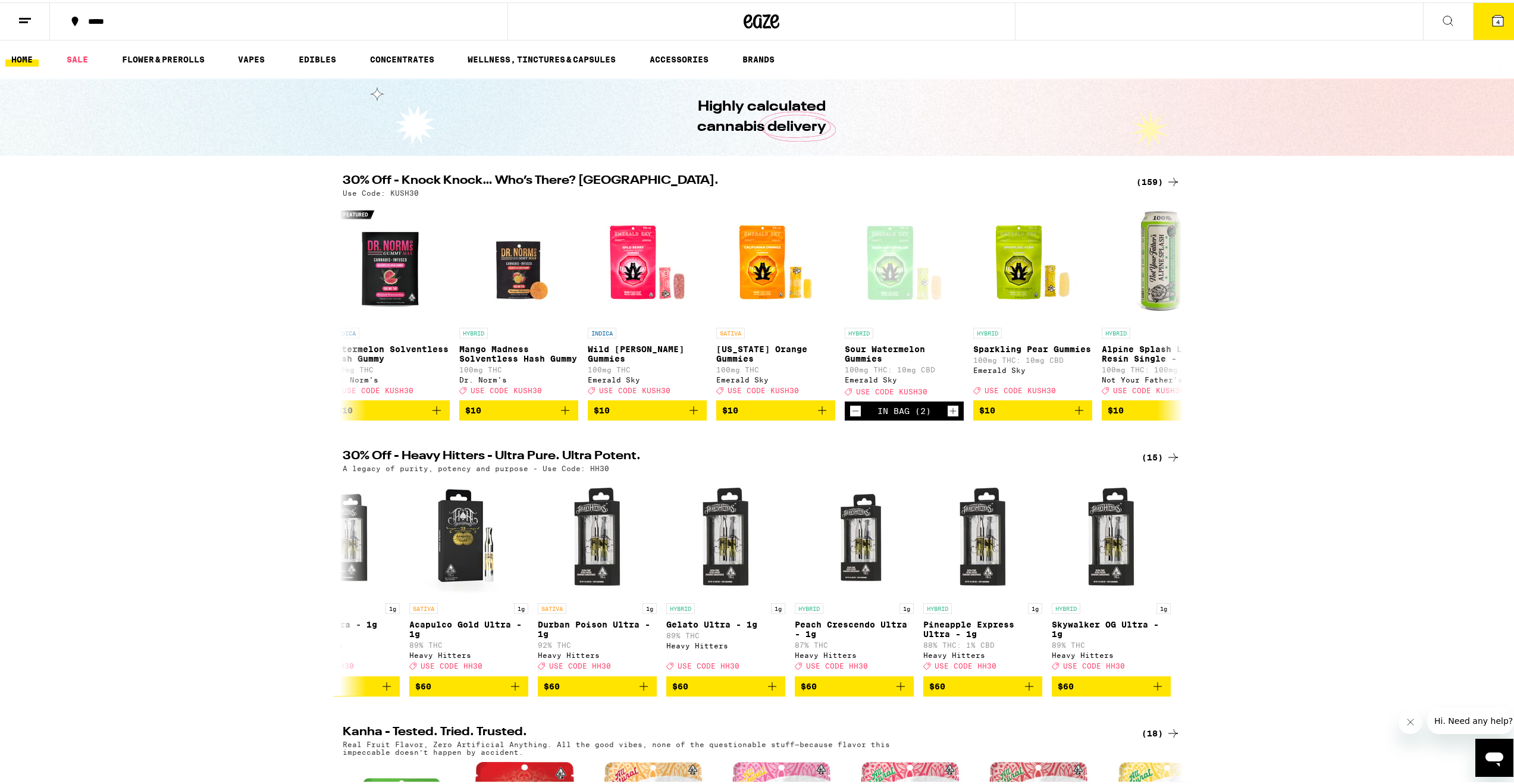
click at [1496, 16] on span "4" at bounding box center [1498, 19] width 4 height 7
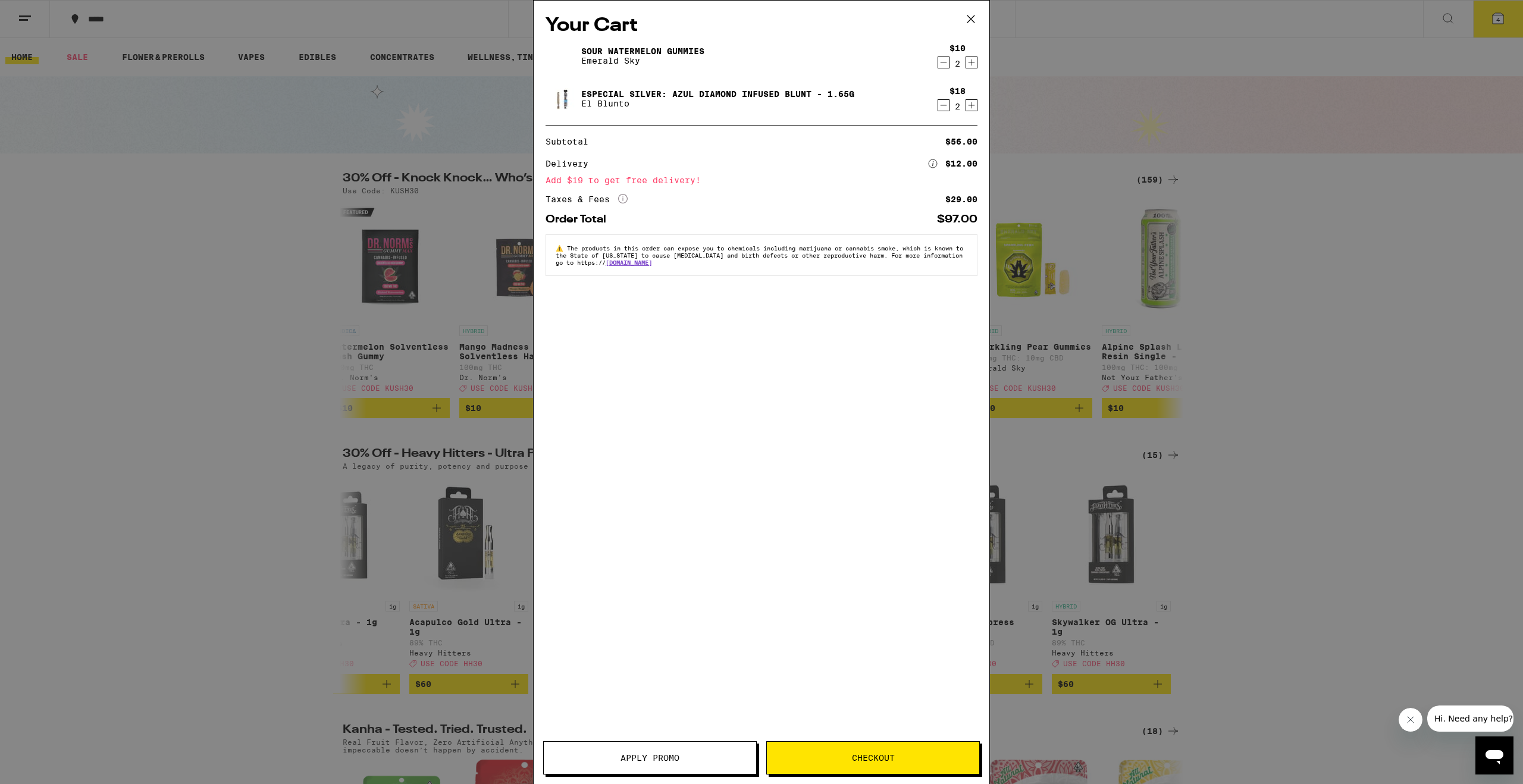
click at [708, 758] on span "Apply Promo" at bounding box center [650, 757] width 212 height 8
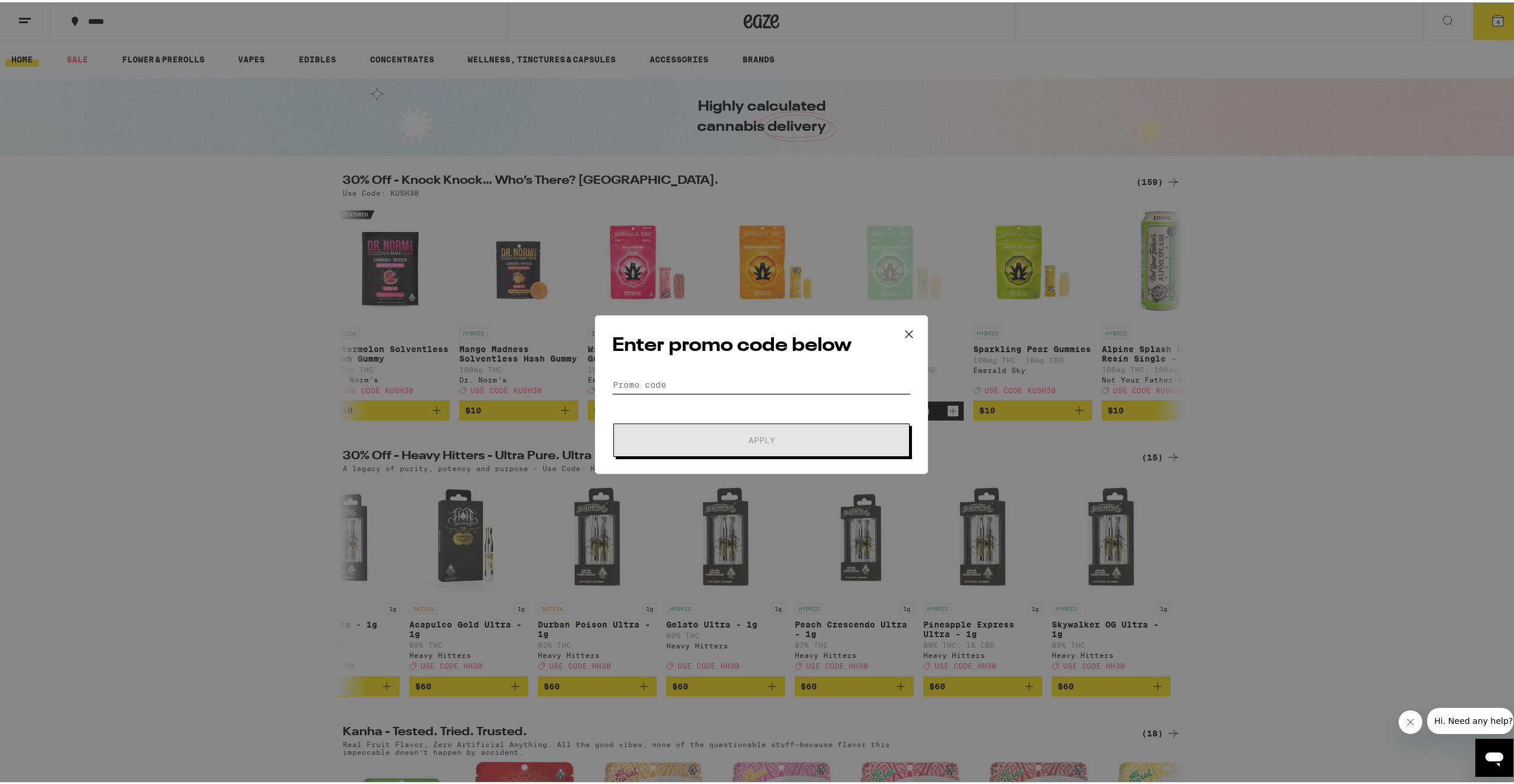
click at [733, 378] on input "Promo Code" at bounding box center [762, 382] width 299 height 18
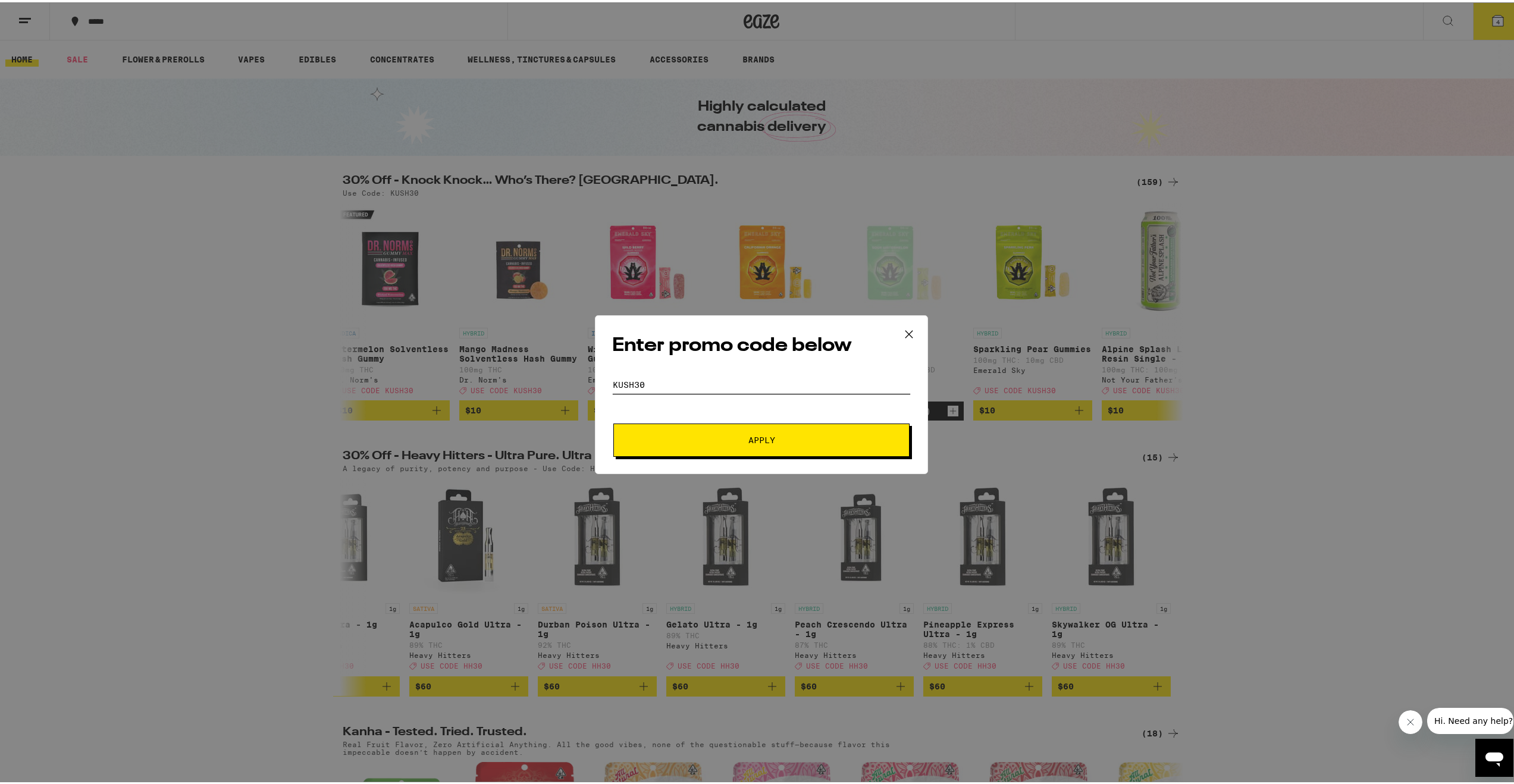
type input "kush30"
click at [796, 438] on span "Apply" at bounding box center [761, 437] width 214 height 8
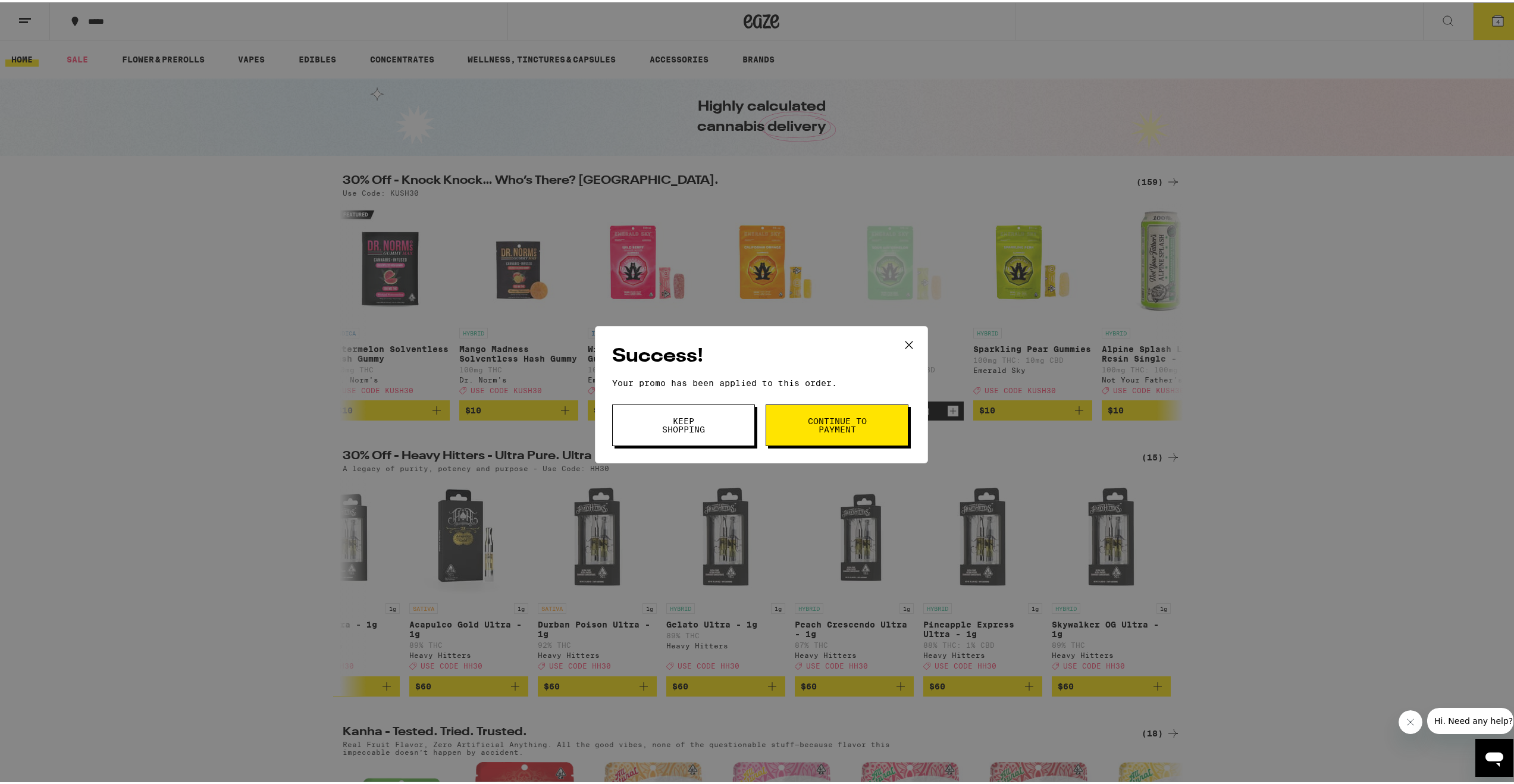
click at [798, 441] on button "Continue to payment" at bounding box center [837, 423] width 143 height 41
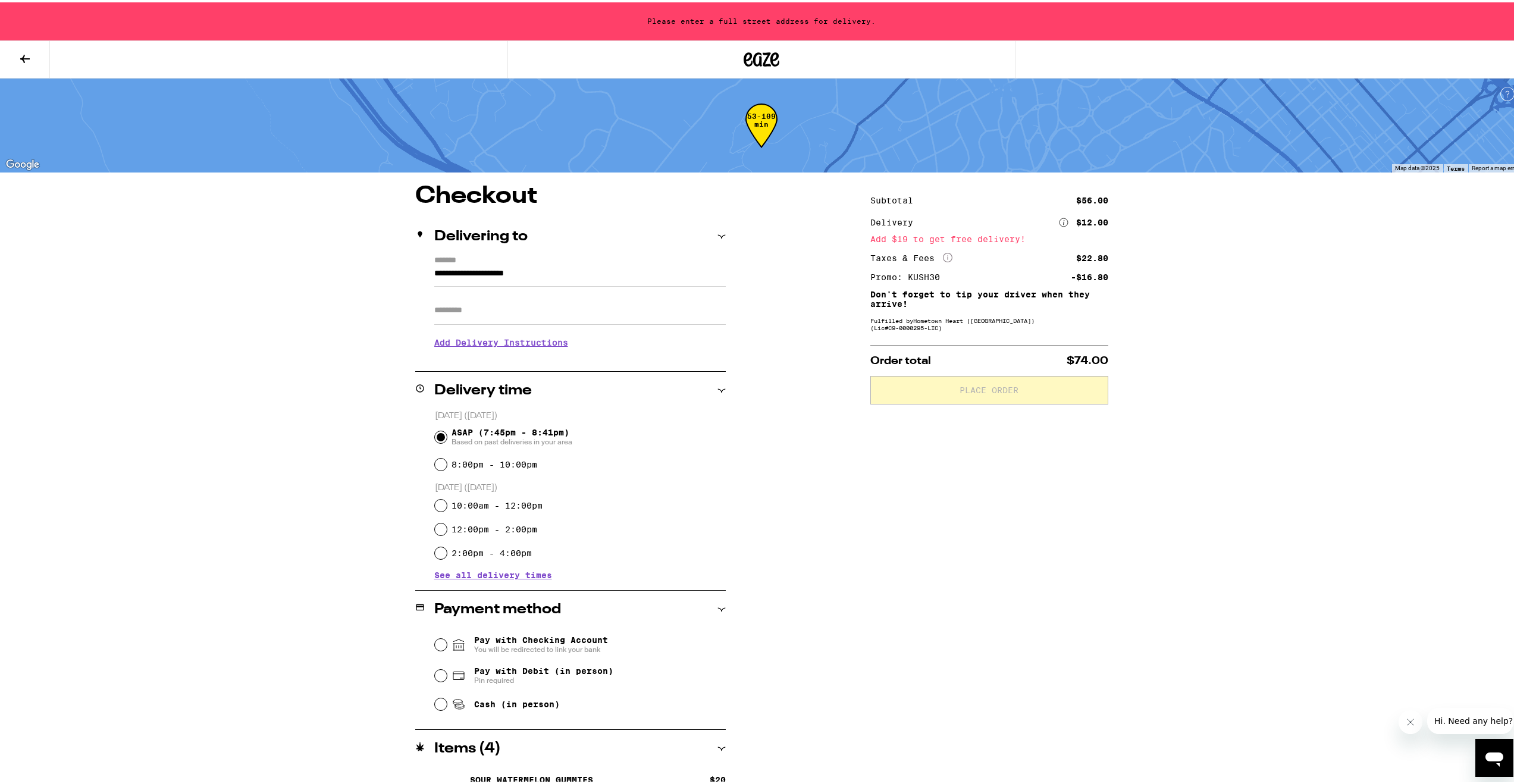
click at [467, 262] on label "*******" at bounding box center [580, 258] width 292 height 11
click at [467, 264] on input "**********" at bounding box center [580, 274] width 292 height 20
click at [471, 271] on input "**********" at bounding box center [580, 274] width 292 height 20
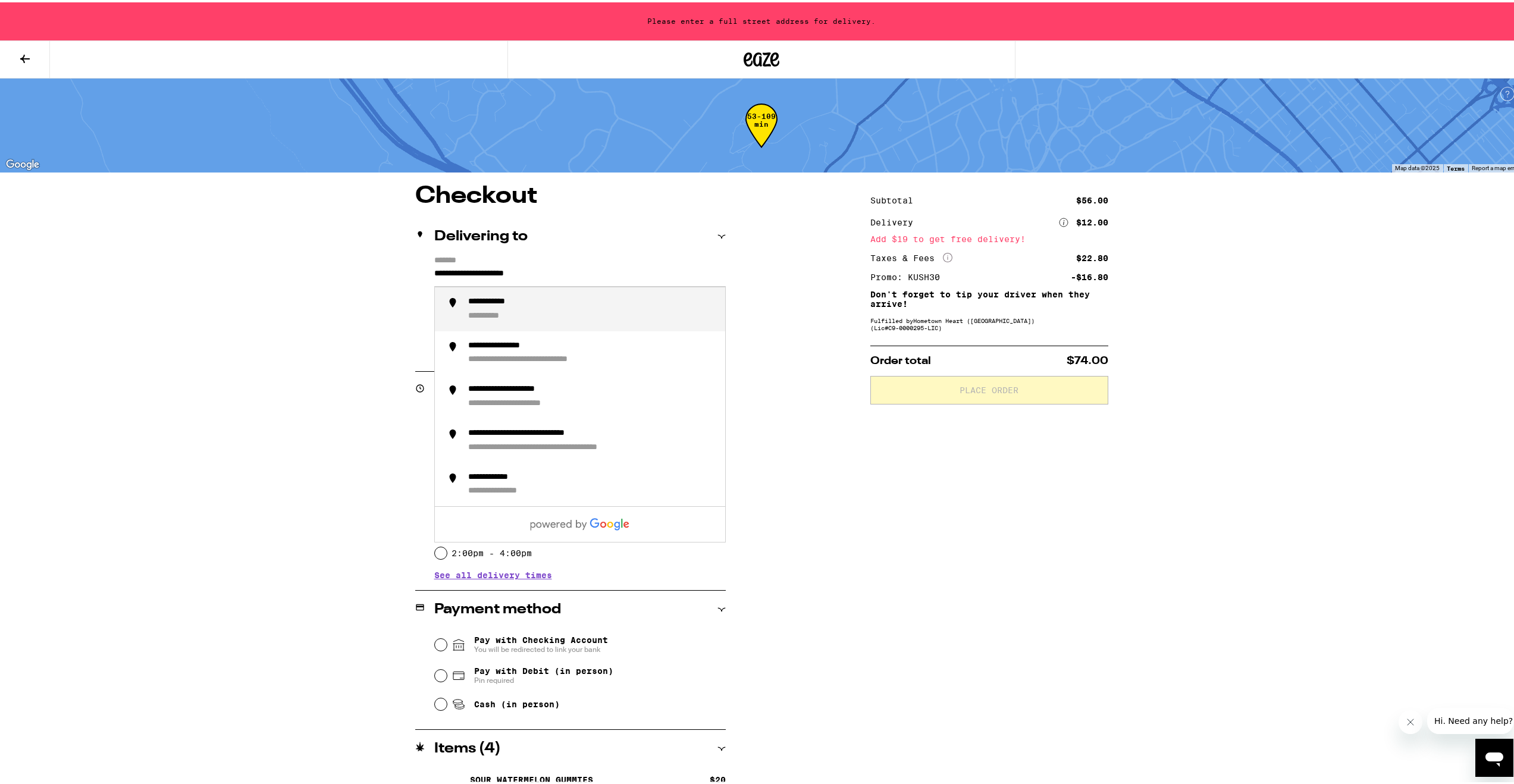
drag, startPoint x: 570, startPoint y: 270, endPoint x: 328, endPoint y: 253, distance: 242.6
click at [333, 253] on div "**********" at bounding box center [761, 517] width 856 height 670
click at [501, 307] on div "**********" at bounding box center [592, 307] width 247 height 25
type input "**********"
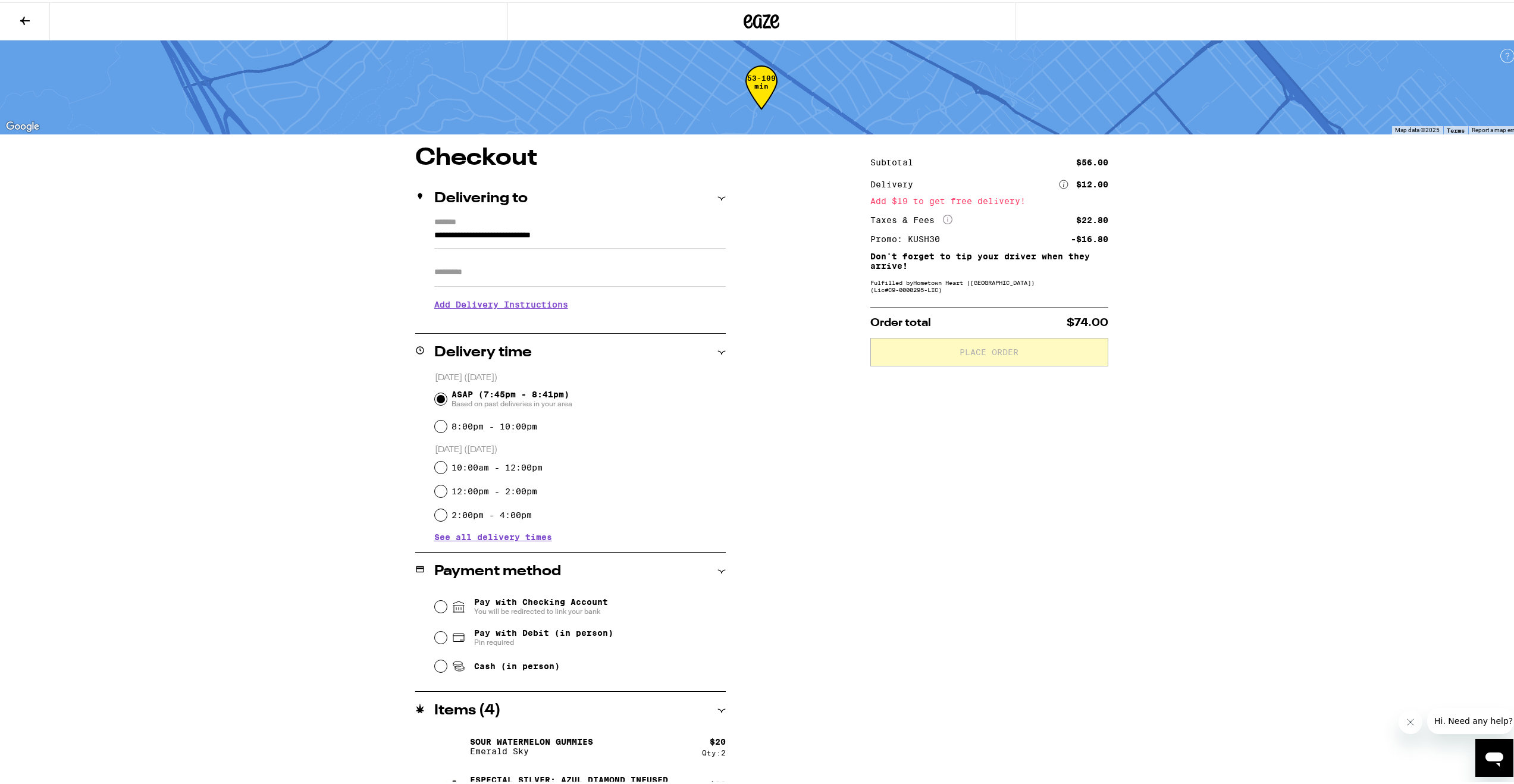
click at [457, 636] on icon at bounding box center [458, 635] width 11 height 8
click at [447, 636] on input "Pay with Debit (in person) Pin required" at bounding box center [440, 635] width 12 height 12
radio input "true"
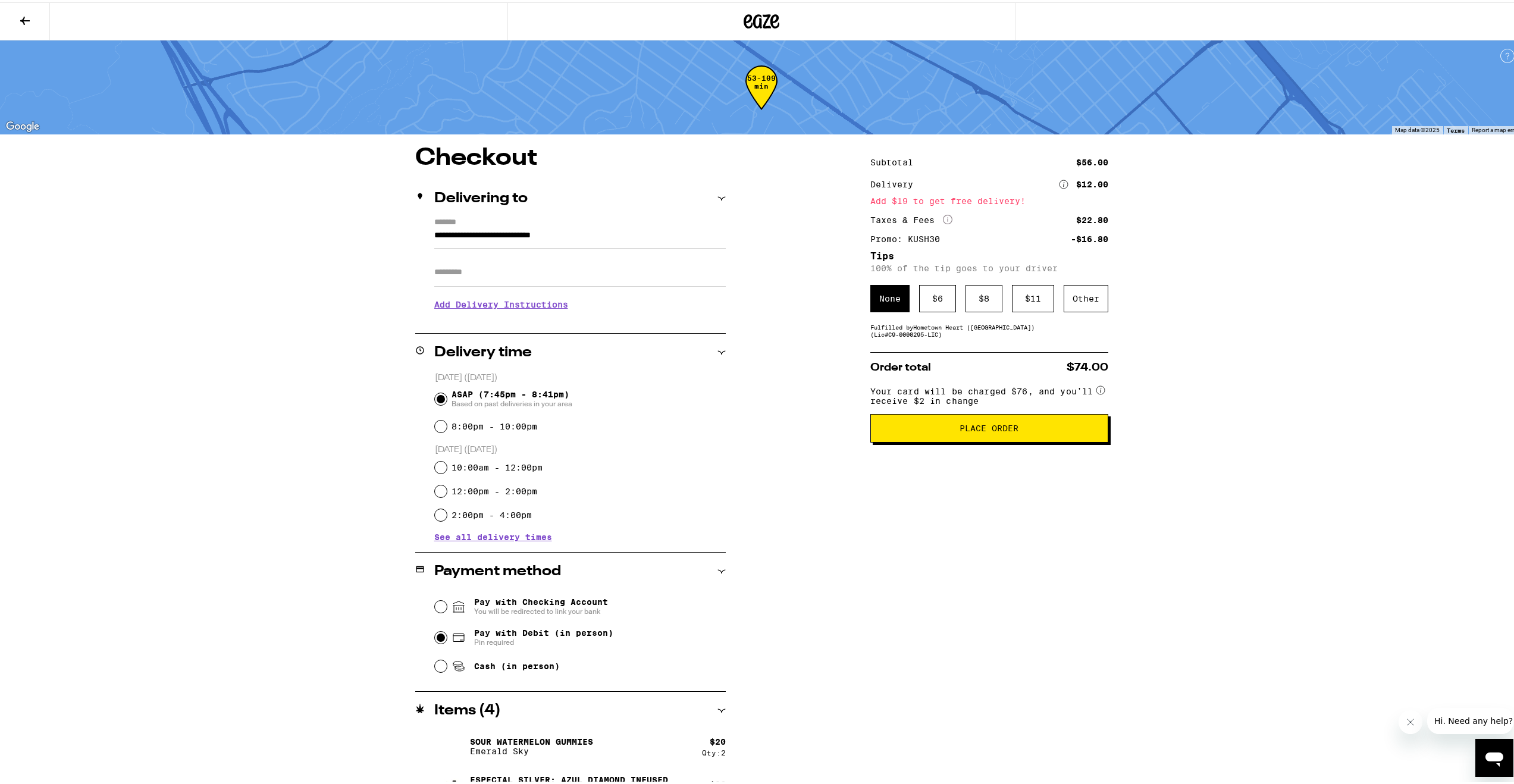
click at [887, 439] on button "Place Order" at bounding box center [989, 426] width 238 height 29
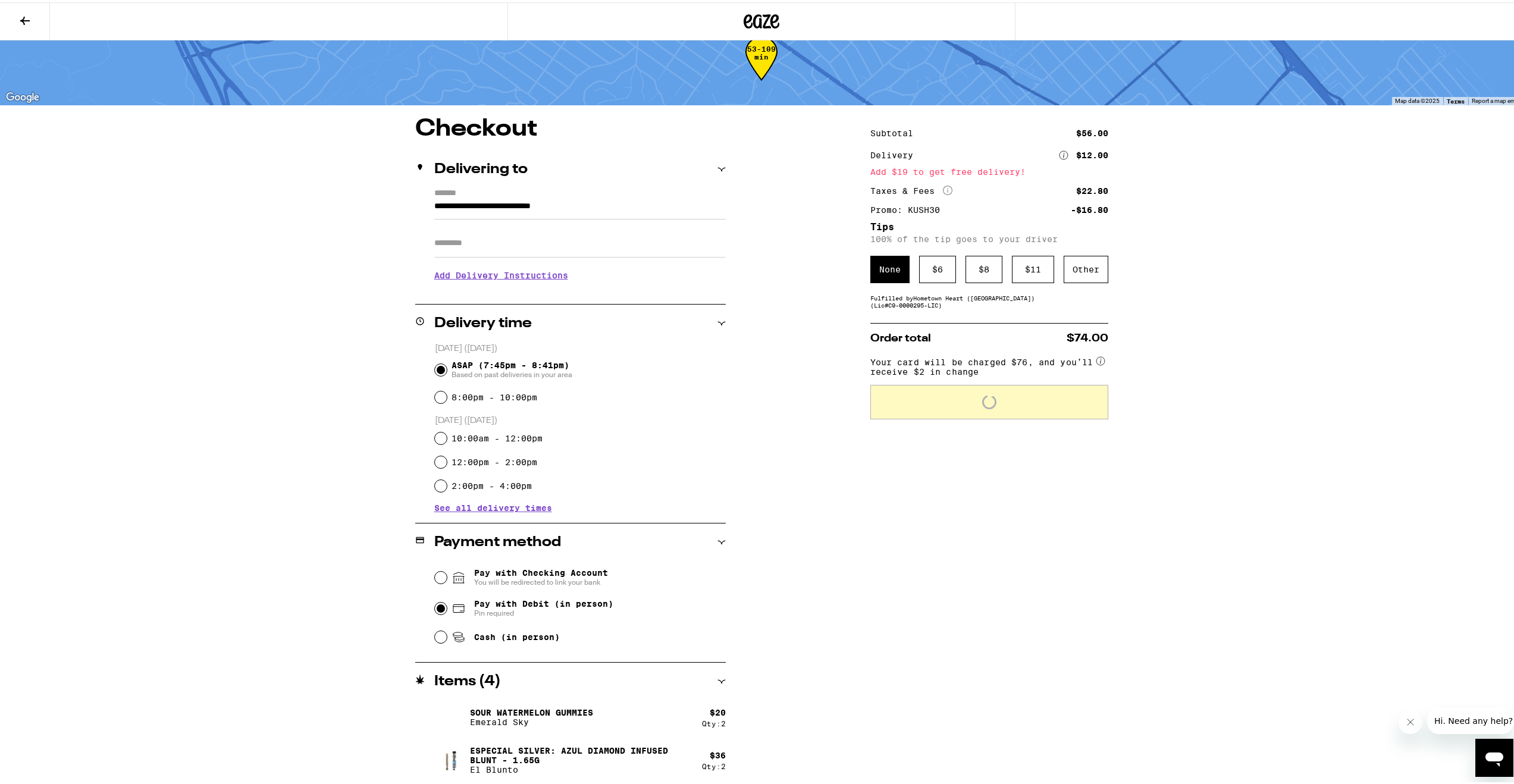
scroll to position [29, 0]
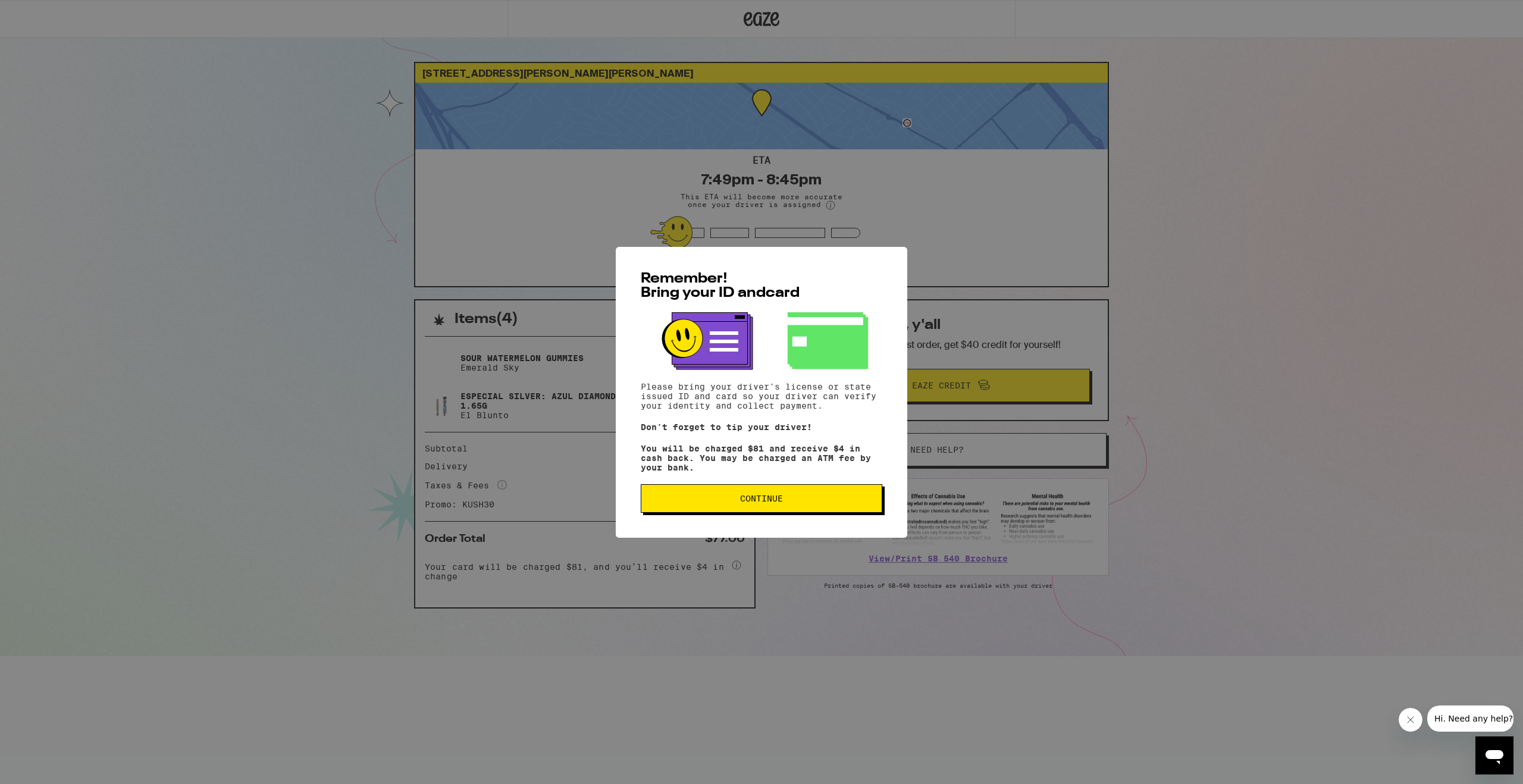
click at [790, 499] on span "Continue" at bounding box center [761, 498] width 222 height 8
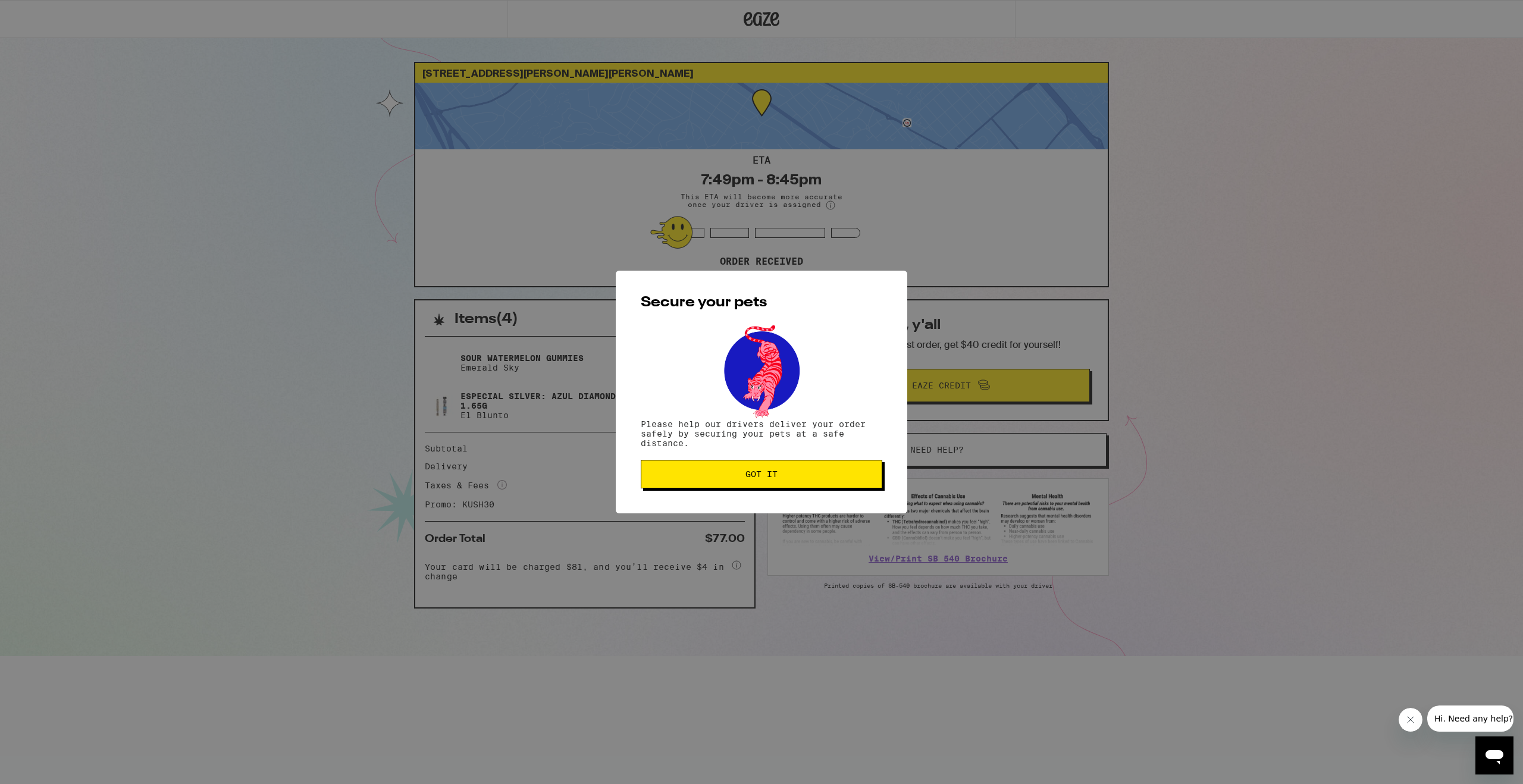
click at [798, 485] on button "Got it" at bounding box center [761, 474] width 242 height 29
